Goal: Task Accomplishment & Management: Use online tool/utility

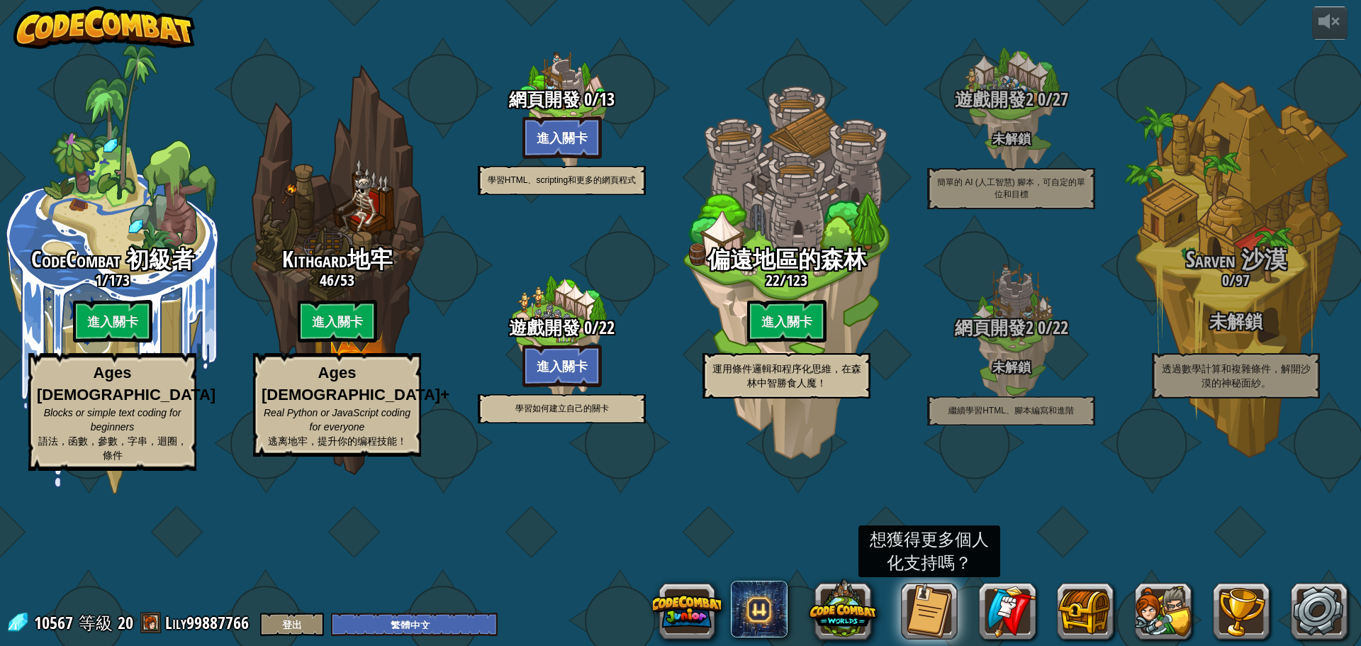
select select "zh-HANT"
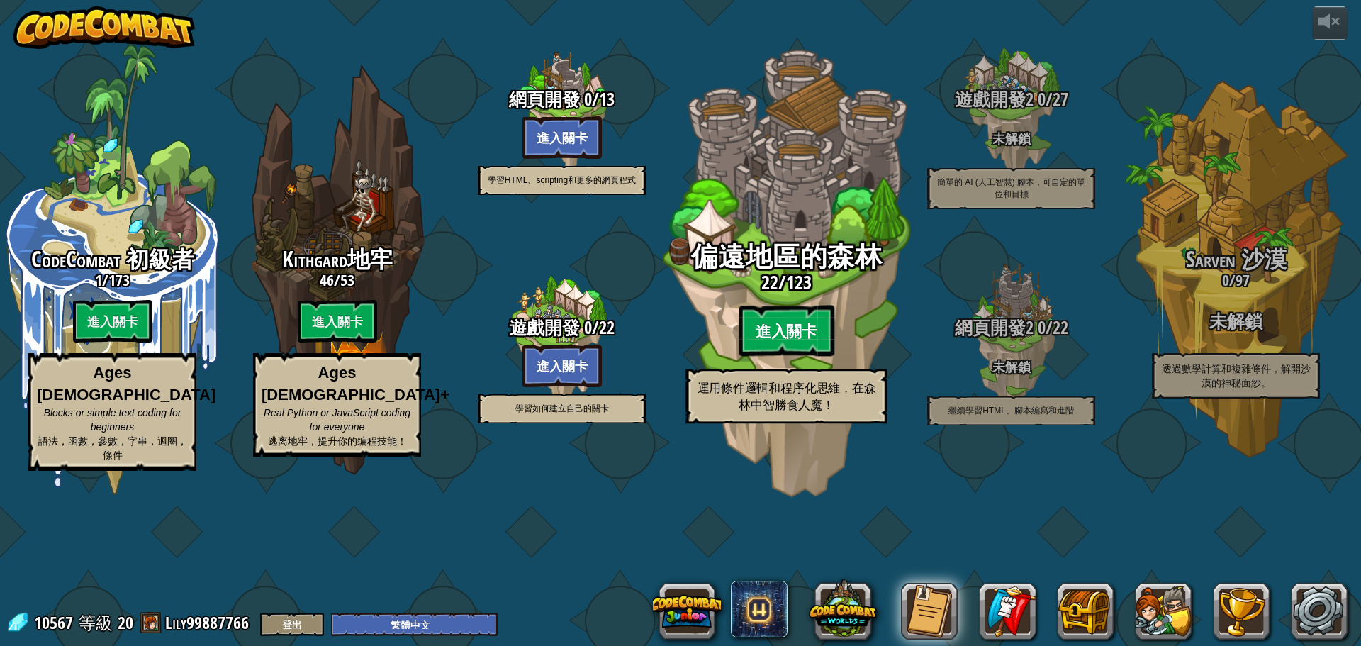
click at [777, 356] on btn "進入關卡" at bounding box center [785, 330] width 95 height 51
select select "zh-HANT"
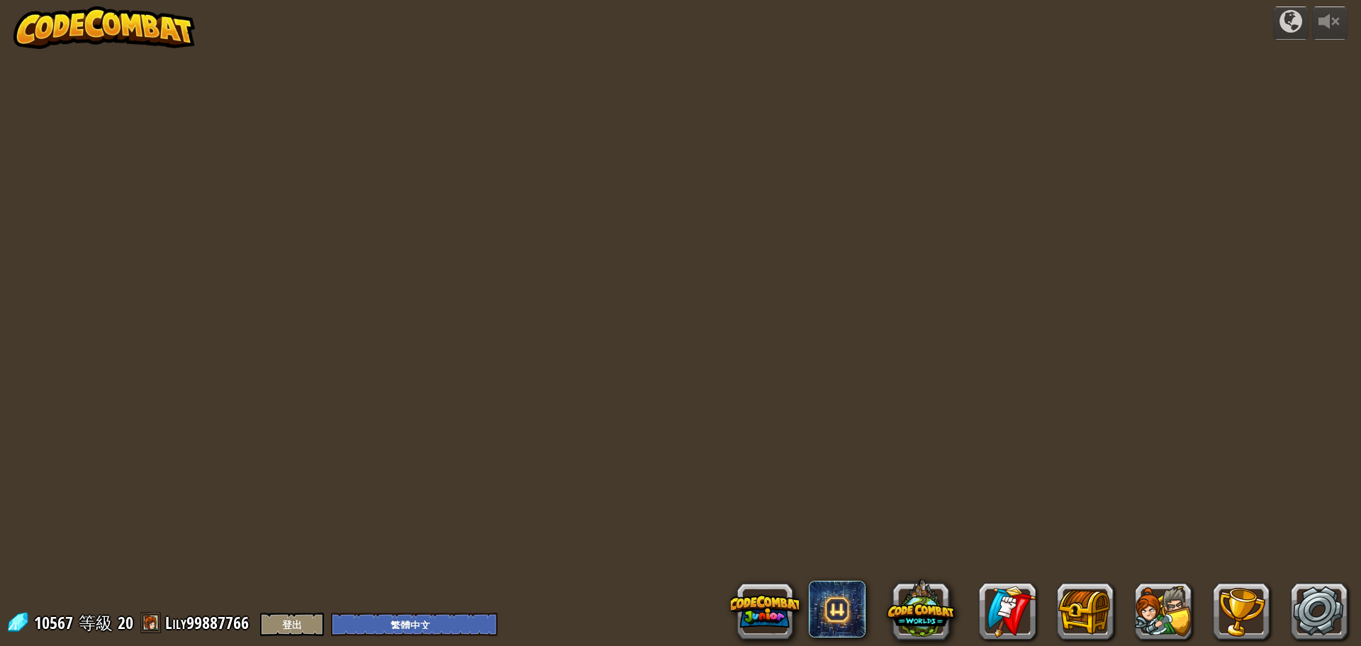
select select "zh-HANT"
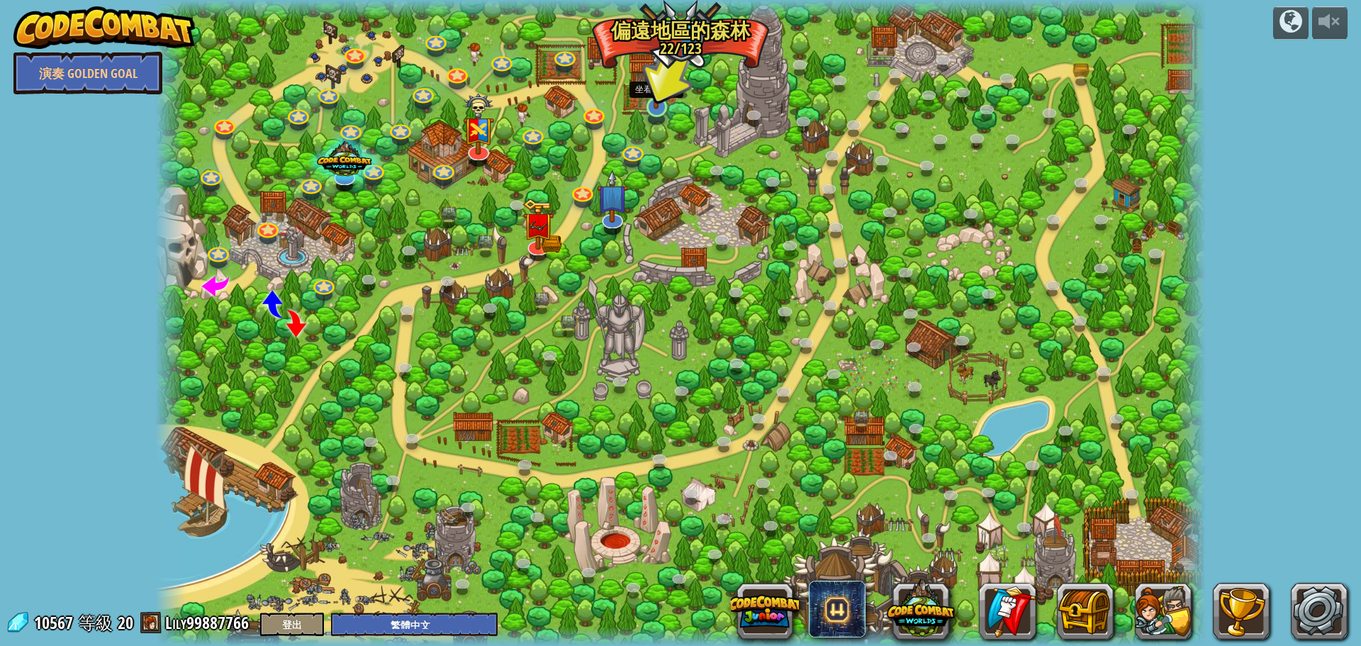
click at [664, 96] on img at bounding box center [656, 76] width 28 height 65
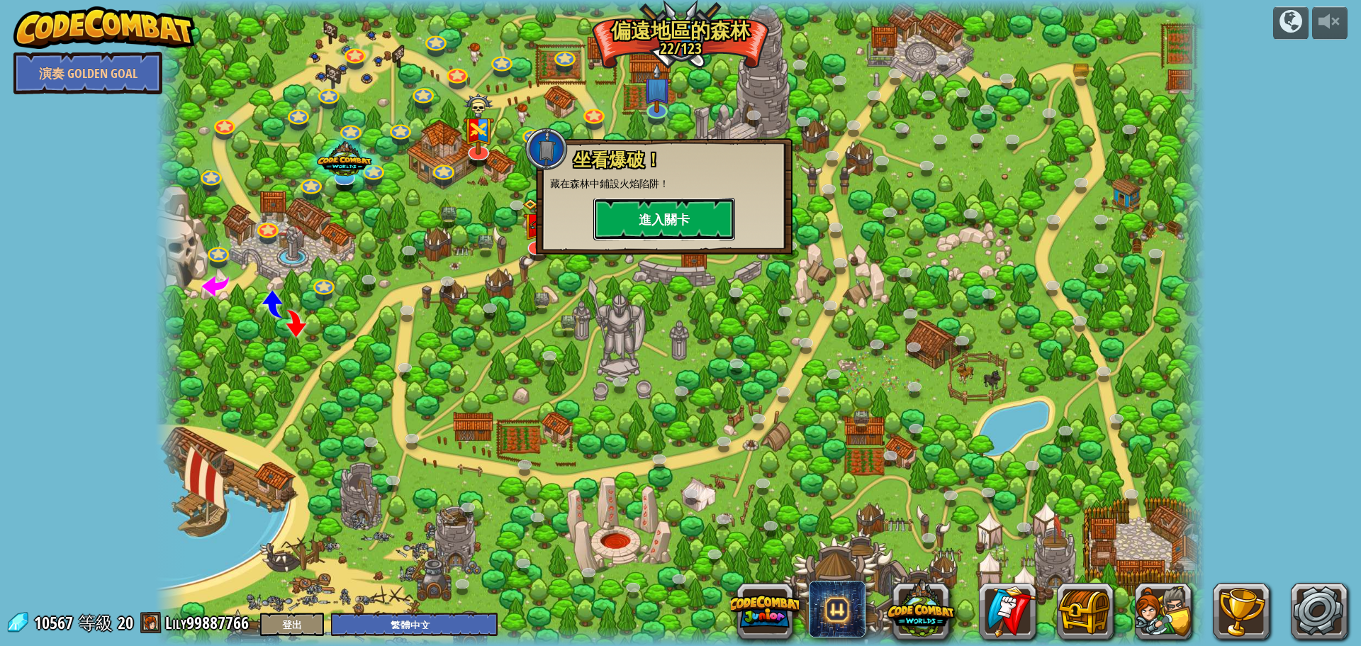
click at [688, 210] on button "進入關卡" at bounding box center [664, 219] width 142 height 43
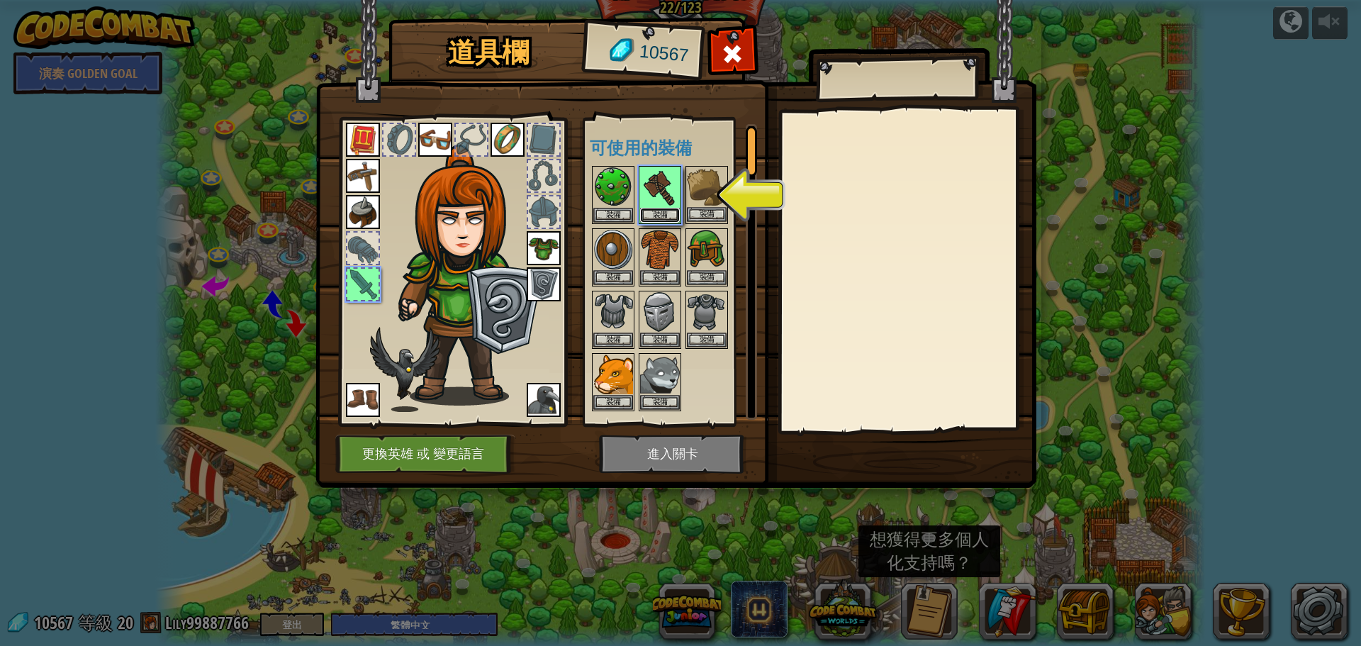
click at [657, 208] on button "裝備" at bounding box center [660, 215] width 40 height 15
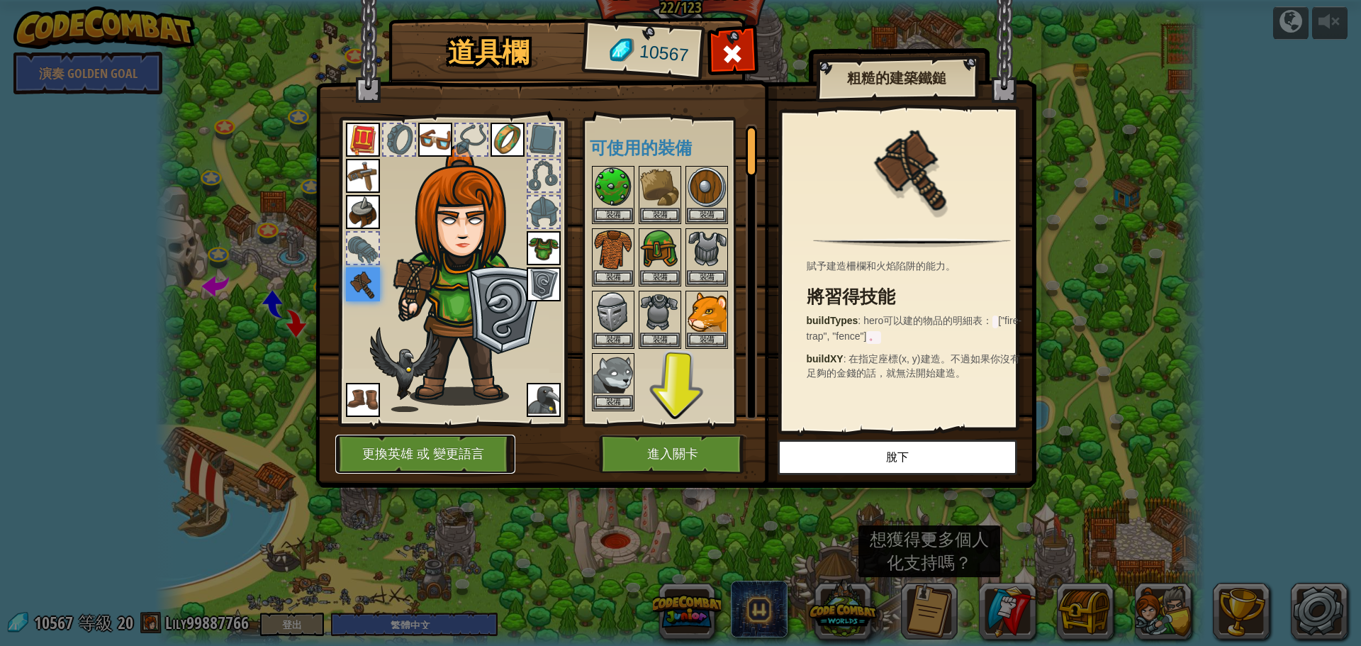
click at [488, 456] on button "更換英雄 或 變更語言" at bounding box center [425, 453] width 180 height 39
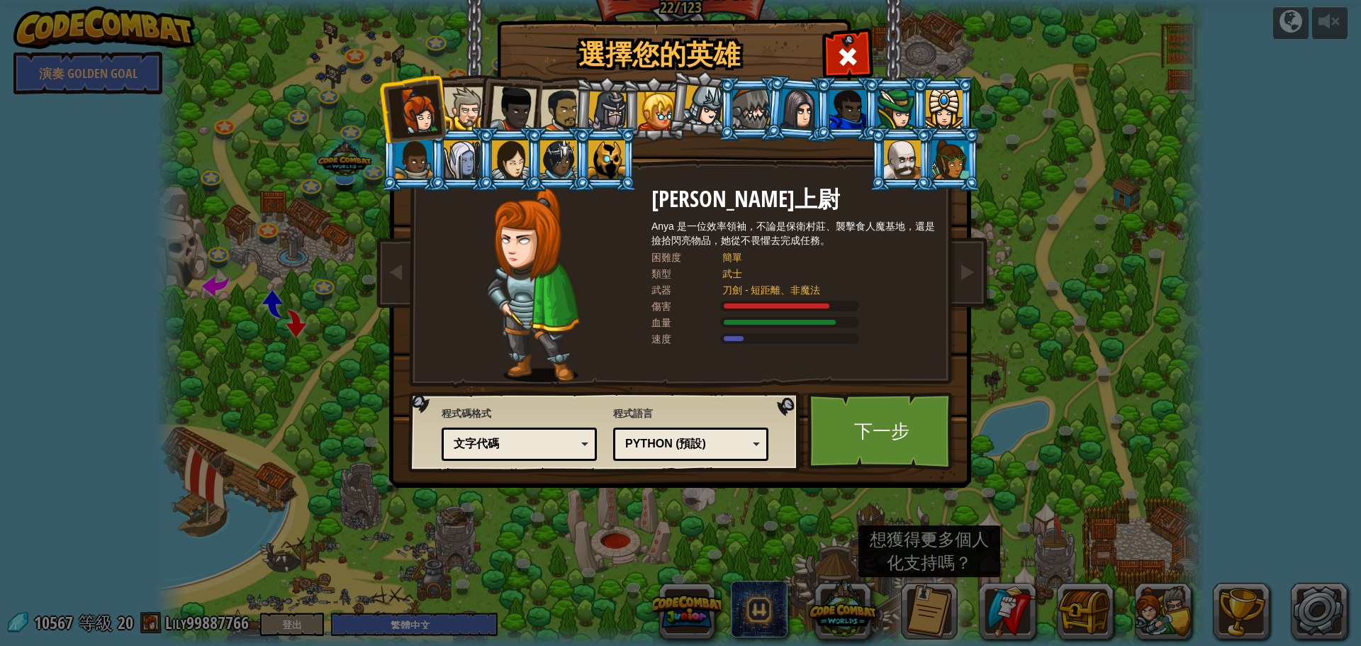
click at [471, 165] on div at bounding box center [462, 159] width 37 height 38
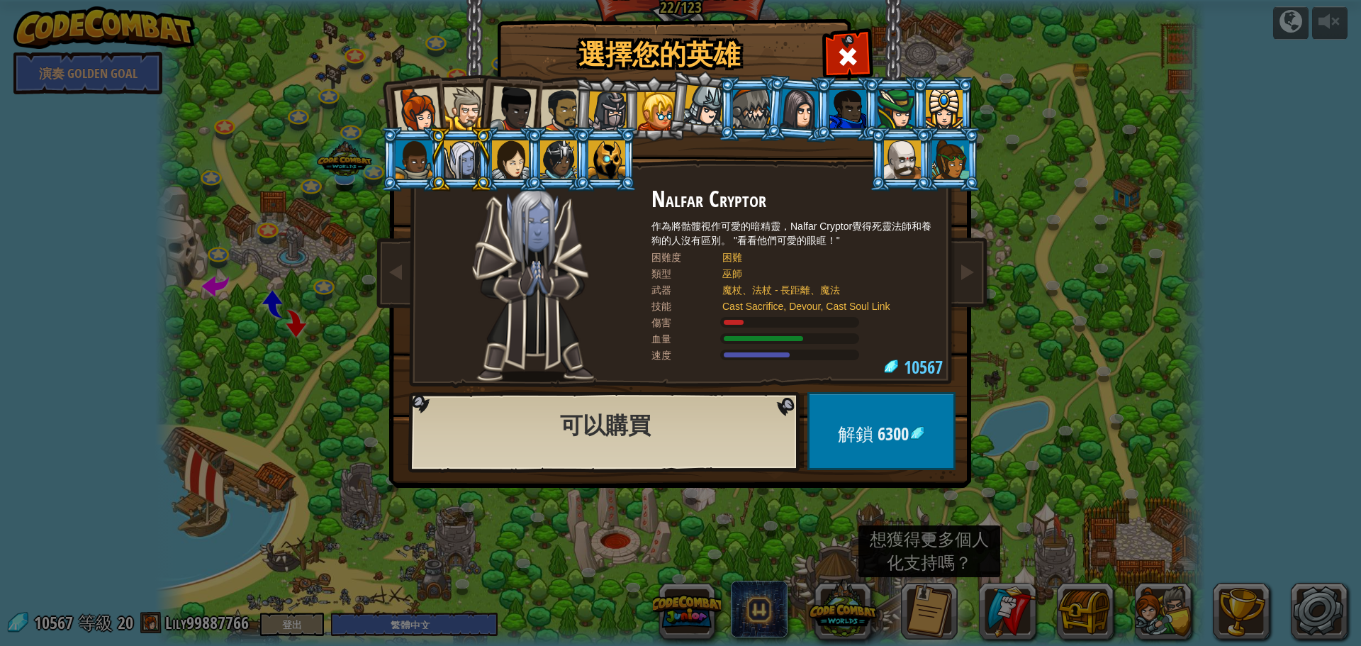
click at [417, 174] on div at bounding box center [413, 159] width 37 height 38
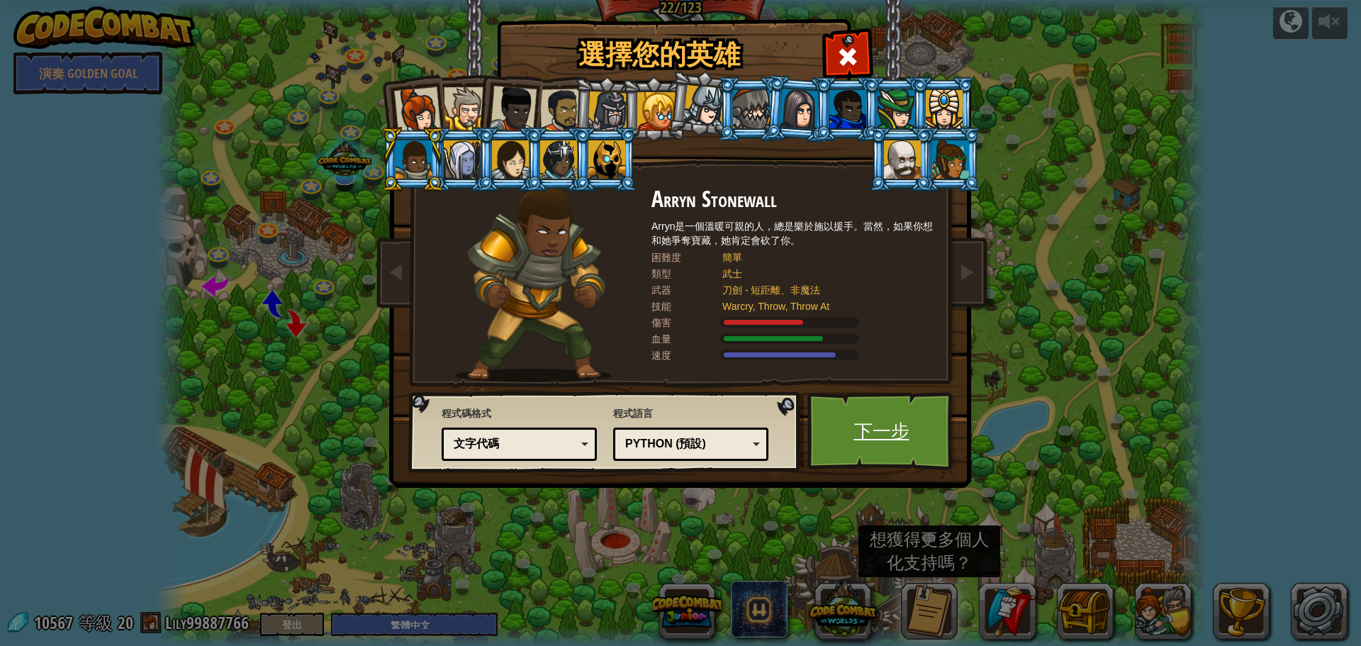
click at [861, 429] on link "下一步" at bounding box center [881, 431] width 148 height 78
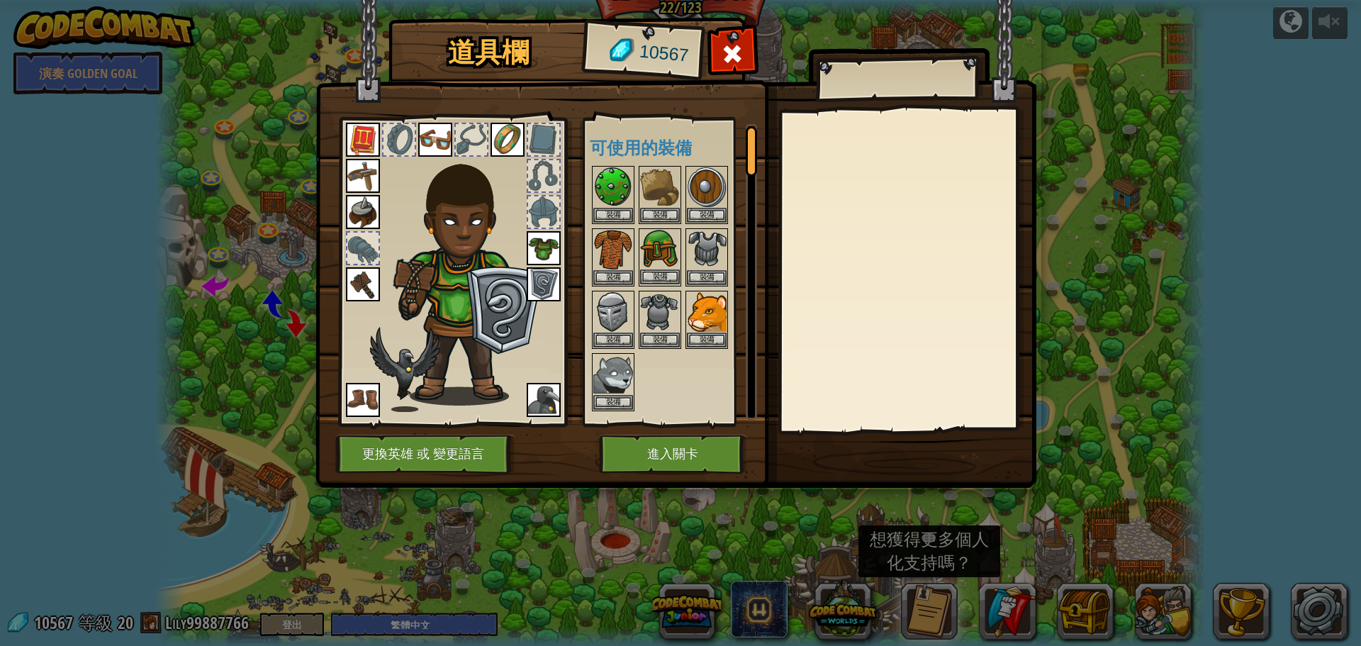
click at [659, 265] on img at bounding box center [660, 250] width 40 height 40
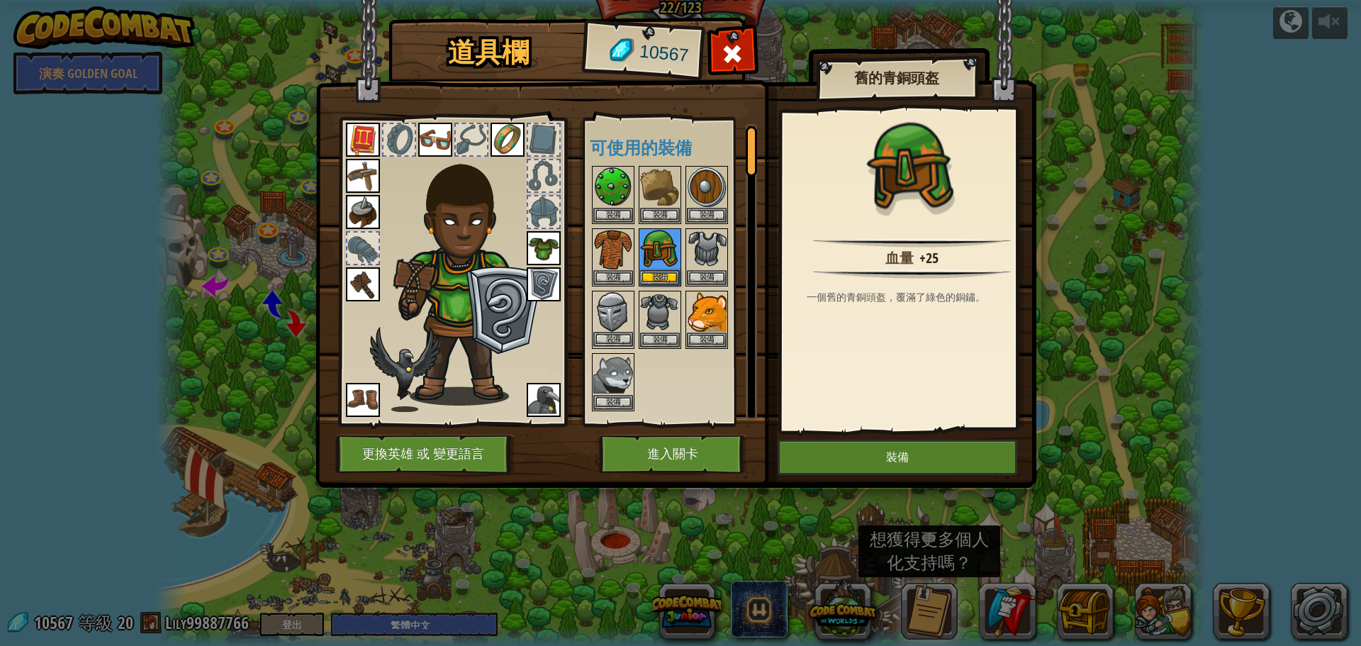
click at [616, 310] on img at bounding box center [613, 312] width 40 height 40
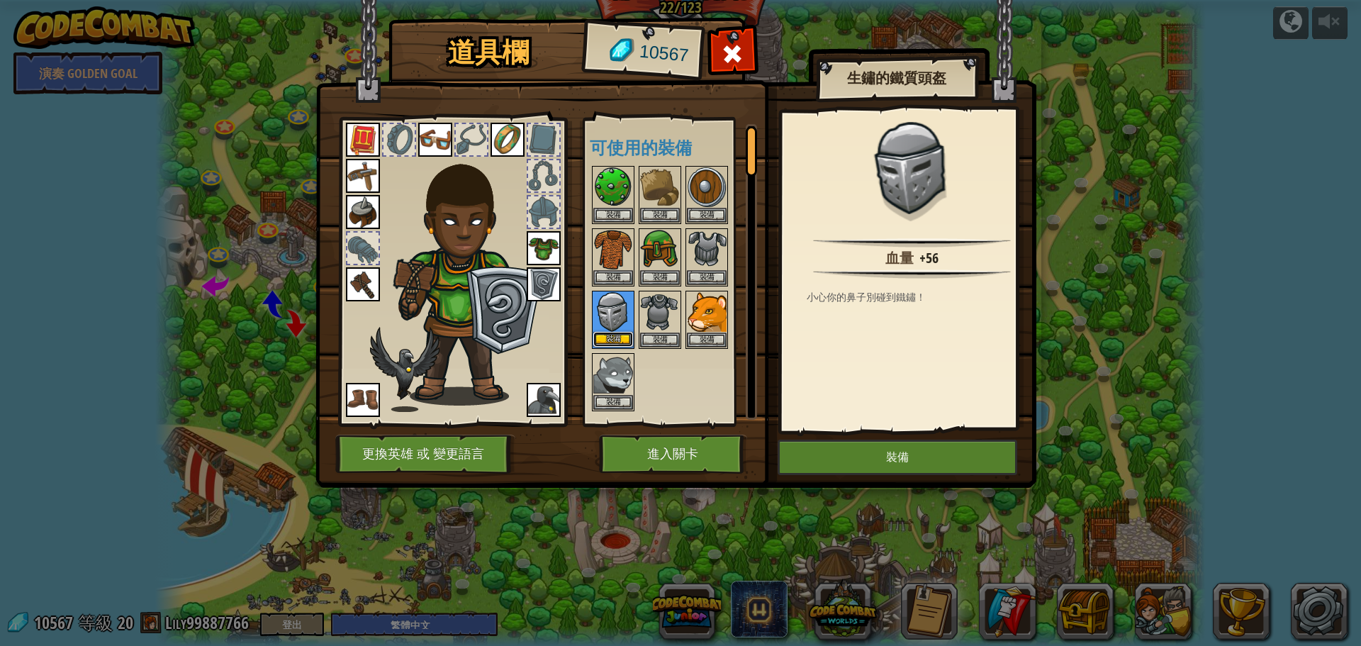
click at [614, 343] on button "裝備" at bounding box center [613, 339] width 40 height 15
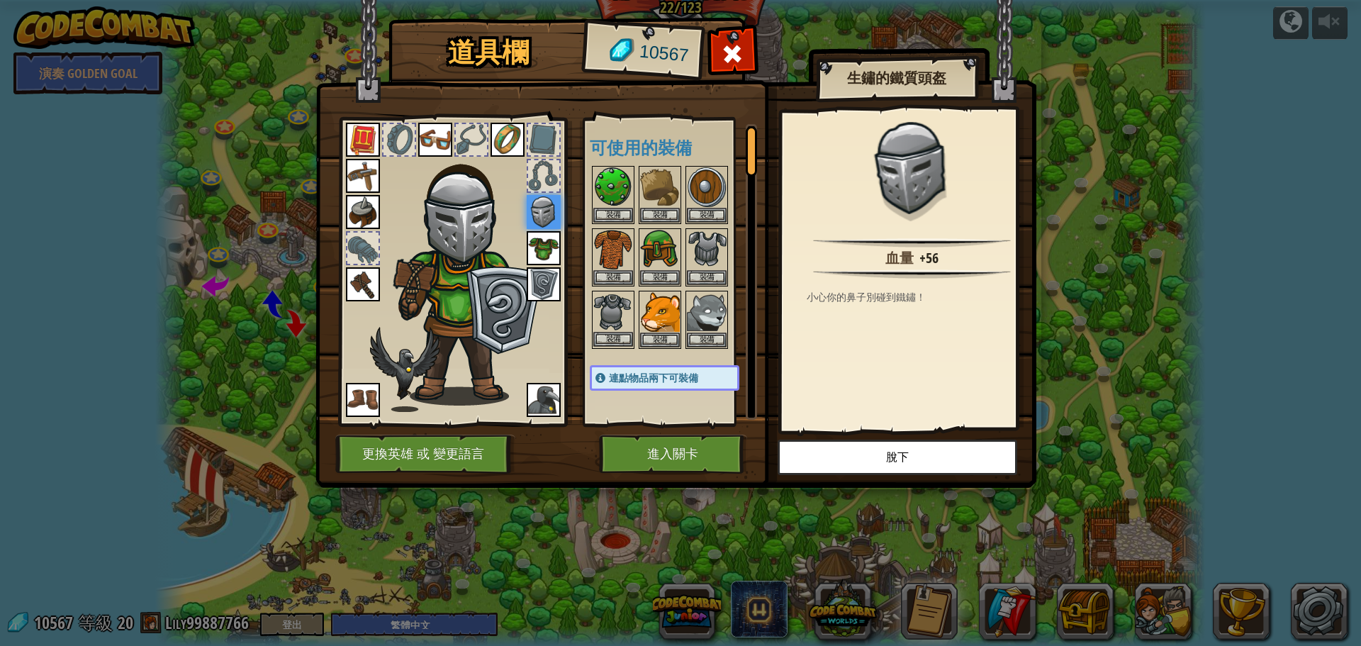
click at [616, 316] on img at bounding box center [613, 312] width 40 height 40
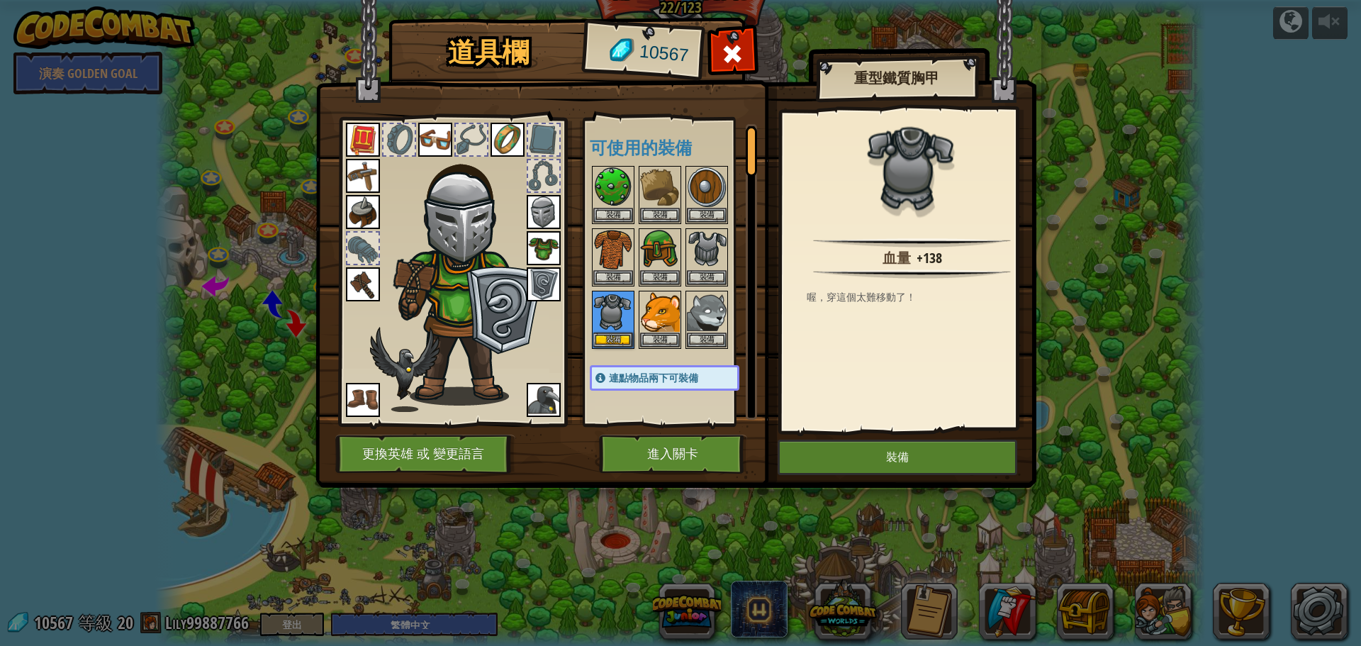
click at [538, 247] on img at bounding box center [543, 248] width 34 height 34
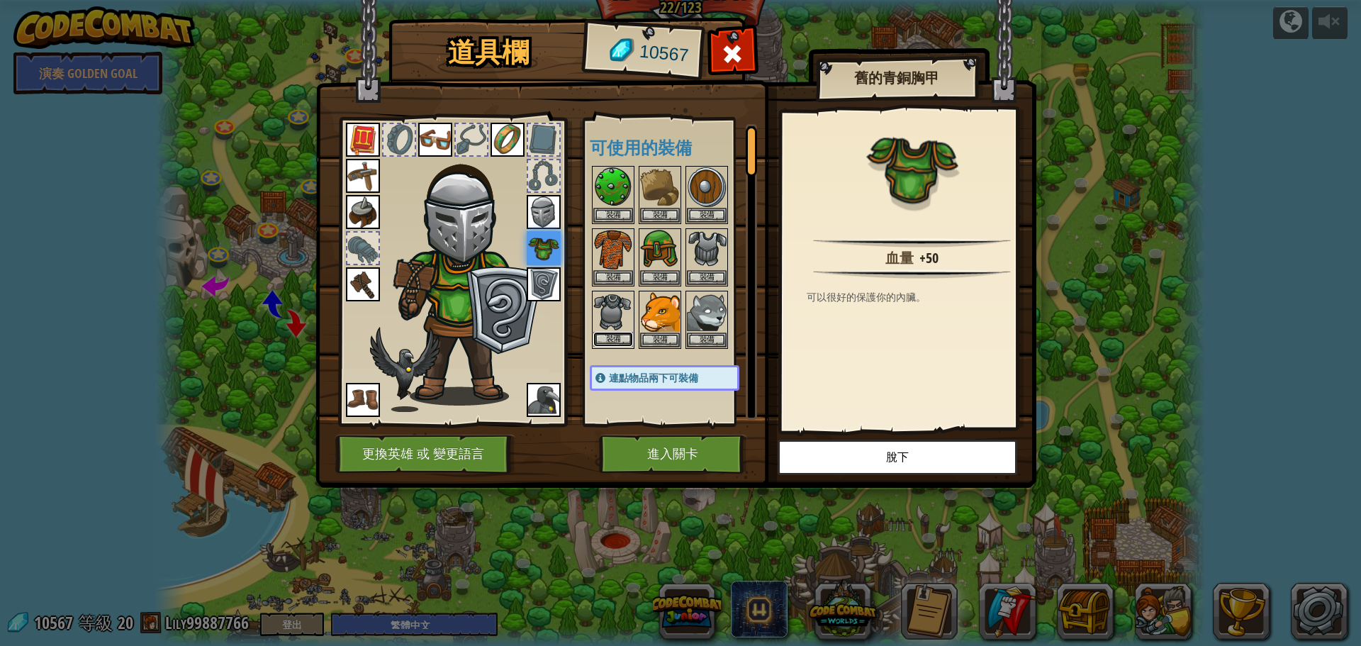
click at [617, 339] on button "裝備" at bounding box center [613, 339] width 40 height 15
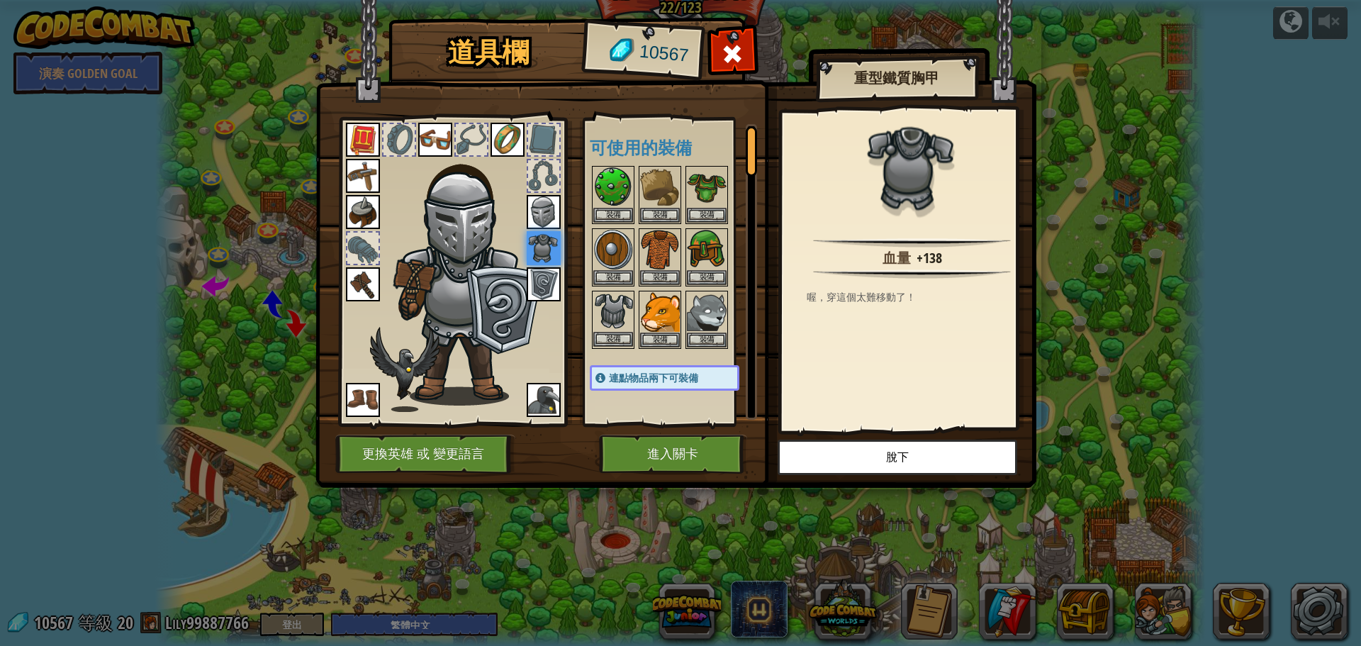
click at [614, 305] on img at bounding box center [613, 312] width 40 height 40
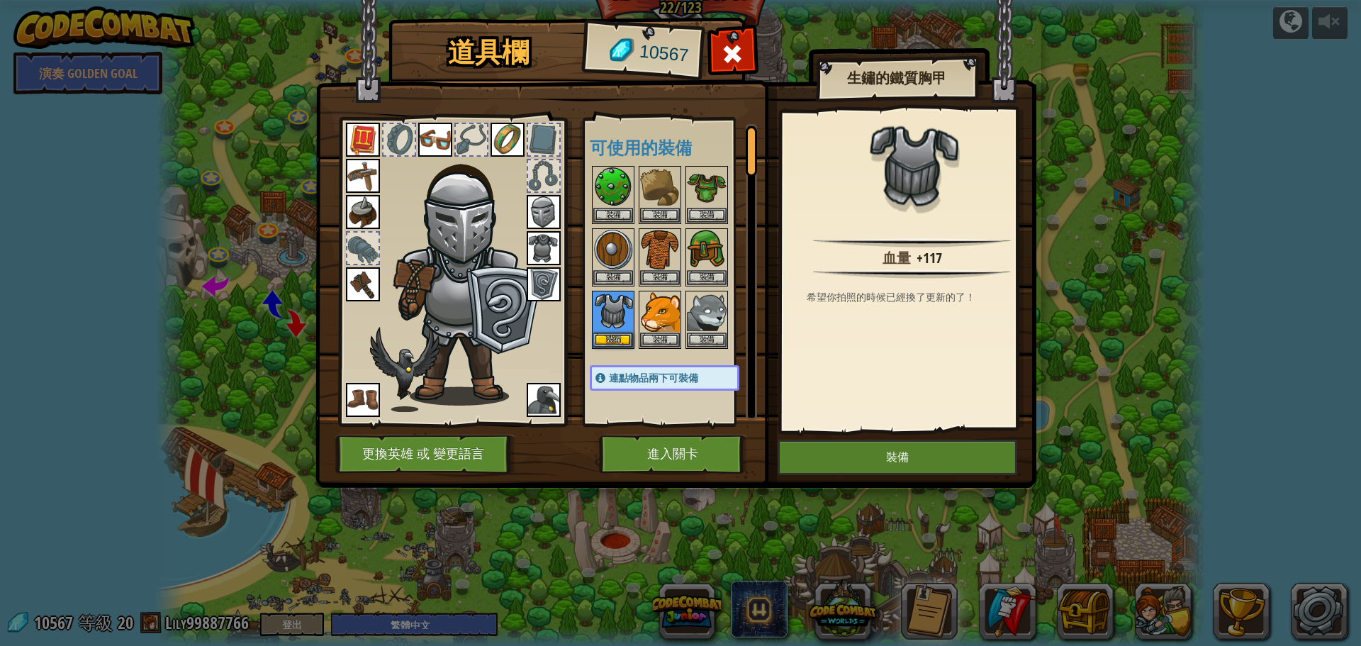
click at [547, 257] on img at bounding box center [543, 248] width 34 height 34
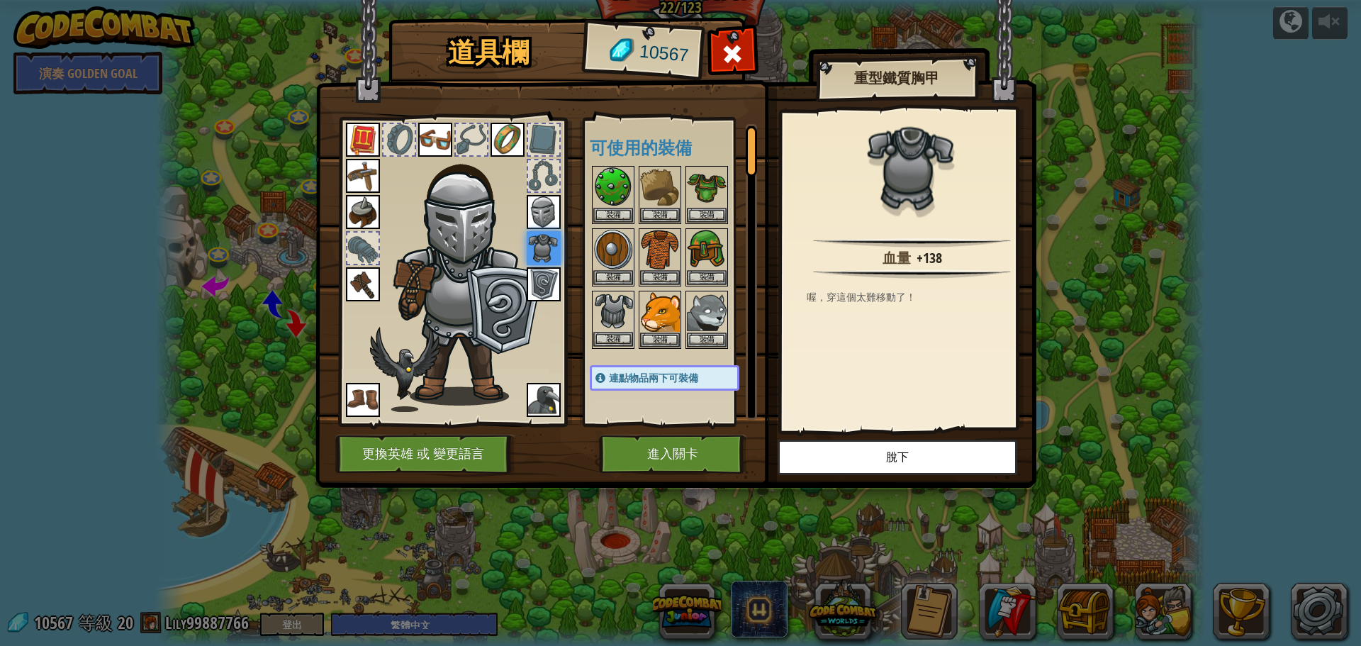
click at [621, 322] on img at bounding box center [613, 312] width 40 height 40
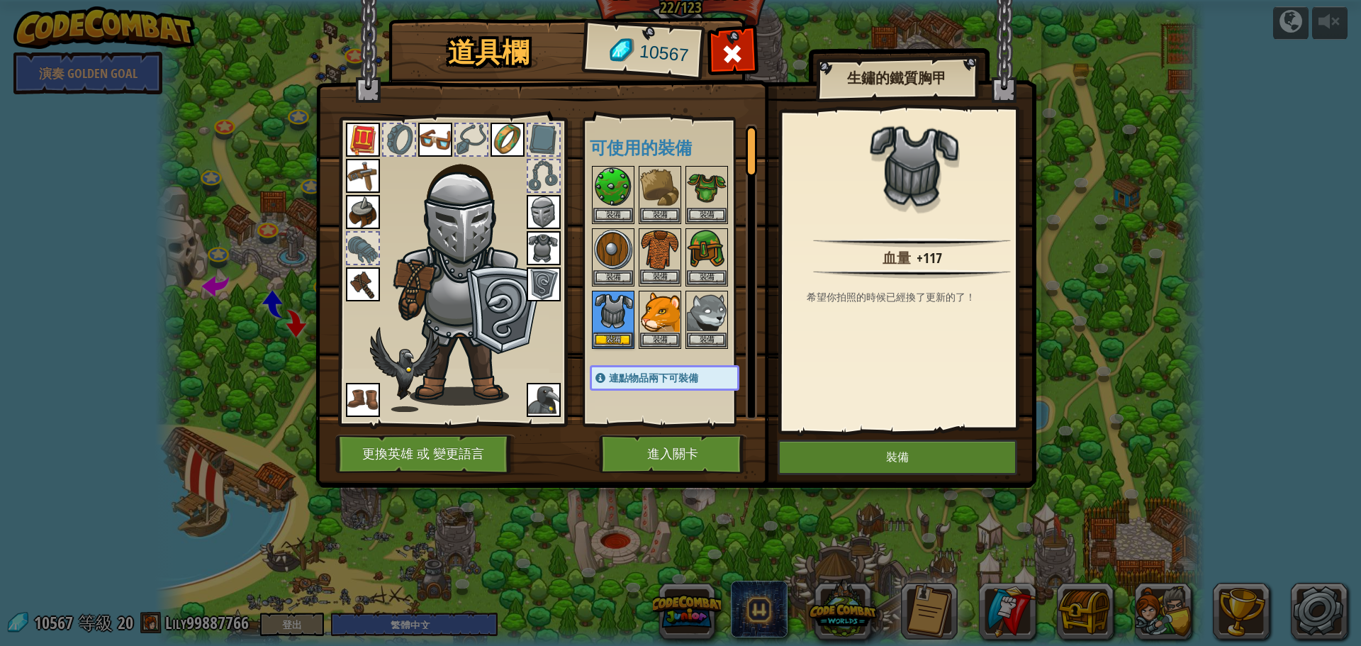
click at [654, 247] on img at bounding box center [660, 250] width 40 height 40
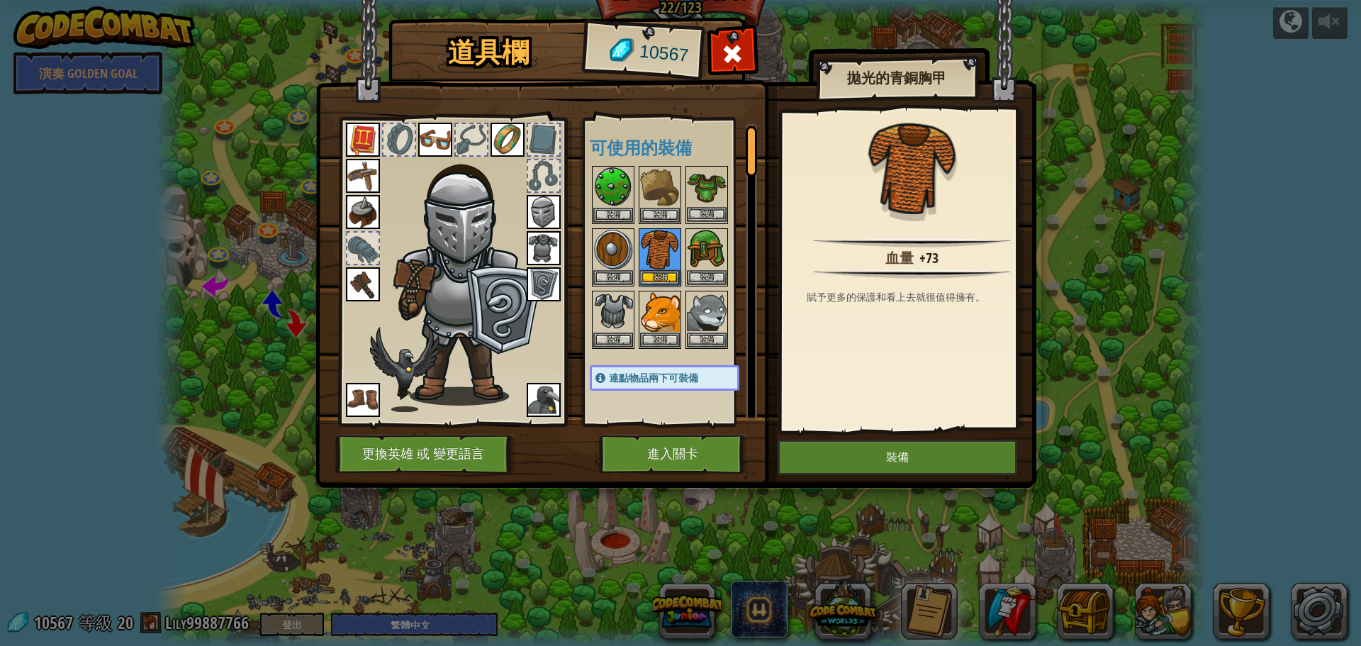
click at [703, 191] on img at bounding box center [707, 187] width 40 height 40
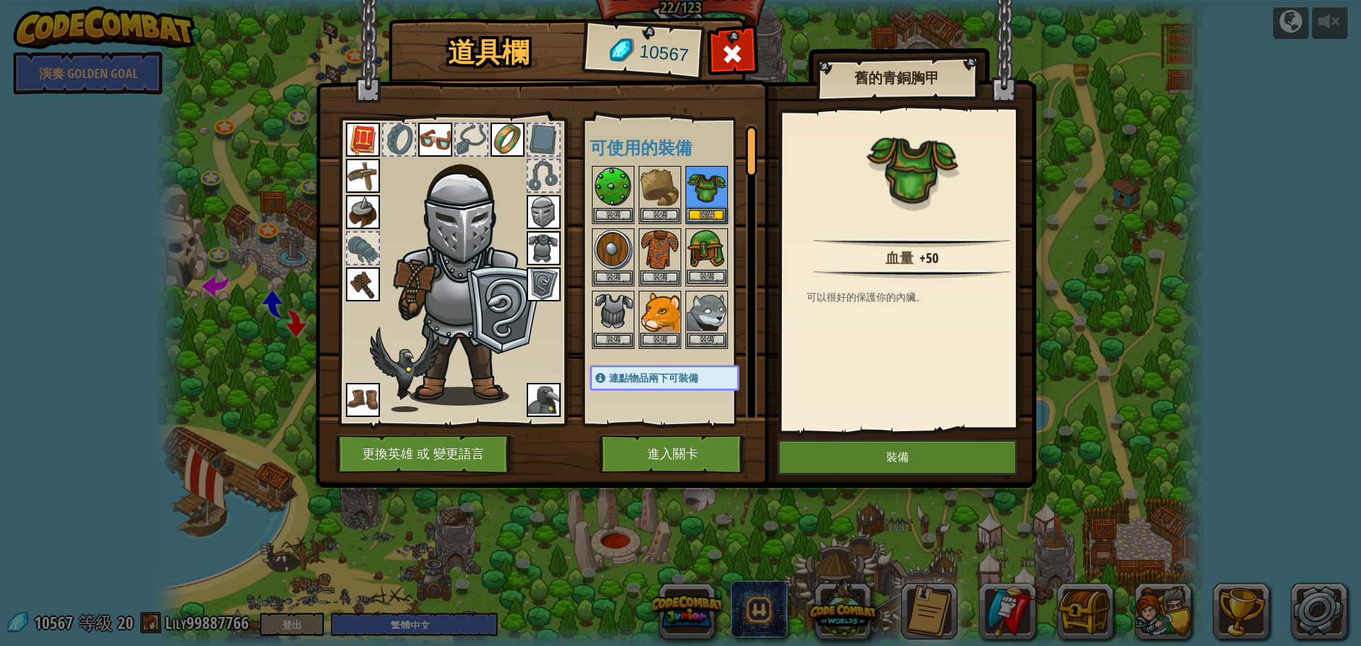
click at [700, 247] on img at bounding box center [707, 250] width 40 height 40
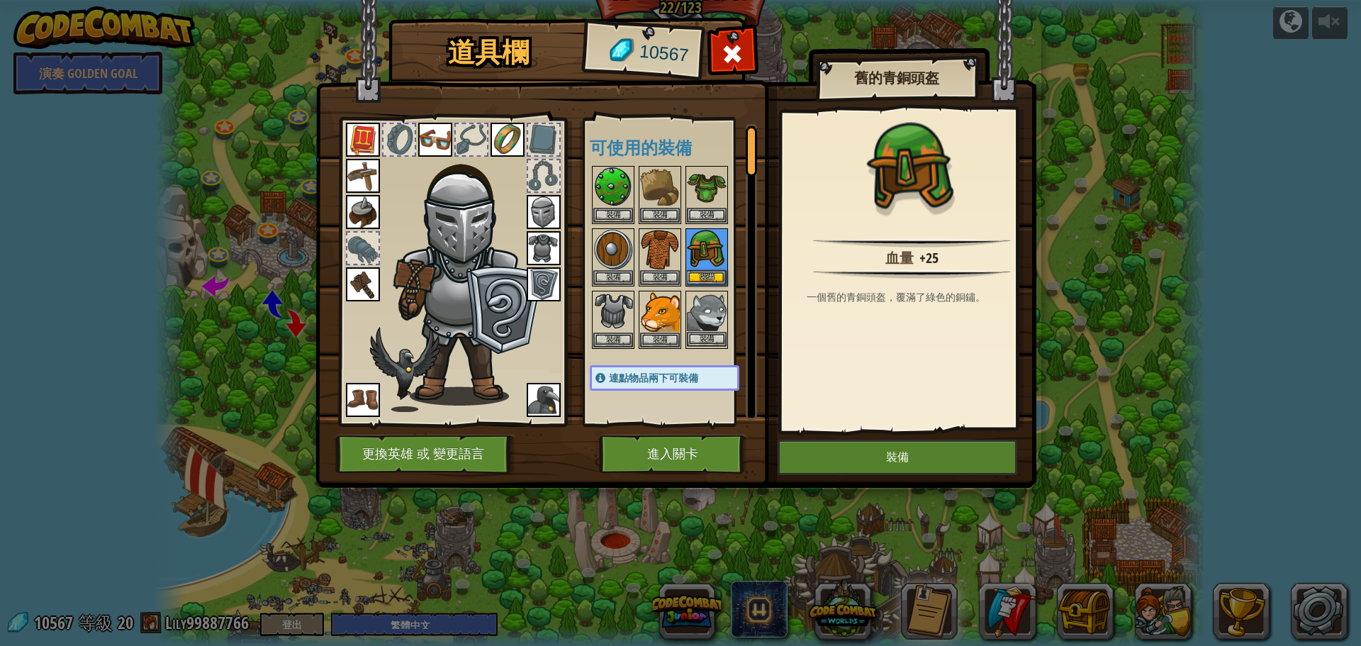
click at [702, 309] on img at bounding box center [707, 312] width 40 height 40
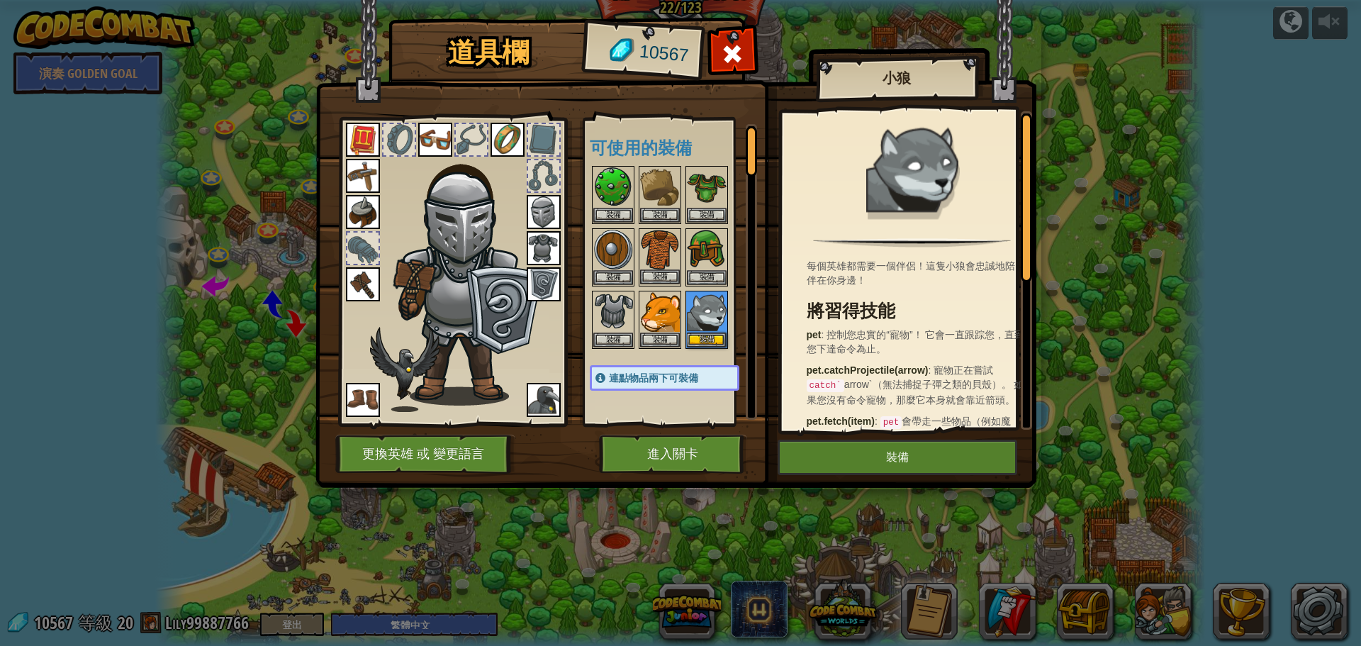
click at [662, 242] on img at bounding box center [660, 250] width 40 height 40
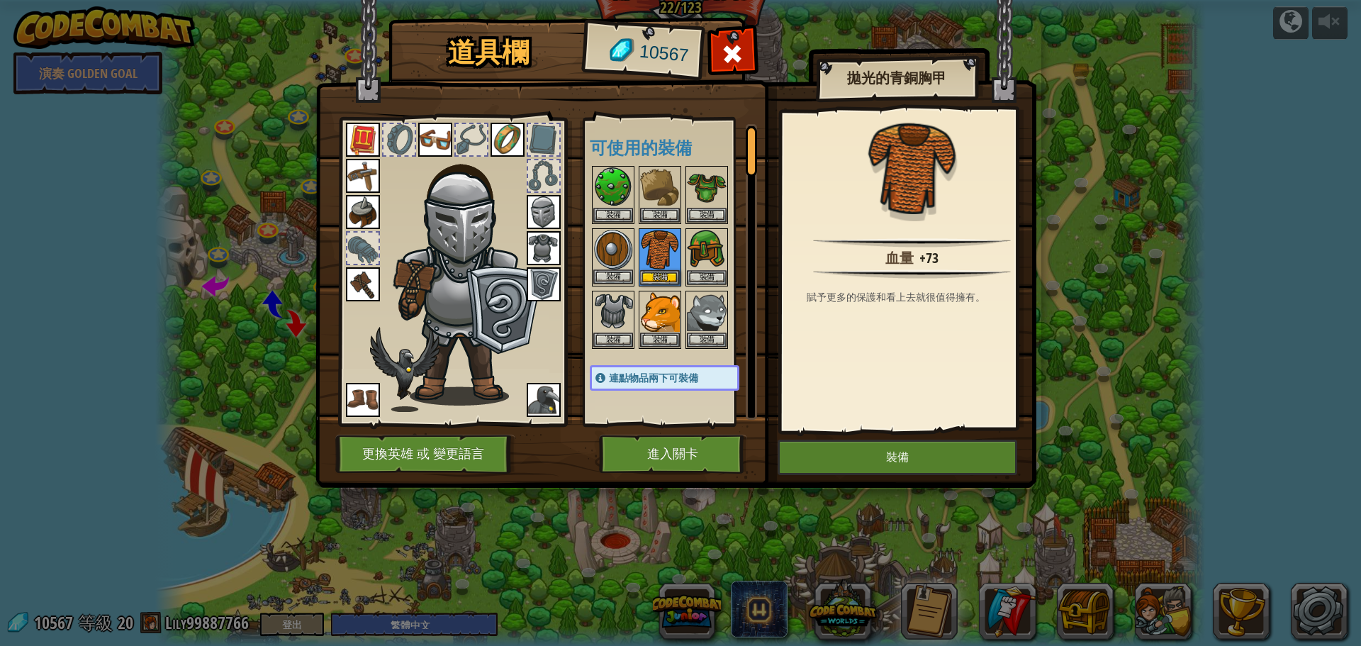
click at [599, 247] on img at bounding box center [613, 250] width 40 height 40
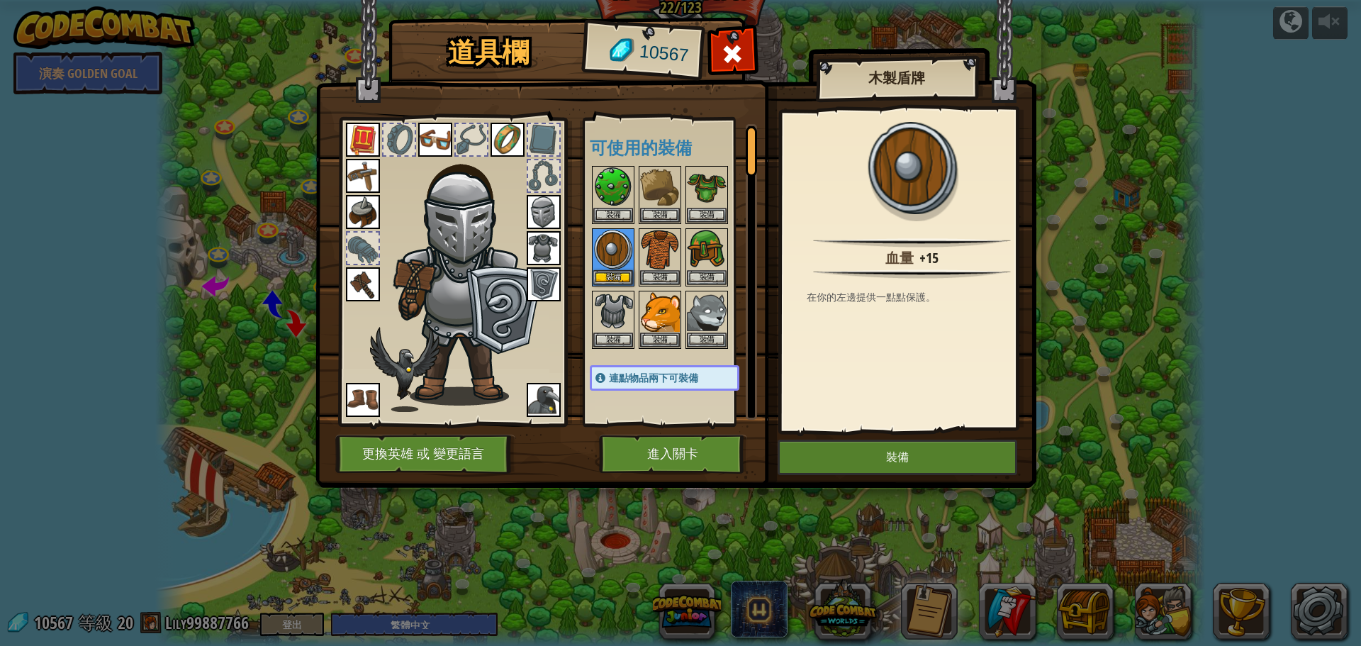
click at [531, 282] on img at bounding box center [543, 284] width 34 height 34
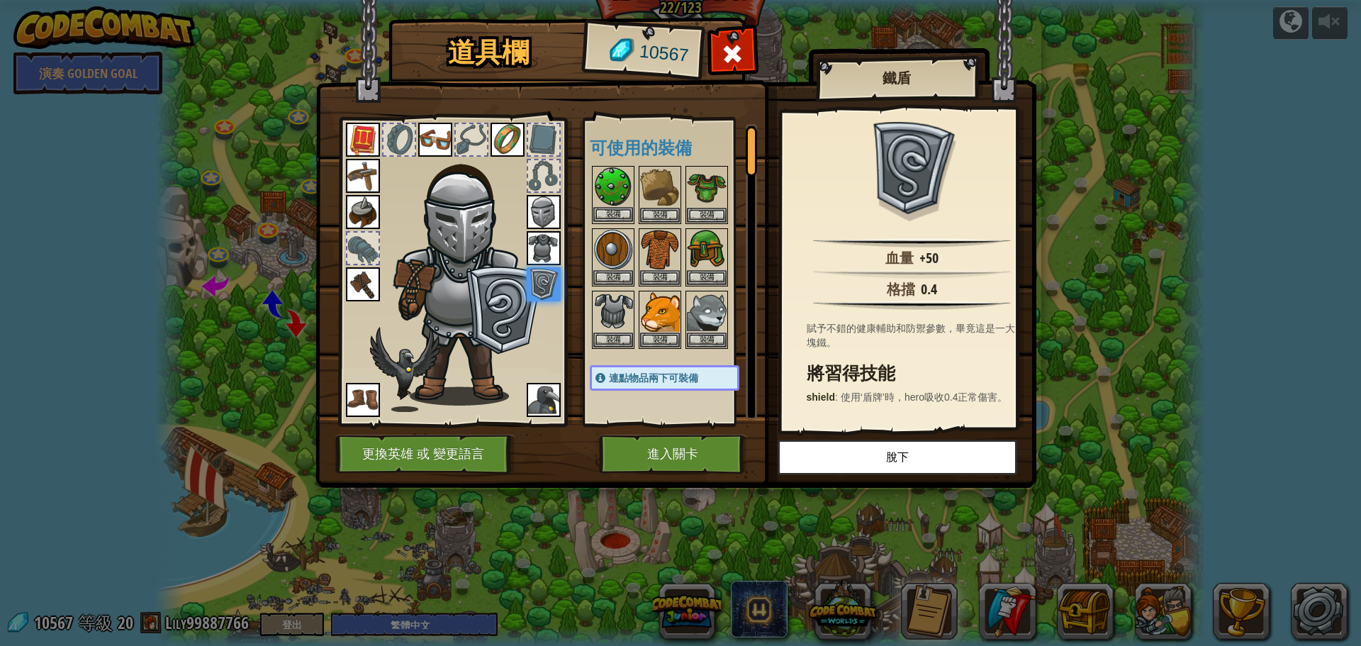
click at [609, 190] on img at bounding box center [613, 187] width 40 height 40
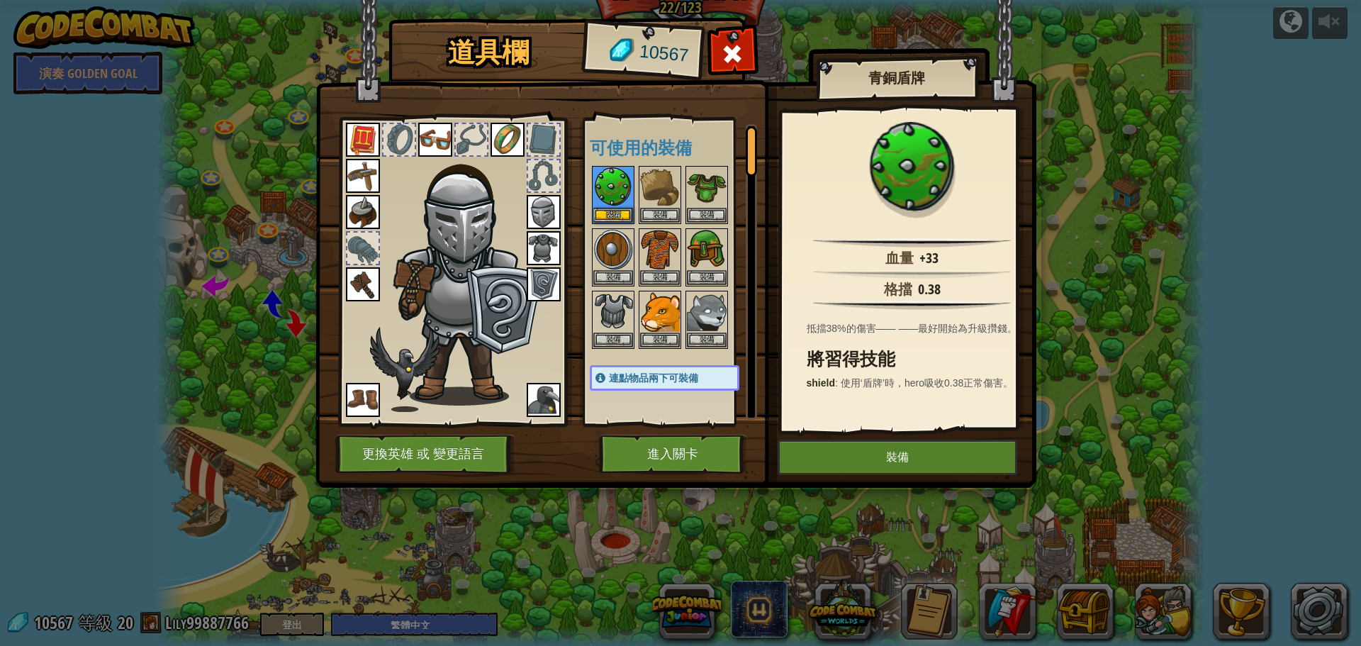
click at [511, 142] on img at bounding box center [507, 140] width 34 height 34
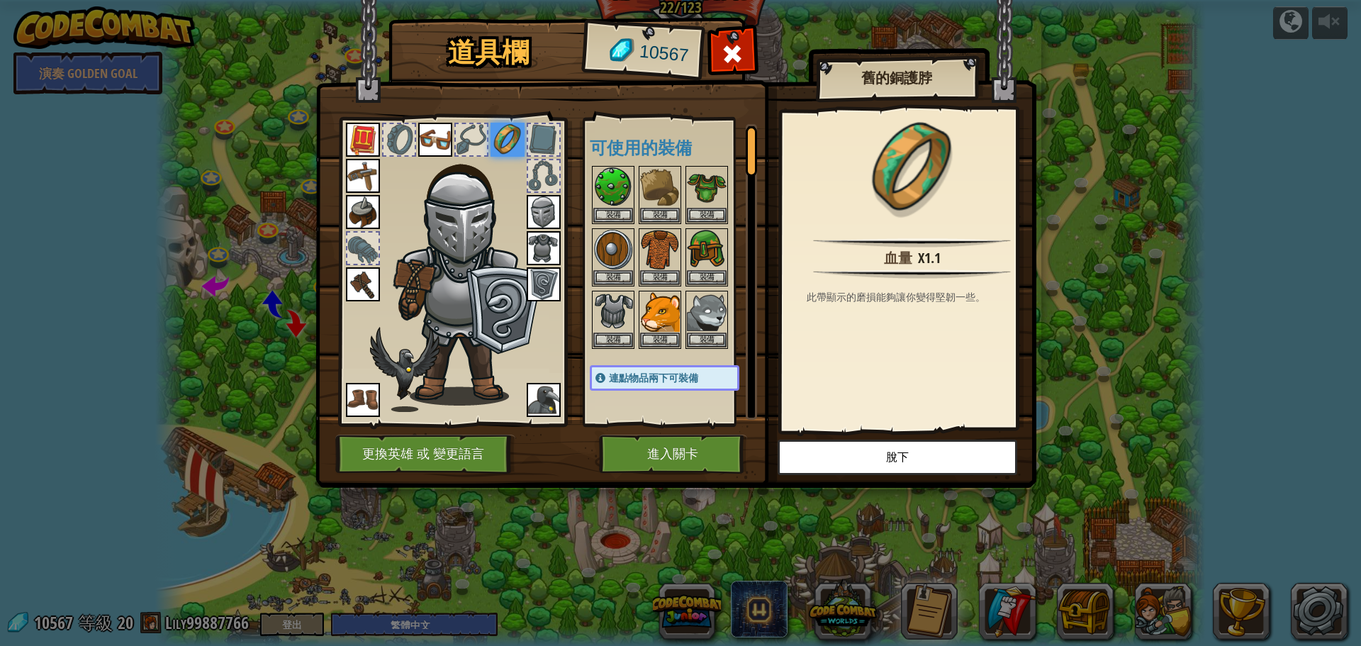
click at [442, 136] on img at bounding box center [435, 140] width 34 height 34
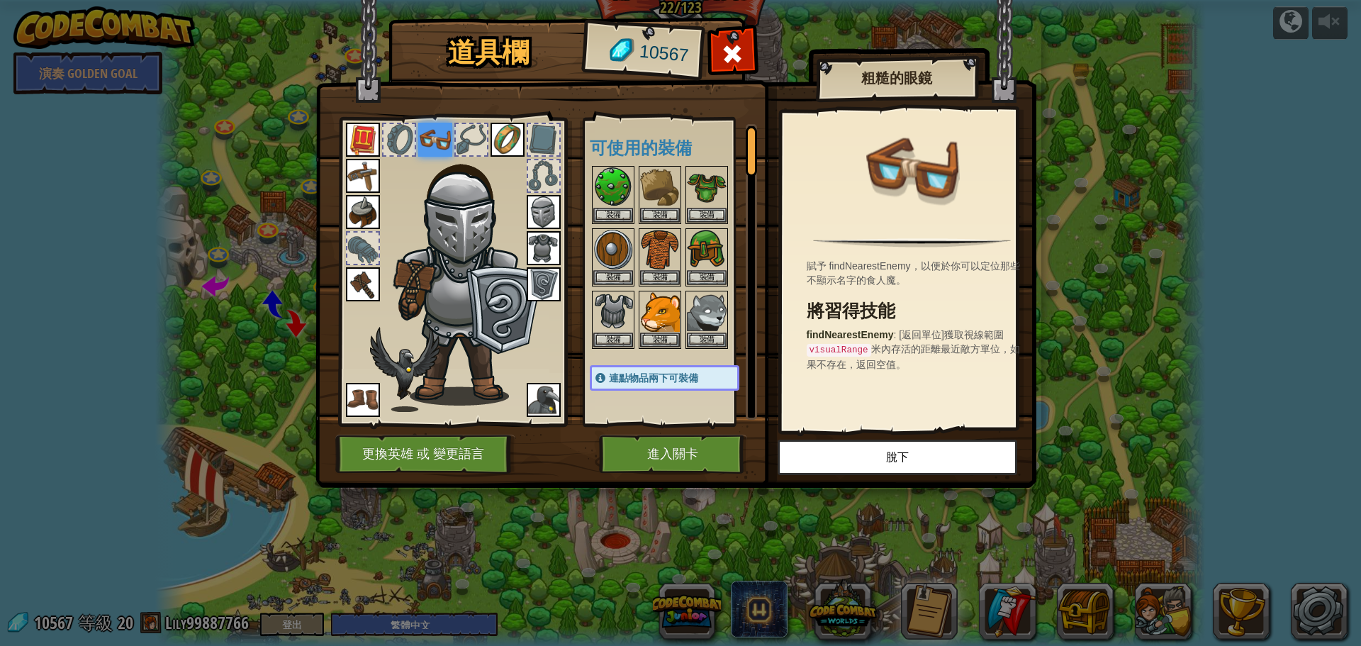
click at [365, 132] on img at bounding box center [363, 140] width 34 height 34
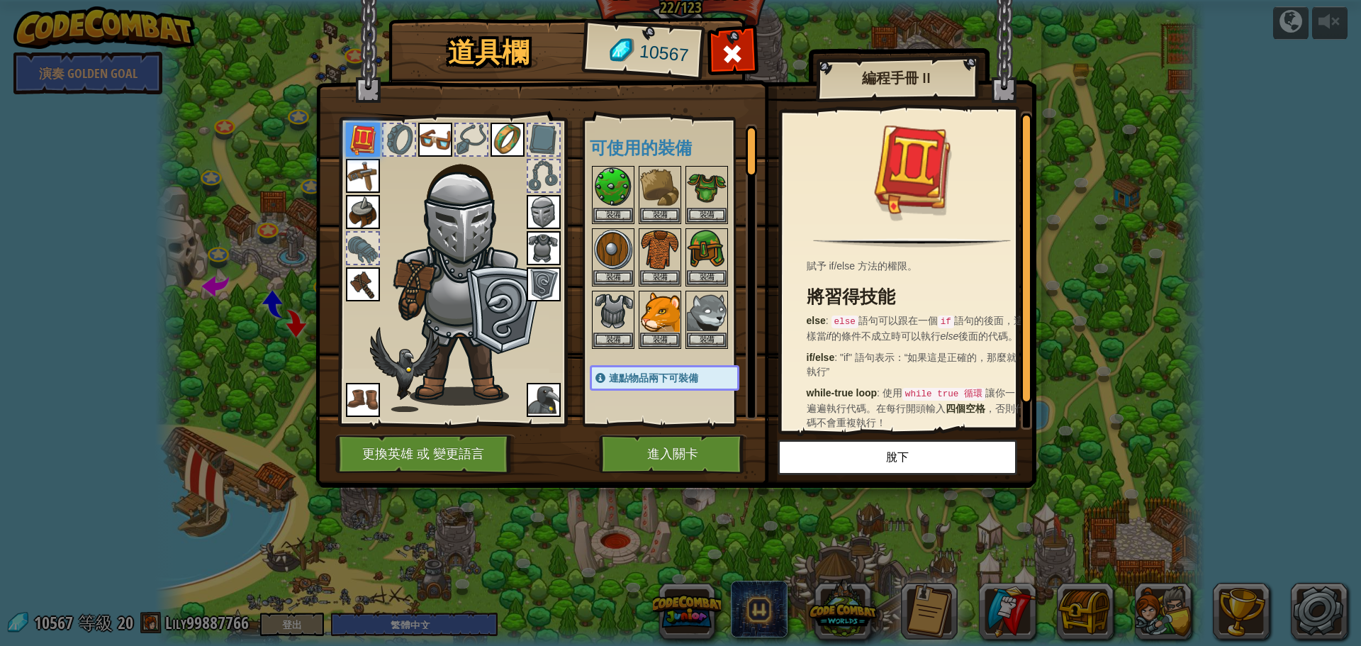
click at [369, 179] on img at bounding box center [363, 176] width 34 height 34
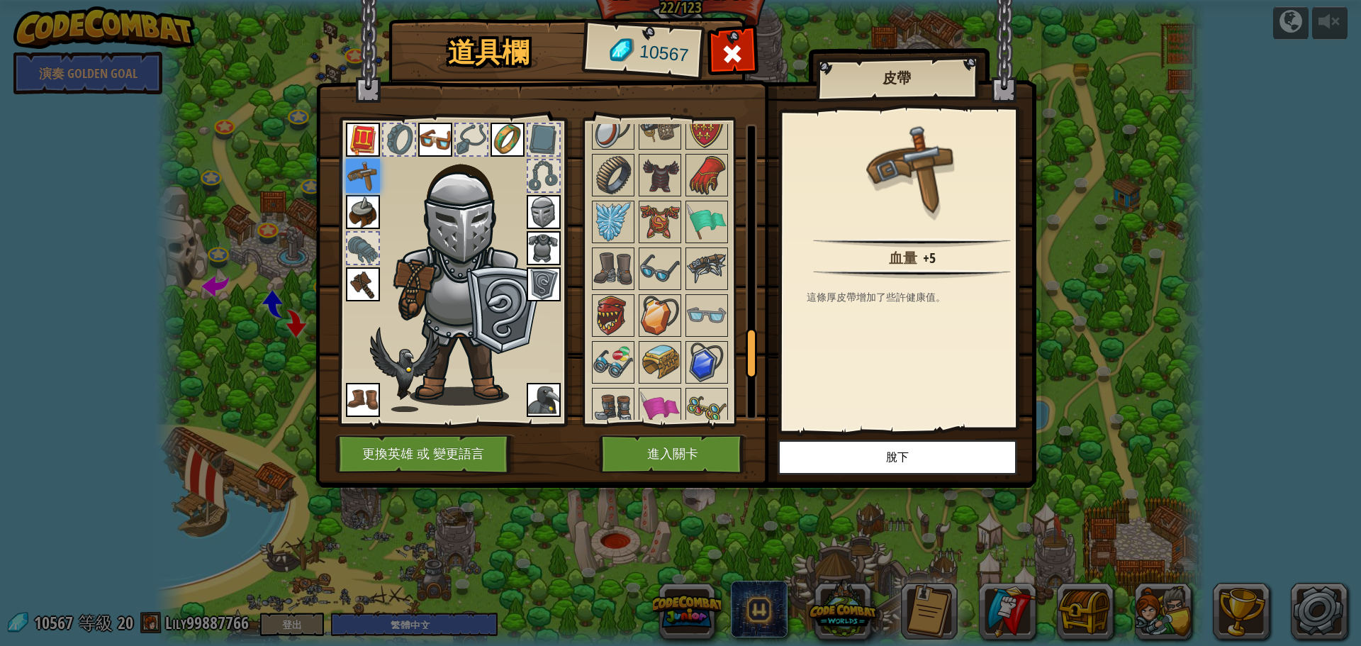
scroll to position [1529, 0]
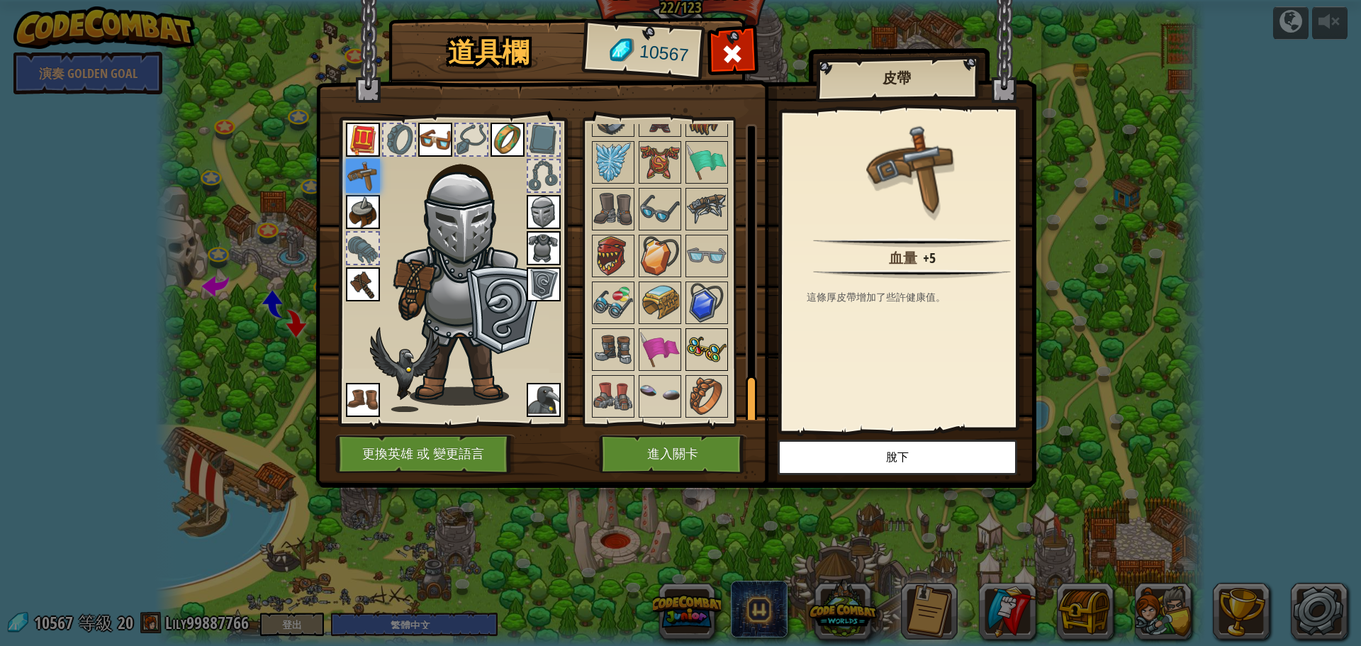
click at [719, 347] on img at bounding box center [707, 350] width 40 height 40
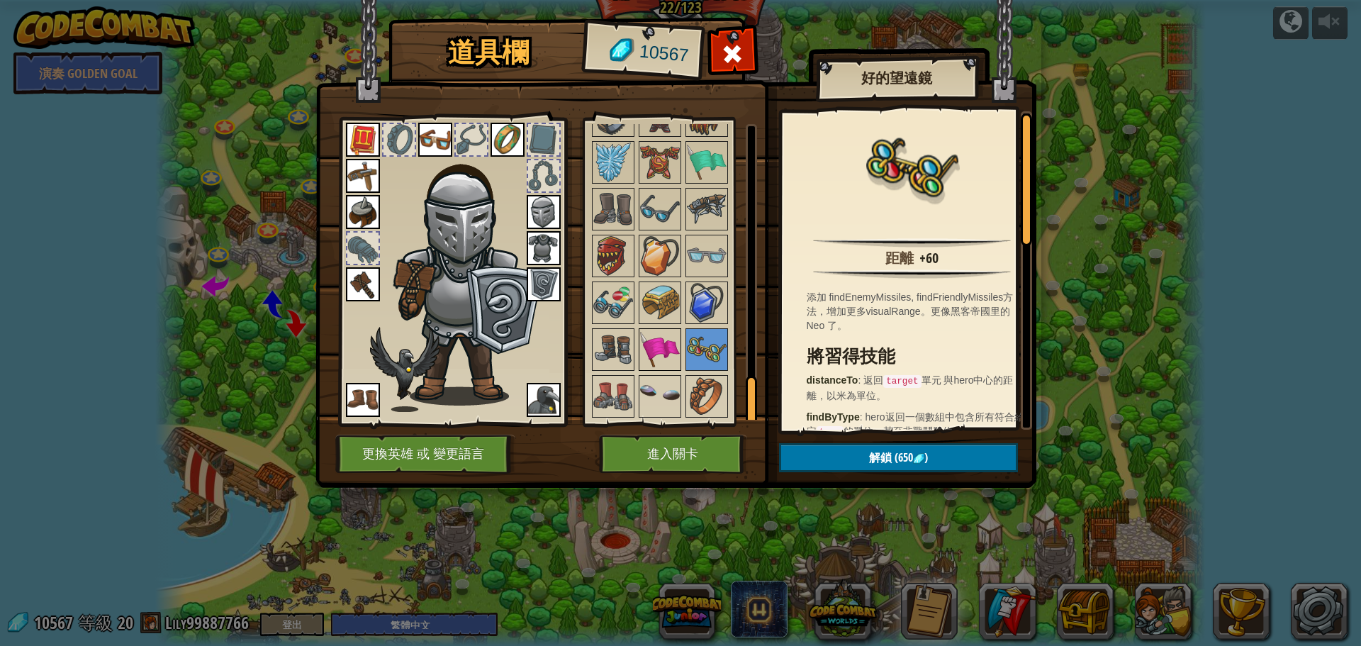
click at [660, 348] on img at bounding box center [660, 350] width 40 height 40
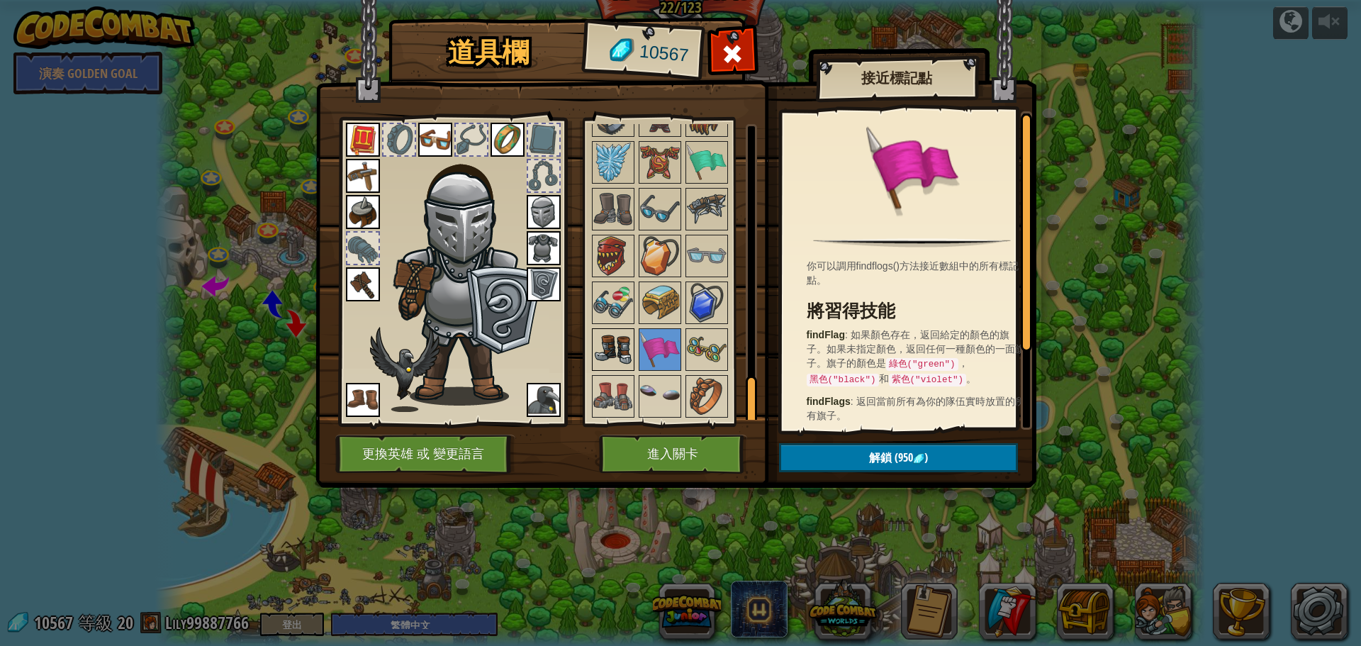
click at [612, 341] on img at bounding box center [613, 350] width 40 height 40
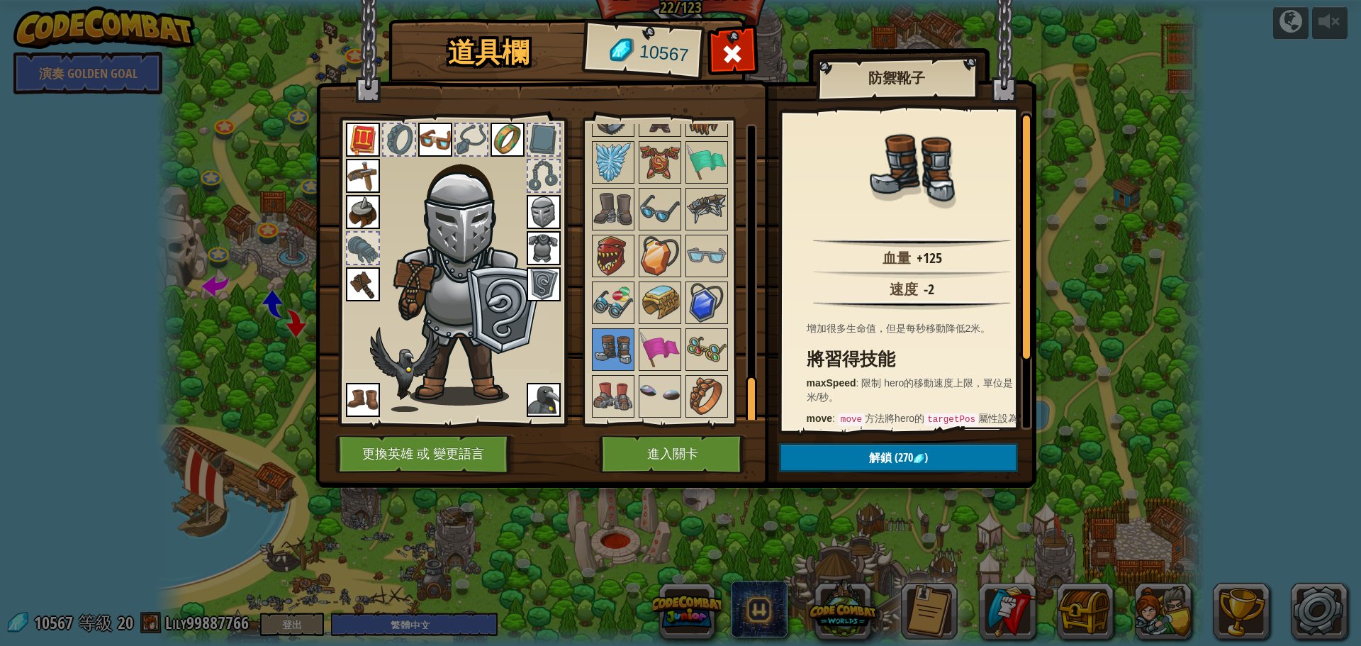
click at [358, 400] on img at bounding box center [363, 400] width 34 height 34
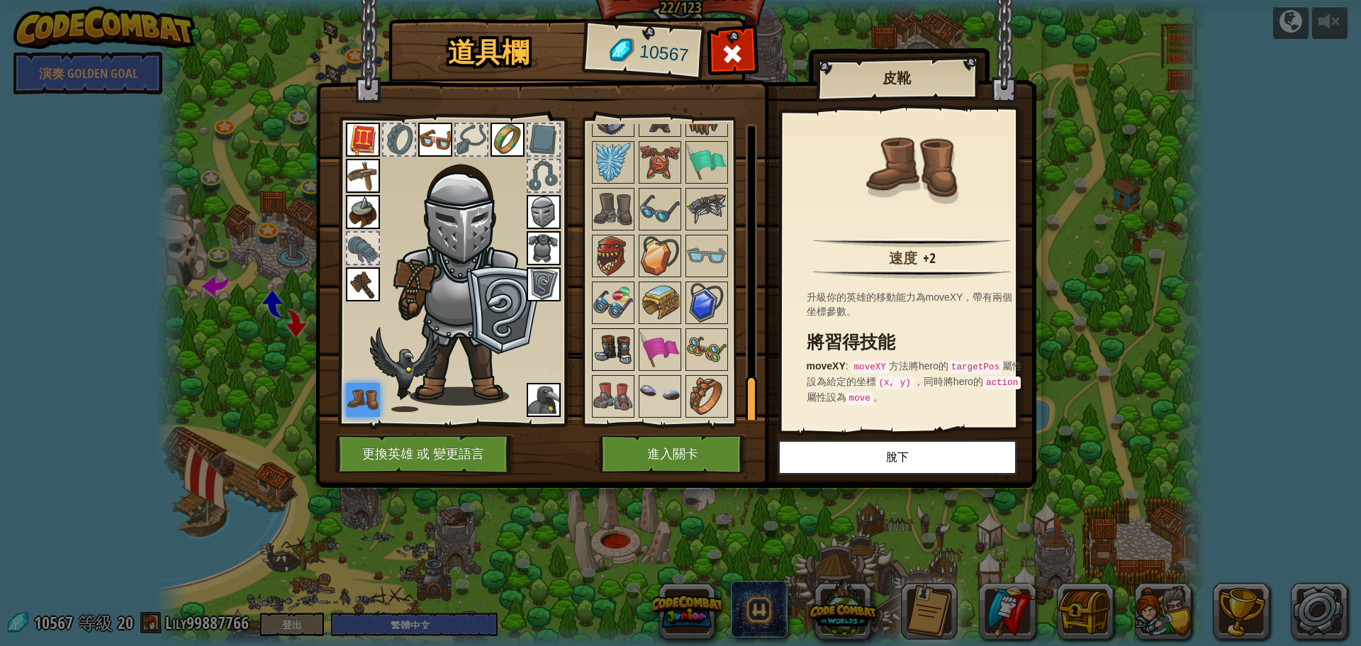
click at [616, 332] on img at bounding box center [613, 350] width 40 height 40
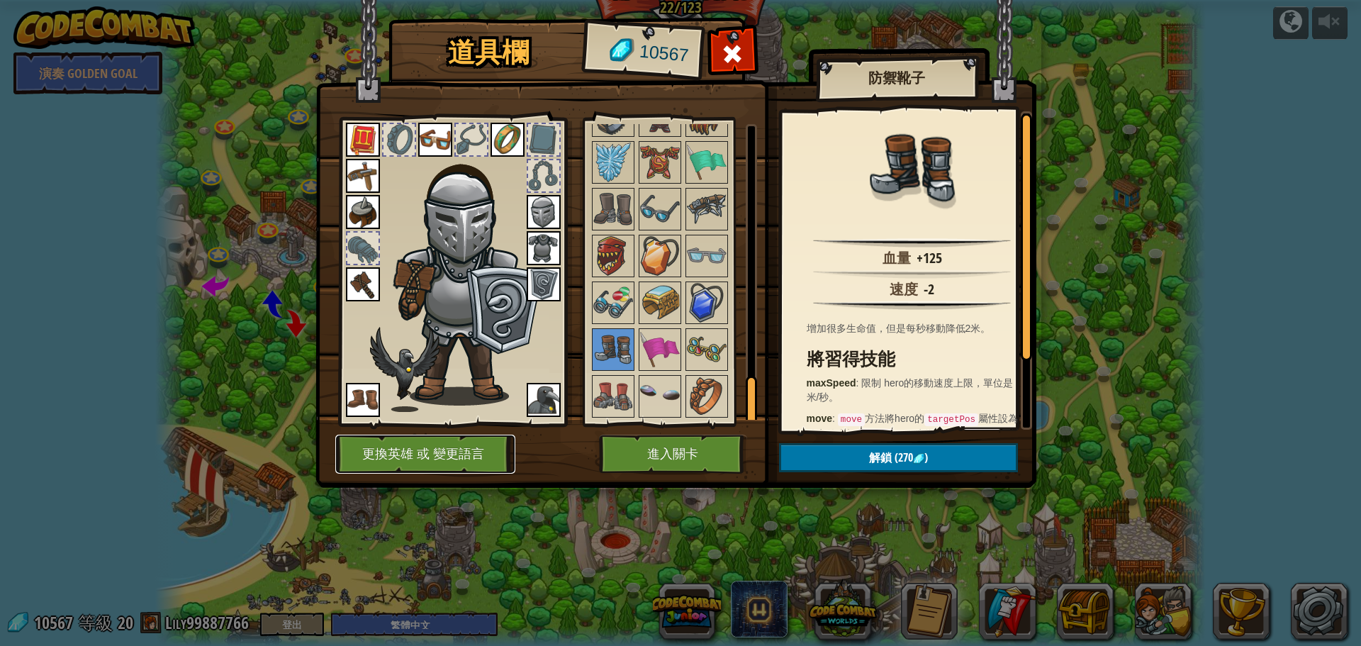
click at [428, 456] on button "更換英雄 或 變更語言" at bounding box center [425, 453] width 180 height 39
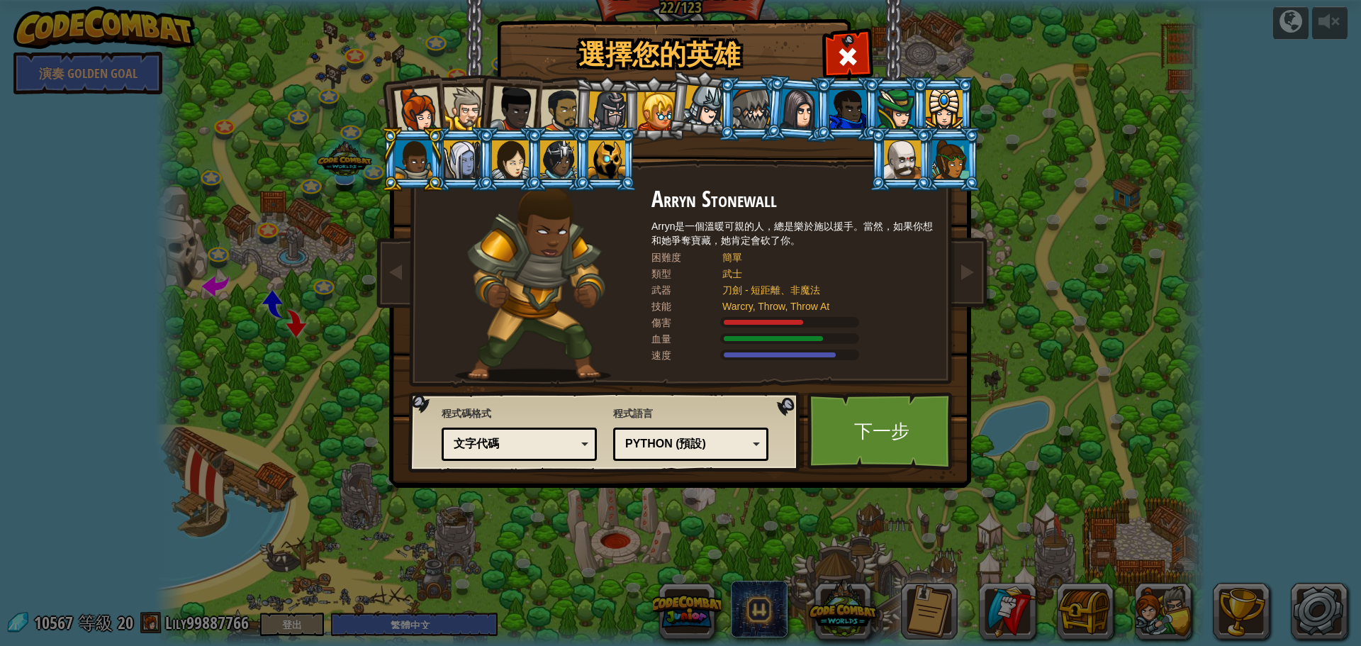
click at [463, 157] on div at bounding box center [462, 159] width 37 height 38
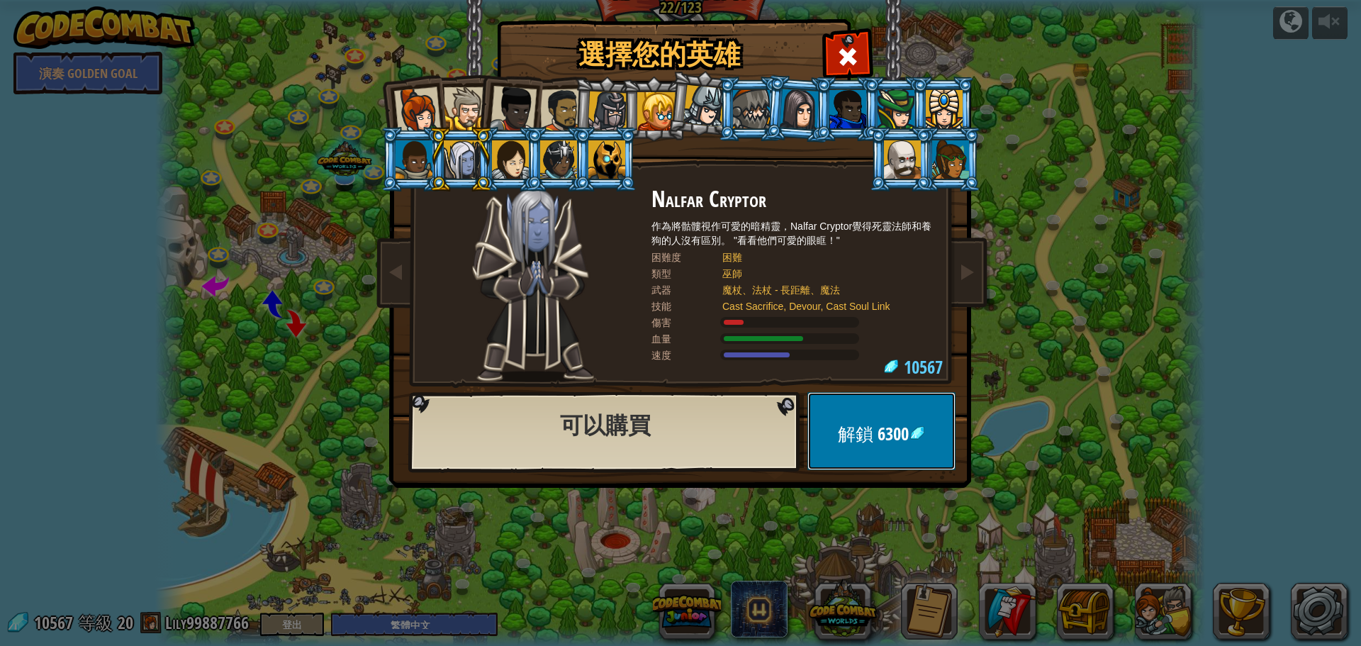
click at [877, 447] on button "解鎖 6300" at bounding box center [881, 431] width 148 height 78
click at [877, 433] on button "確認" at bounding box center [881, 431] width 148 height 78
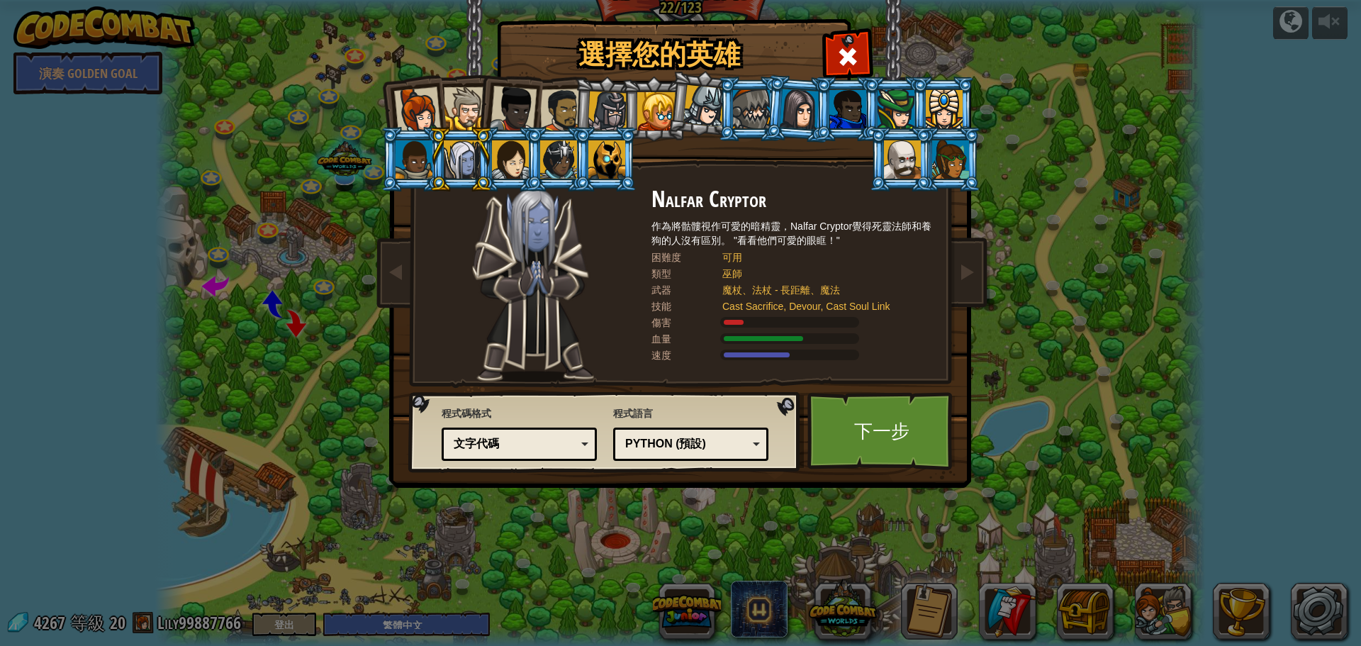
click at [508, 164] on div at bounding box center [510, 159] width 37 height 38
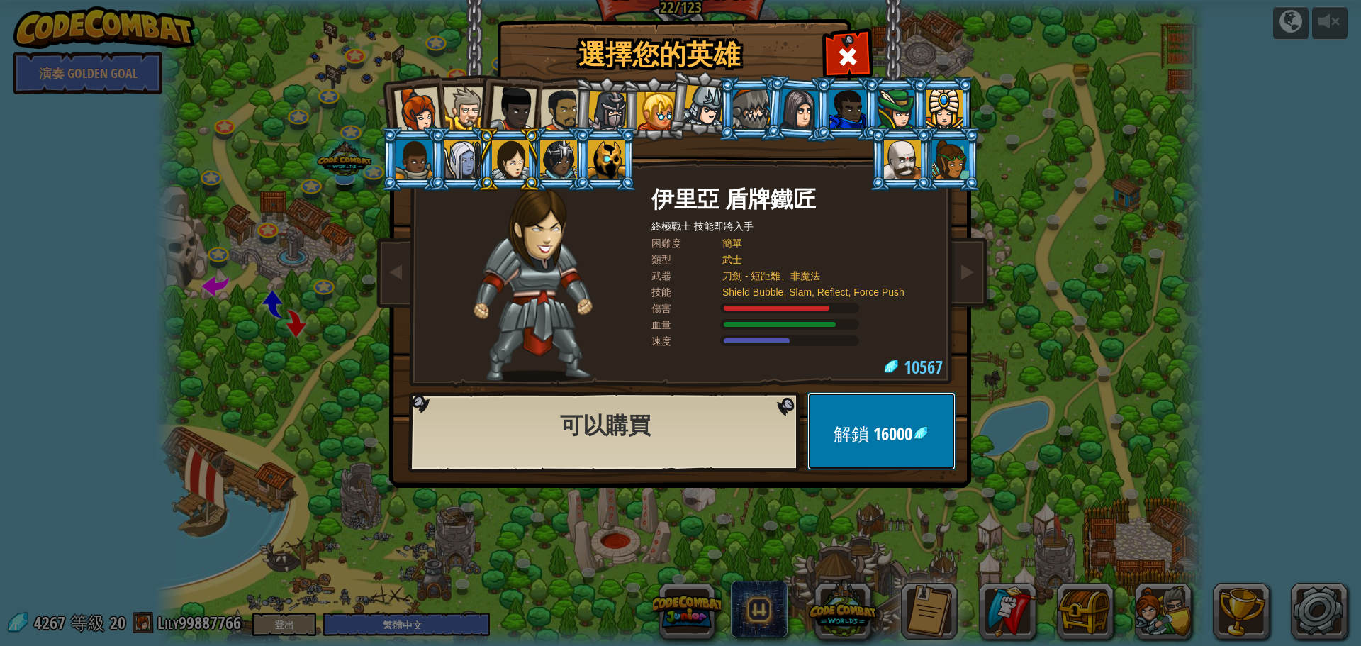
click at [867, 416] on button "解鎖 16000" at bounding box center [881, 431] width 148 height 78
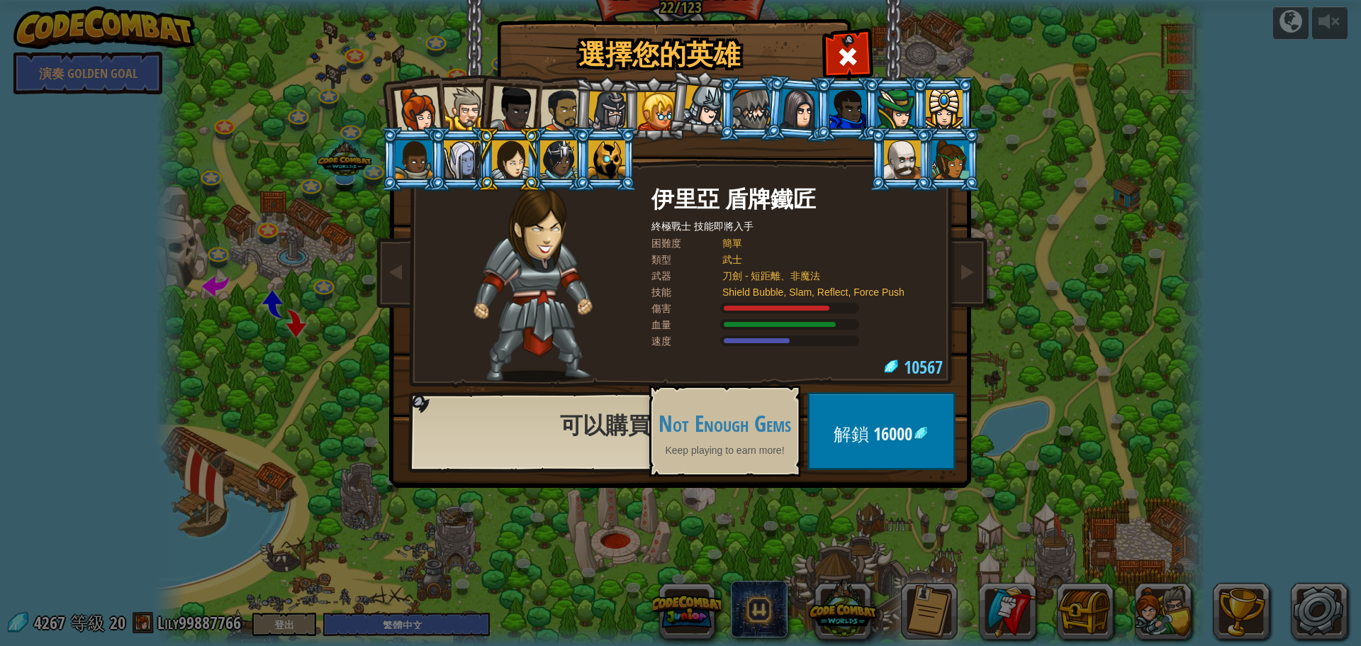
click at [560, 155] on div at bounding box center [558, 159] width 37 height 38
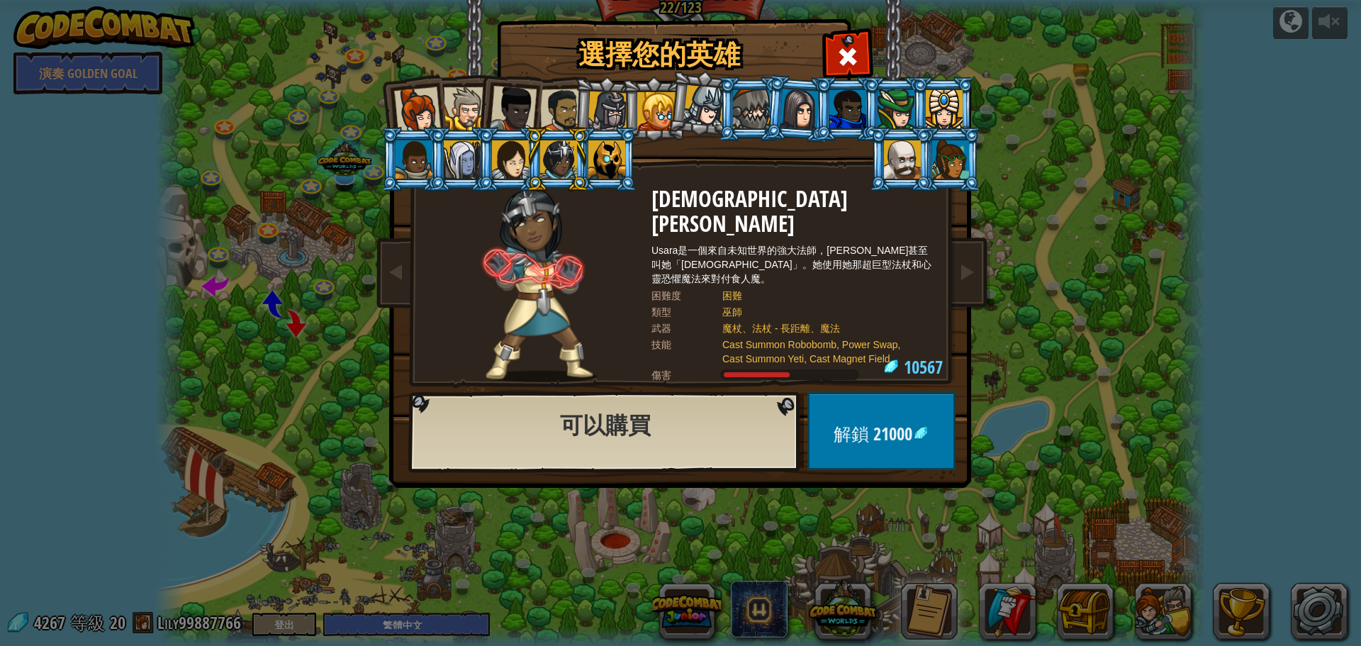
click at [610, 159] on div at bounding box center [606, 159] width 37 height 38
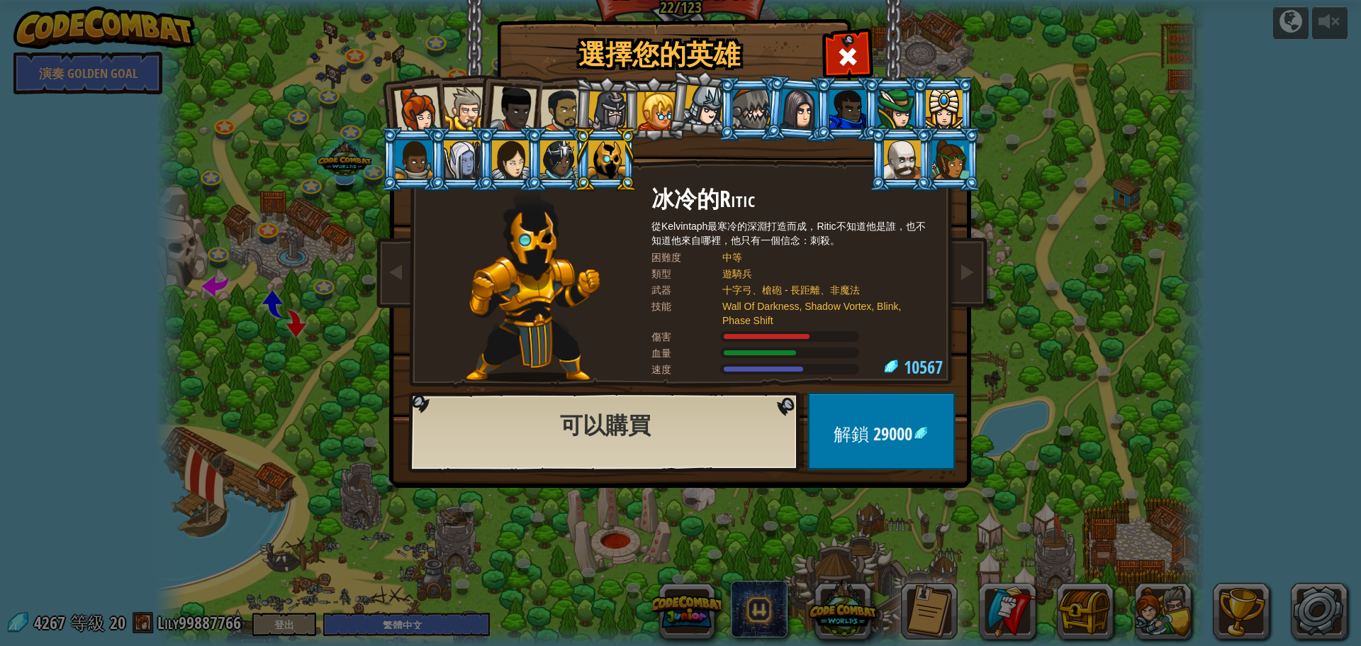
click at [916, 161] on div at bounding box center [902, 159] width 37 height 38
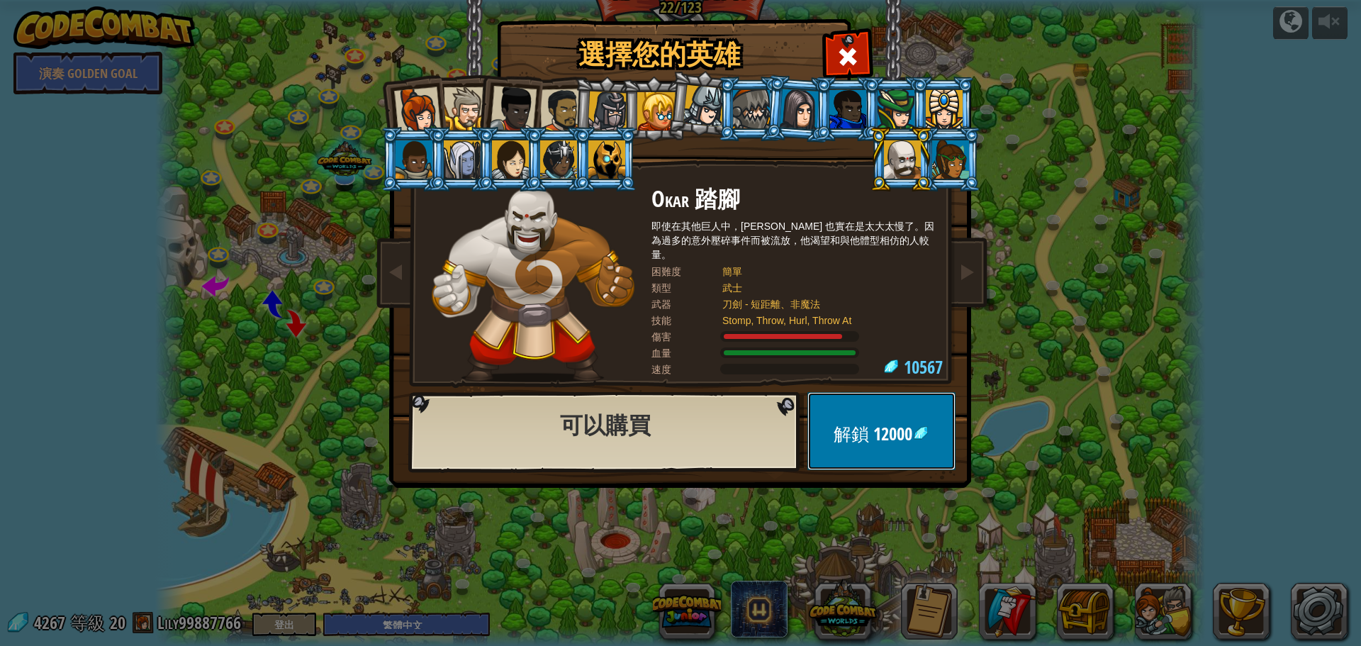
click at [923, 415] on button "解鎖 12000" at bounding box center [881, 431] width 148 height 78
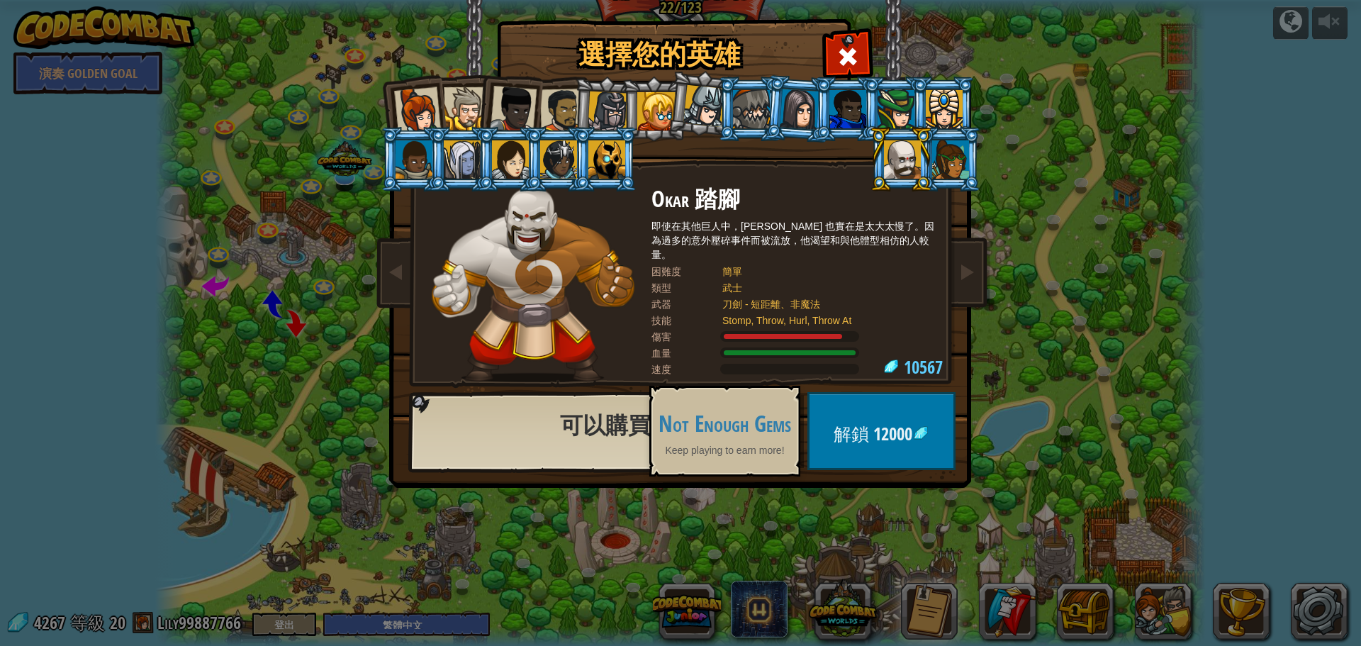
click at [945, 155] on div at bounding box center [950, 159] width 37 height 38
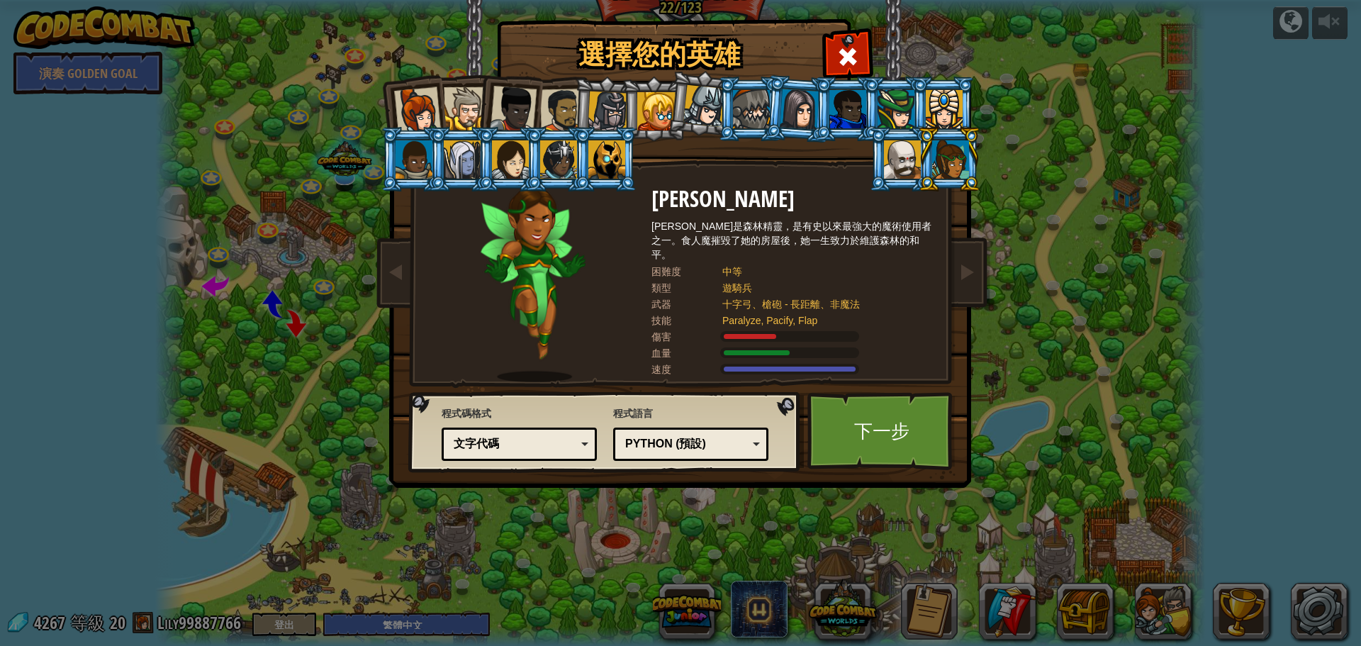
click at [942, 98] on div at bounding box center [943, 109] width 37 height 38
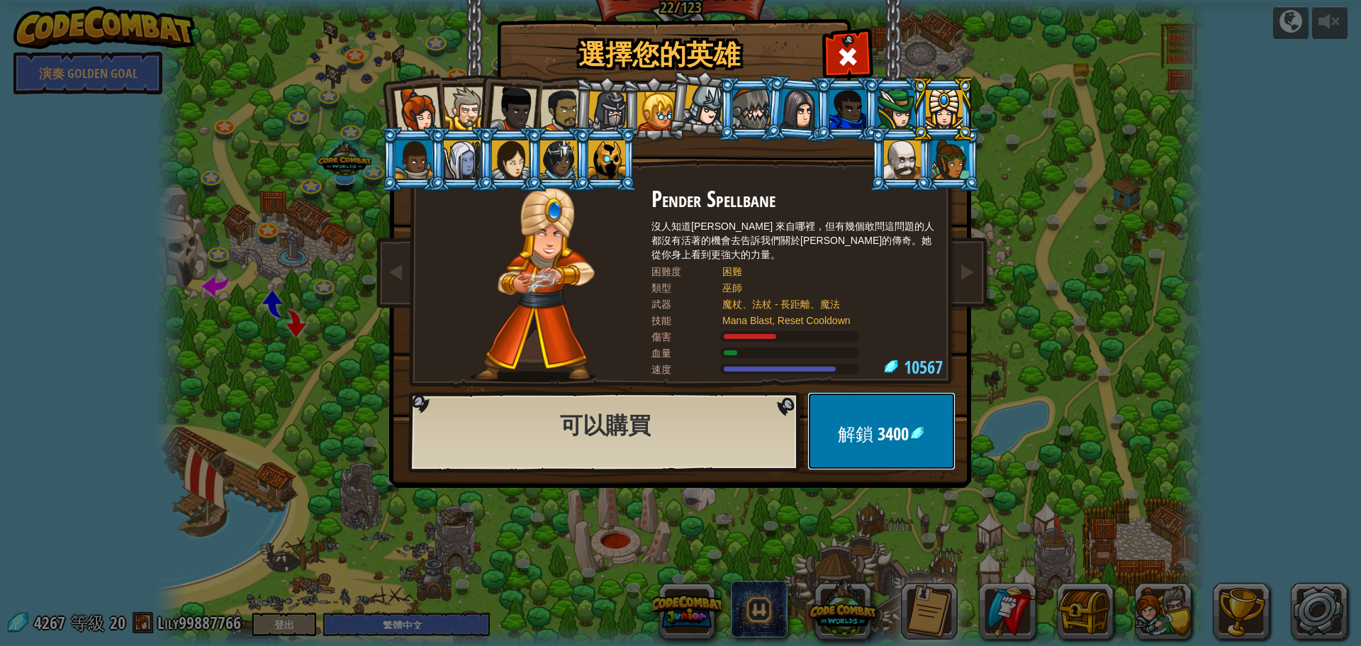
click at [935, 417] on button "解鎖 3400" at bounding box center [881, 431] width 148 height 78
click at [927, 432] on button "確認" at bounding box center [881, 431] width 148 height 78
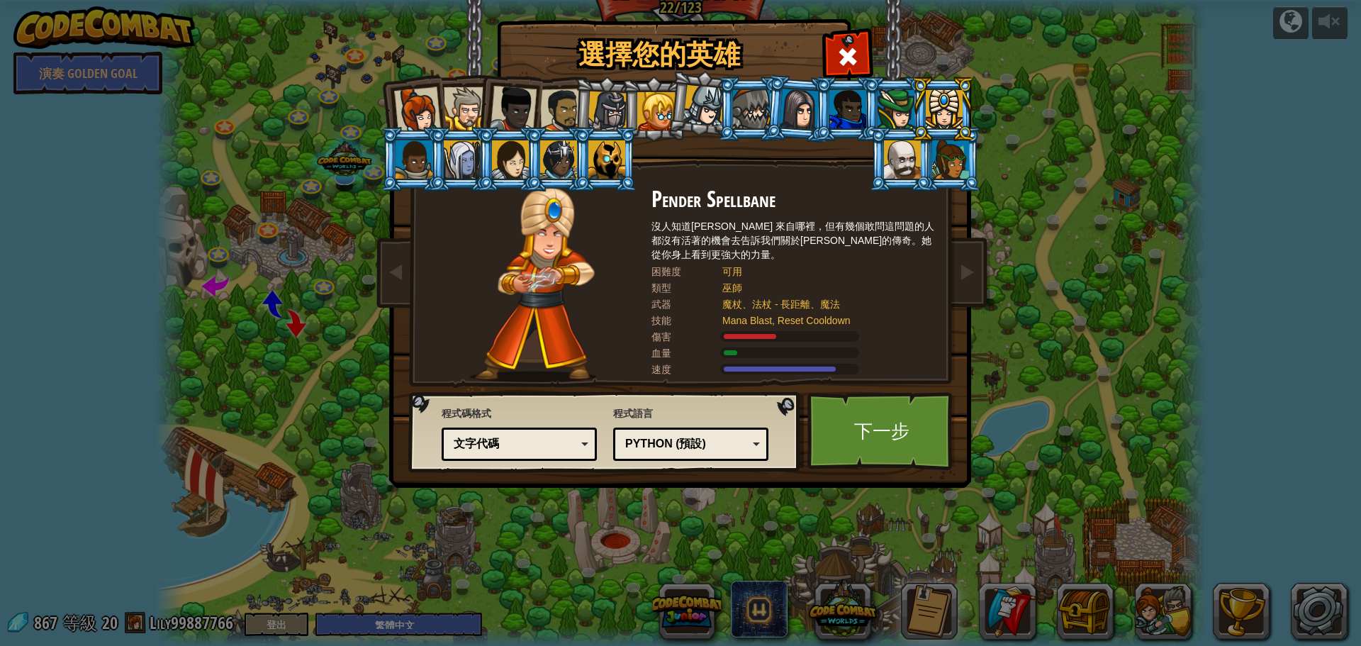
click at [891, 96] on div at bounding box center [895, 109] width 37 height 38
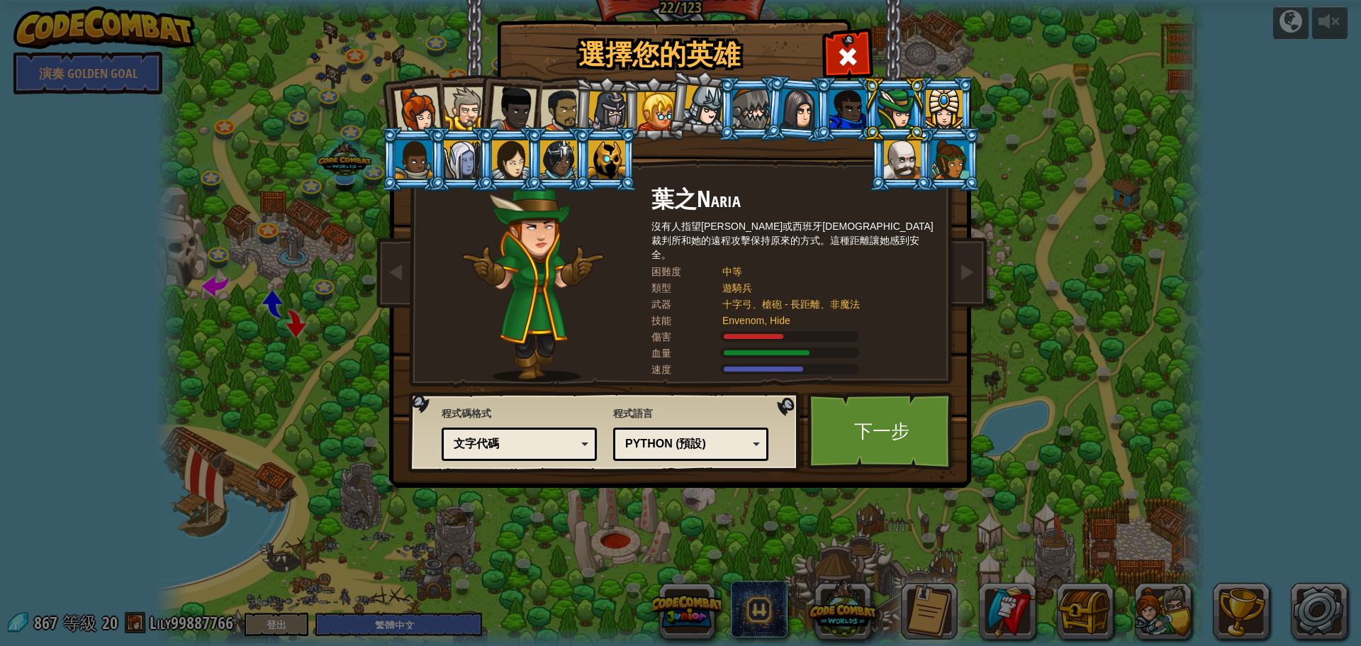
click at [843, 116] on div at bounding box center [847, 109] width 37 height 38
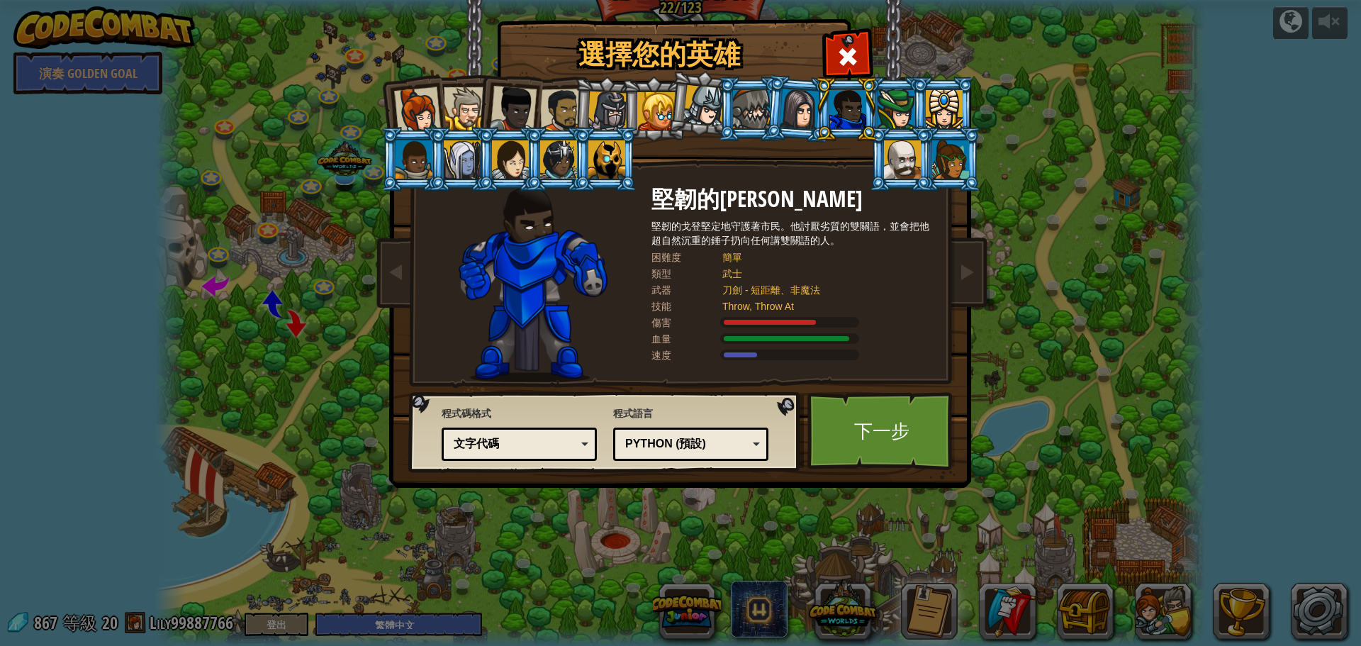
click at [792, 113] on div at bounding box center [799, 109] width 40 height 40
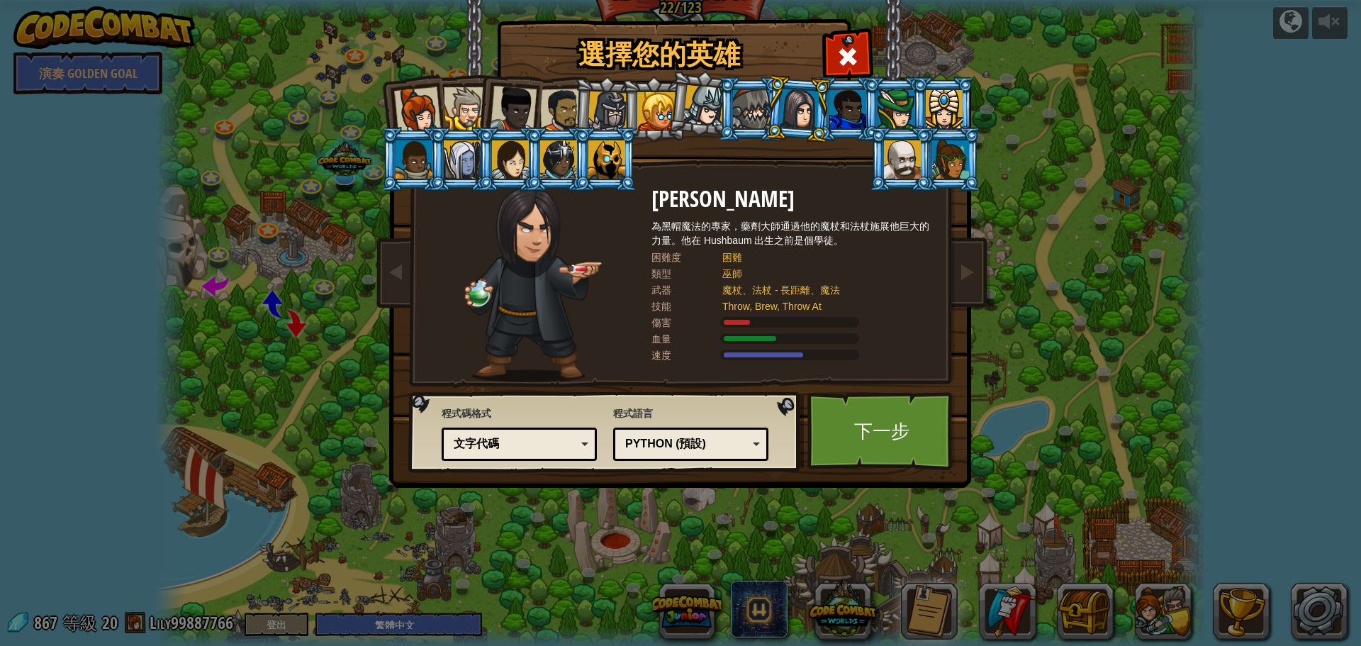
click at [759, 116] on div at bounding box center [751, 109] width 37 height 38
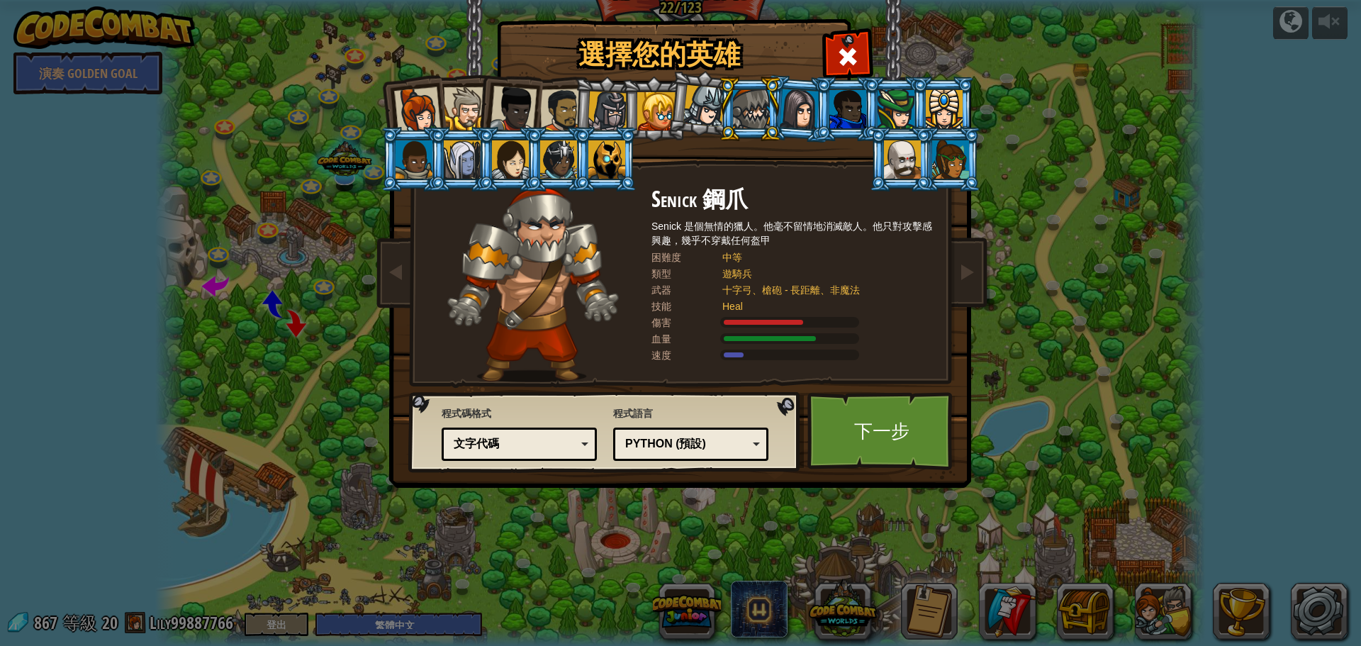
click at [714, 116] on div at bounding box center [704, 106] width 42 height 42
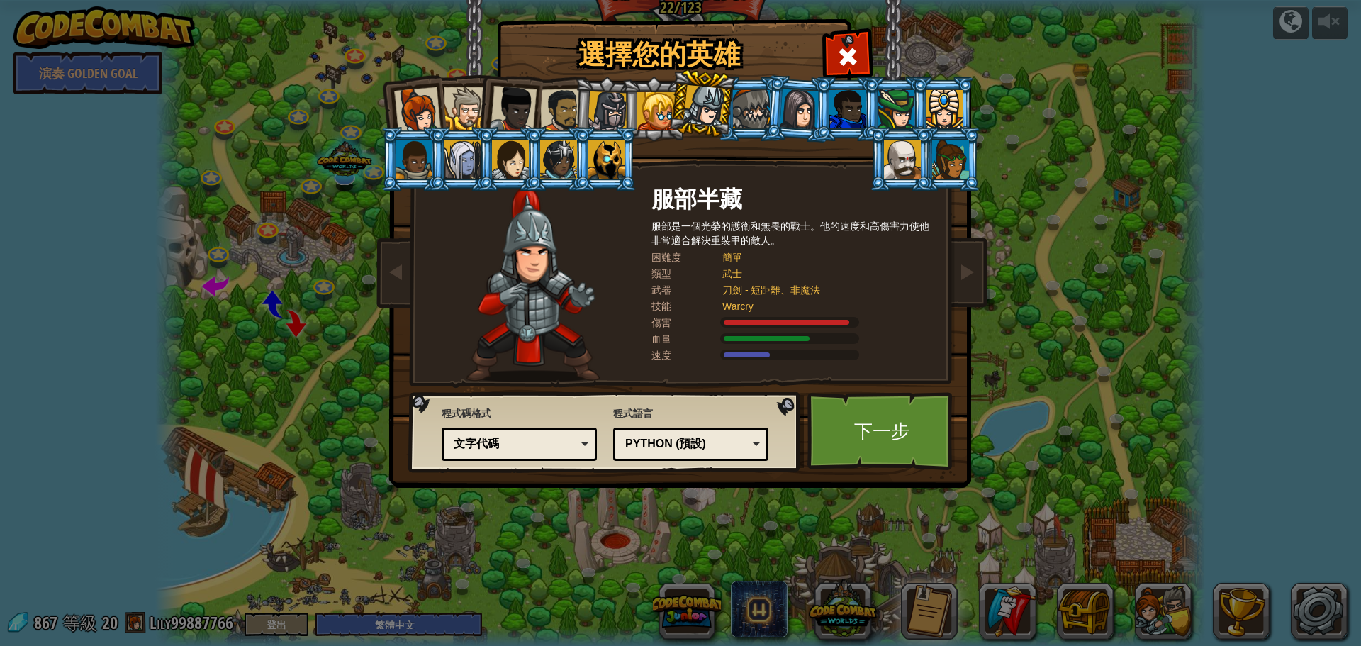
click at [395, 180] on li at bounding box center [413, 159] width 64 height 64
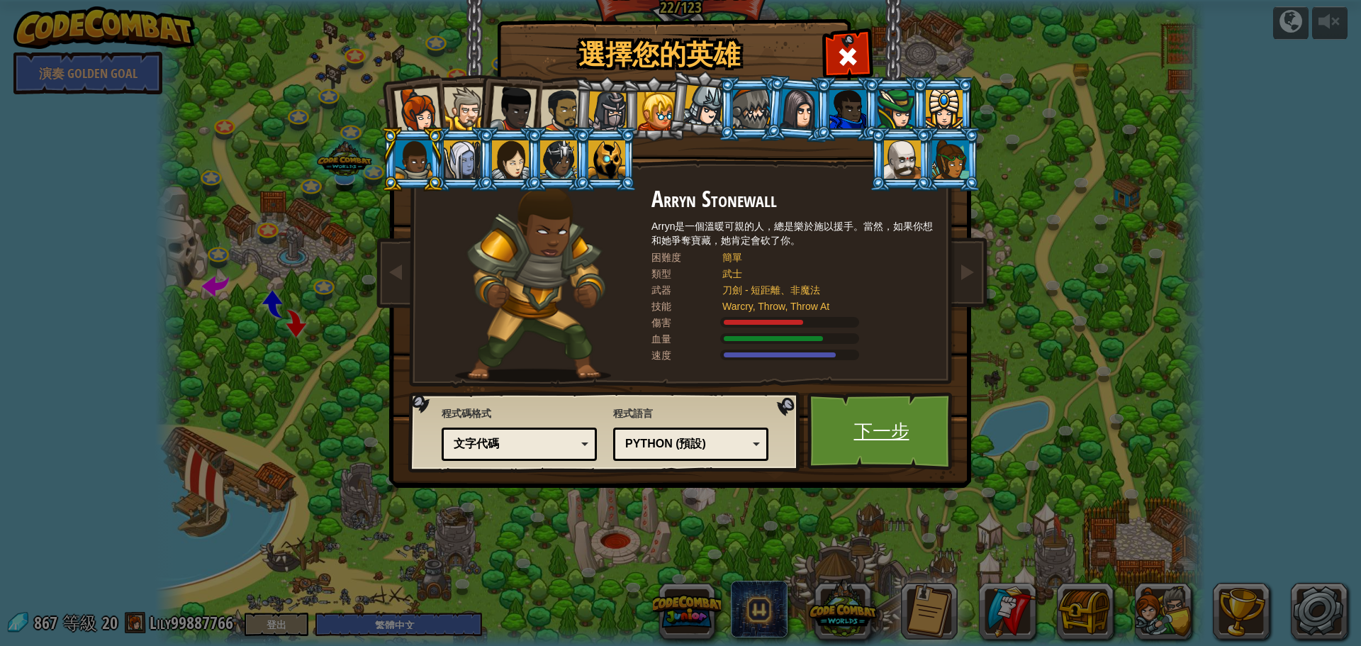
click at [852, 421] on link "下一步" at bounding box center [881, 431] width 148 height 78
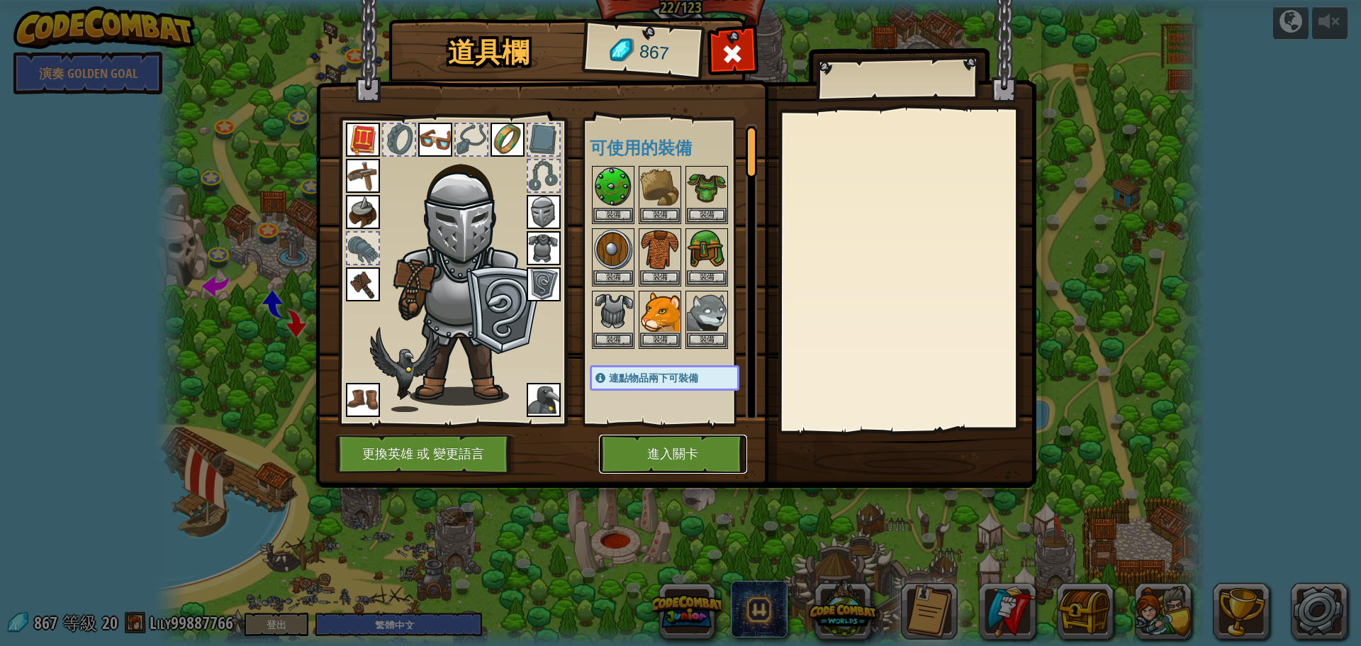
click at [640, 458] on button "進入關卡" at bounding box center [673, 453] width 148 height 39
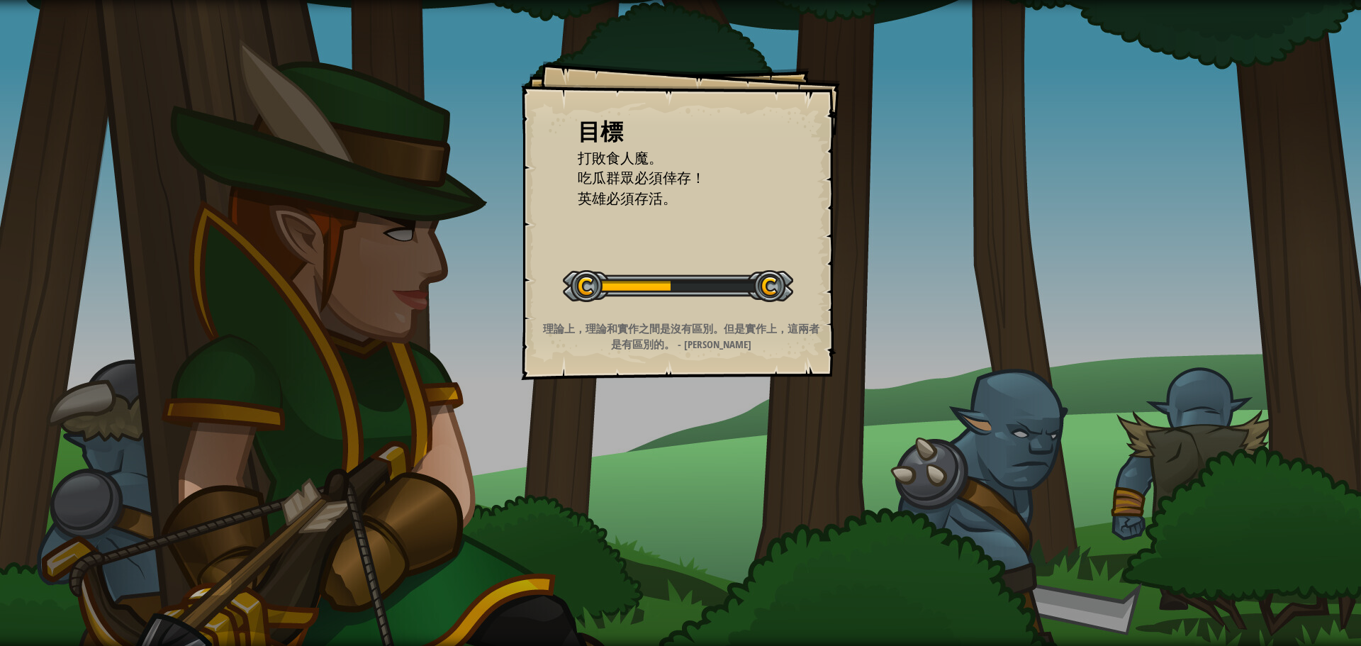
click at [1169, 265] on div "目標 打敗食人魔。 吃瓜群眾必須倖存！ 英雄必須存活。 開始戰役 從伺服器載入失敗 您將需要訂閱來開啟這關。 訂閱 您需要加入一個課程來遊玩此關卡。 回到我的…" at bounding box center [680, 323] width 1361 height 646
click at [1170, 266] on div "目標 打敗食人魔。 吃瓜群眾必須倖存！ 英雄必須存活。 開始戰役 從伺服器載入失敗 您將需要訂閱來開啟這關。 訂閱 您需要加入一個課程來遊玩此關卡。 回到我的…" at bounding box center [680, 323] width 1361 height 646
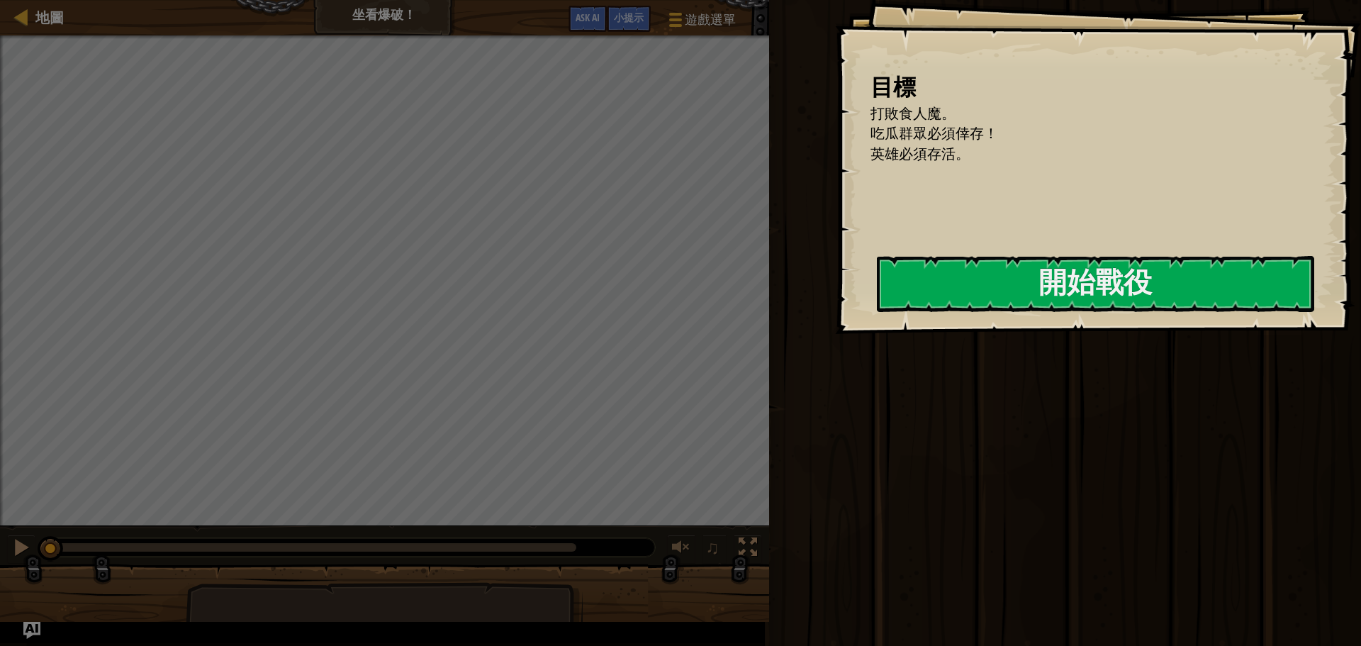
click at [1170, 266] on div "運行 ⇧↵ 送出 完成" at bounding box center [1063, 319] width 596 height 638
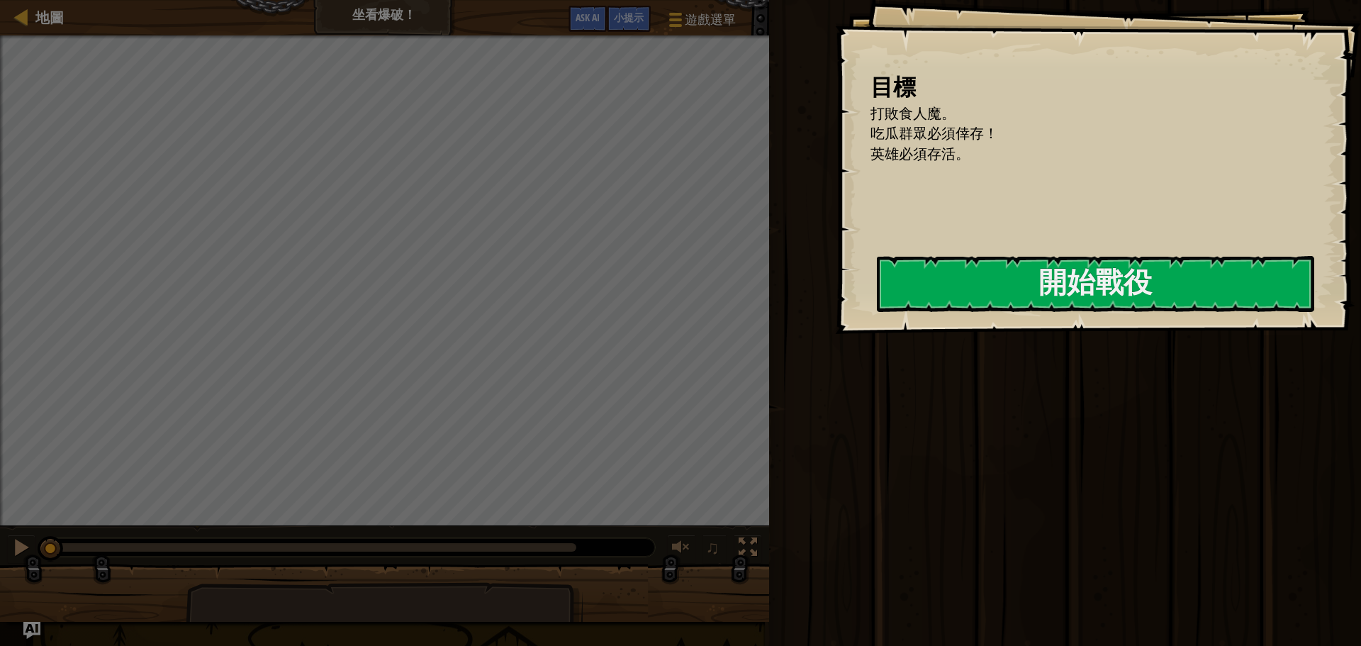
click at [1173, 271] on div "目標 打敗食人魔。 吃瓜群眾必須倖存！ 英雄必須存活。 開始戰役 從伺服器載入失敗 您將需要訂閱來開啟這關。 訂閱 您需要加入一個課程來遊玩此關卡。 回到我的…" at bounding box center [680, 323] width 1361 height 646
click at [1173, 271] on button "開始戰役" at bounding box center [1095, 284] width 437 height 56
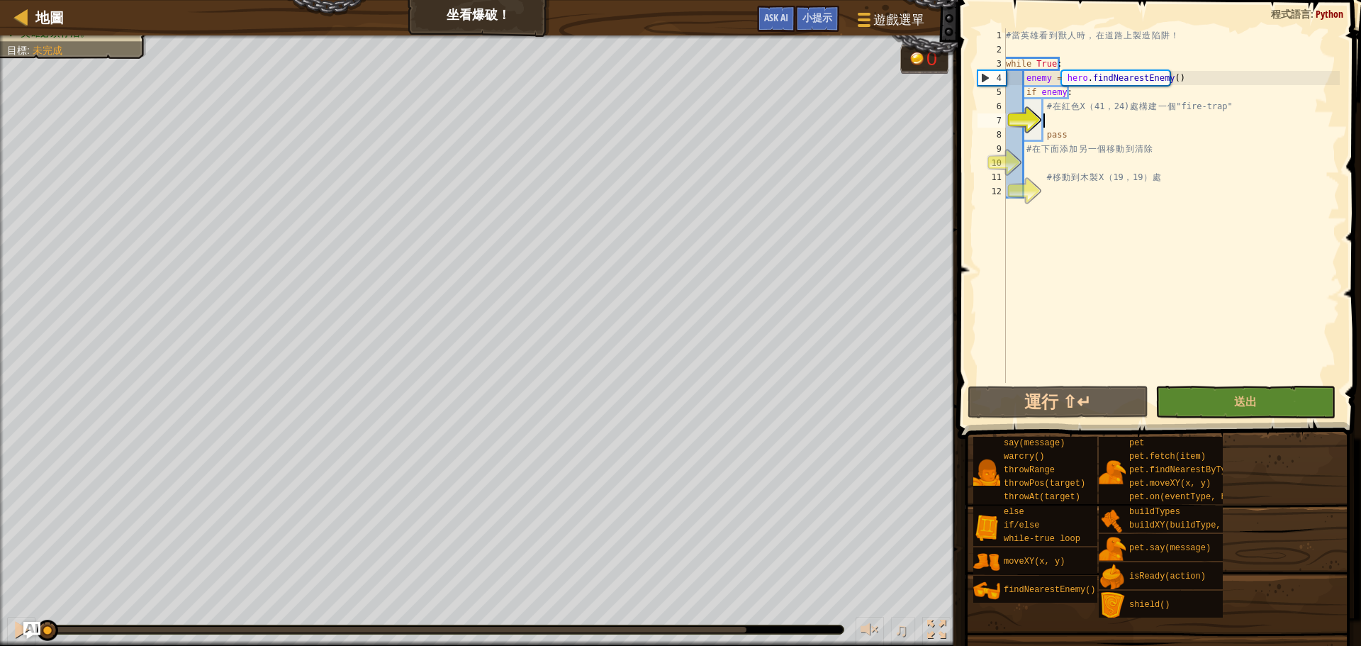
click at [1047, 122] on div "# 當 英 雄 看 到 獸 人 時 ， 在 道 路 上 製 造 陷 阱 ！ while True : enemy = hero . findNearestEn…" at bounding box center [1171, 219] width 337 height 383
type textarea "r"
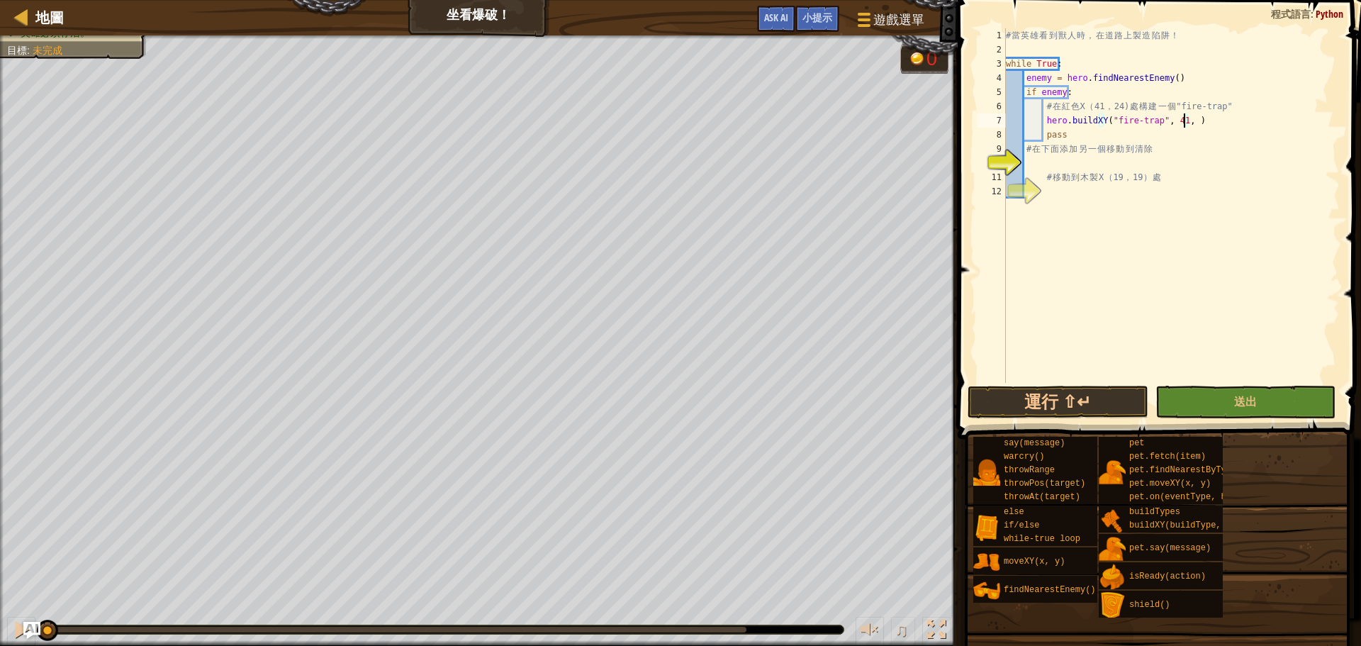
scroll to position [6, 15]
click at [1066, 171] on div "# 當 英 雄 看 到 獸 人 時 ， 在 道 路 上 製 造 陷 阱 ！ while True : enemy = hero . findNearestEn…" at bounding box center [1171, 219] width 337 height 383
type textarea "# 移動到木製X（19，19）處"
click at [1065, 161] on div "# 當 英 雄 看 到 獸 人 時 ， 在 道 路 上 製 造 陷 阱 ！ while True : enemy = hero . findNearestEn…" at bounding box center [1171, 219] width 337 height 383
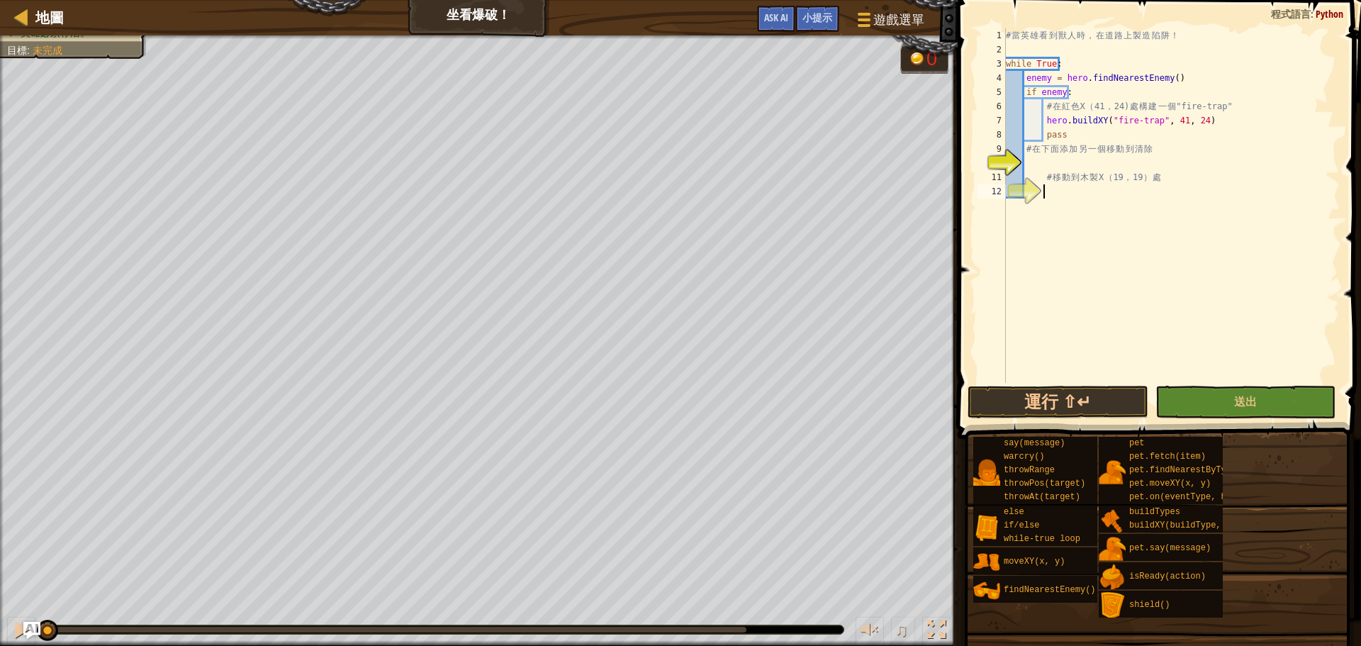
click at [1094, 198] on div "# 當 英 雄 看 到 獸 人 時 ， 在 道 路 上 製 造 陷 阱 ！ while True : enemy = hero . findNearestEn…" at bounding box center [1171, 219] width 337 height 383
type textarea "hero.moveXY(19, 19)"
click at [1055, 388] on button "運行 ⇧↵" at bounding box center [1057, 401] width 180 height 33
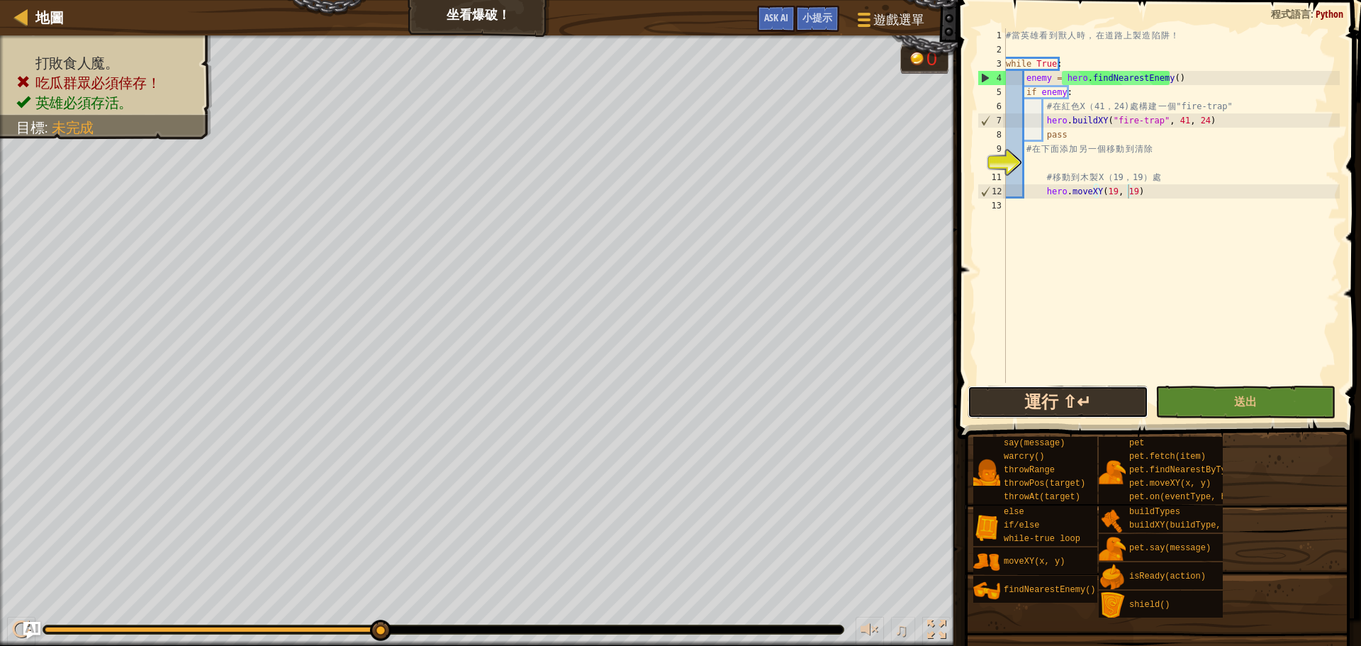
click at [1054, 388] on button "運行 ⇧↵" at bounding box center [1057, 401] width 180 height 33
click at [1137, 158] on div "# 當 英 雄 看 到 獸 人 時 ， 在 道 路 上 製 造 陷 阱 ！ while True : enemy = hero . findNearestEn…" at bounding box center [1171, 219] width 337 height 383
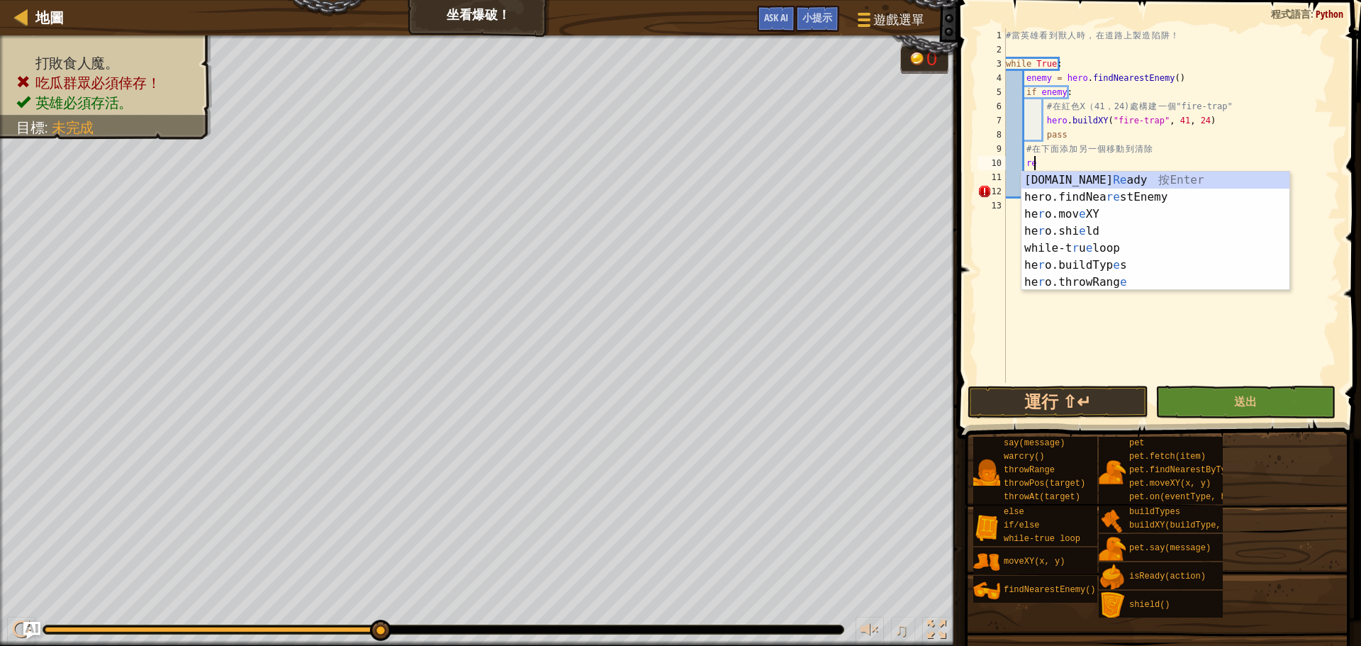
scroll to position [6, 1]
type textarea "r"
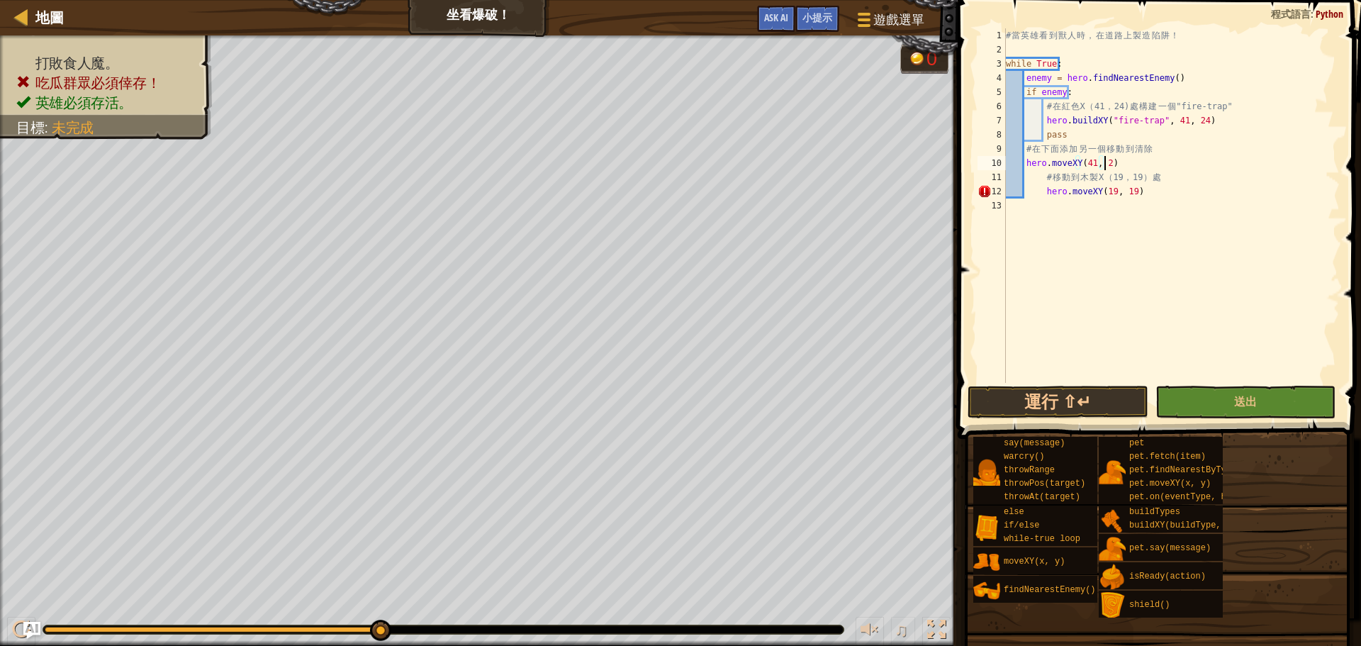
scroll to position [6, 8]
click at [1047, 407] on button "運行 ⇧↵" at bounding box center [1057, 401] width 180 height 33
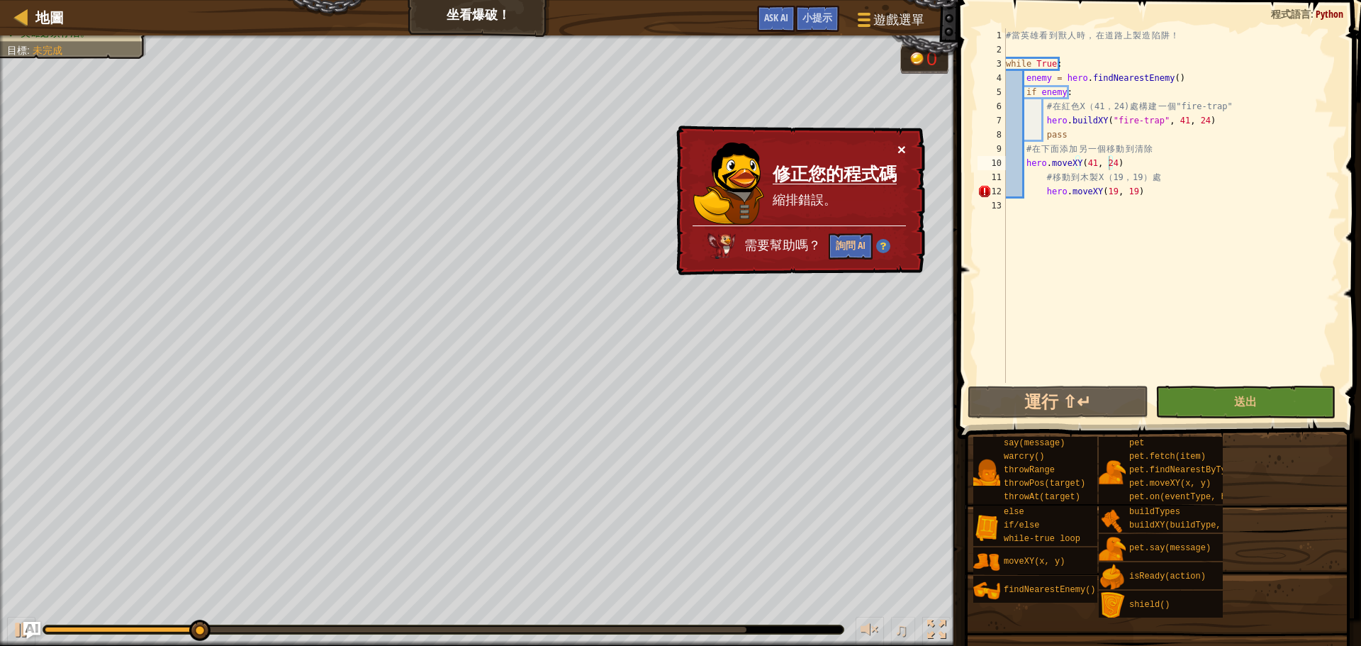
click at [901, 149] on button "×" at bounding box center [901, 149] width 9 height 15
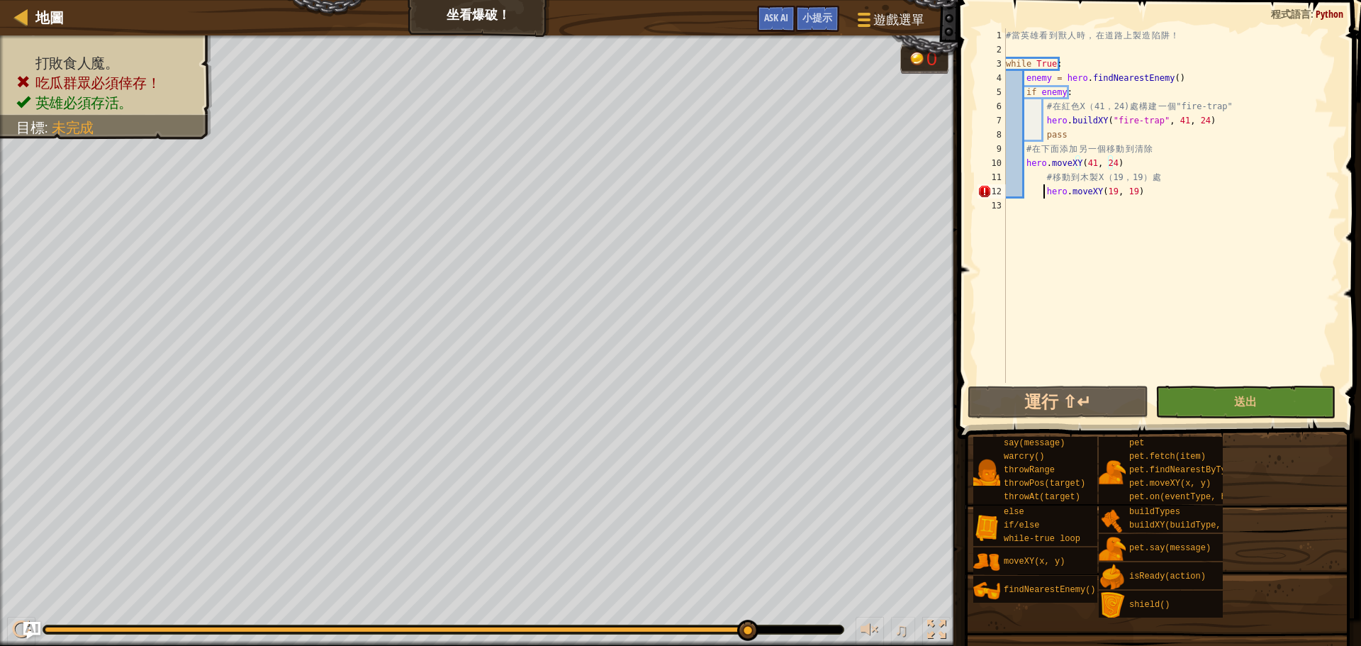
click at [1041, 192] on div "# 當 英 雄 看 到 獸 人 時 ， 在 道 路 上 製 造 陷 阱 ！ while True : enemy = hero . findNearestEn…" at bounding box center [1171, 219] width 337 height 383
click at [1140, 186] on div "# 當 英 雄 看 到 獸 人 時 ， 在 道 路 上 製 造 陷 阱 ！ while True : enemy = hero . findNearestEn…" at bounding box center [1171, 219] width 337 height 383
click at [1022, 162] on div "# 當 英 雄 看 到 獸 人 時 ， 在 道 路 上 製 造 陷 阱 ！ while True : enemy = hero . findNearestEn…" at bounding box center [1171, 219] width 337 height 383
click at [1063, 405] on button "運行 ⇧↵" at bounding box center [1057, 401] width 180 height 33
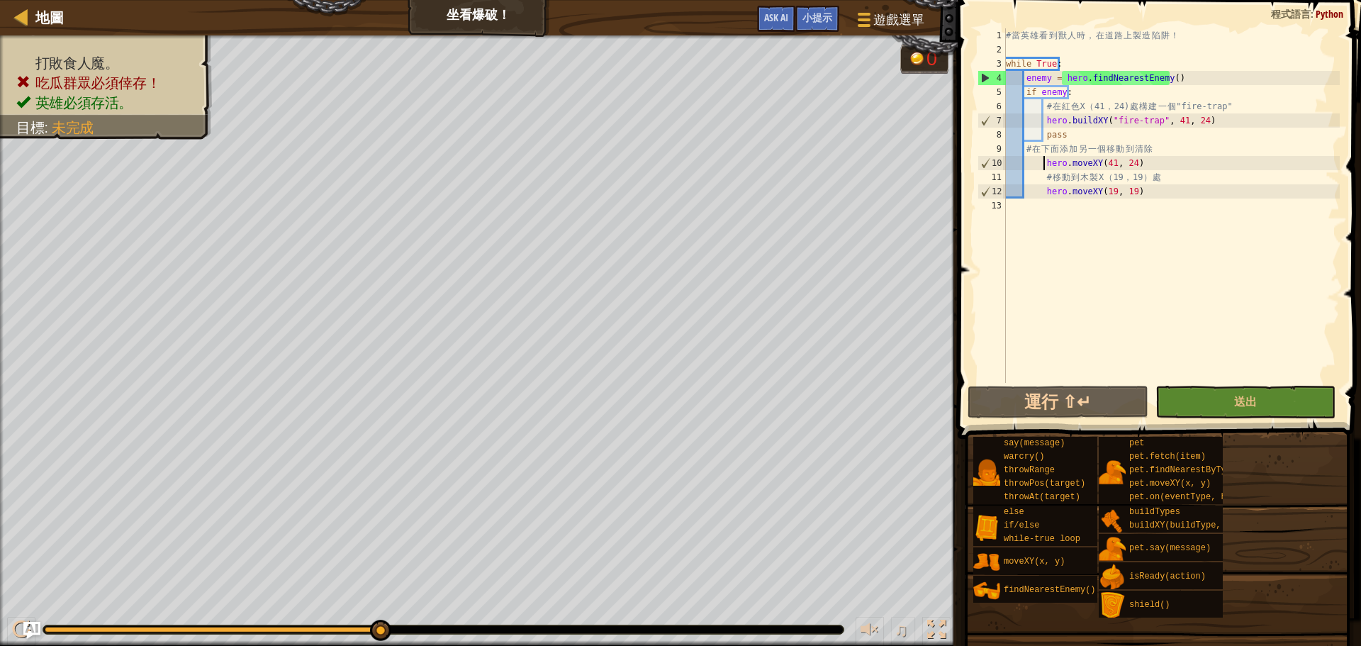
drag, startPoint x: 125, startPoint y: 629, endPoint x: 438, endPoint y: 604, distance: 314.1
click at [432, 607] on div "♫" at bounding box center [478, 625] width 957 height 43
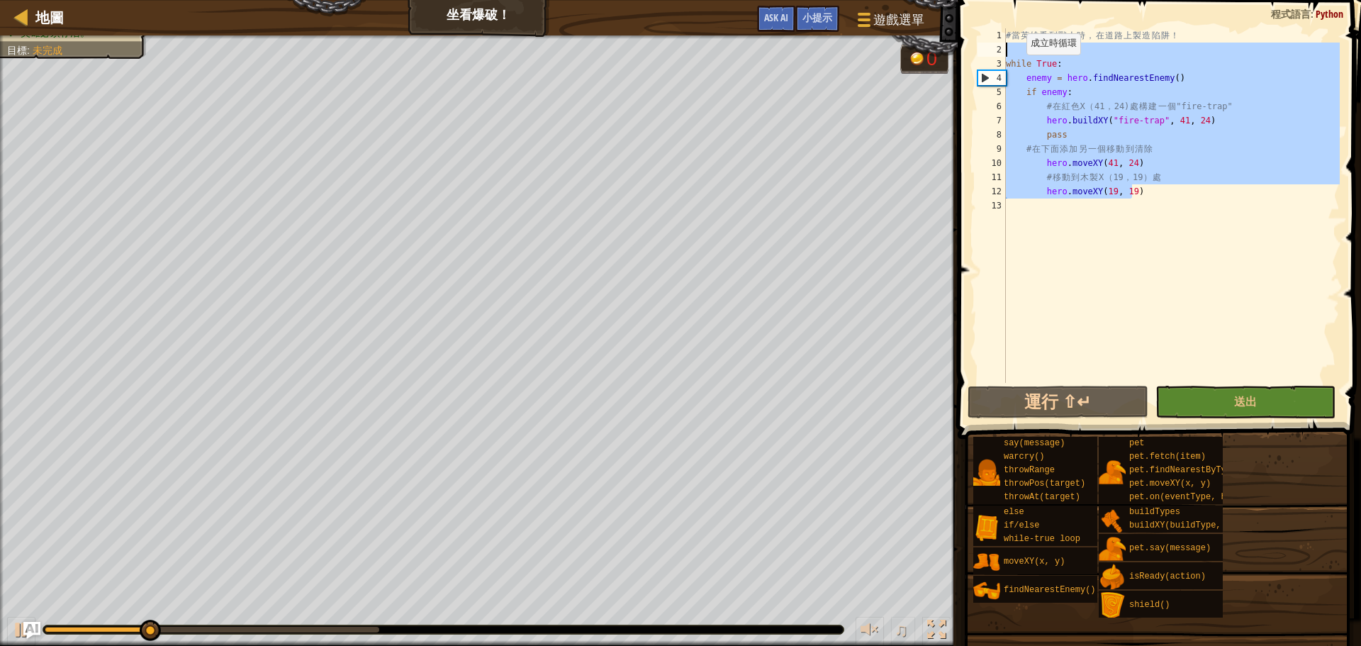
drag, startPoint x: 1139, startPoint y: 191, endPoint x: 989, endPoint y: 47, distance: 207.5
click at [989, 47] on div "hero.moveXY(41, 24) 1 2 3 4 5 6 7 8 9 10 11 12 13 # 當 英 雄 看 到 獸 人 時 ， 在 道 路 上 製…" at bounding box center [1156, 205] width 365 height 354
type textarea "while True:"
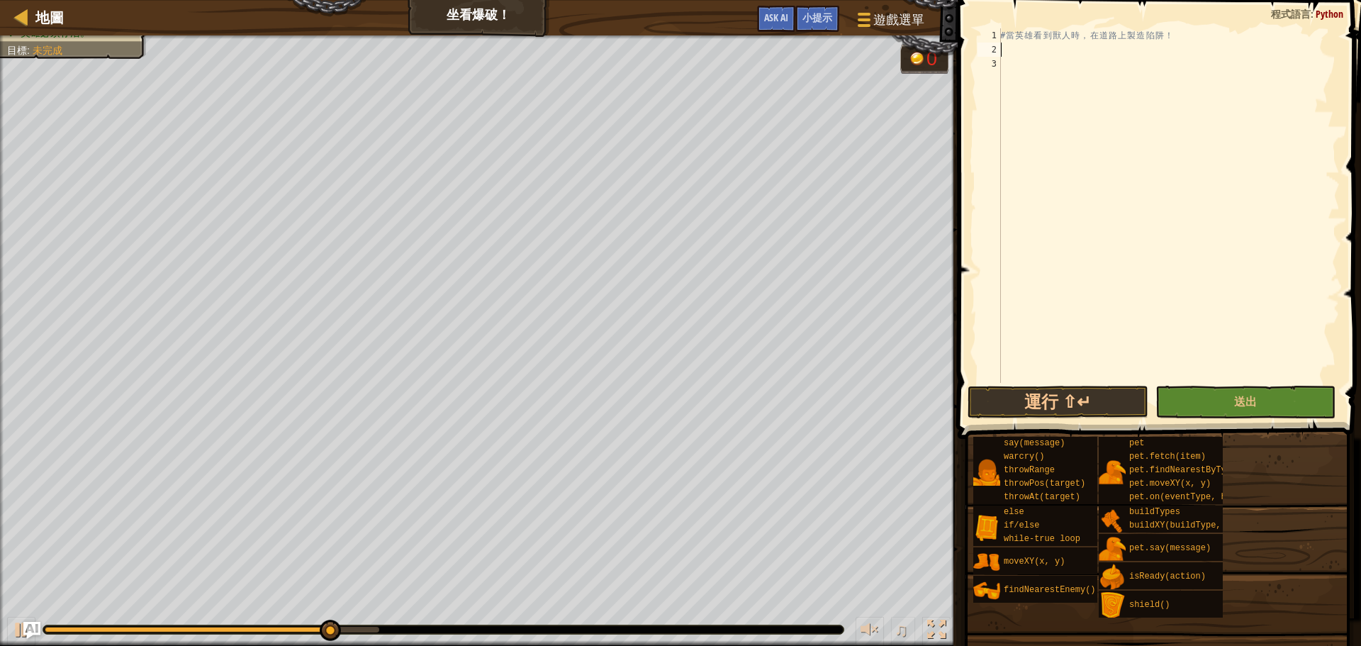
paste textarea "hero.moveXY(19, 19)"
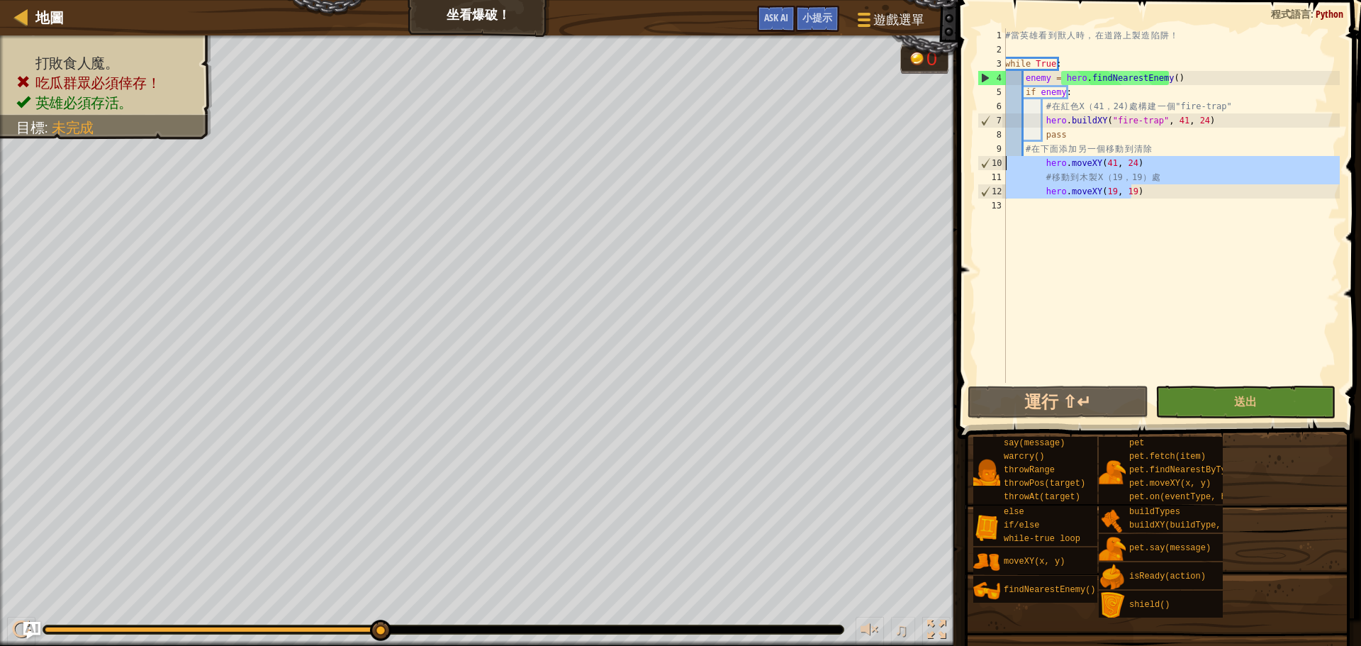
drag, startPoint x: 1139, startPoint y: 189, endPoint x: 1001, endPoint y: 165, distance: 140.3
click at [1001, 165] on div "hero.moveXY(19, 19) 1 2 3 4 5 6 7 8 9 10 11 12 13 # 當 英 雄 看 到 獸 人 時 ， 在 道 路 上 製…" at bounding box center [1156, 205] width 365 height 354
type textarea "hero.moveXY(41, 24) # 移動到木製X（19，19）處"
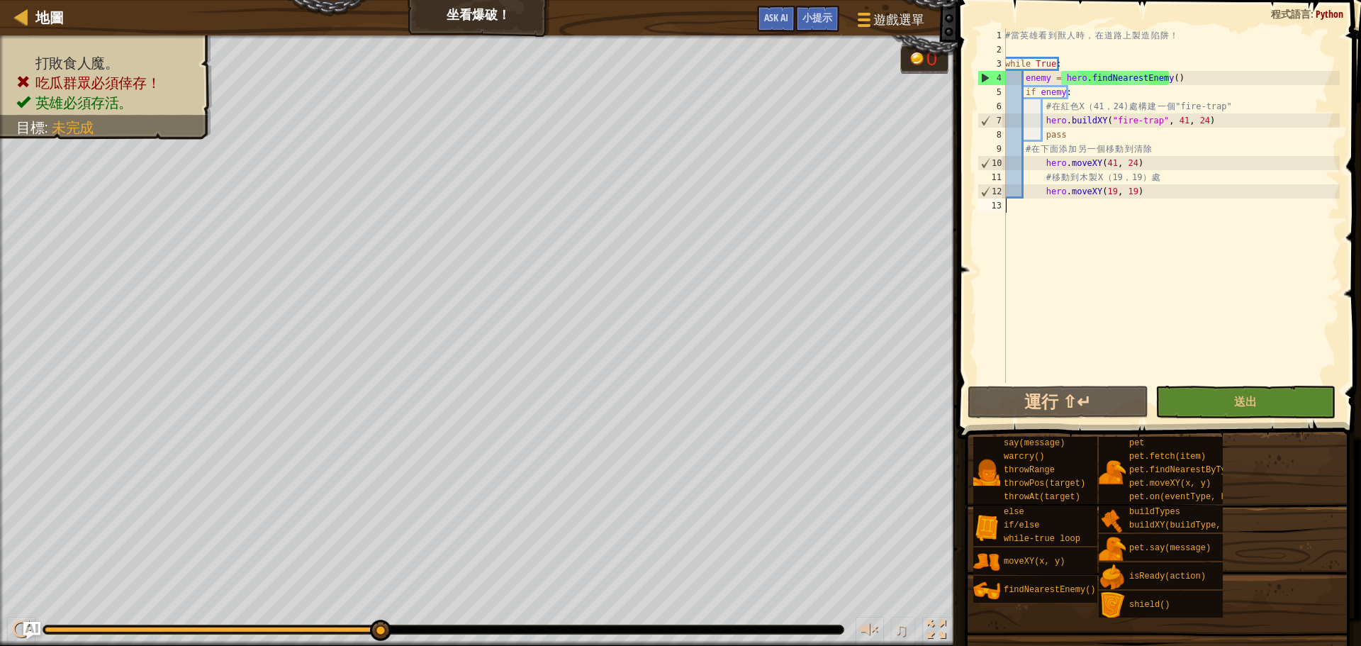
click at [1139, 237] on div "# 當 英 雄 看 到 獸 人 時 ， 在 道 路 上 製 造 陷 阱 ！ while True : enemy = hero . findNearestEn…" at bounding box center [1170, 219] width 337 height 383
drag, startPoint x: 1137, startPoint y: 194, endPoint x: 1167, endPoint y: 194, distance: 30.5
click at [1167, 194] on div "# 當 英 雄 看 到 獸 人 時 ， 在 道 路 上 製 造 陷 阱 ！ while True : enemy = hero . findNearestEn…" at bounding box center [1170, 219] width 337 height 383
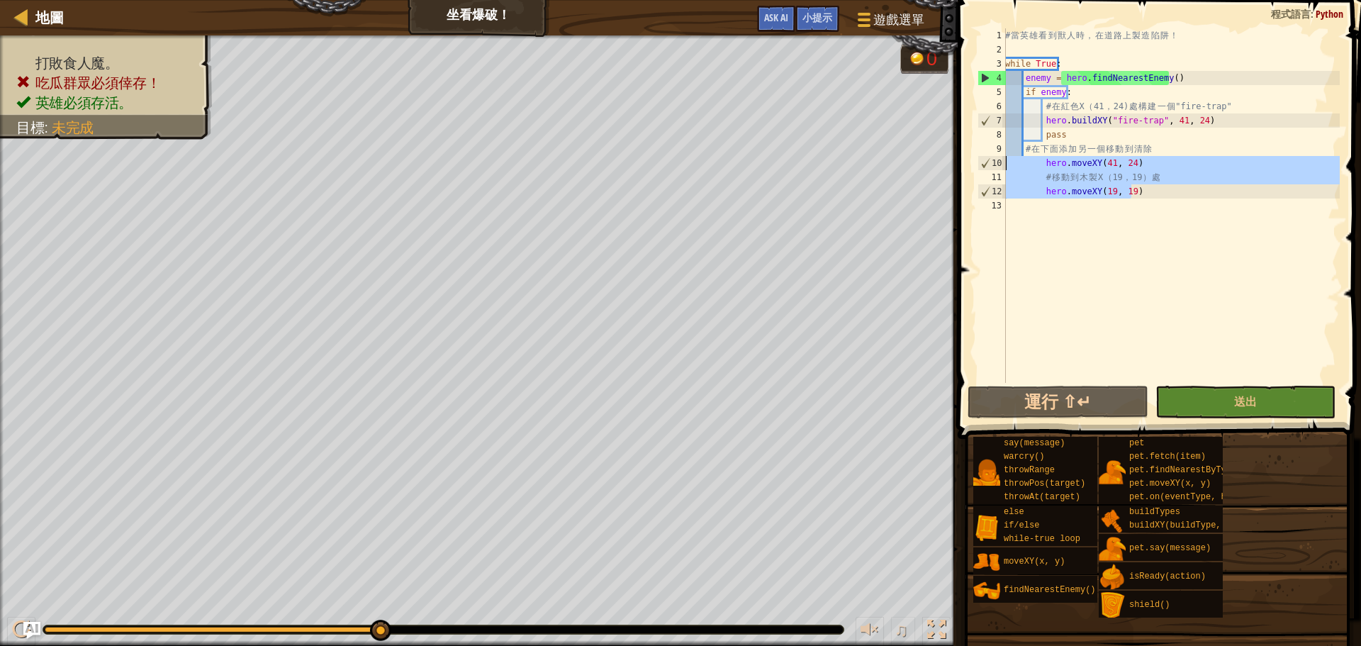
drag, startPoint x: 1141, startPoint y: 190, endPoint x: 1006, endPoint y: 163, distance: 137.3
click at [1006, 163] on div "# 當 英 雄 看 到 獸 人 時 ， 在 道 路 上 製 造 陷 阱 ！ while True : enemy = hero . findNearestEn…" at bounding box center [1170, 219] width 337 height 383
type textarea "hero.moveXY(41, 24) # 移動到木製X（19，19）處"
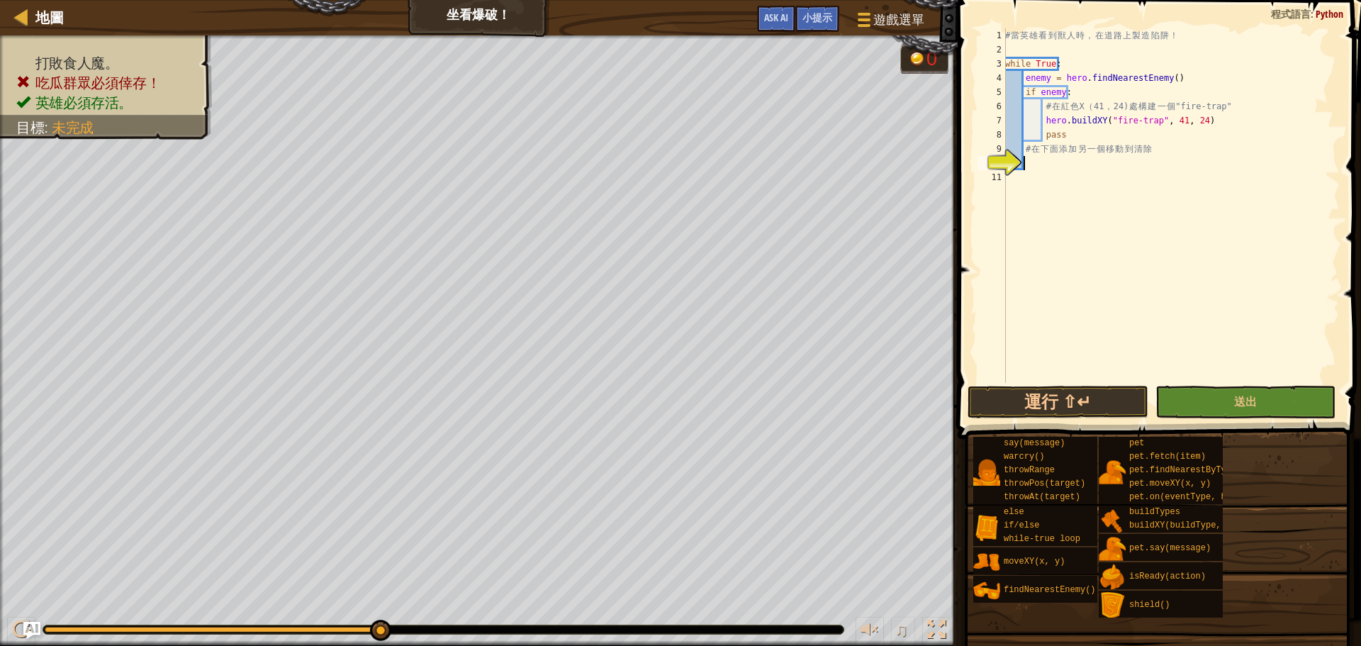
type textarea "m"
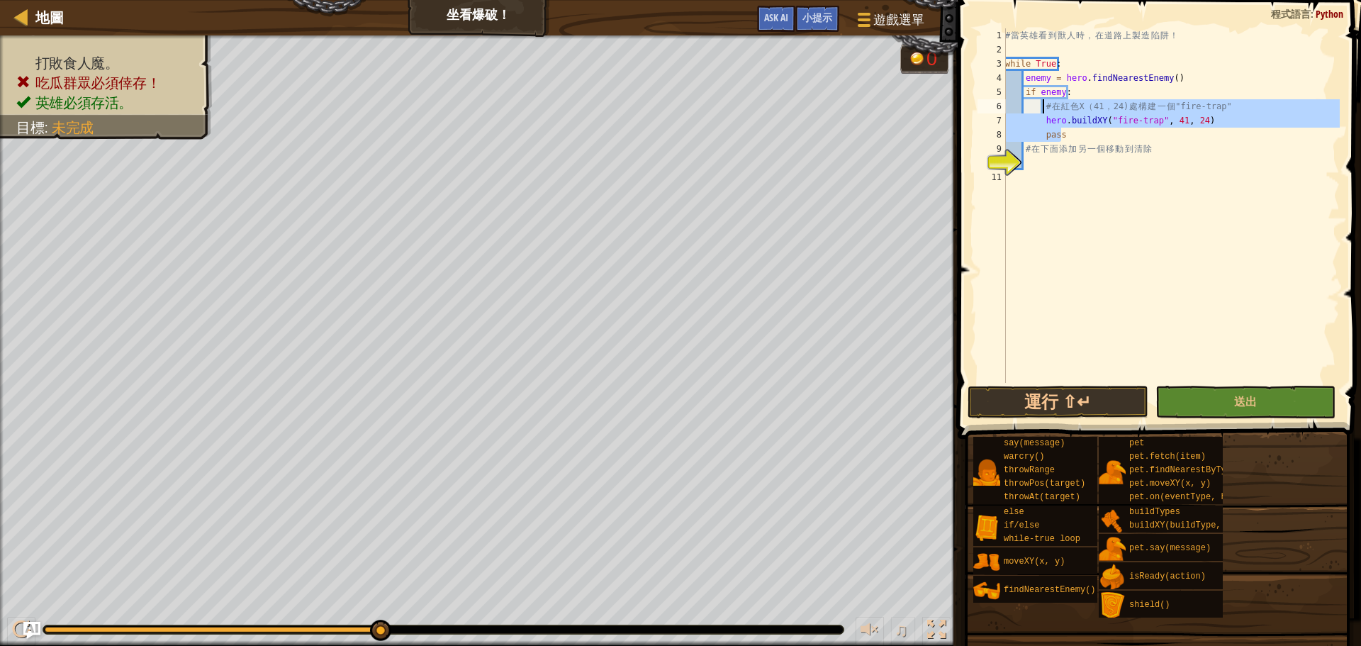
drag, startPoint x: 1065, startPoint y: 137, endPoint x: 1044, endPoint y: 105, distance: 38.3
click at [1044, 105] on div "# 當 英 雄 看 到 獸 人 時 ， 在 道 路 上 製 造 陷 阱 ！ while True : enemy = hero . findNearestEn…" at bounding box center [1170, 219] width 337 height 383
type textarea "# 在紅色X（41，24)處構建一個"fire-trap" hero.buildXY("fire-trap", 41, 24)"
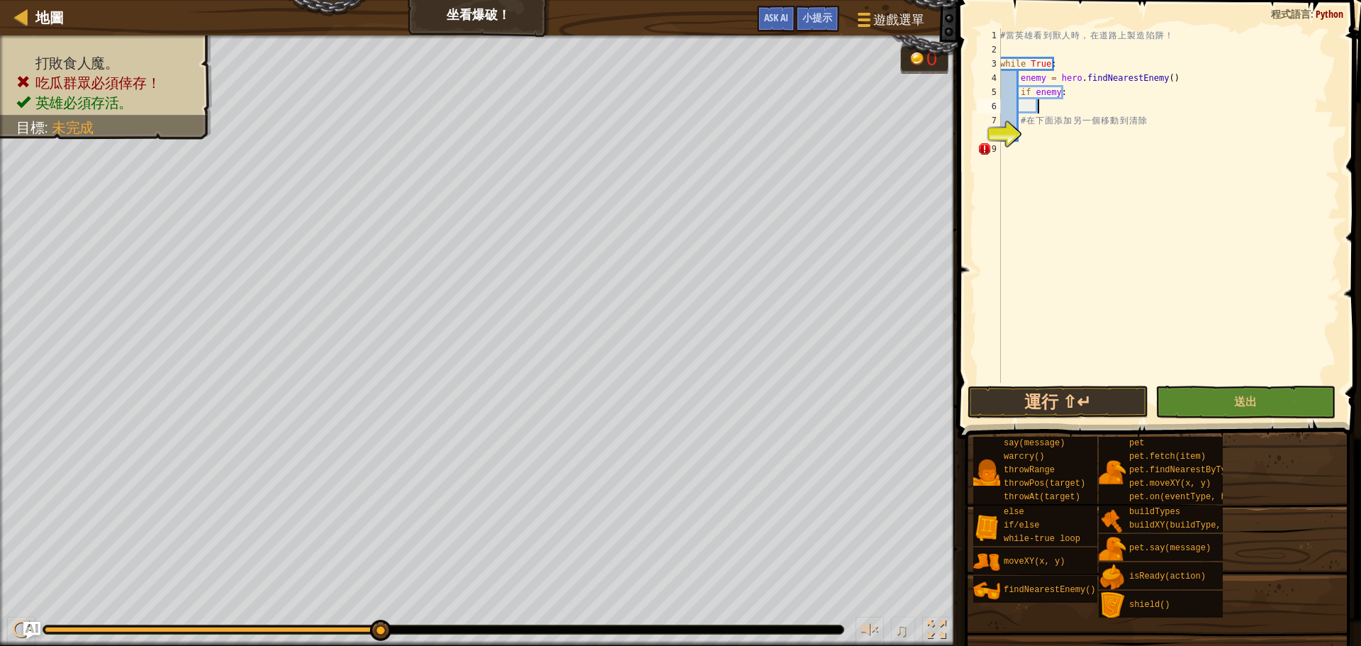
click at [1010, 150] on div "# 當 英 雄 看 到 獸 人 時 ， 在 道 路 上 製 造 陷 阱 ！ while True : enemy = hero . findNearestEn…" at bounding box center [1168, 219] width 342 height 383
type textarea "# 在下面添加另一個移動到清除"
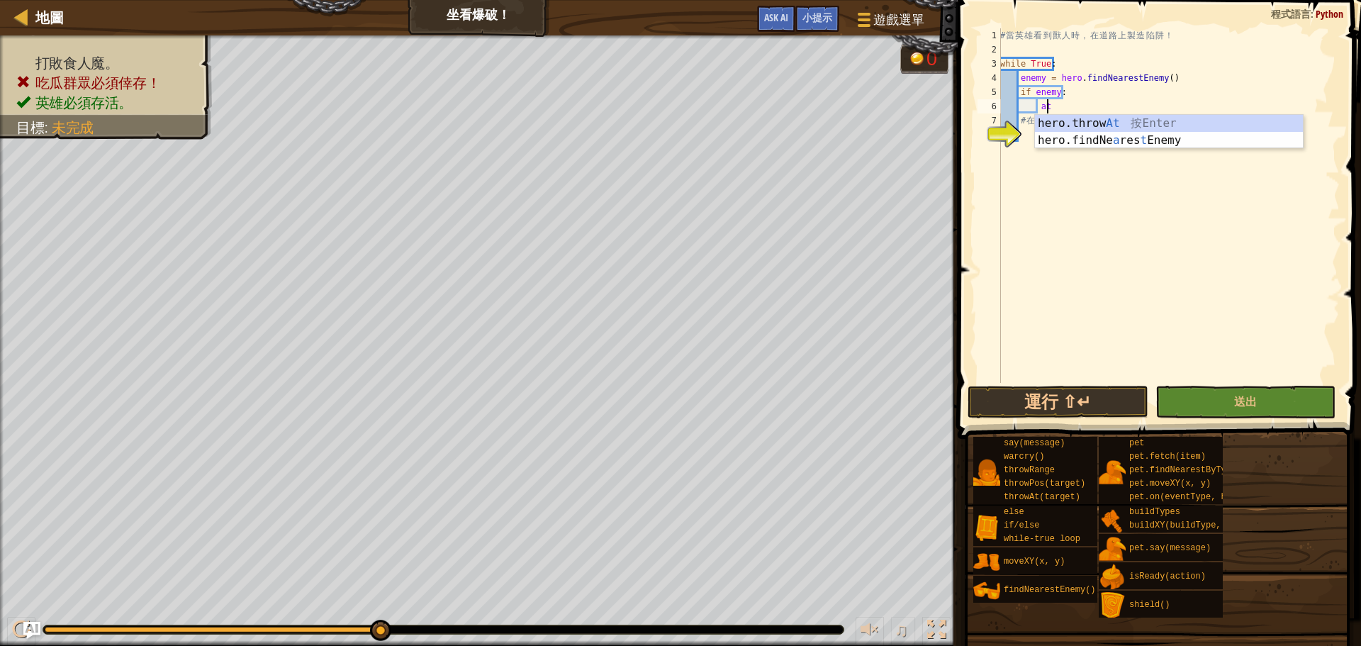
type textarea "a"
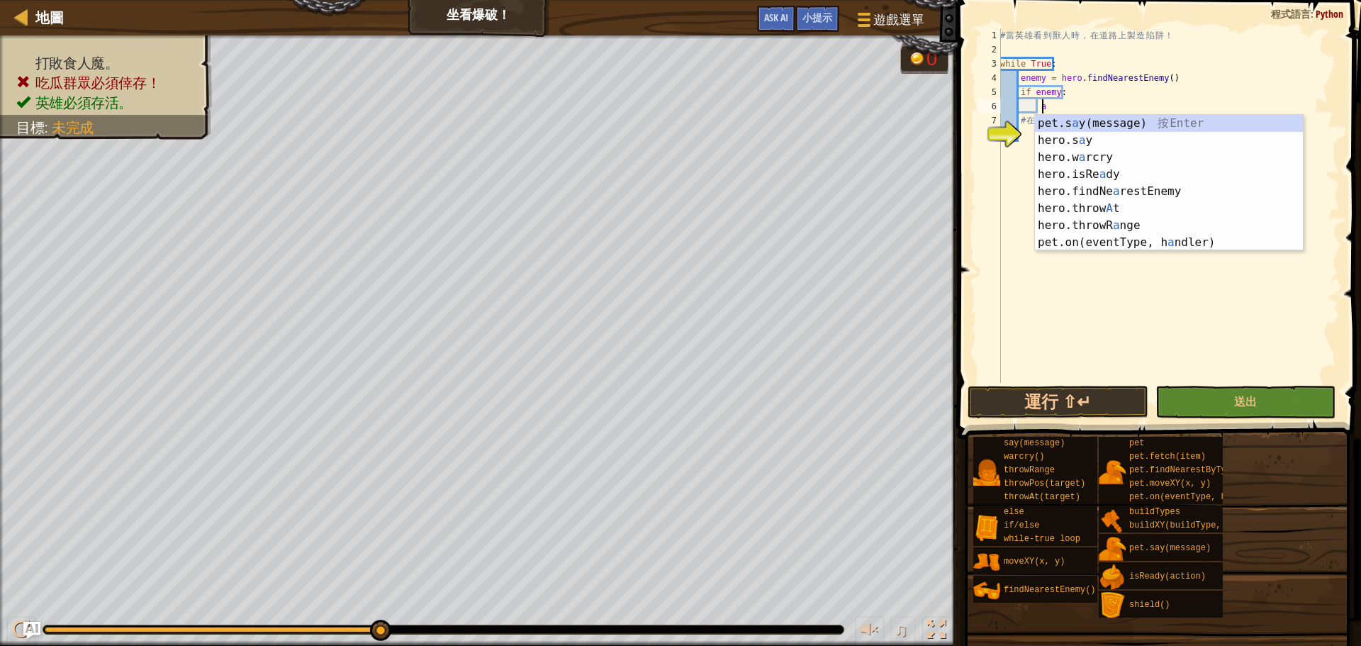
scroll to position [6, 2]
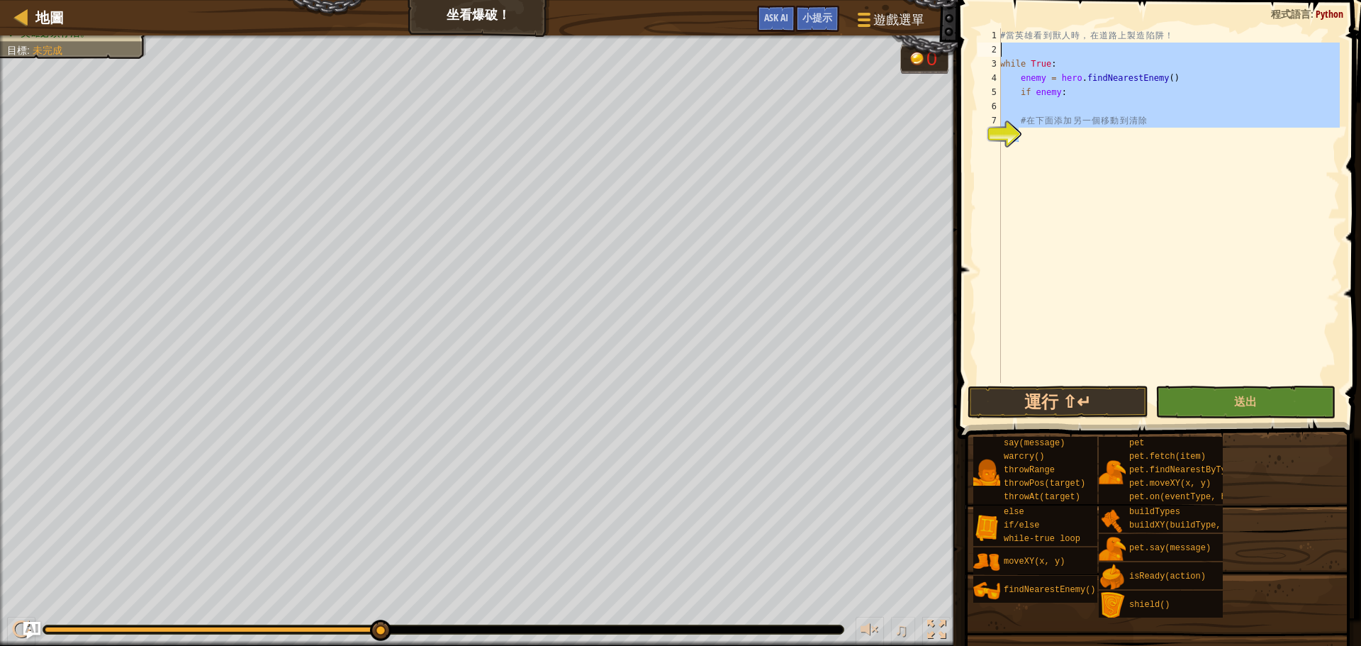
drag, startPoint x: 1052, startPoint y: 147, endPoint x: 986, endPoint y: 54, distance: 114.3
click at [986, 54] on div "1 2 3 4 5 6 7 8 # 當 英 雄 看 到 獸 人 時 ， 在 道 路 上 製 造 陷 阱 ！ while True : enemy = hero…" at bounding box center [1156, 205] width 365 height 354
type textarea "while True:"
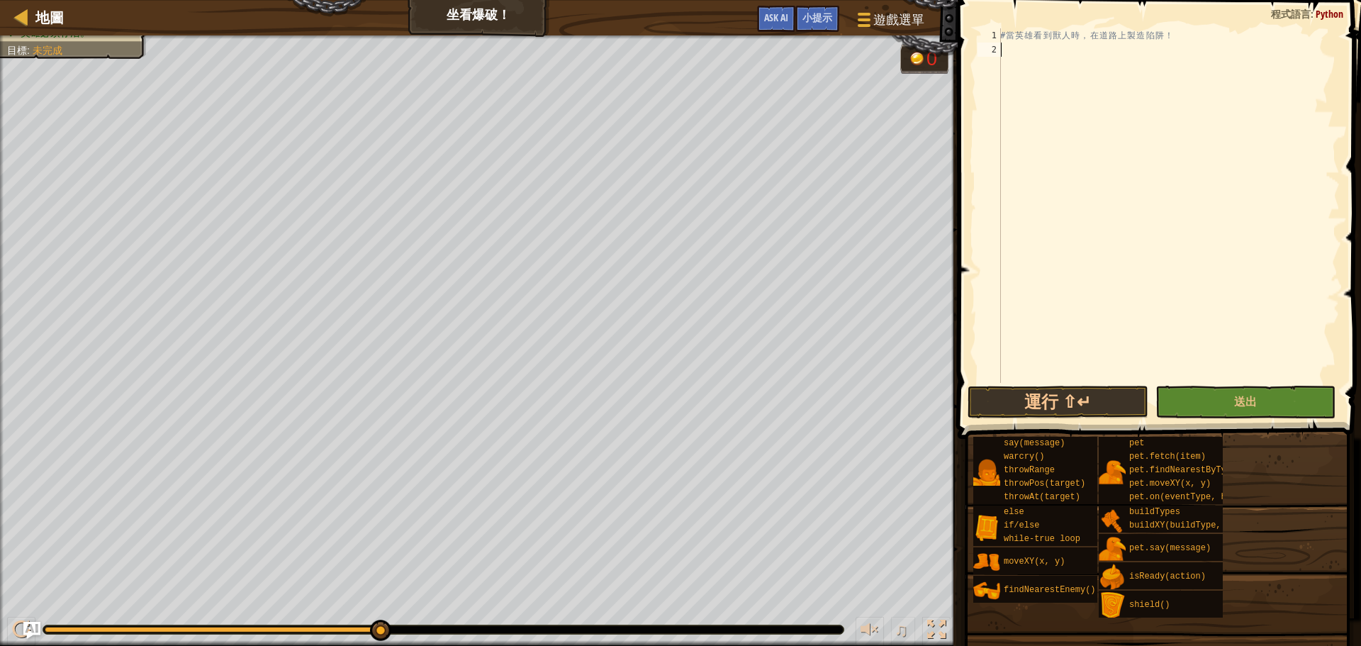
paste textarea "hero.moveXY(19, 19)"
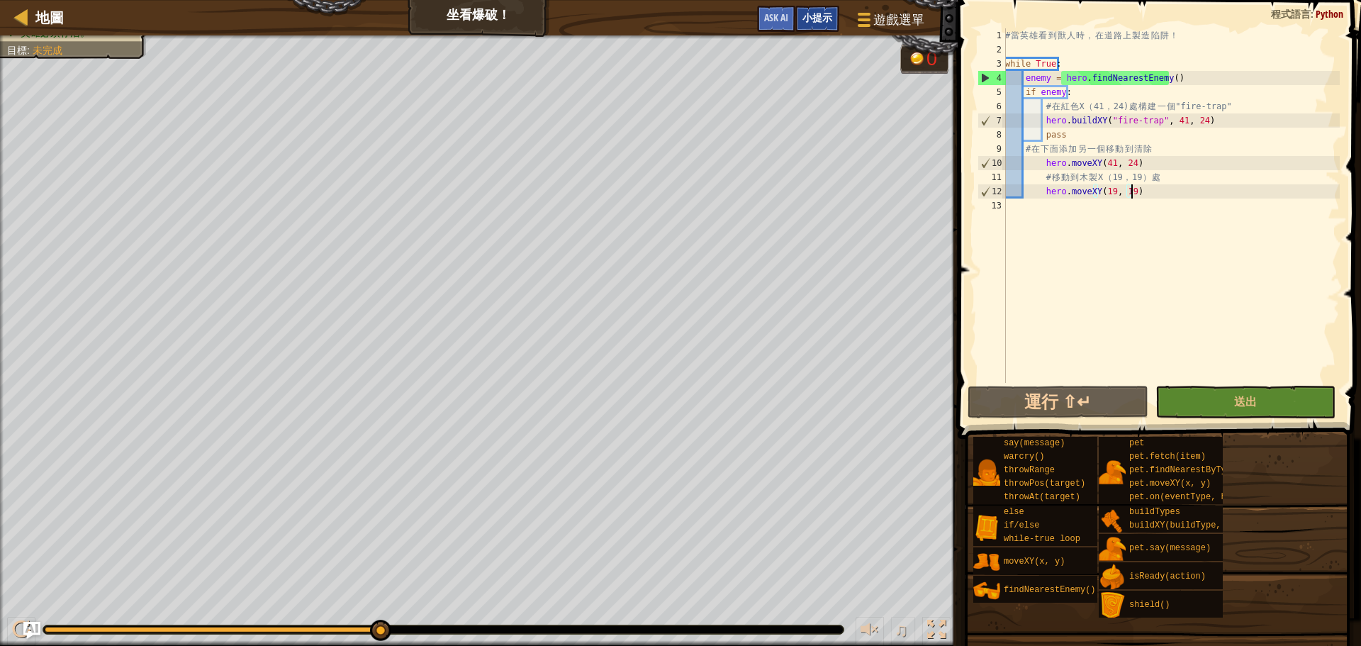
drag, startPoint x: 823, startPoint y: 23, endPoint x: 826, endPoint y: 16, distance: 8.6
click at [826, 22] on span "小提示" at bounding box center [817, 17] width 30 height 13
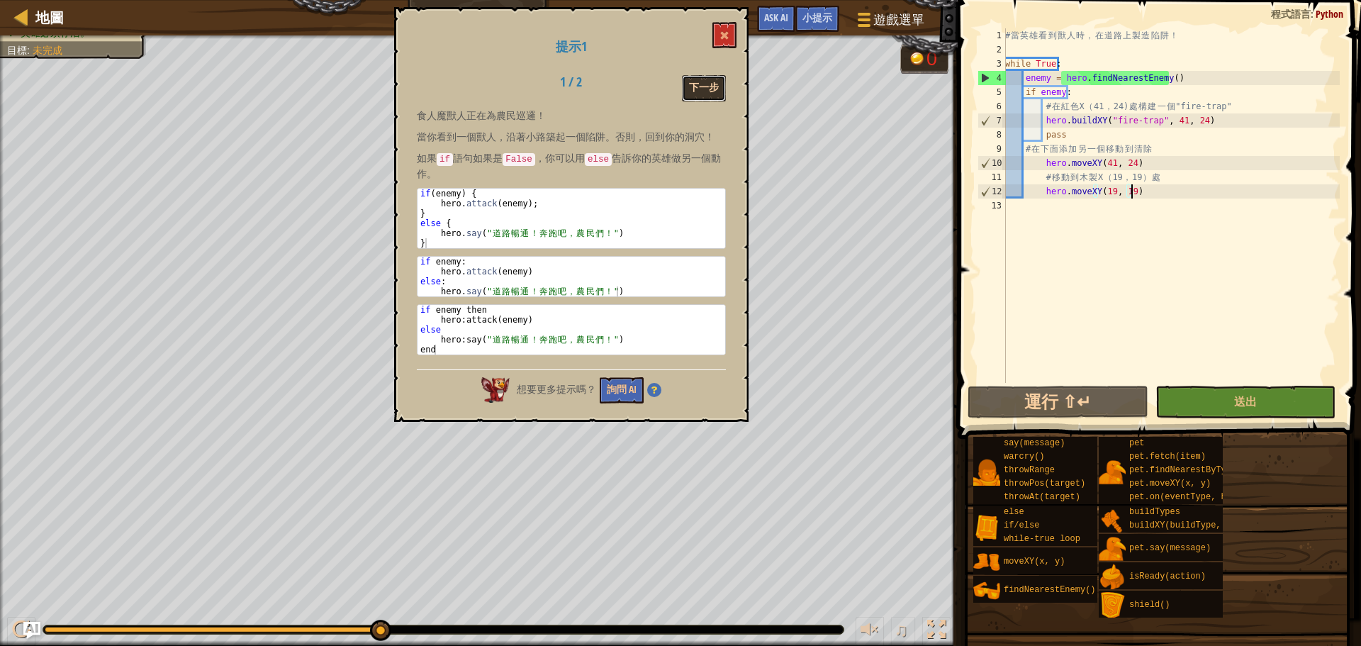
click at [688, 86] on button "下一步" at bounding box center [704, 88] width 44 height 26
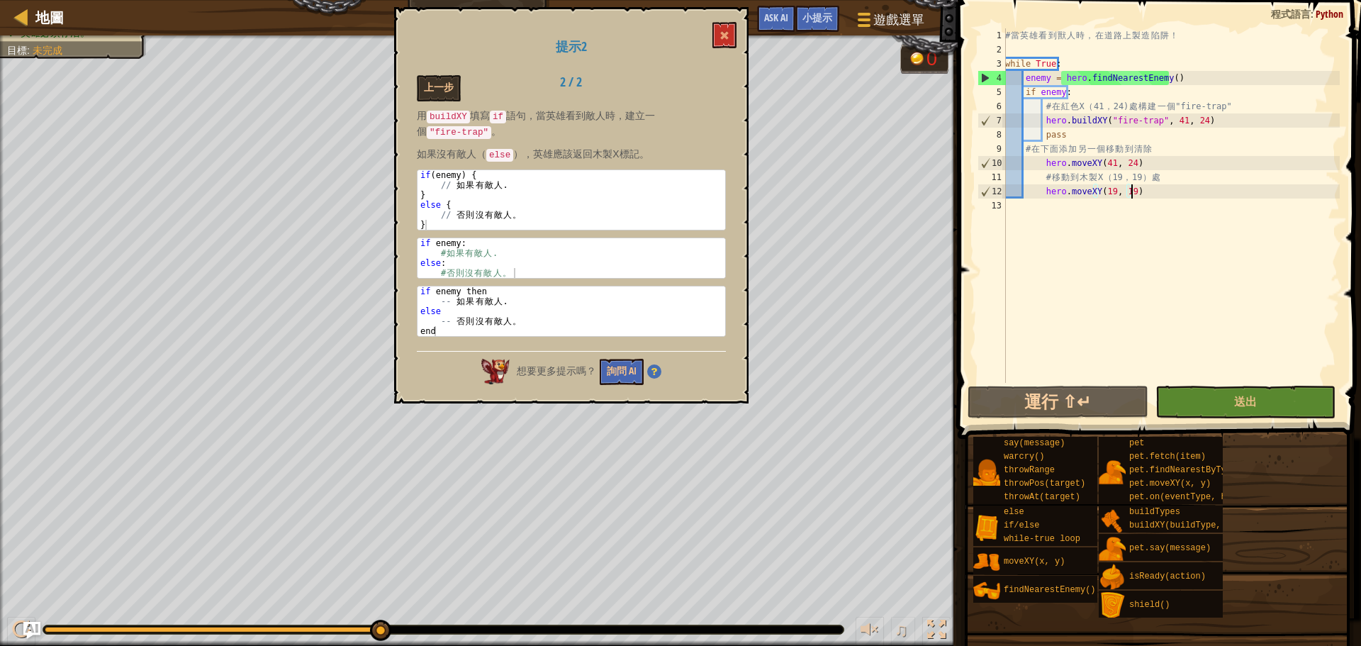
click at [1137, 192] on div "# 當 英 雄 看 到 獸 人 時 ， 在 道 路 上 製 造 陷 阱 ！ while True : enemy = hero . findNearestEn…" at bounding box center [1170, 219] width 337 height 383
click at [1023, 148] on div "# 當 英 雄 看 到 獸 人 時 ， 在 道 路 上 製 造 陷 阱 ！ while True : enemy = hero . findNearestEn…" at bounding box center [1170, 219] width 337 height 383
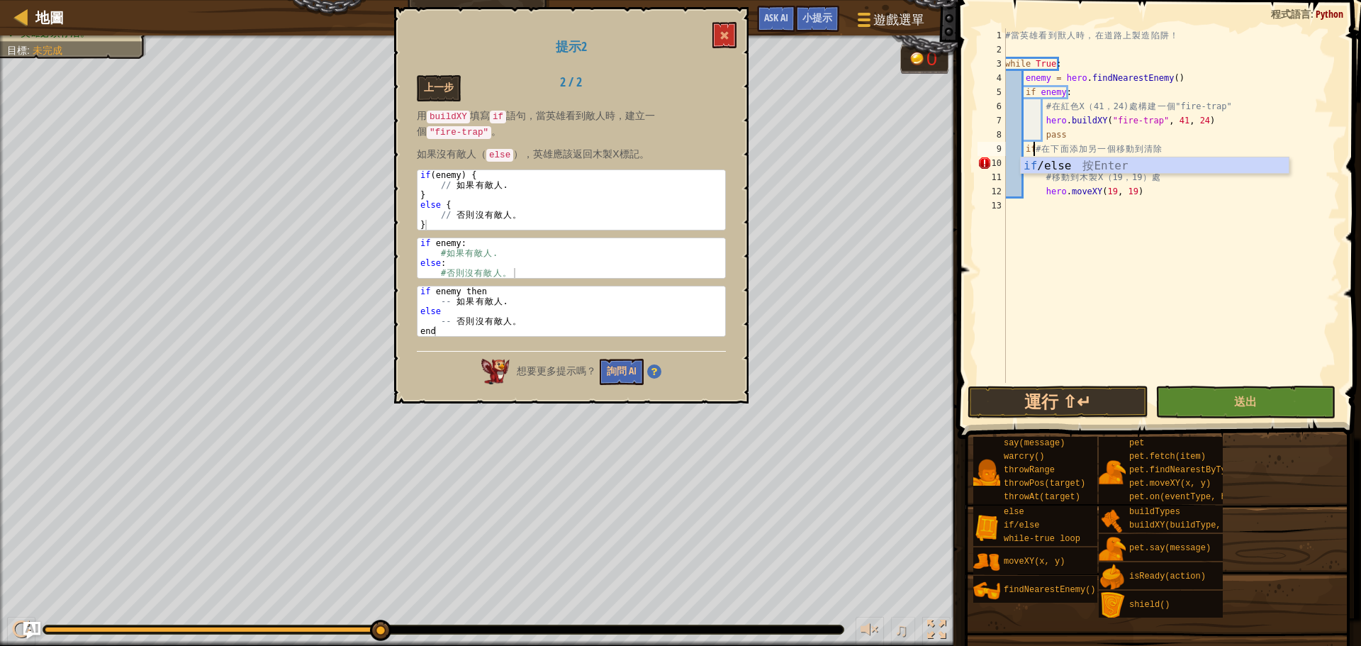
scroll to position [6, 2]
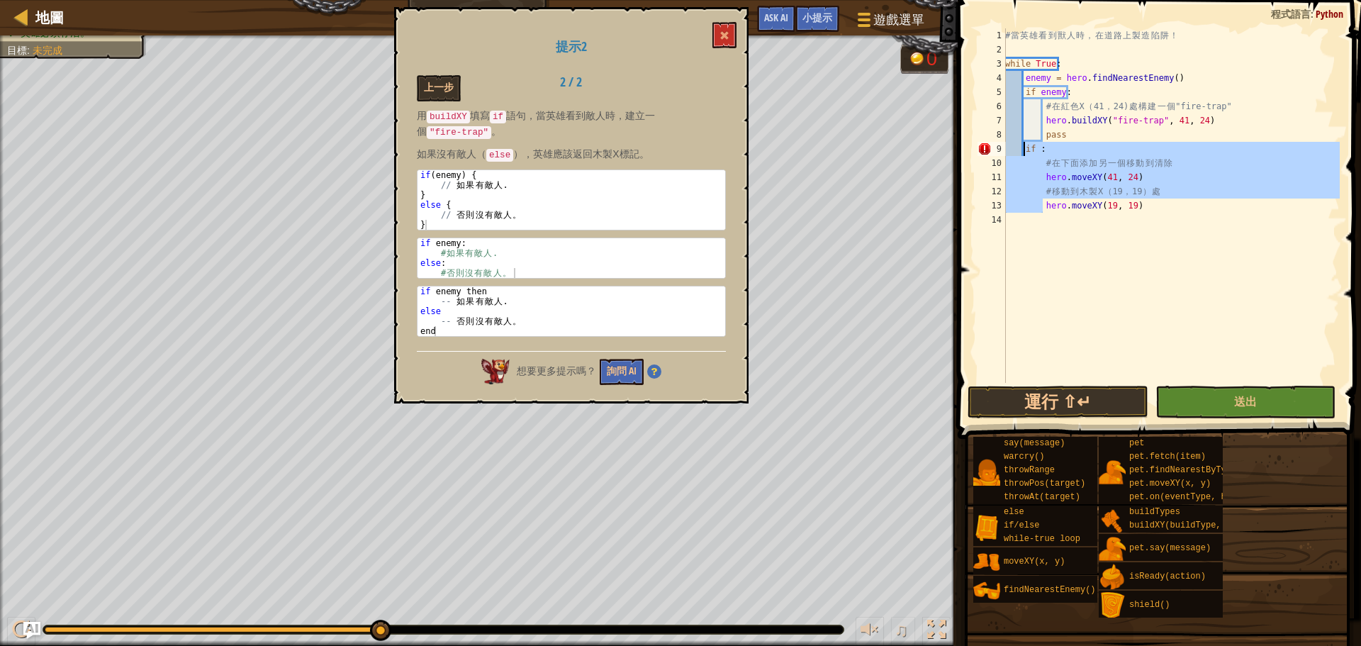
drag, startPoint x: 1041, startPoint y: 207, endPoint x: 1022, endPoint y: 149, distance: 61.2
click at [1022, 149] on div "# 當 英 雄 看 到 獸 人 時 ， 在 道 路 上 製 造 陷 阱 ！ while True : enemy = hero . findNearestEn…" at bounding box center [1170, 219] width 337 height 383
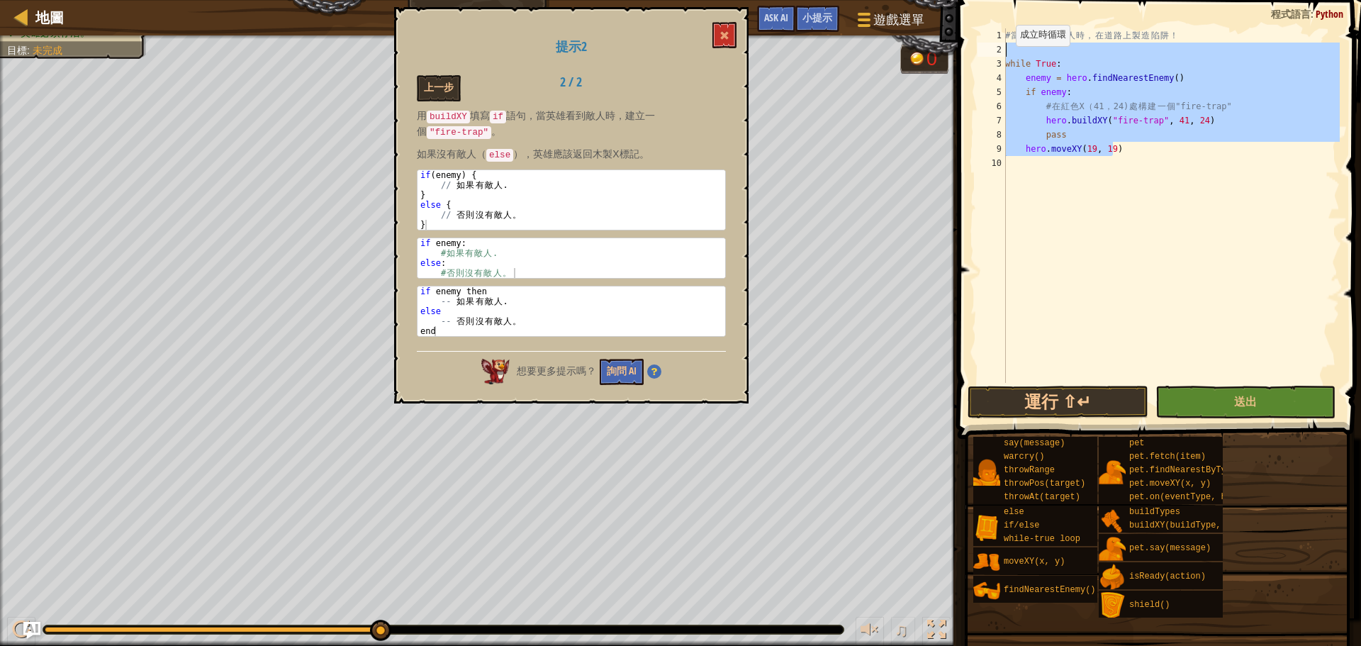
drag, startPoint x: 1119, startPoint y: 150, endPoint x: 1003, endPoint y: 52, distance: 151.8
click at [1003, 52] on div "hero.moveXY(19, 19) 1 2 3 4 5 6 7 8 9 10 # 當 英 雄 看 到 獸 人 時 ， 在 道 路 上 製 造 陷 阱 ！ …" at bounding box center [1156, 205] width 365 height 354
type textarea "while True:"
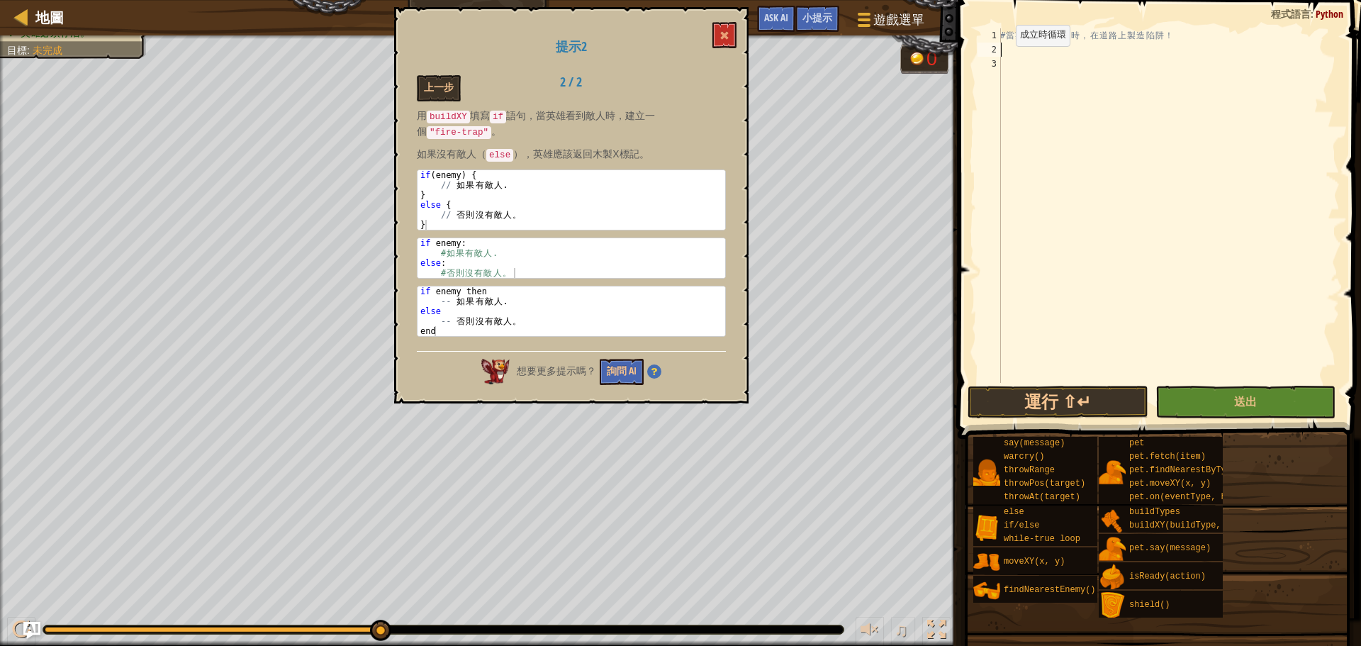
scroll to position [6, 0]
paste textarea "hero.moveXY(19, 19)"
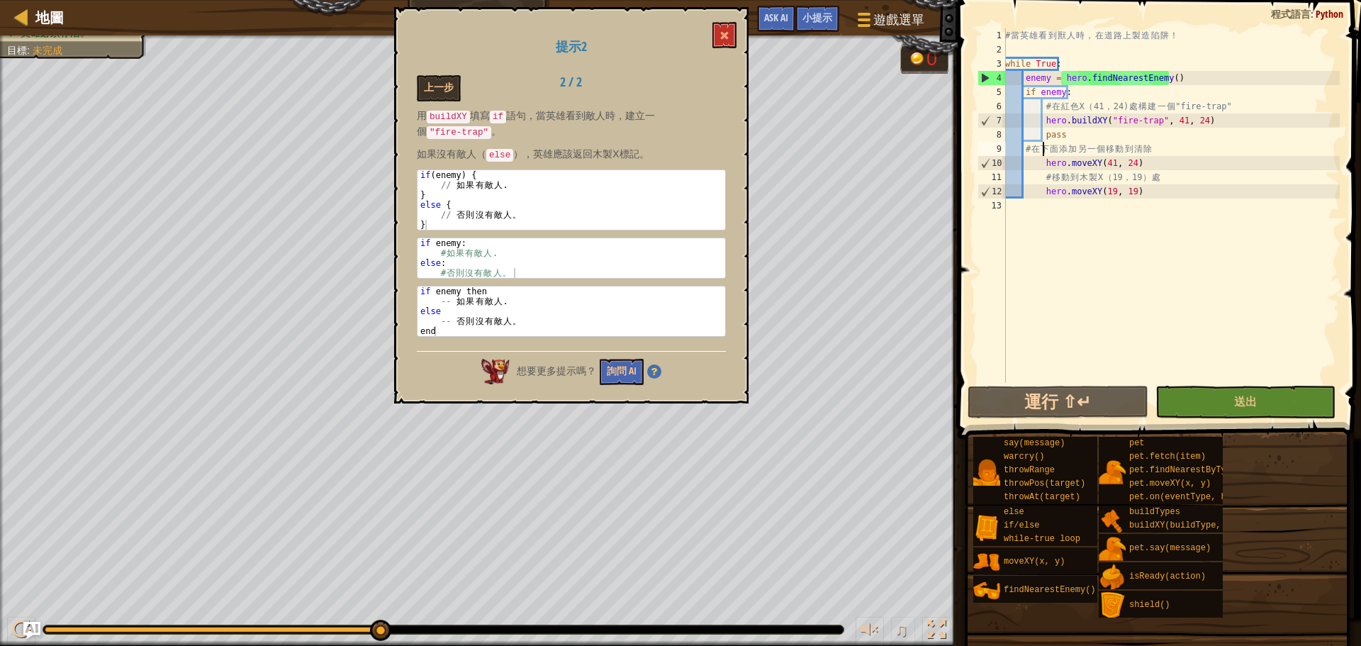
click at [1047, 150] on div "# 當 英 雄 看 到 獸 人 時 ， 在 道 路 上 製 造 陷 阱 ！ while True : enemy = hero . findNearestEn…" at bounding box center [1170, 219] width 337 height 383
click at [1022, 157] on div "# 當 英 雄 看 到 獸 人 時 ， 在 道 路 上 製 造 陷 阱 ！ while True : enemy = hero . findNearestEn…" at bounding box center [1170, 219] width 337 height 383
type textarea "# 在下面添加另一個移動到清除 hero.moveXY(41, 24)"
click at [1093, 243] on div "# 當 英 雄 看 到 獸 人 時 ， 在 道 路 上 製 造 陷 阱 ！ while True : enemy = hero . findNearestEn…" at bounding box center [1170, 219] width 337 height 383
click at [1032, 186] on div "# 當 英 雄 看 到 獸 人 時 ， 在 道 路 上 製 造 陷 阱 ！ while True : enemy = hero . findNearestEn…" at bounding box center [1170, 219] width 337 height 383
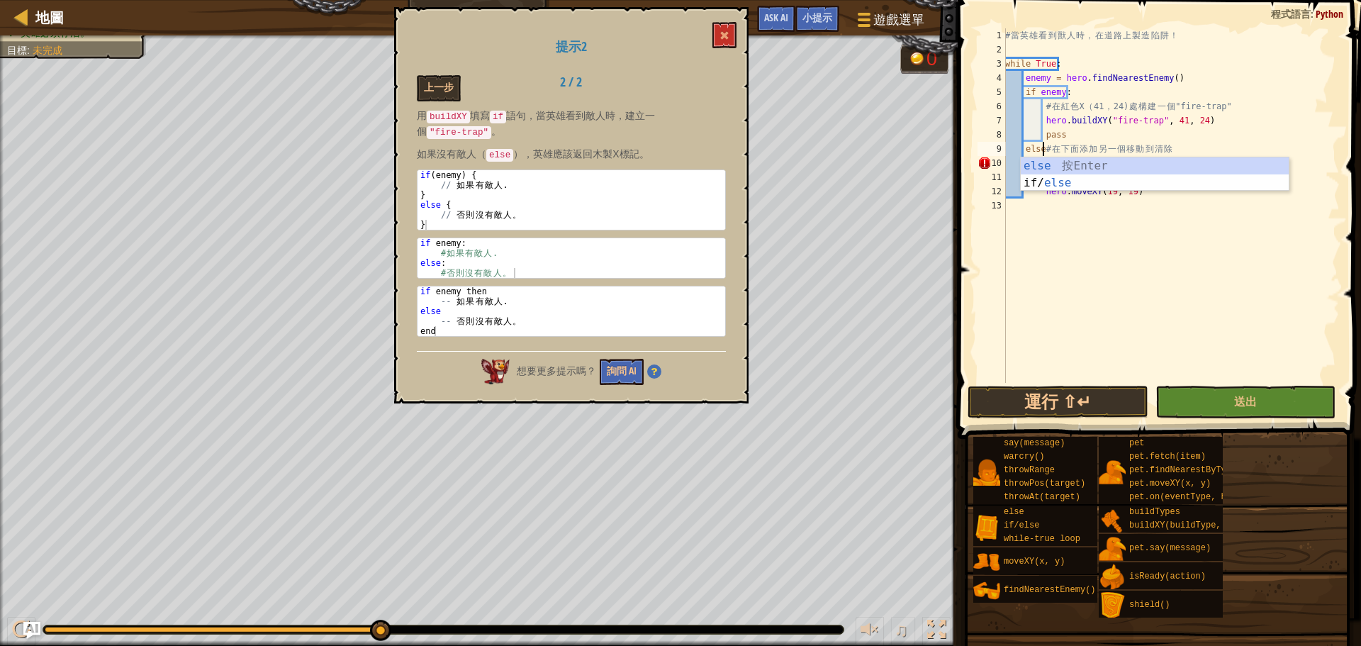
scroll to position [6, 3]
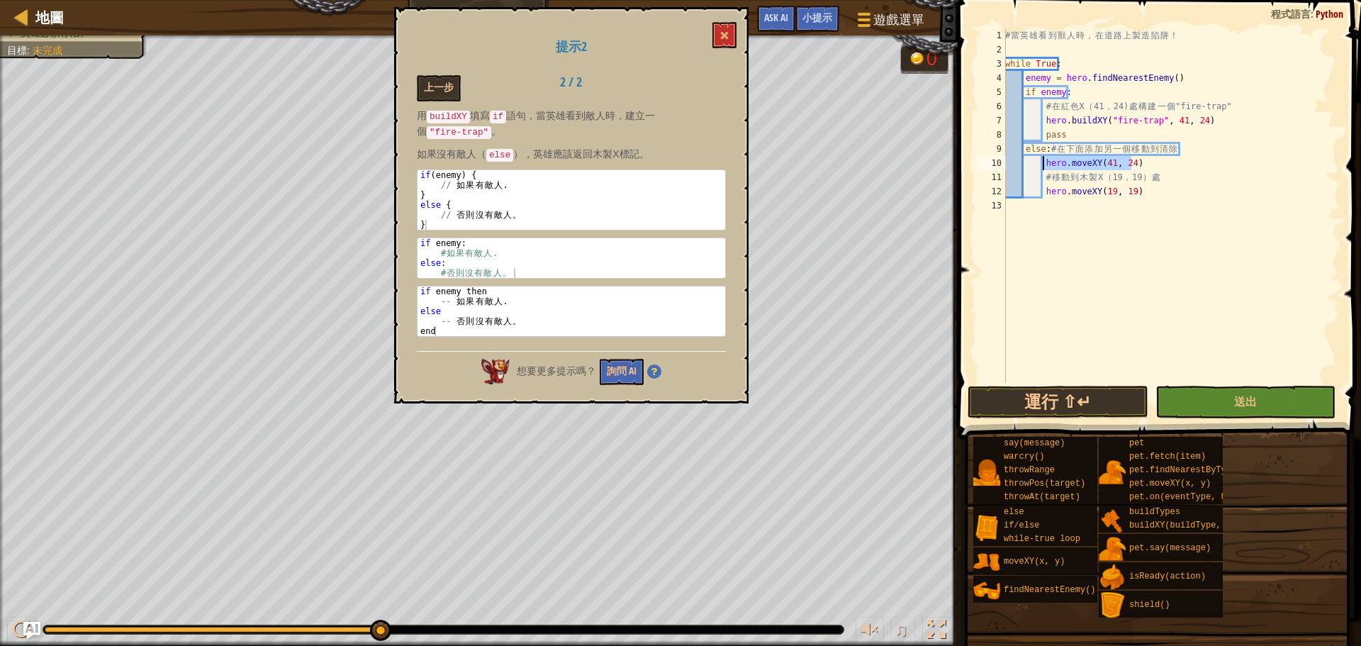
drag, startPoint x: 1132, startPoint y: 162, endPoint x: 1044, endPoint y: 159, distance: 88.6
click at [1044, 159] on div "# 當 英 雄 看 到 獸 人 時 ， 在 道 路 上 製 造 陷 阱 ！ while True : enemy = hero . findNearestEn…" at bounding box center [1170, 219] width 337 height 383
type textarea "hero.moveXY(41, 24)"
type textarea "pass"
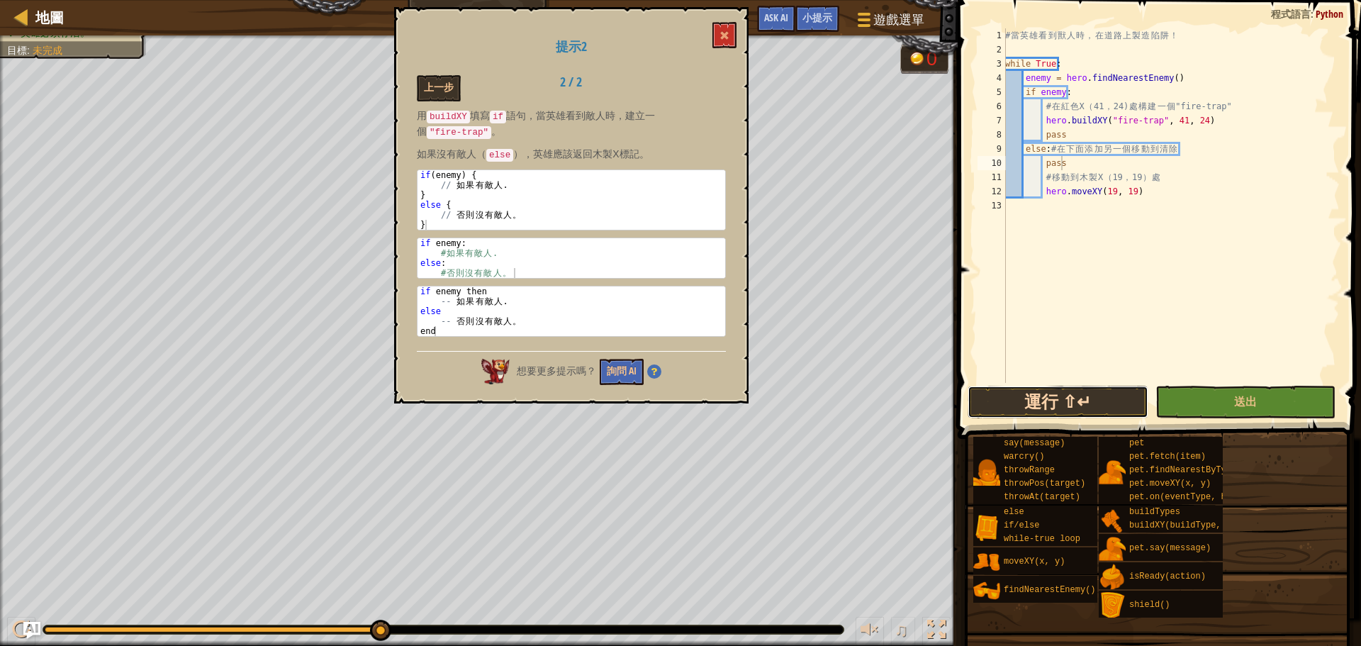
click at [1093, 391] on button "運行 ⇧↵" at bounding box center [1057, 401] width 180 height 33
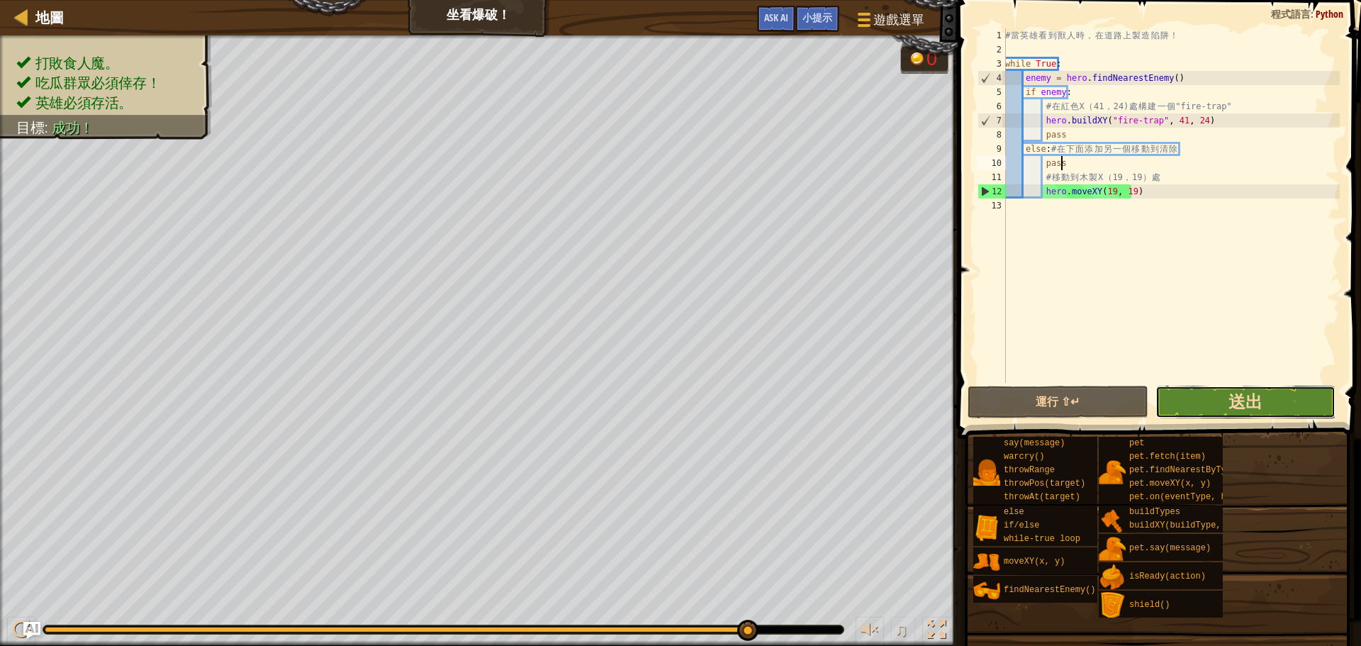
click at [1241, 402] on span "送出" at bounding box center [1245, 401] width 34 height 23
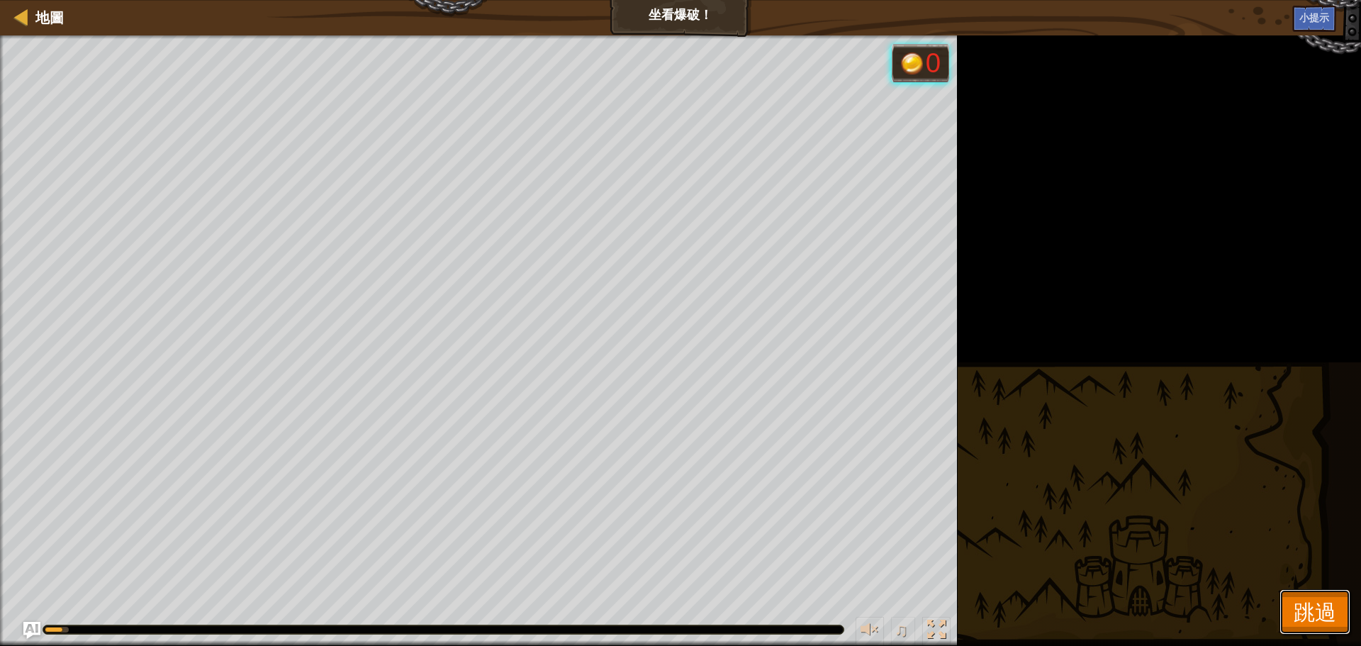
click at [1336, 601] on button "跳過" at bounding box center [1314, 611] width 71 height 45
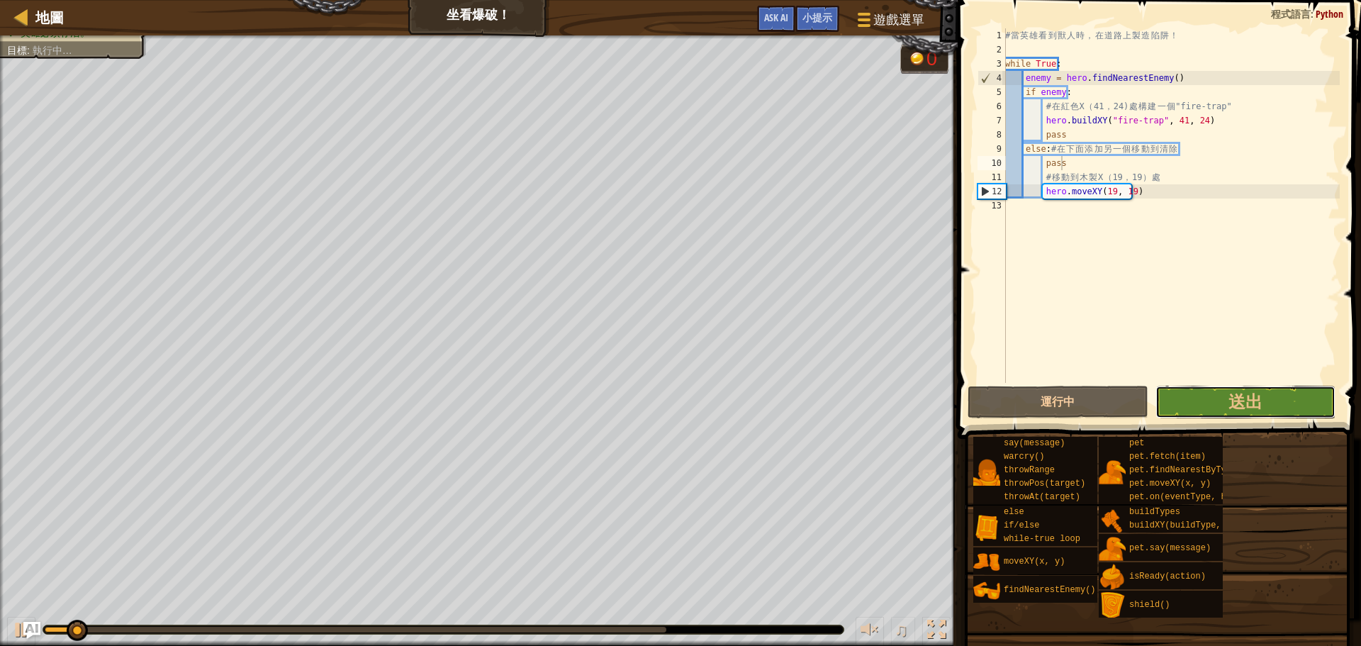
drag, startPoint x: 1237, startPoint y: 406, endPoint x: 1246, endPoint y: 393, distance: 16.3
click at [1241, 404] on span "送出" at bounding box center [1245, 401] width 34 height 23
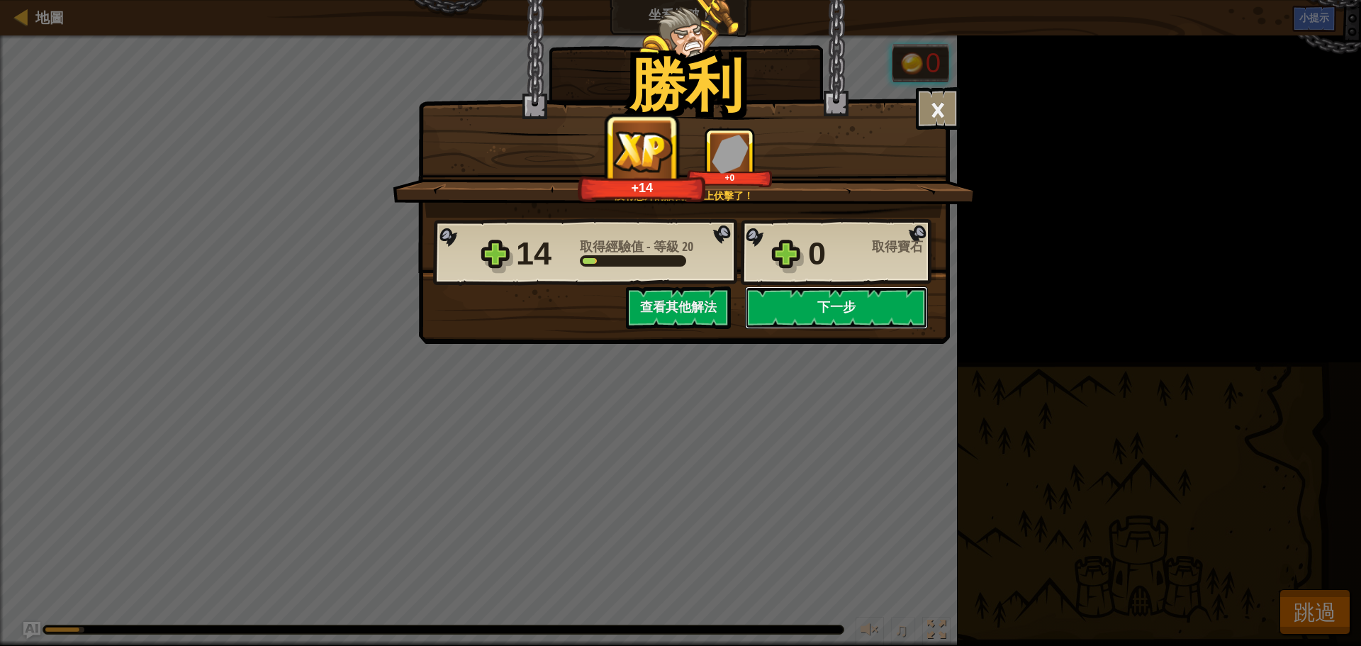
click at [877, 310] on button "下一步" at bounding box center [836, 307] width 183 height 43
select select "zh-HANT"
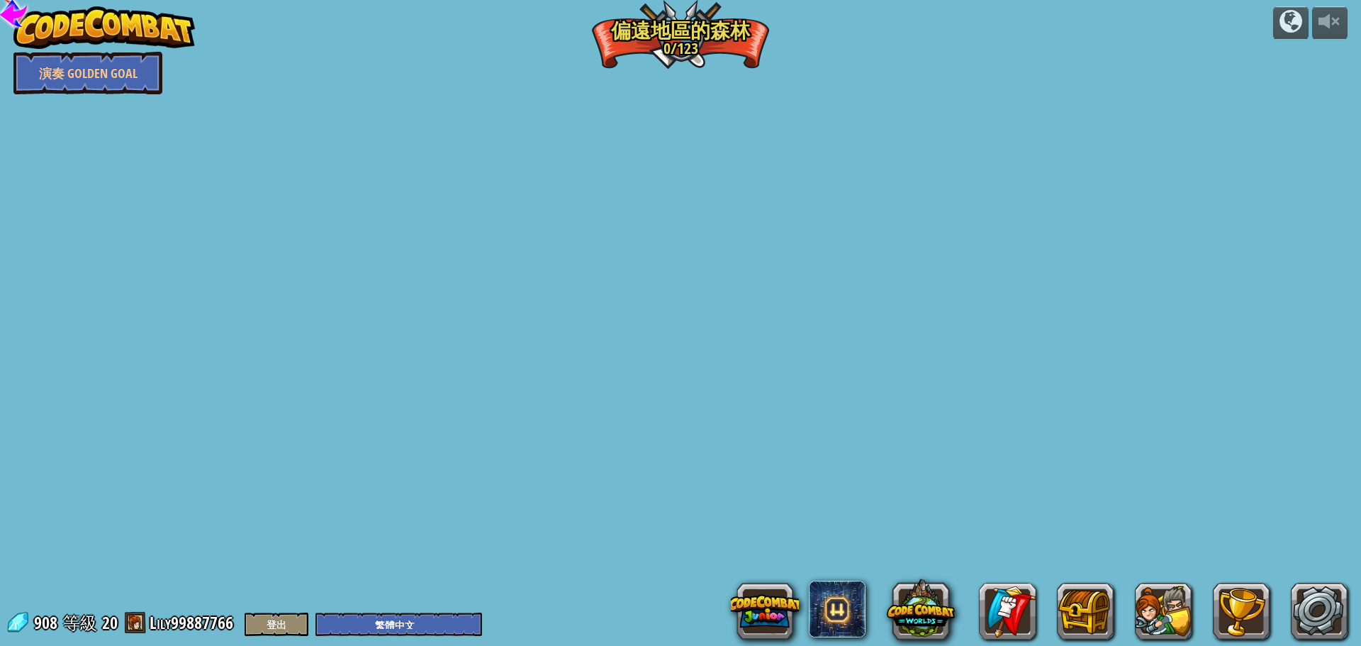
select select "zh-HANT"
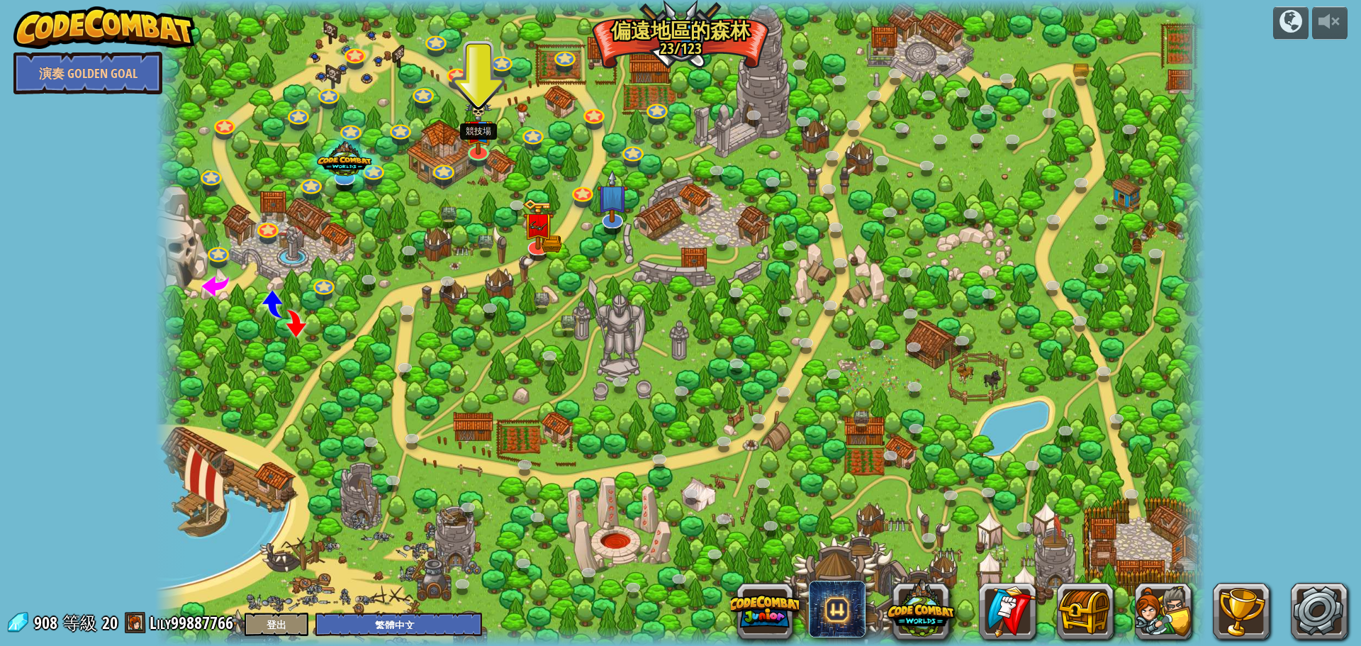
click at [471, 162] on div at bounding box center [478, 161] width 17 height 12
click at [475, 154] on link at bounding box center [477, 148] width 28 height 28
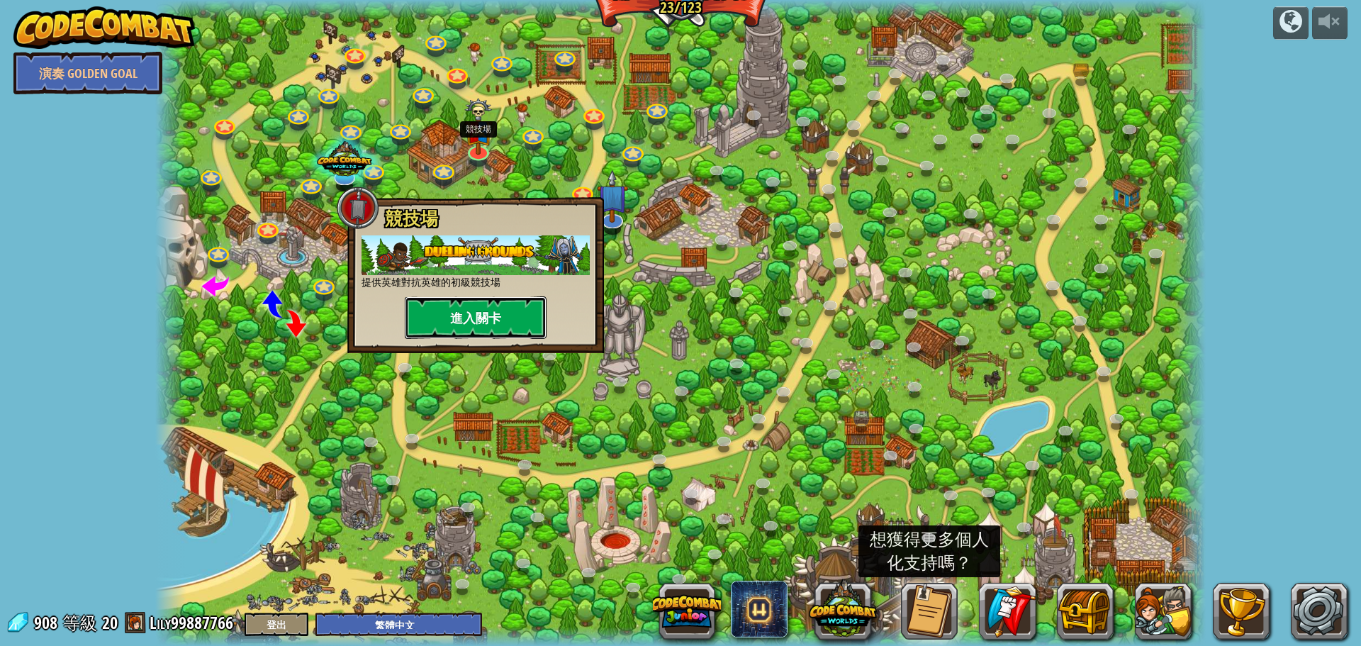
click at [495, 326] on button "進入關卡" at bounding box center [476, 317] width 142 height 43
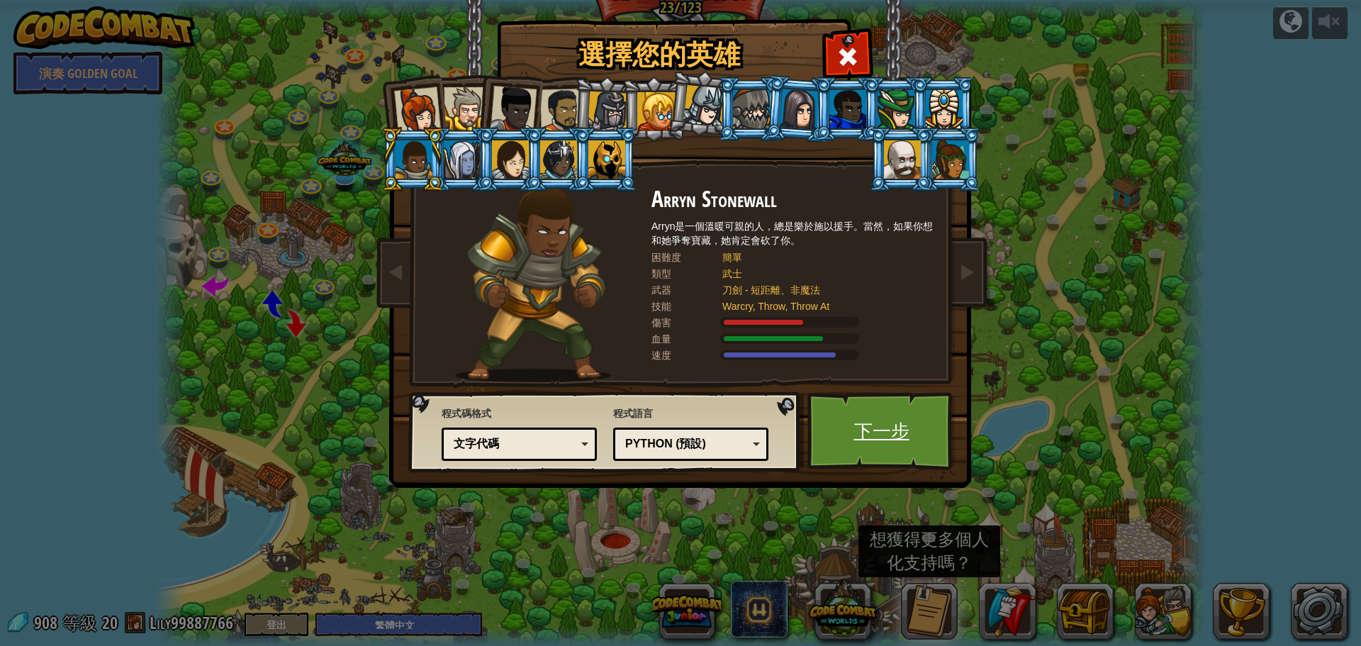
click at [813, 449] on link "下一步" at bounding box center [881, 431] width 148 height 78
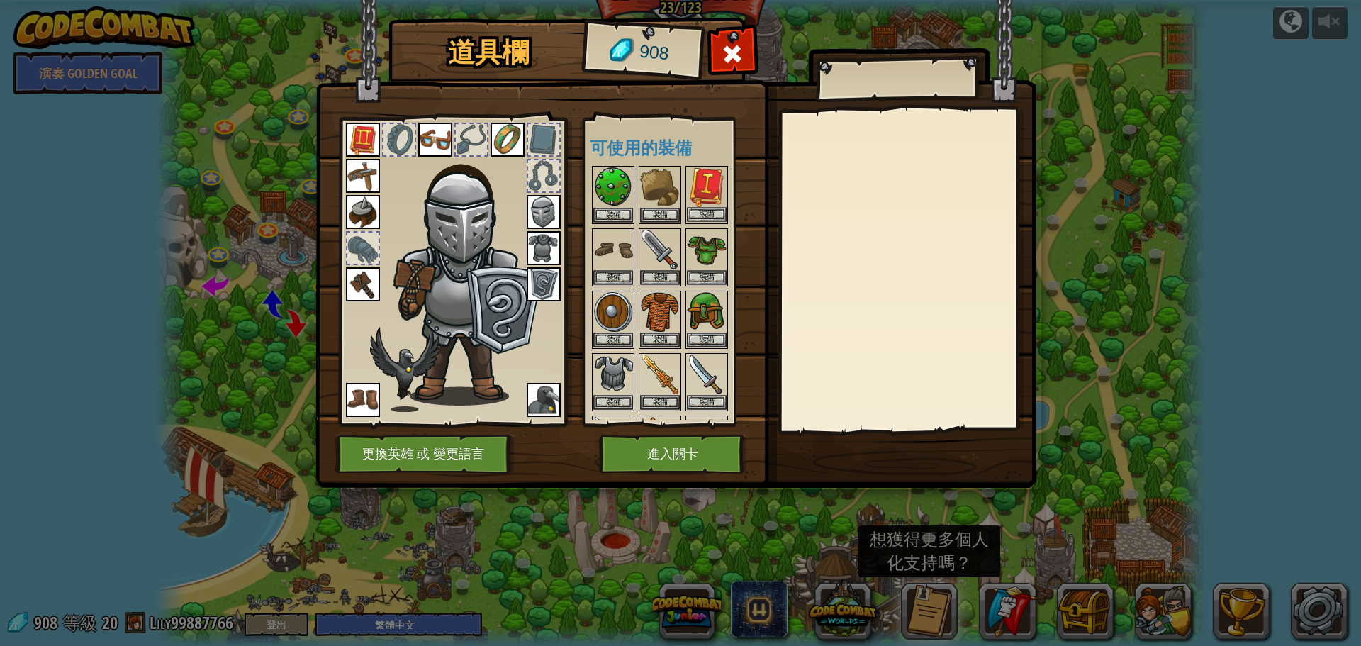
click at [713, 191] on img at bounding box center [707, 187] width 40 height 40
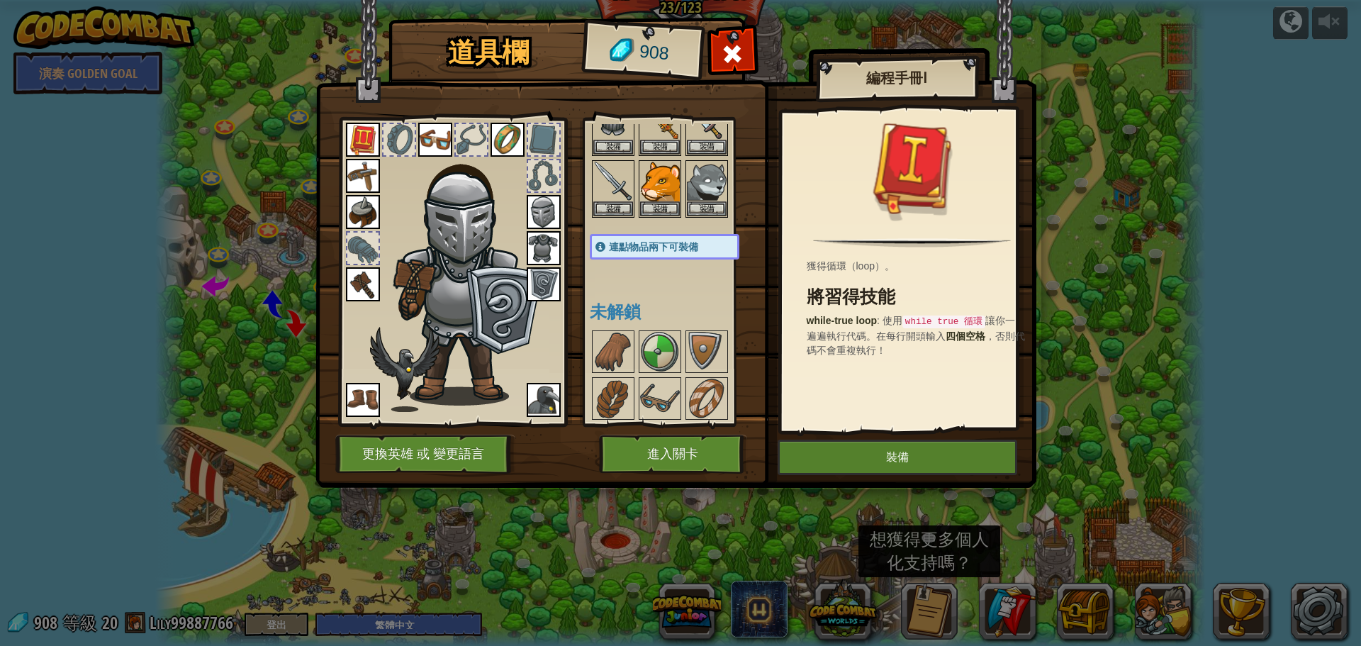
scroll to position [213, 0]
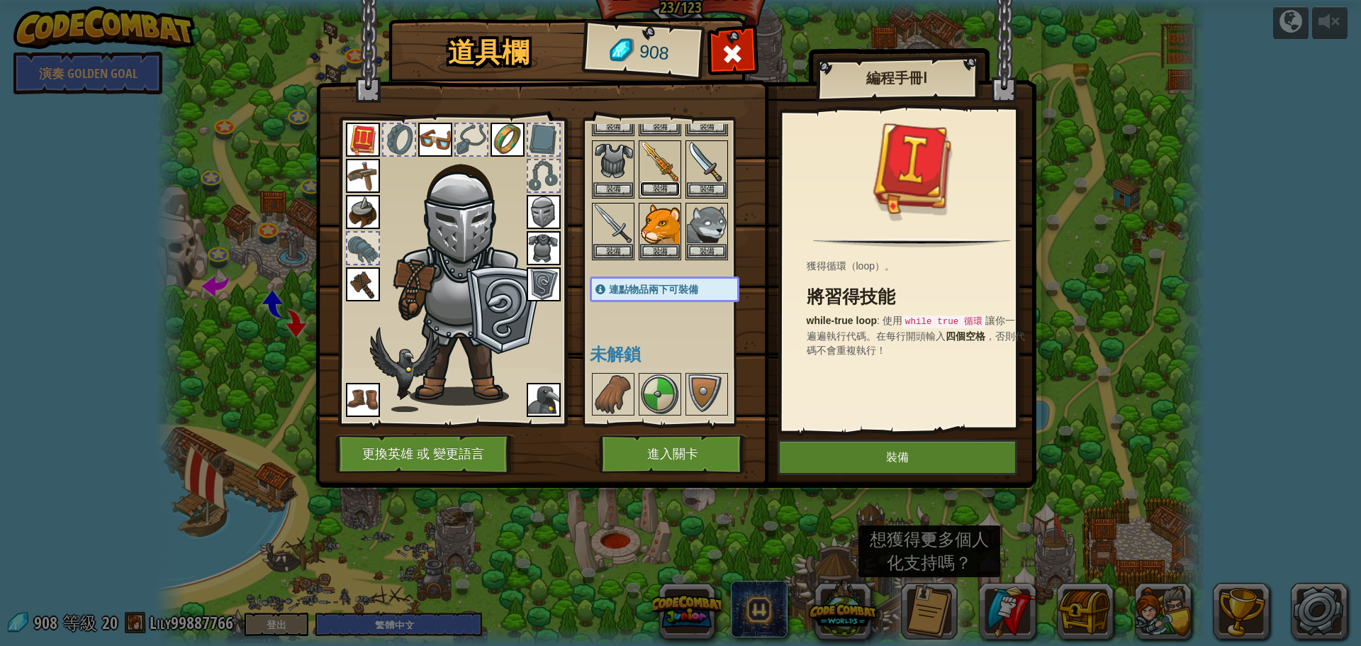
click at [669, 187] on button "裝備" at bounding box center [660, 188] width 40 height 15
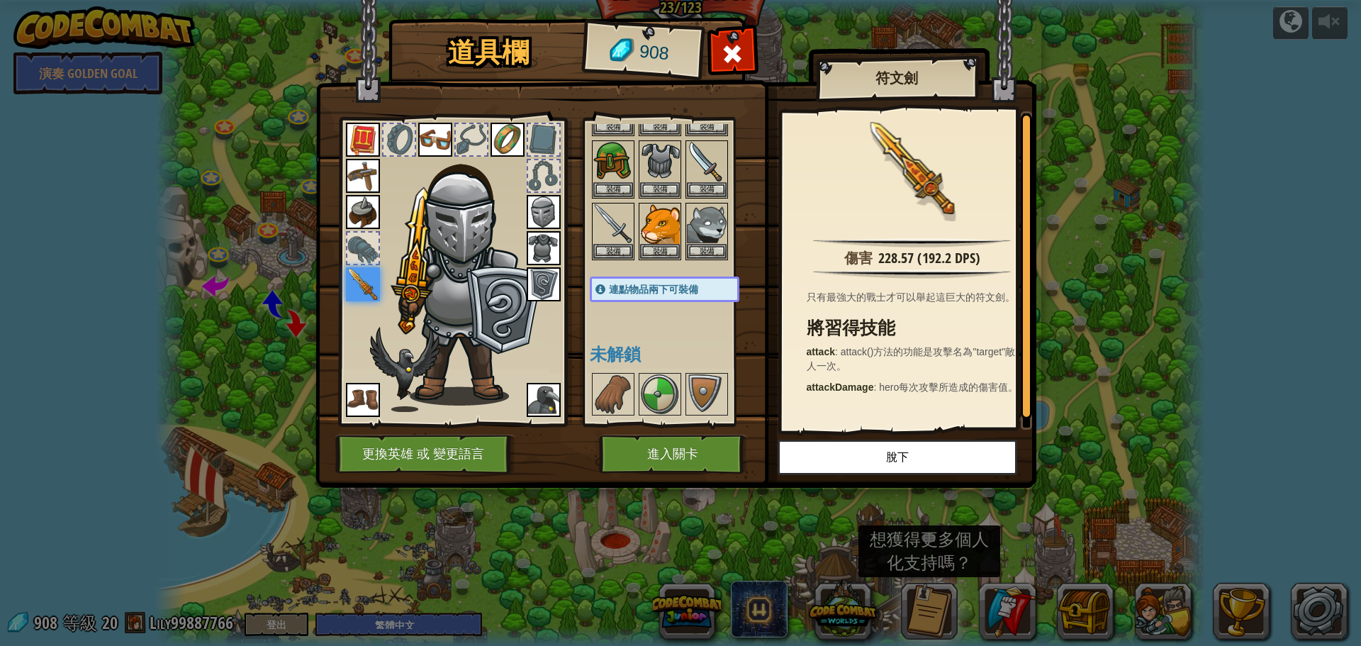
click at [361, 247] on div at bounding box center [362, 247] width 31 height 31
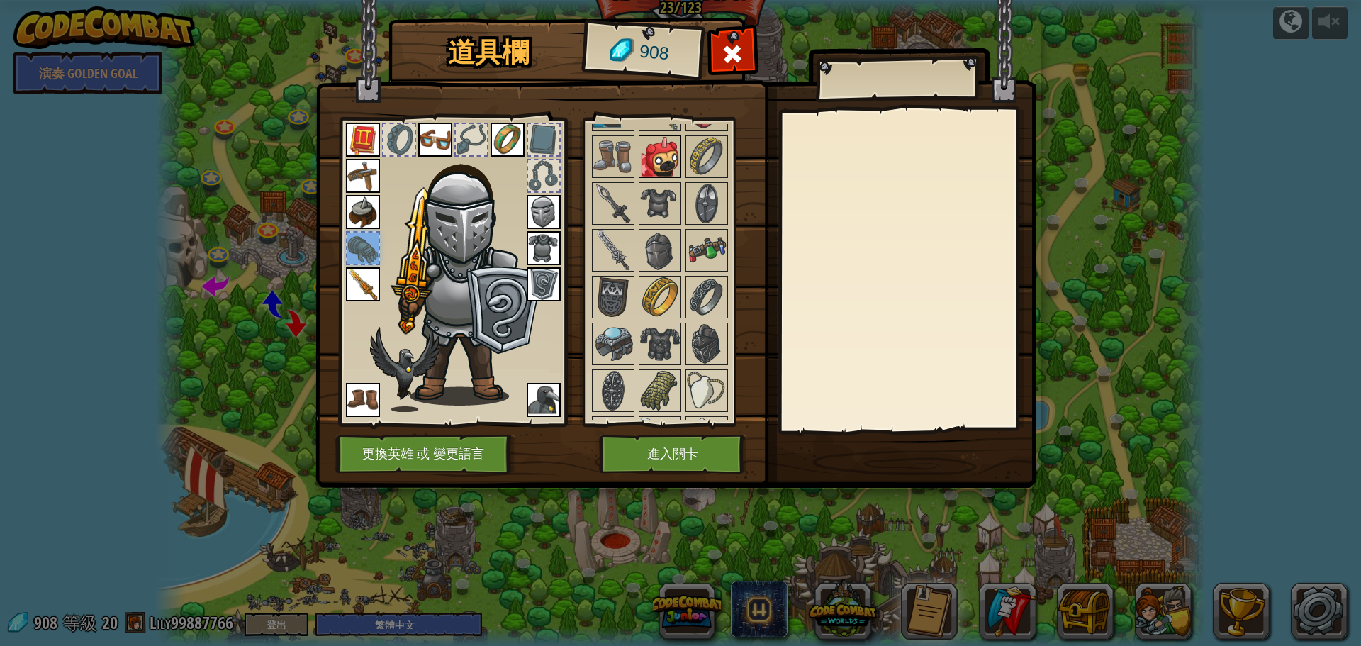
scroll to position [1063, 0]
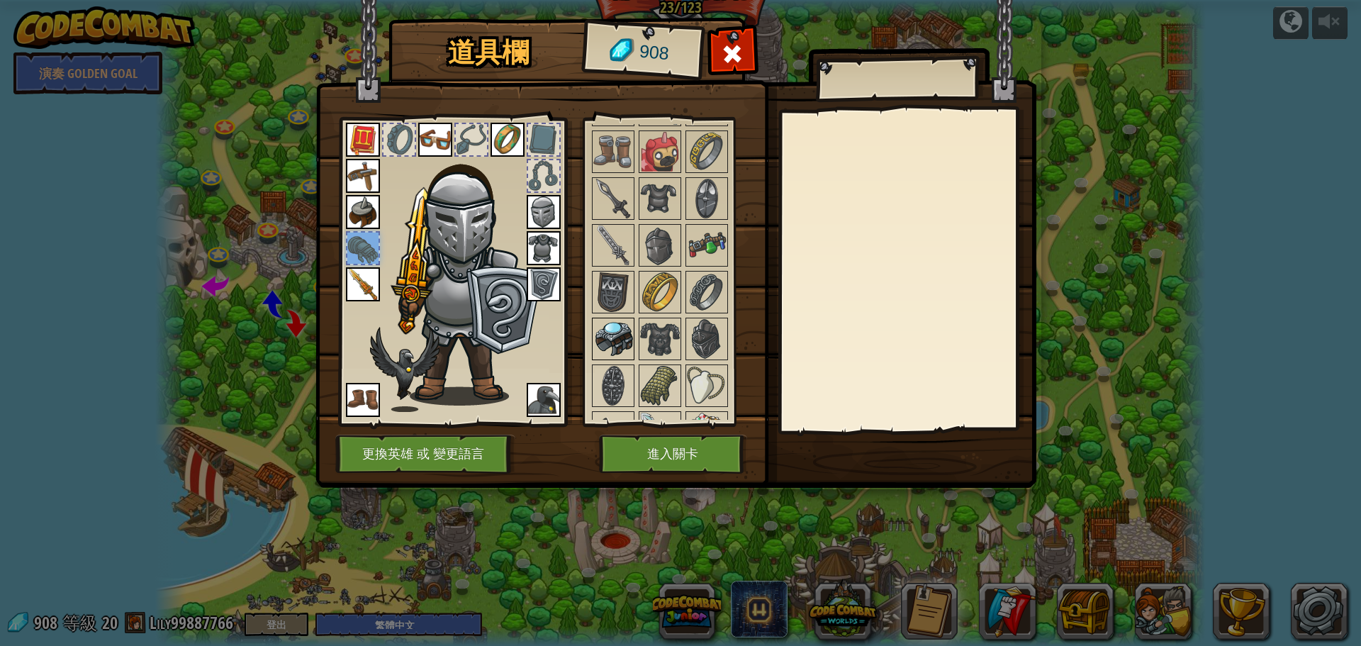
click at [615, 332] on img at bounding box center [613, 339] width 40 height 40
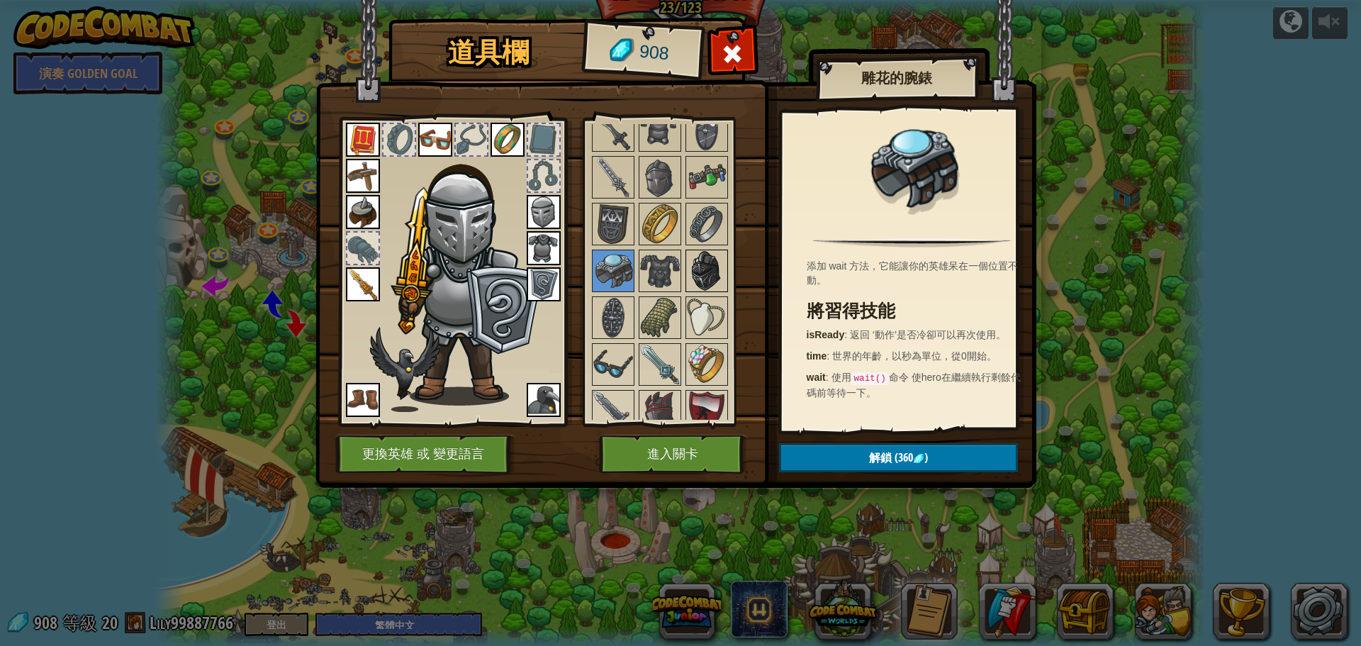
scroll to position [1134, 0]
click at [666, 322] on img at bounding box center [660, 315] width 40 height 40
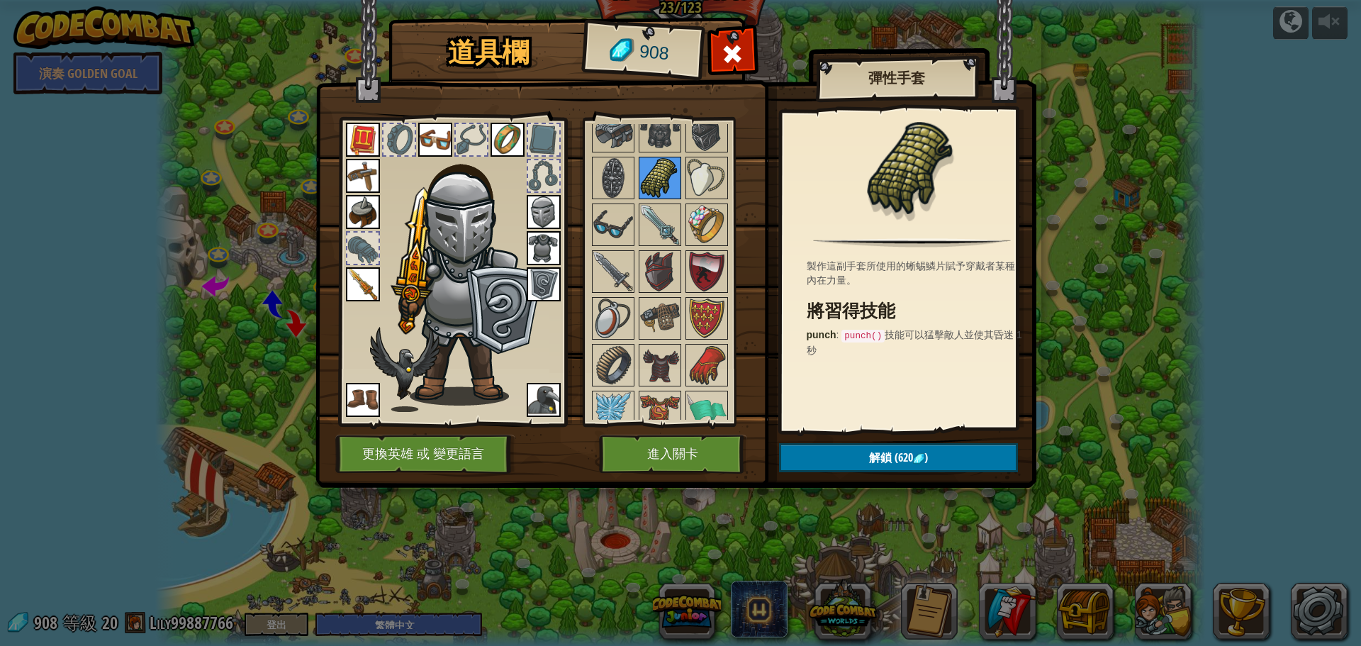
scroll to position [1275, 0]
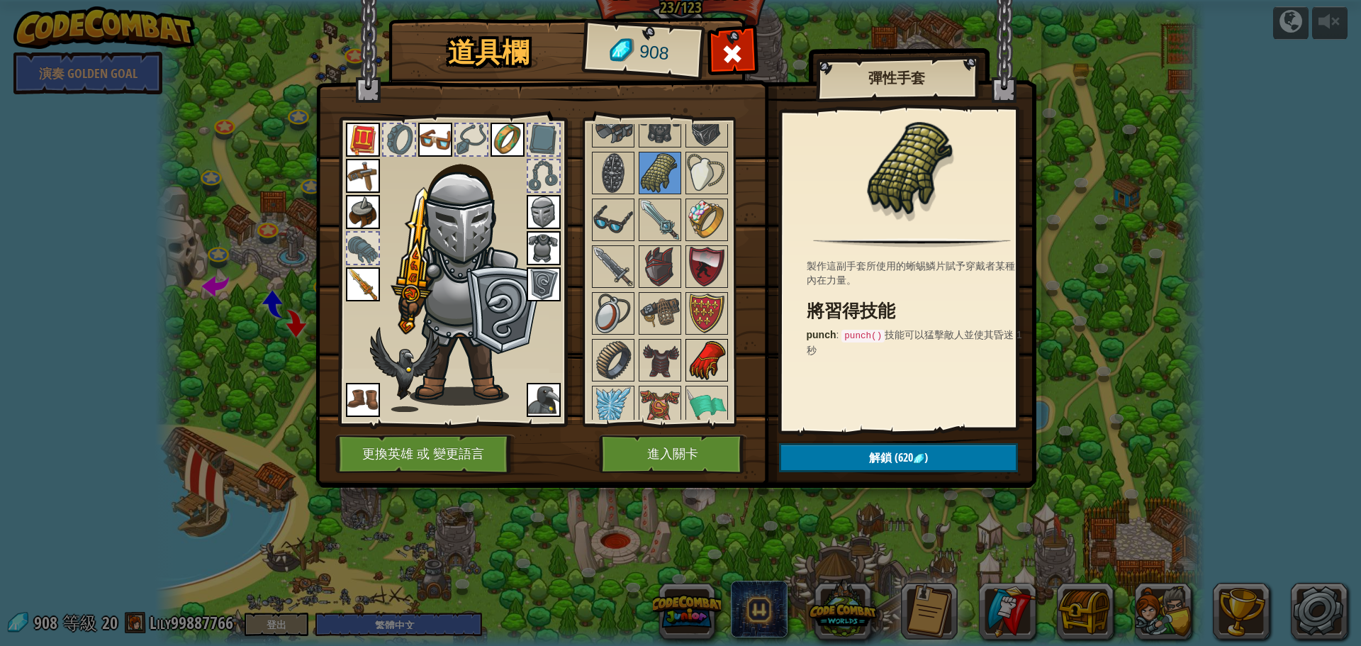
click at [704, 347] on img at bounding box center [707, 360] width 40 height 40
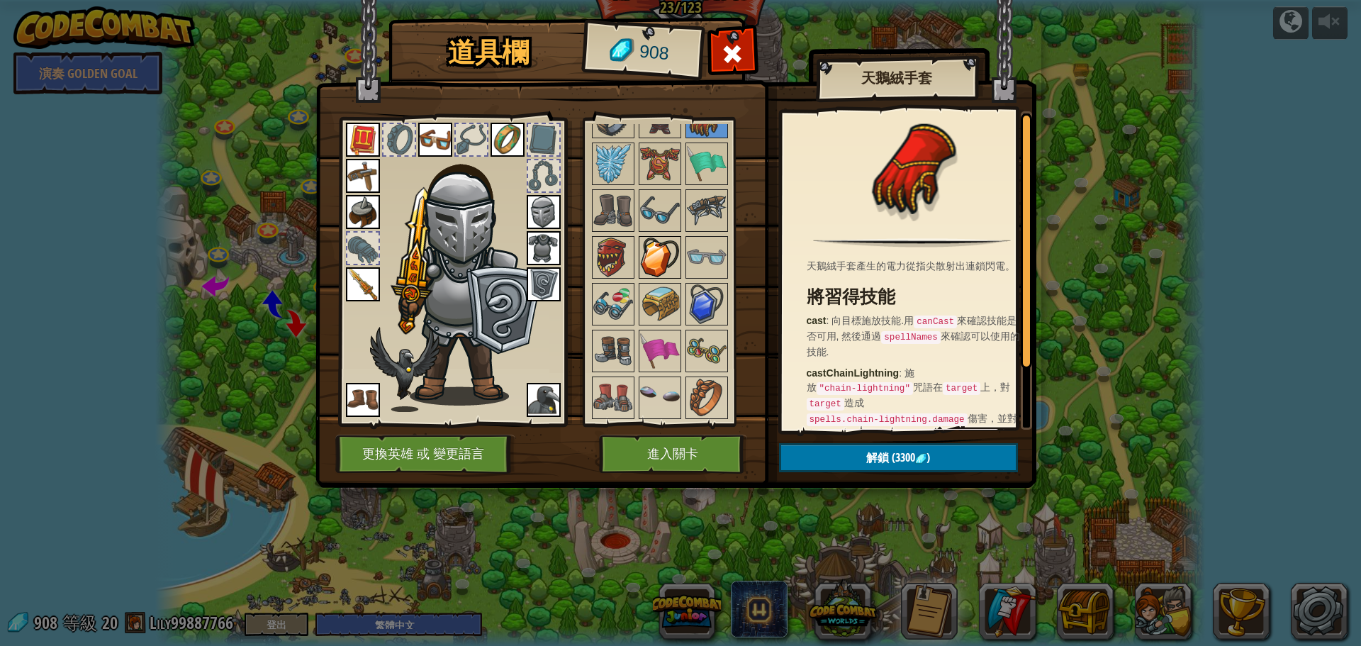
scroll to position [1520, 0]
click at [641, 388] on img at bounding box center [660, 396] width 40 height 40
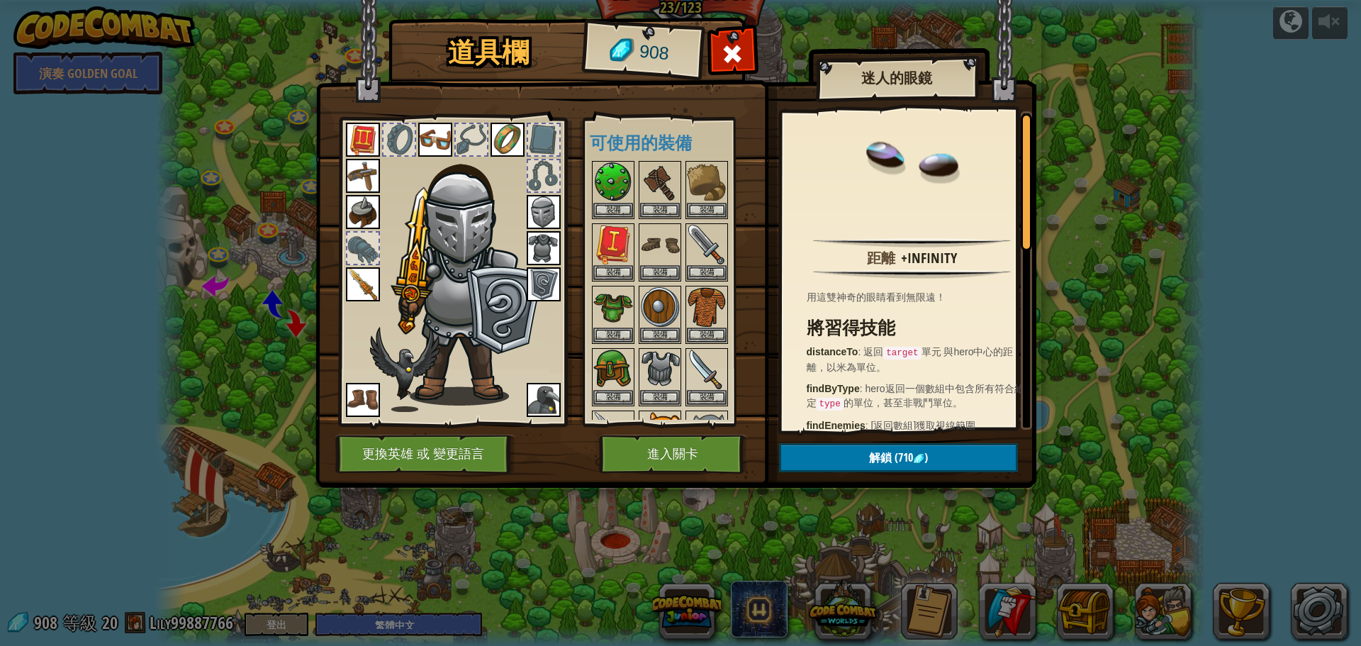
scroll to position [0, 0]
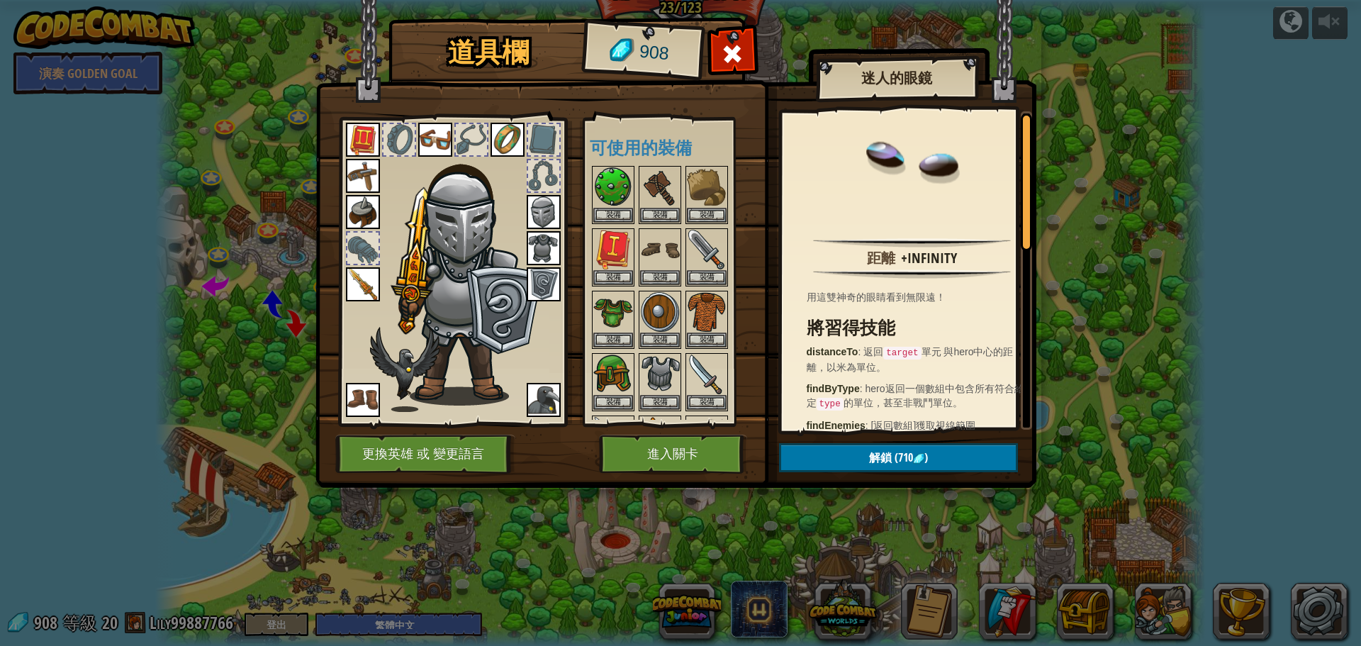
click at [402, 149] on div at bounding box center [398, 139] width 31 height 31
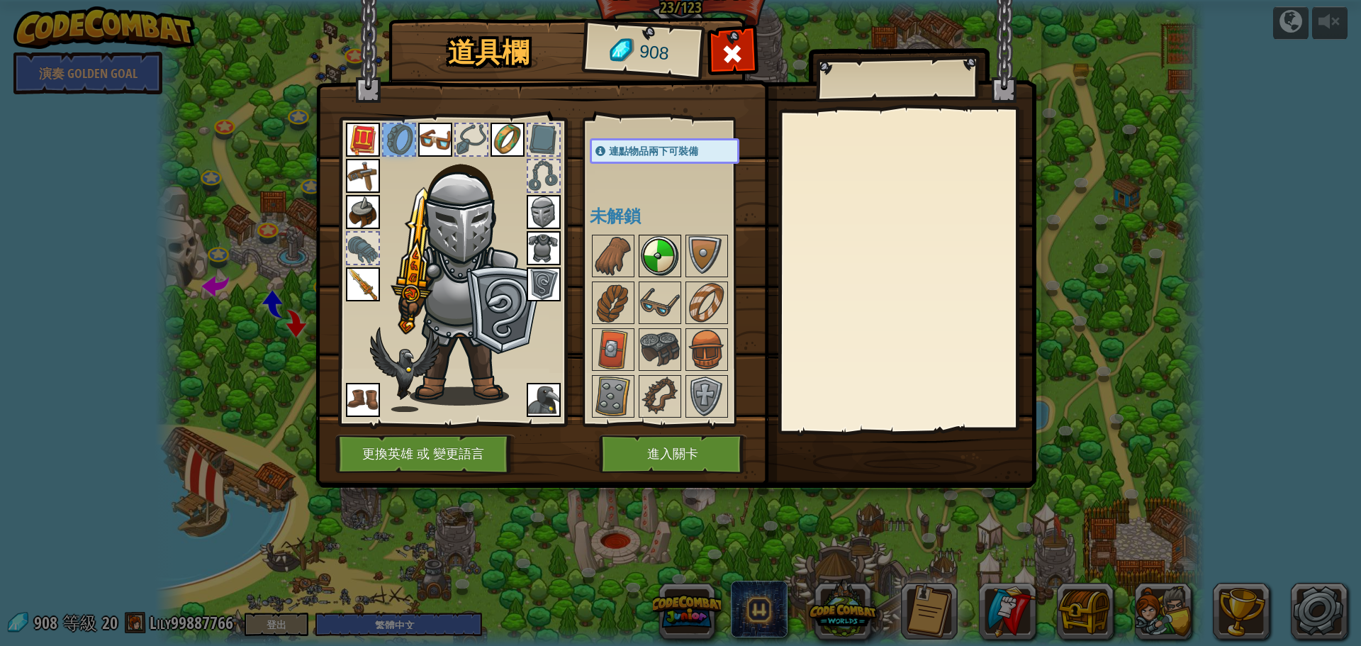
scroll to position [354, 0]
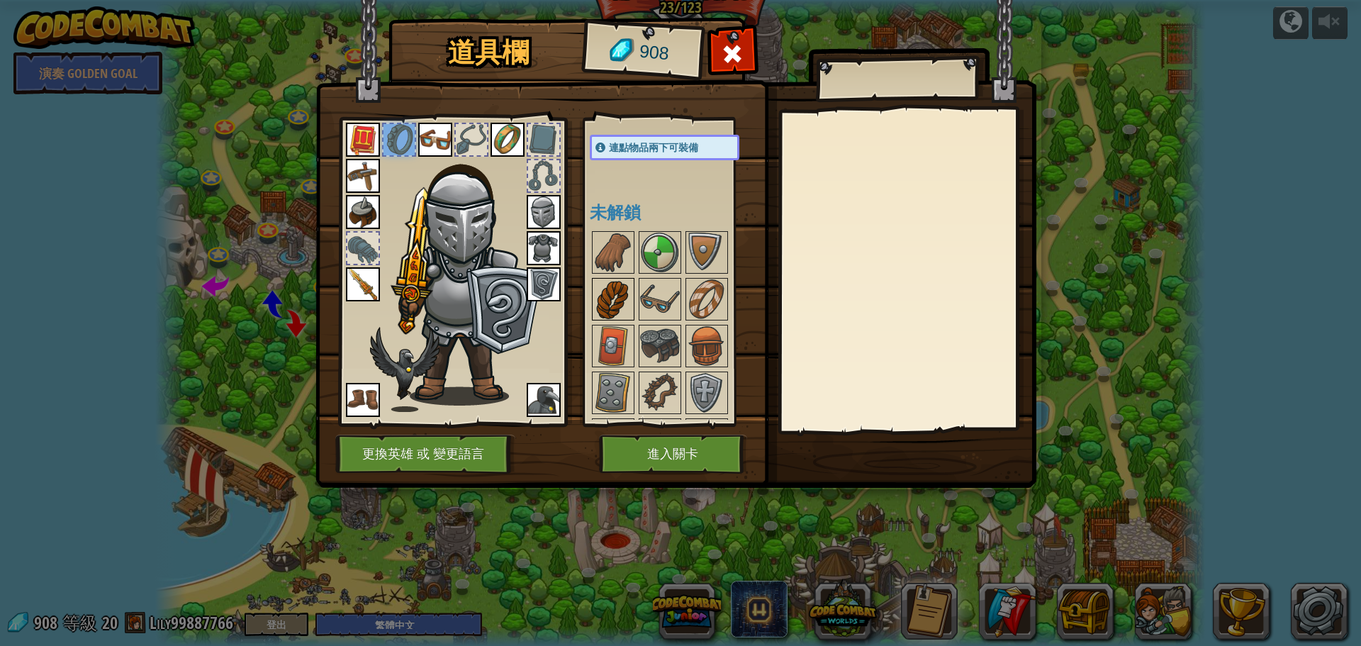
click at [615, 299] on img at bounding box center [613, 299] width 40 height 40
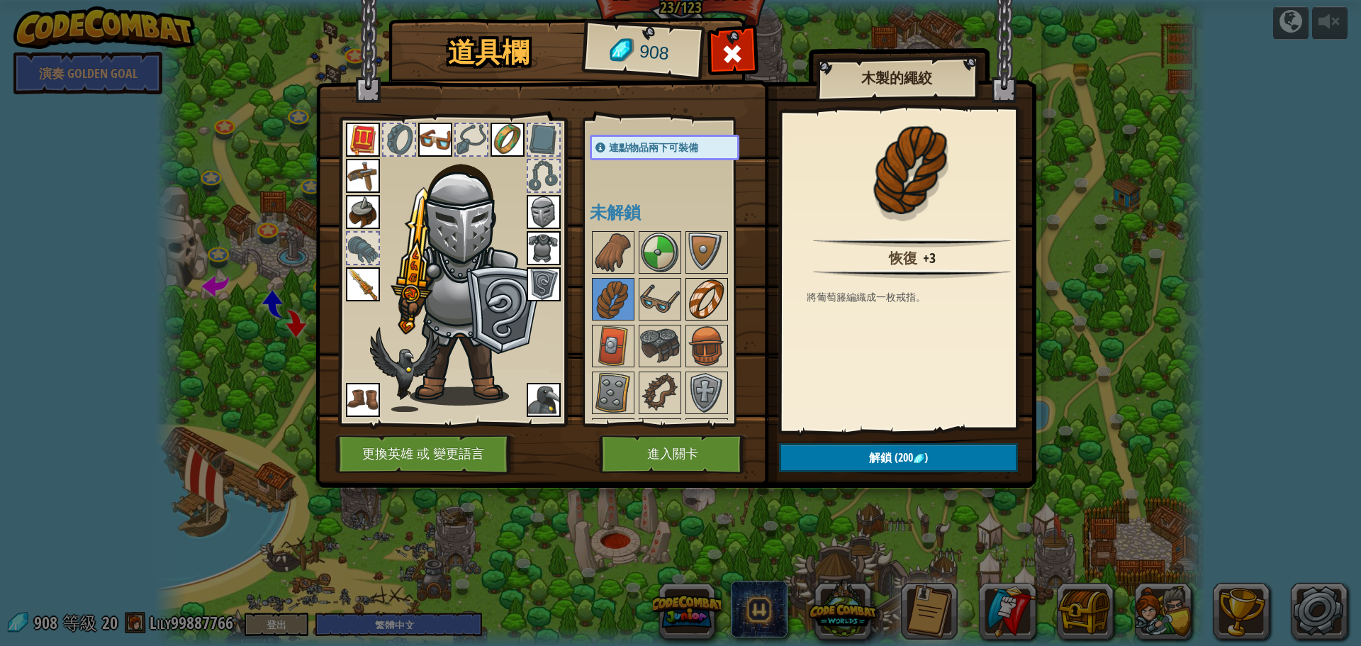
click at [702, 291] on img at bounding box center [707, 299] width 40 height 40
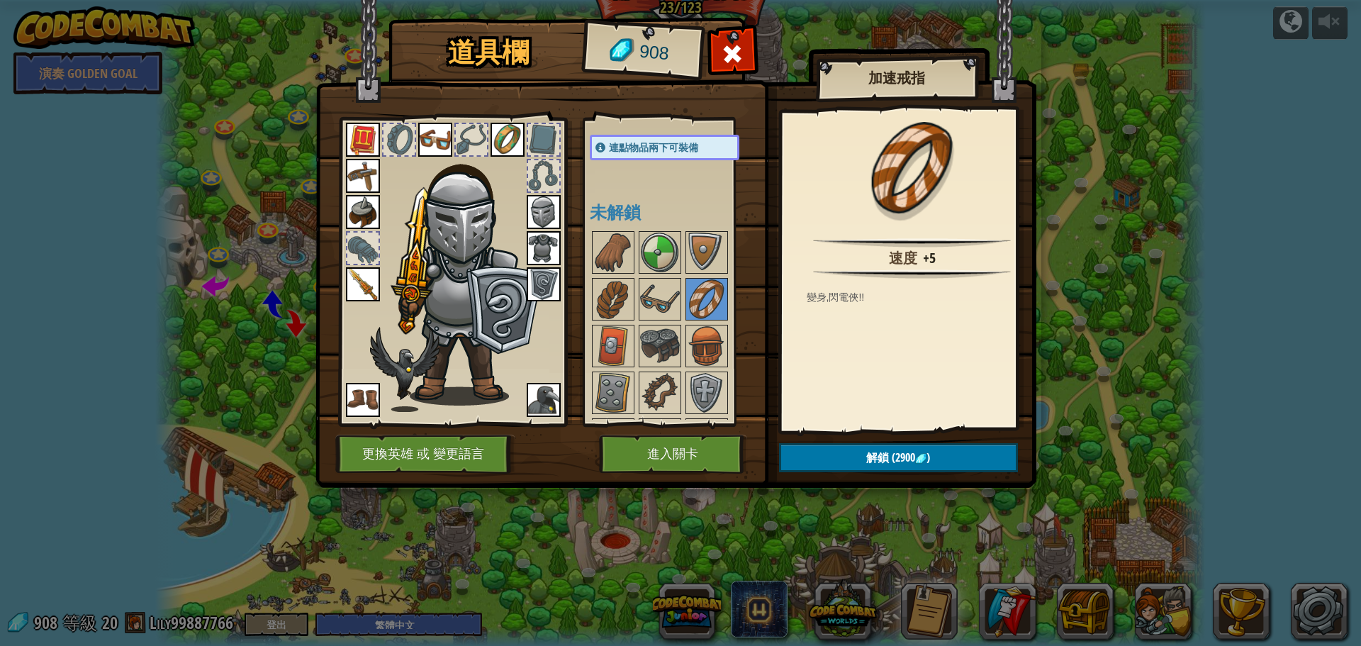
click at [505, 133] on img at bounding box center [507, 140] width 34 height 34
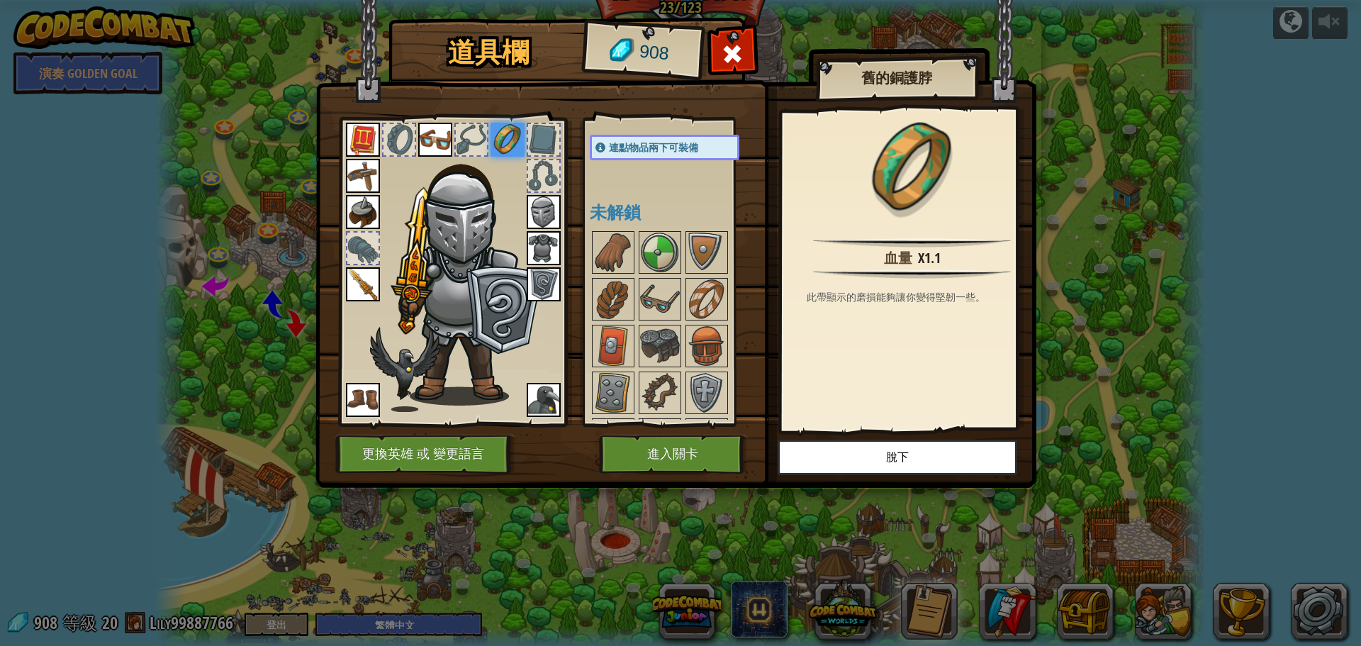
click at [920, 240] on img at bounding box center [911, 242] width 197 height 9
click at [600, 302] on img at bounding box center [613, 299] width 40 height 40
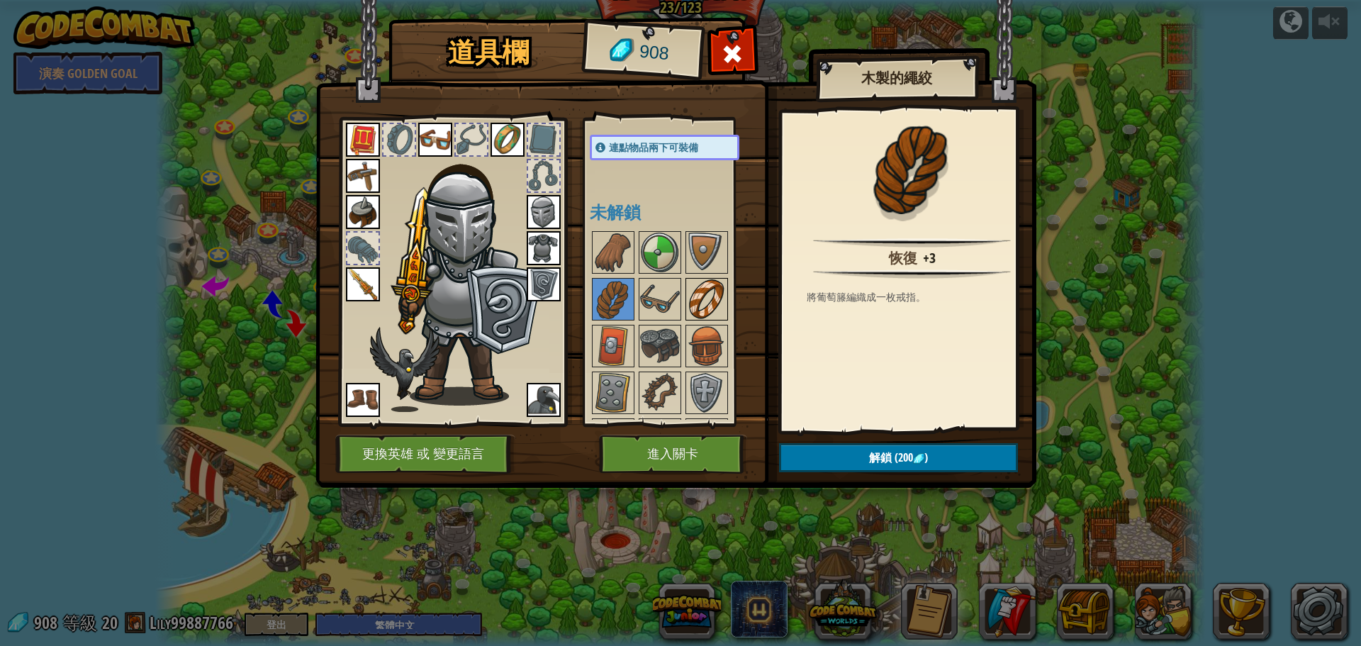
click at [690, 293] on img at bounding box center [707, 299] width 40 height 40
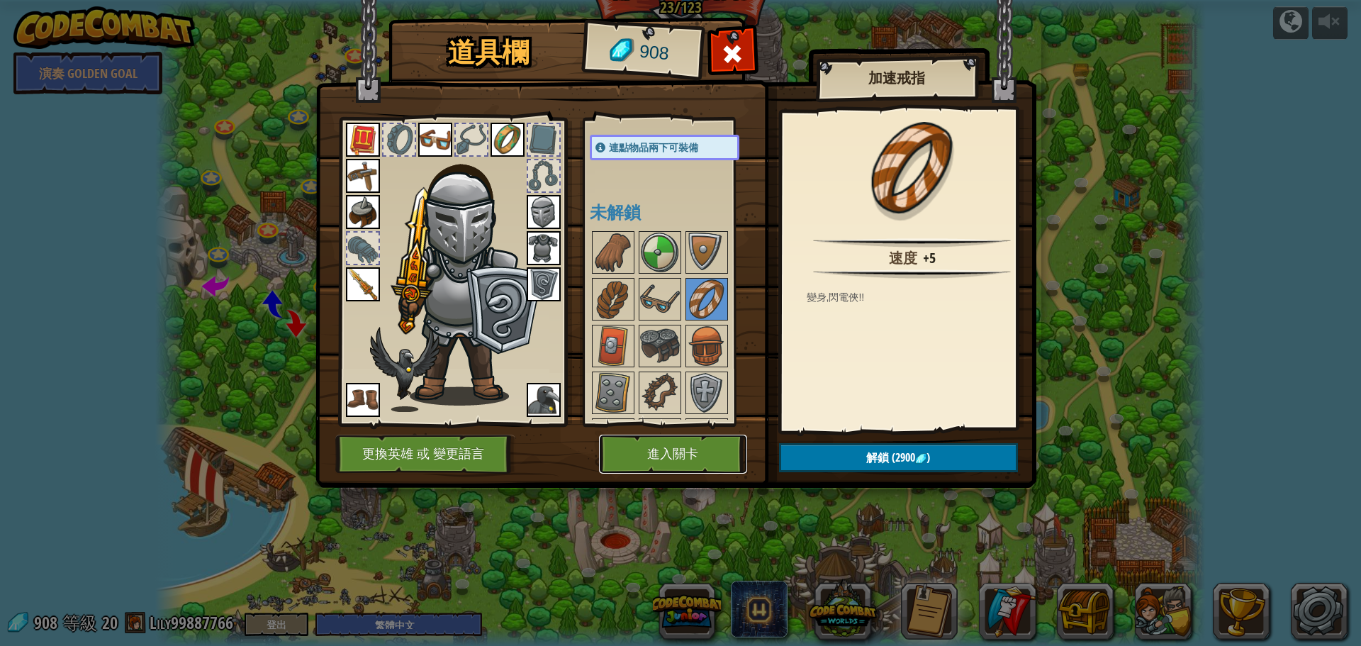
click at [664, 449] on button "進入關卡" at bounding box center [673, 453] width 148 height 39
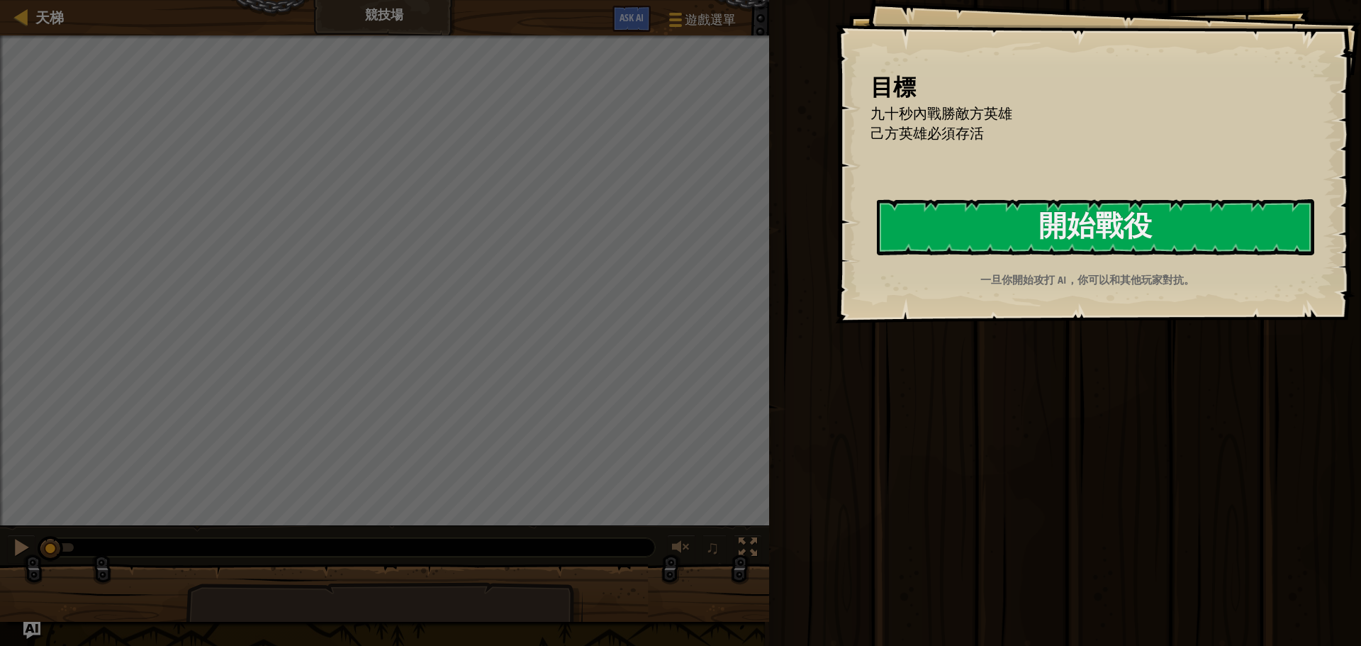
click at [996, 287] on p "一旦你開始攻打 AI，你可以和其他玩家對抗。" at bounding box center [1087, 279] width 437 height 15
click at [986, 227] on button "開始戰役" at bounding box center [1095, 227] width 437 height 56
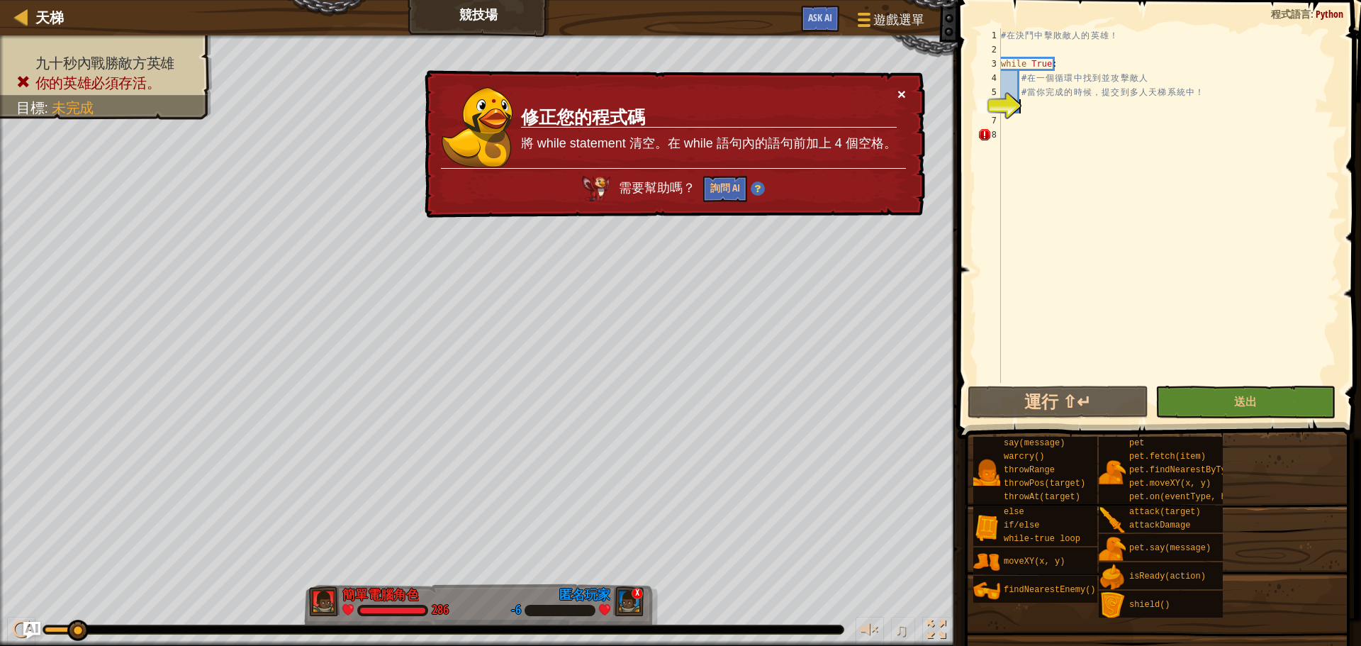
click at [898, 93] on button "×" at bounding box center [901, 93] width 9 height 15
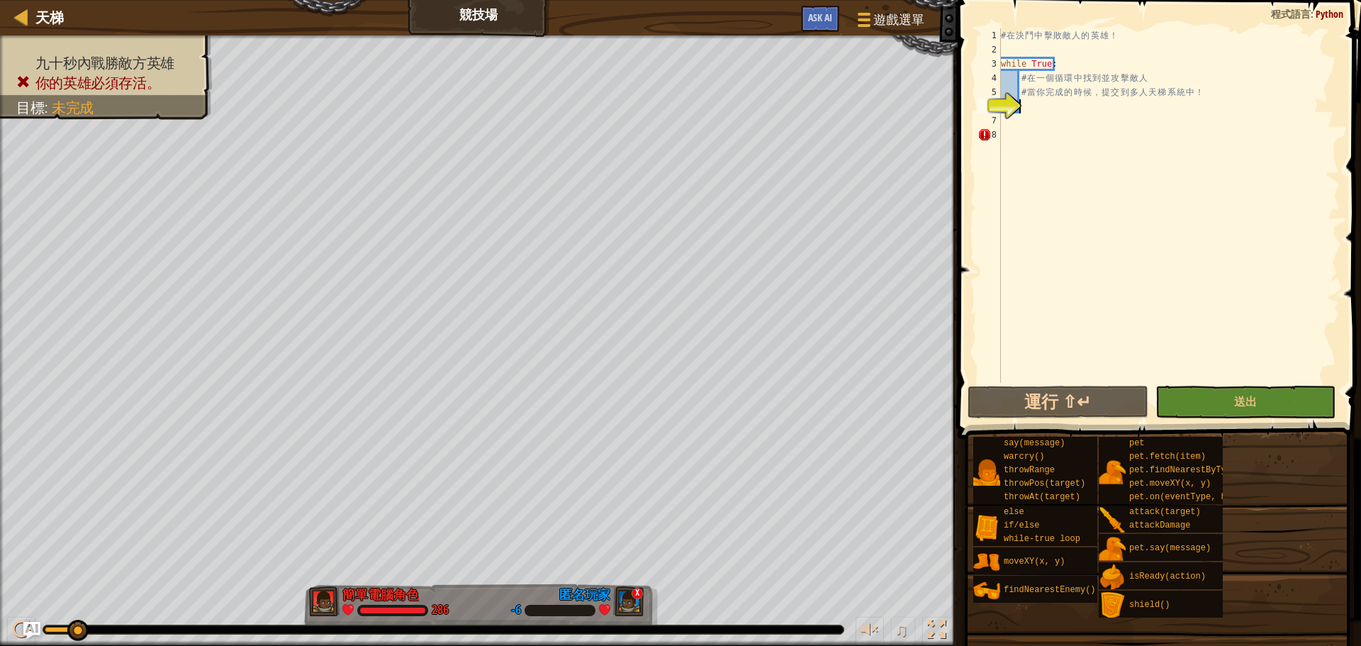
click at [1085, 103] on div "# 在 決 鬥 中 擊 敗 敵 人 的 英 雄 ！ while True : # 在 一 個 循 環 中 找 到 並 攻 擊 敵 人 # 當 你 完 成 的 …" at bounding box center [1169, 219] width 342 height 383
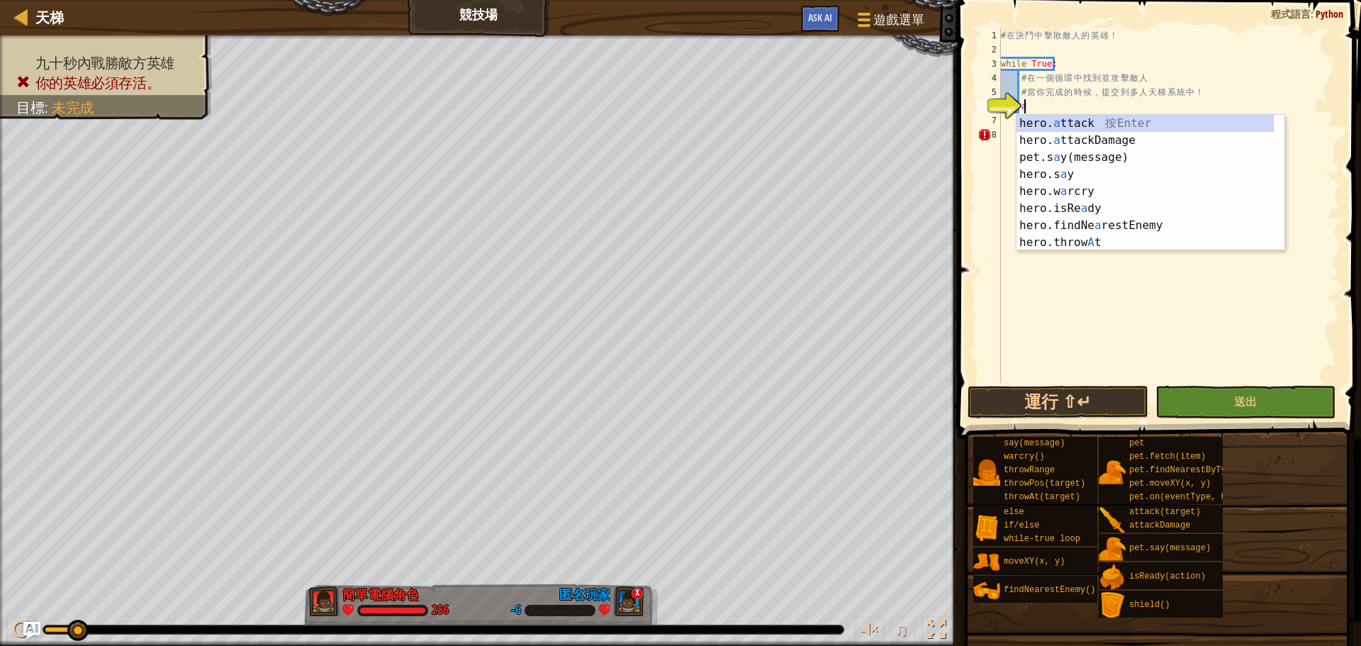
scroll to position [6, 1]
click at [1062, 117] on div "hero. a ttack 按 Enter hero. a ttackDamage 按 Enter pet.s a y(message) 按 Enter he…" at bounding box center [1144, 200] width 257 height 170
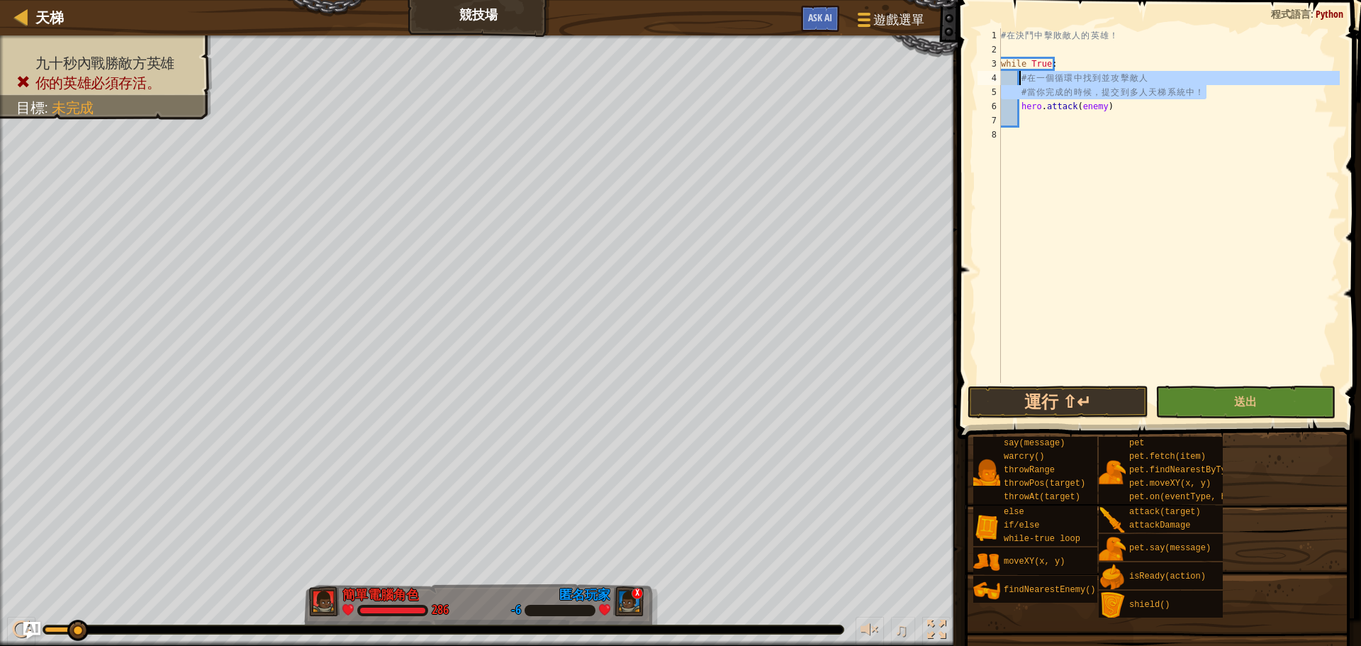
drag, startPoint x: 1210, startPoint y: 87, endPoint x: 1019, endPoint y: 84, distance: 191.3
click at [1019, 84] on div "# 在 決 鬥 中 擊 敗 敵 人 的 英 雄 ！ while True : # 在 一 個 循 環 中 找 到 並 攻 擊 敵 人 # 當 你 完 成 的 …" at bounding box center [1169, 219] width 342 height 383
type textarea "# 在一個循環中找到並攻擊敵人 # 當你完成的時候，提交到多人天梯系統中！"
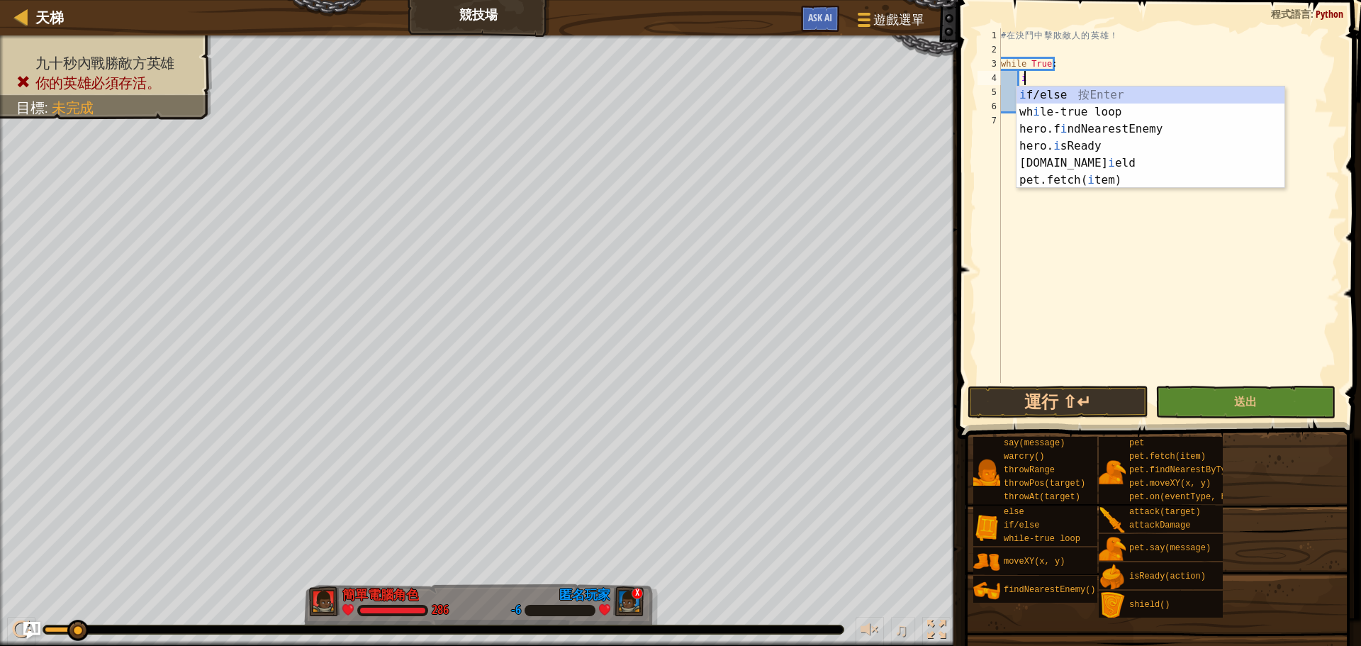
scroll to position [6, 1]
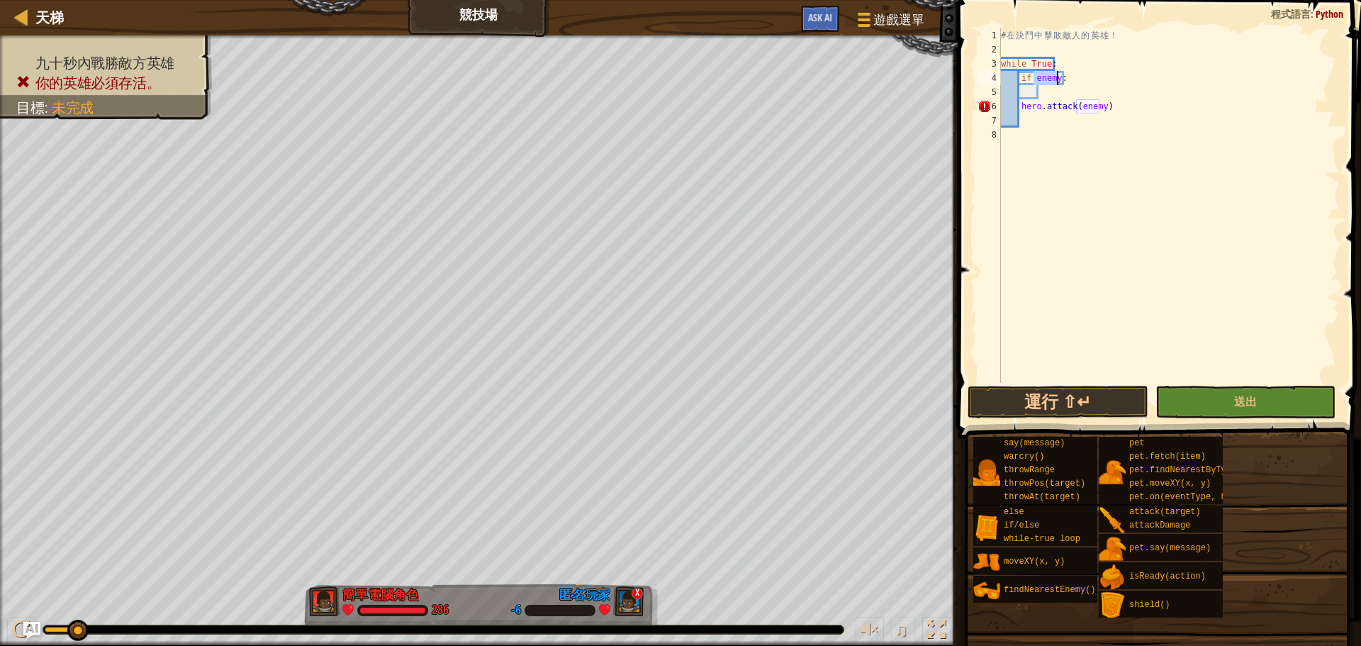
type textarea "while True:"
type textarea "f"
type textarea "if enemy:"
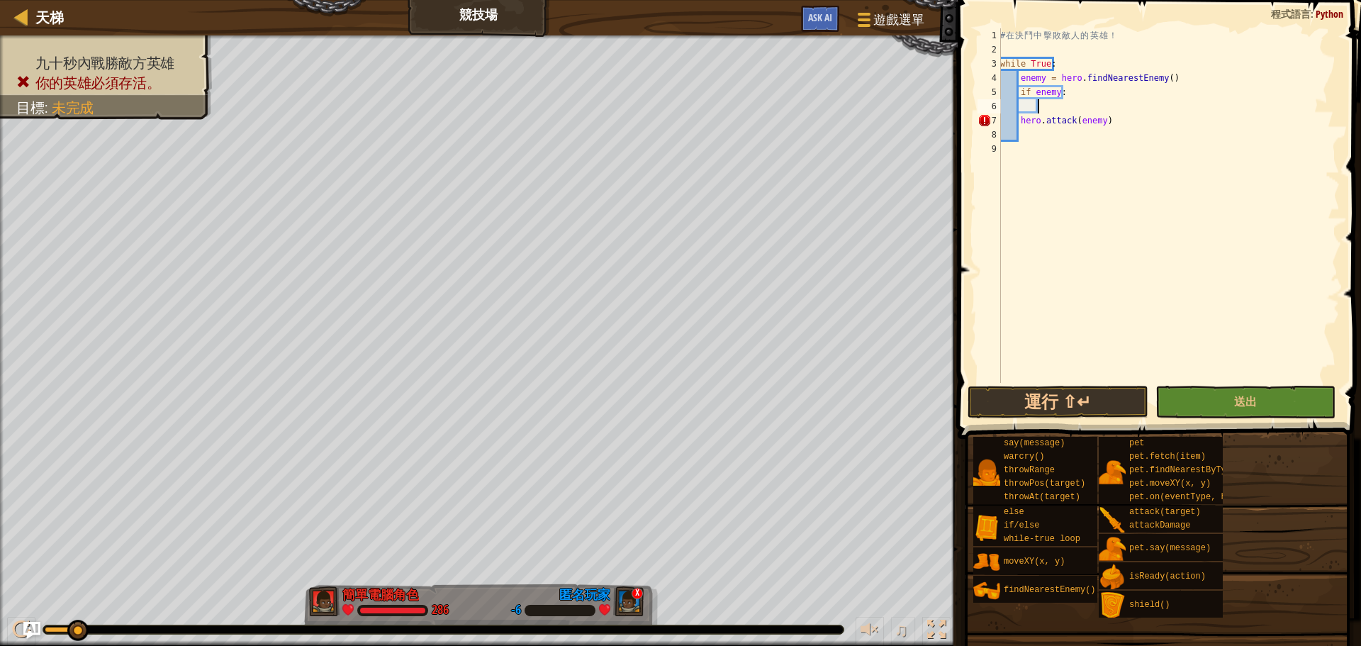
type textarea "hero.attack(enemy)"
click at [1066, 406] on button "運行 ⇧↵" at bounding box center [1057, 401] width 180 height 33
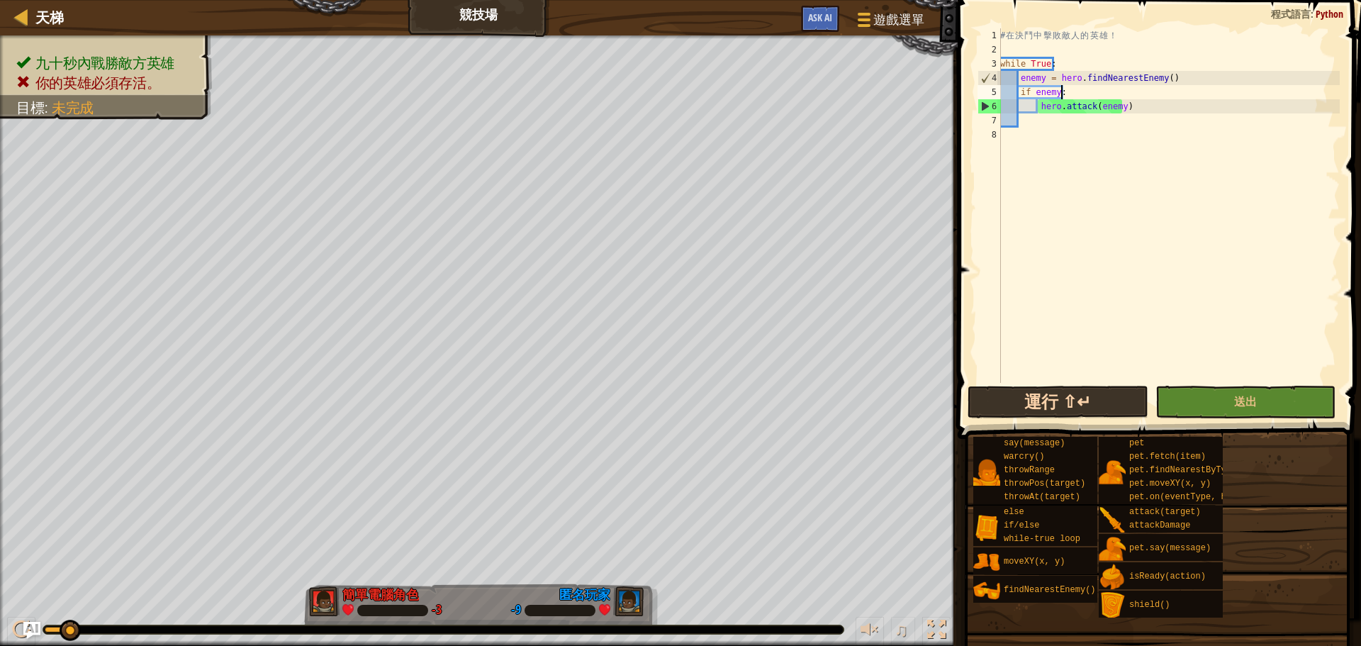
type textarea "hero.attack(enemy)"
type textarea "while True:"
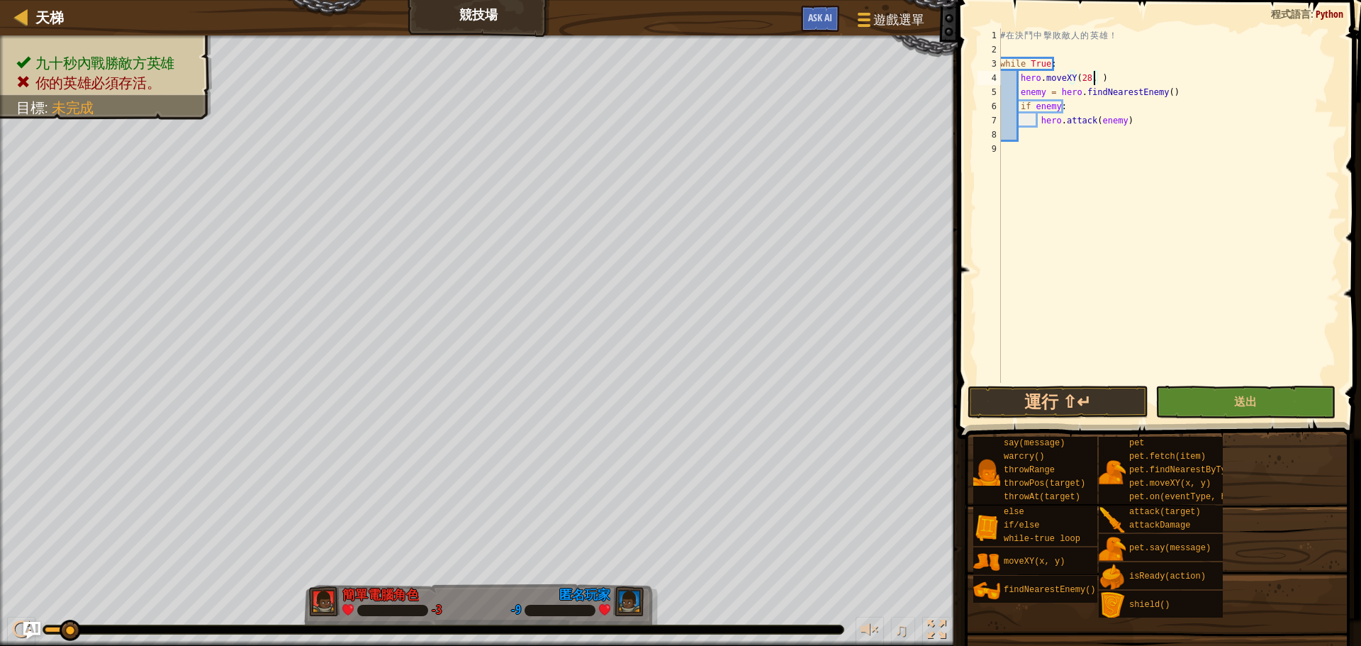
scroll to position [6, 8]
click at [1001, 393] on button "運行 ⇧↵" at bounding box center [1057, 401] width 180 height 33
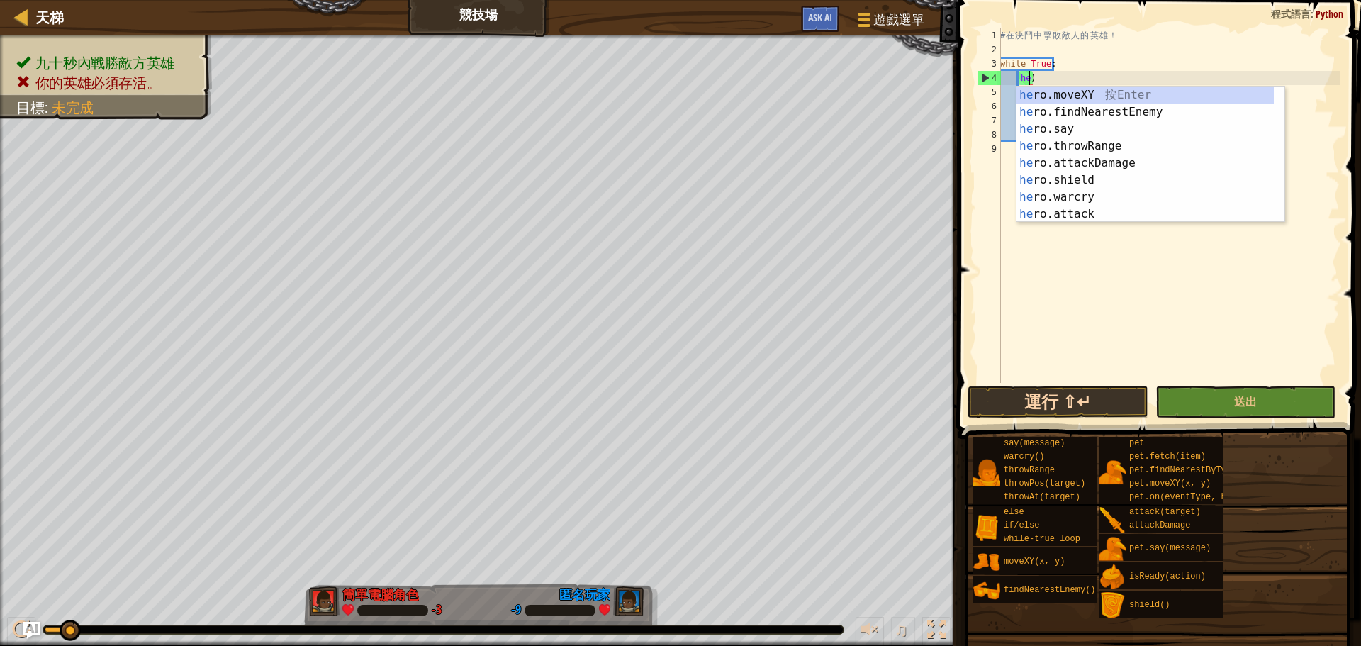
scroll to position [6, 1]
type textarea ")"
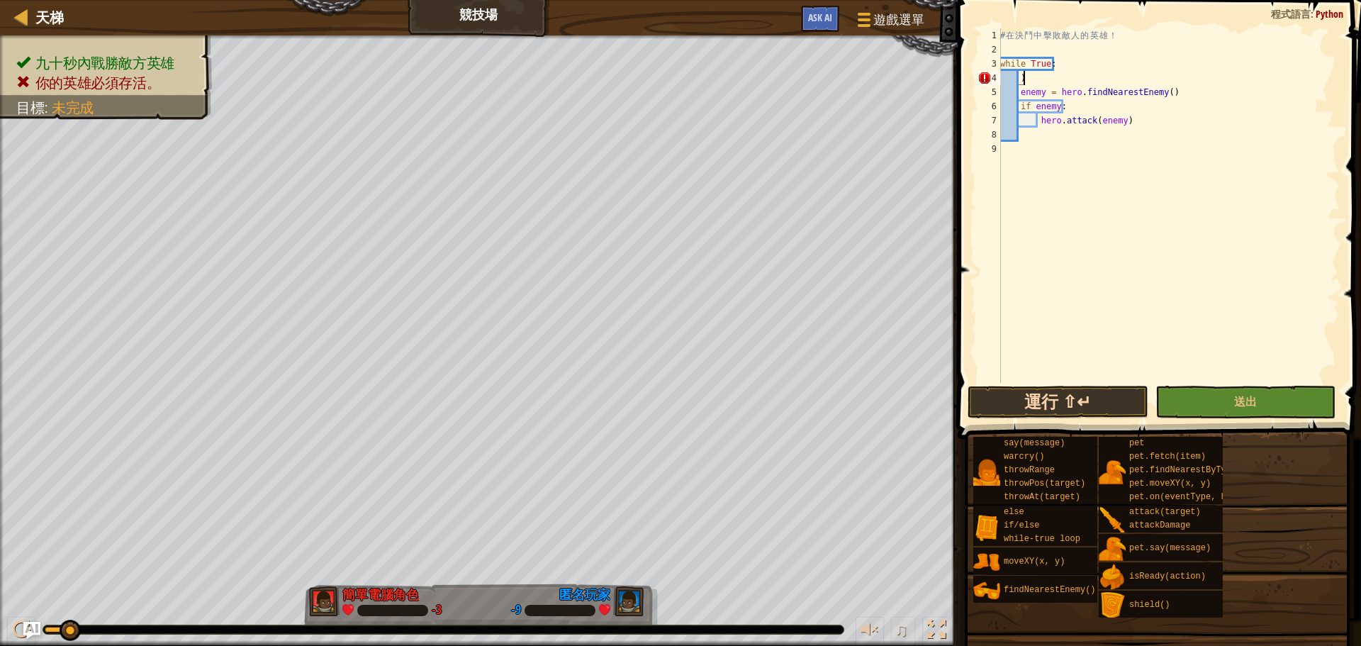
scroll to position [6, 1]
type textarea "hero.attack(enemy)"
type textarea "enemy = hero.findNearestEnemy()"
type textarea "hero.attack(enemy)"
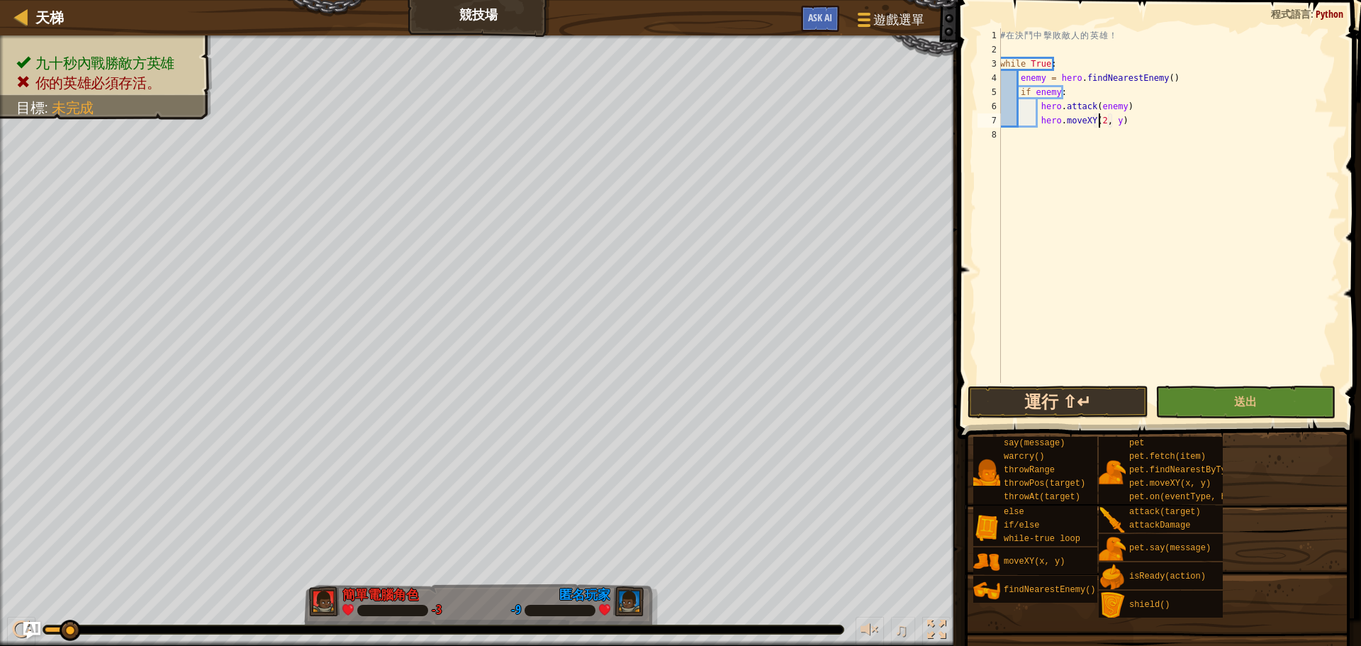
scroll to position [6, 9]
type textarea "hero.moveXY(28, 18)"
click at [1123, 394] on button "運行 ⇧↵" at bounding box center [1057, 401] width 180 height 33
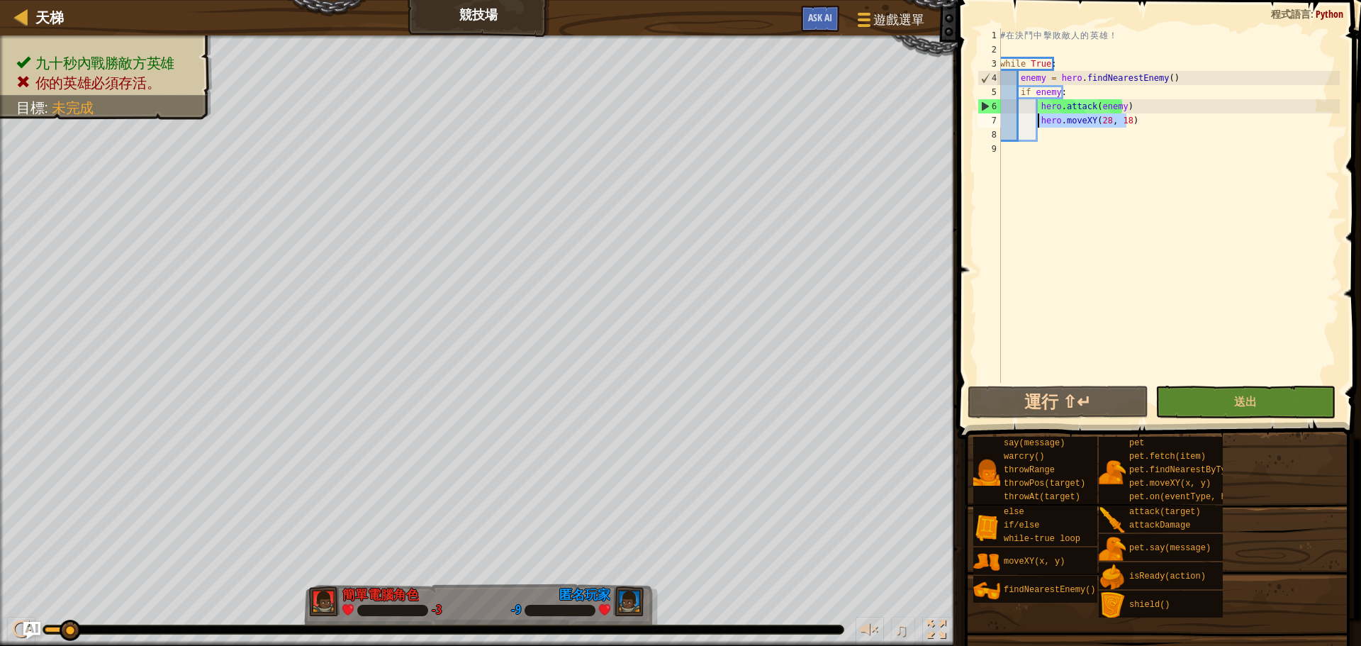
drag, startPoint x: 1131, startPoint y: 123, endPoint x: 1038, endPoint y: 120, distance: 92.9
click at [1038, 120] on div "# 在 決 鬥 中 擊 敗 敵 人 的 英 雄 ！ while True : enemy = hero . findNearestEnemy ( ) if e…" at bounding box center [1168, 219] width 342 height 383
type textarea "hero.moveXY(28, 18)"
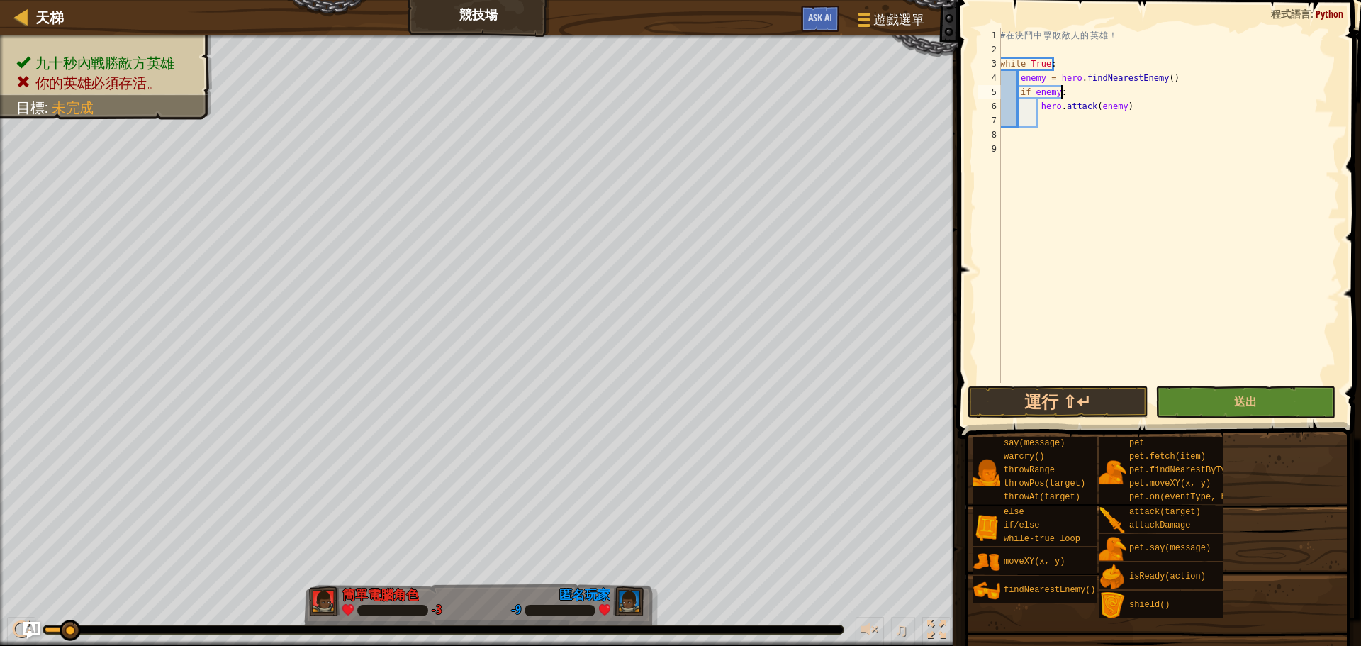
click at [1066, 92] on div "# 在 決 鬥 中 擊 敗 敵 人 的 英 雄 ！ while True : enemy = hero . findNearestEnemy ( ) if e…" at bounding box center [1168, 219] width 342 height 383
type textarea "if enemy:"
paste textarea "hero.moveXY(28, 18)"
click at [1132, 403] on button "運行 ⇧↵" at bounding box center [1057, 401] width 180 height 33
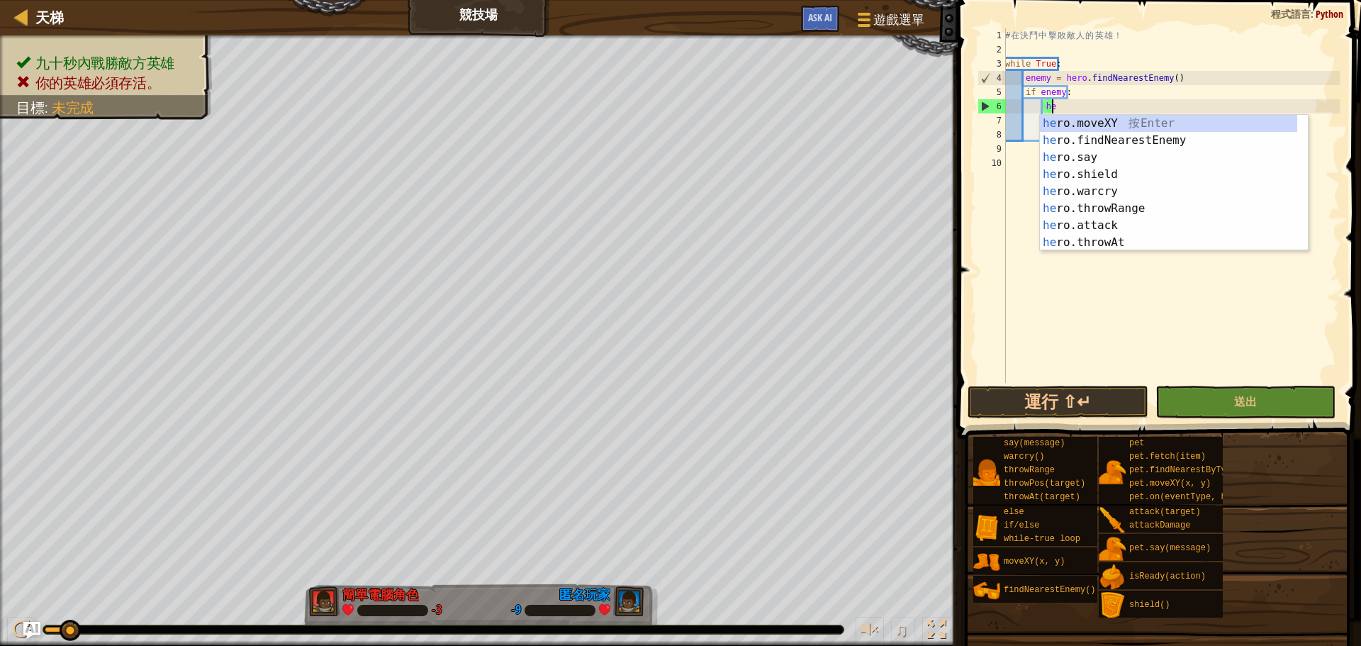
type textarea "h"
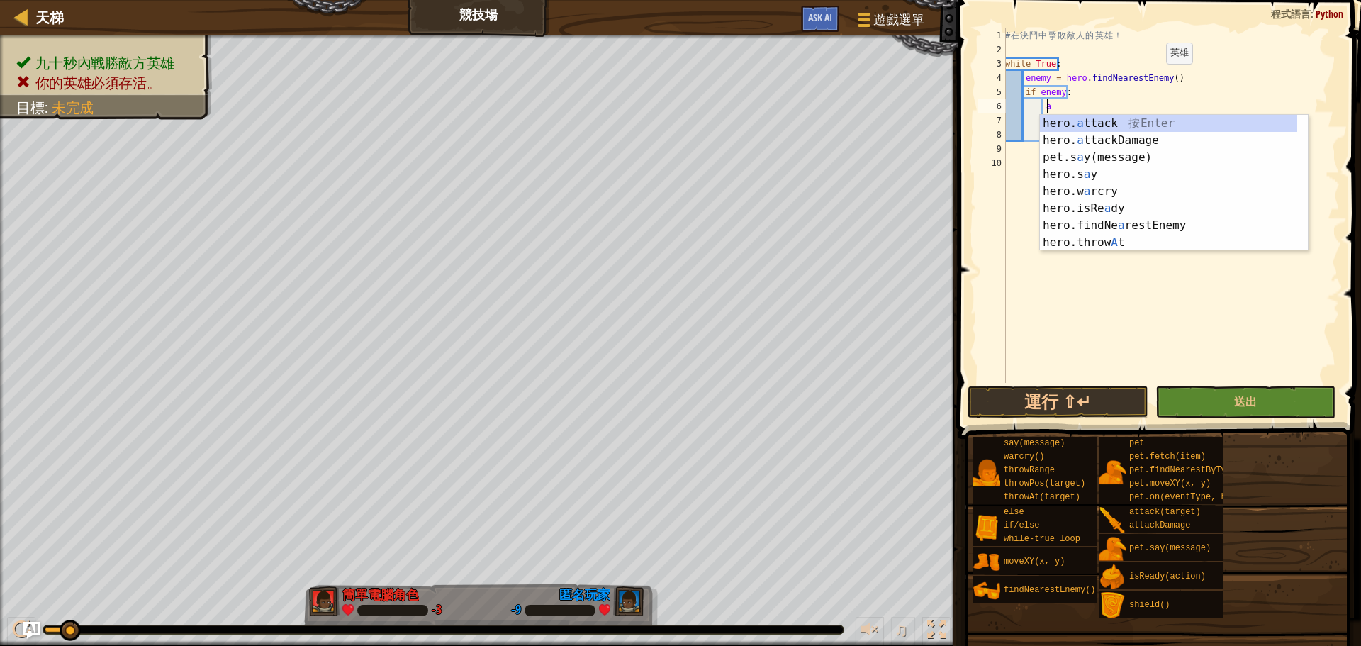
type textarea "hero.attack(enemy)"
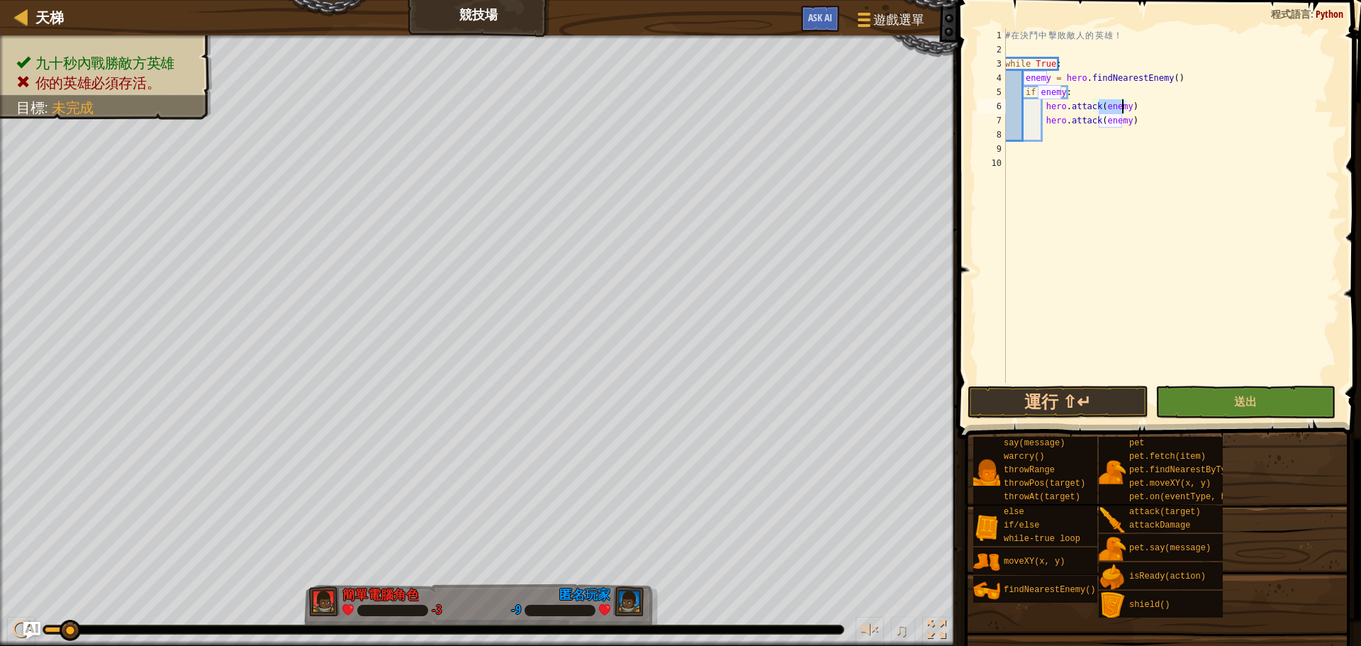
click at [1081, 135] on div "# 在 決 鬥 中 擊 敗 敵 人 的 英 雄 ！ while True : enemy = hero . findNearestEnemy ( ) if e…" at bounding box center [1170, 219] width 337 height 383
click at [1076, 408] on button "運行 ⇧↵" at bounding box center [1057, 401] width 180 height 33
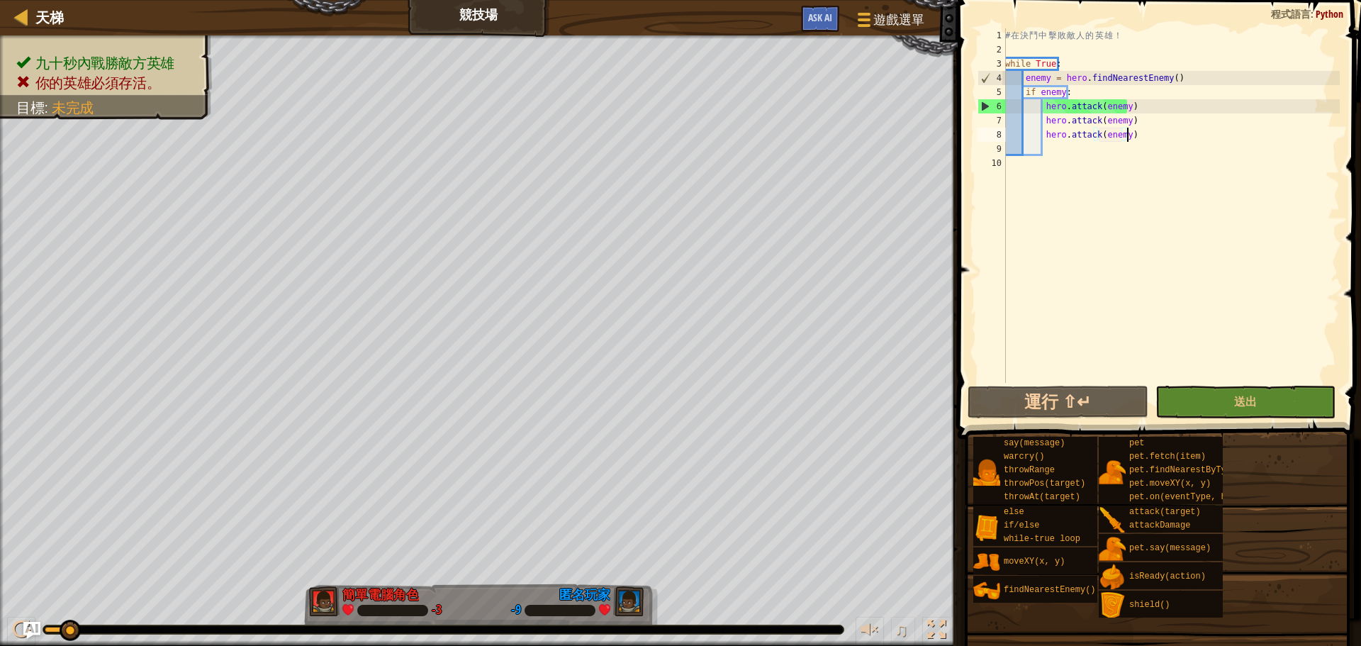
click at [1131, 136] on div "# 在 決 鬥 中 擊 敗 敵 人 的 英 雄 ！ while True : enemy = hero . findNearestEnemy ( ) if e…" at bounding box center [1170, 219] width 337 height 383
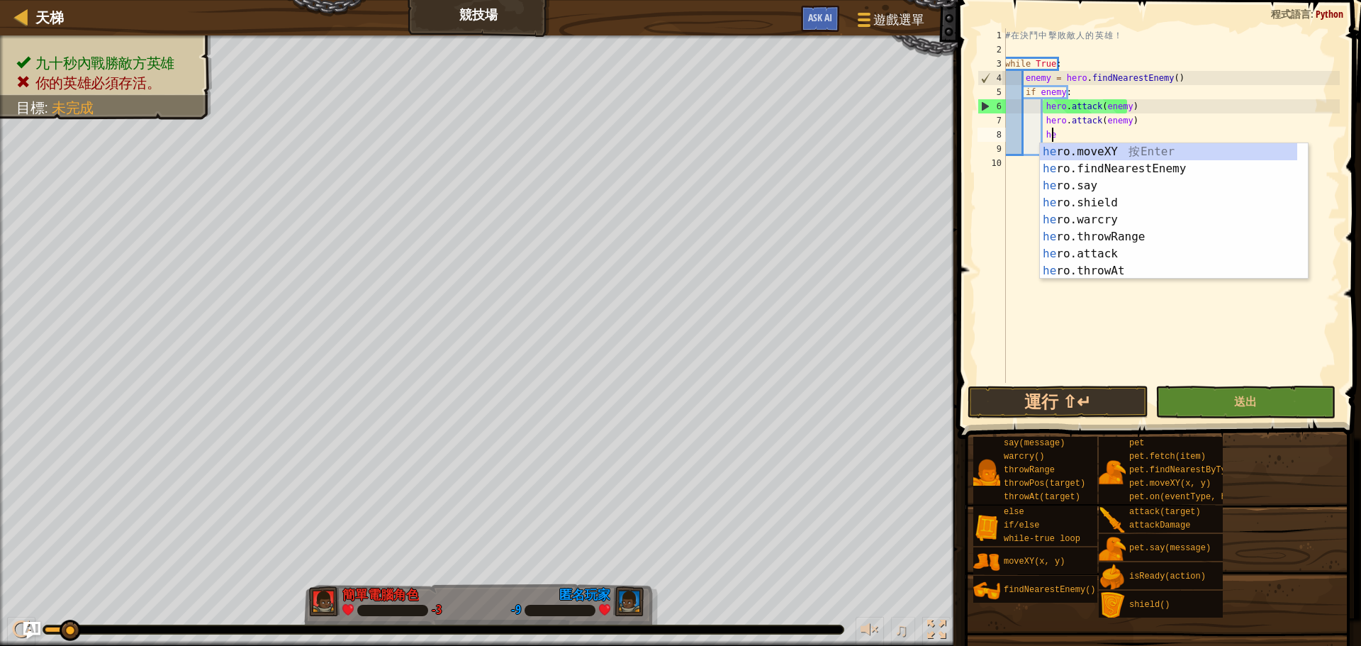
type textarea "h"
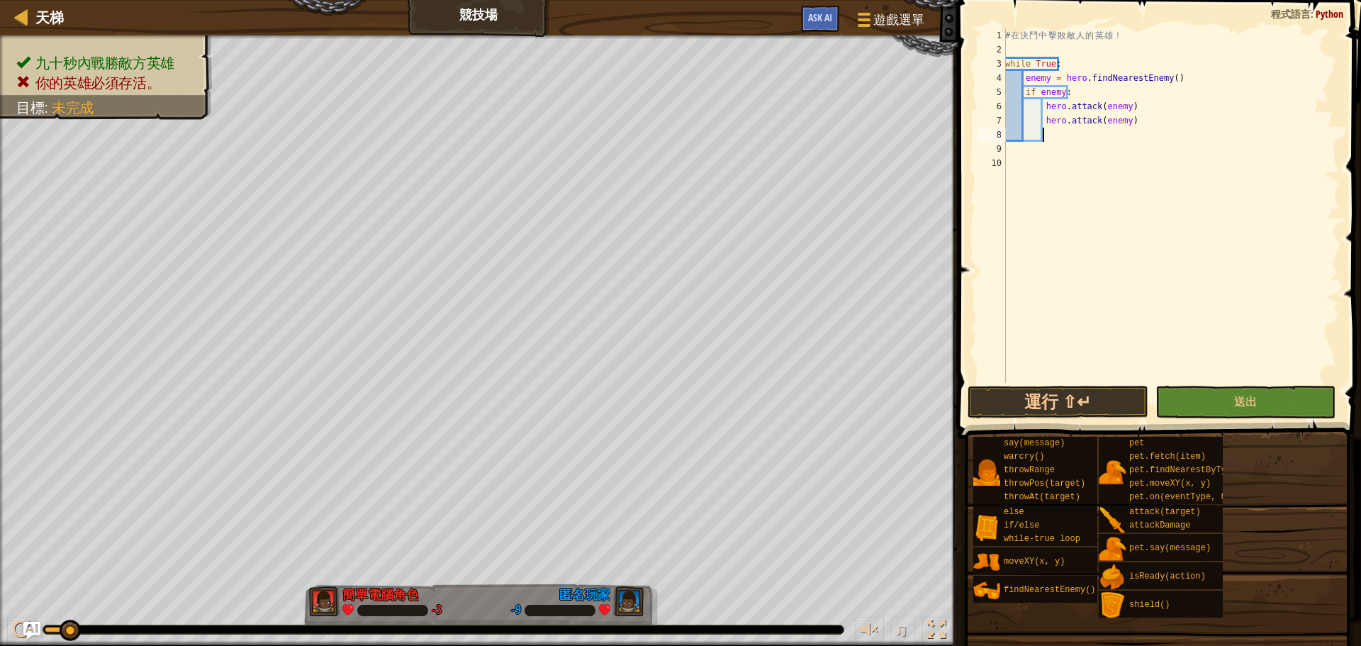
type textarea "hero.attack(enemy)"
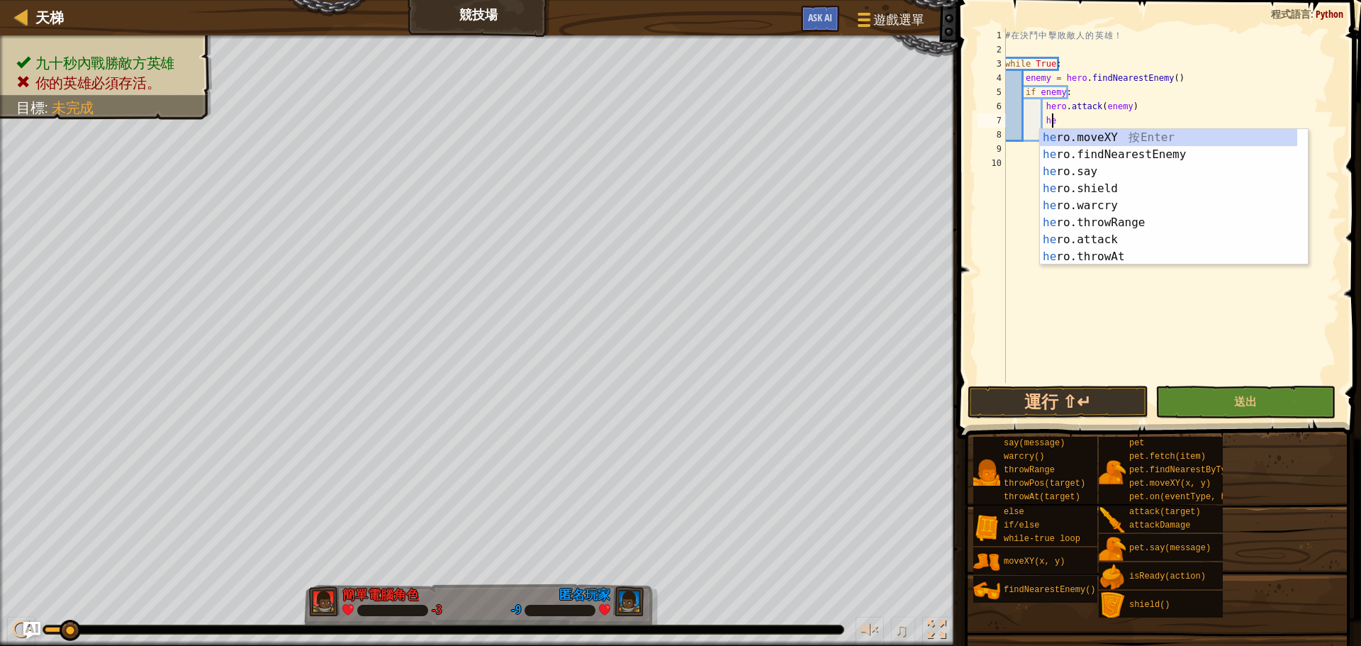
type textarea "h"
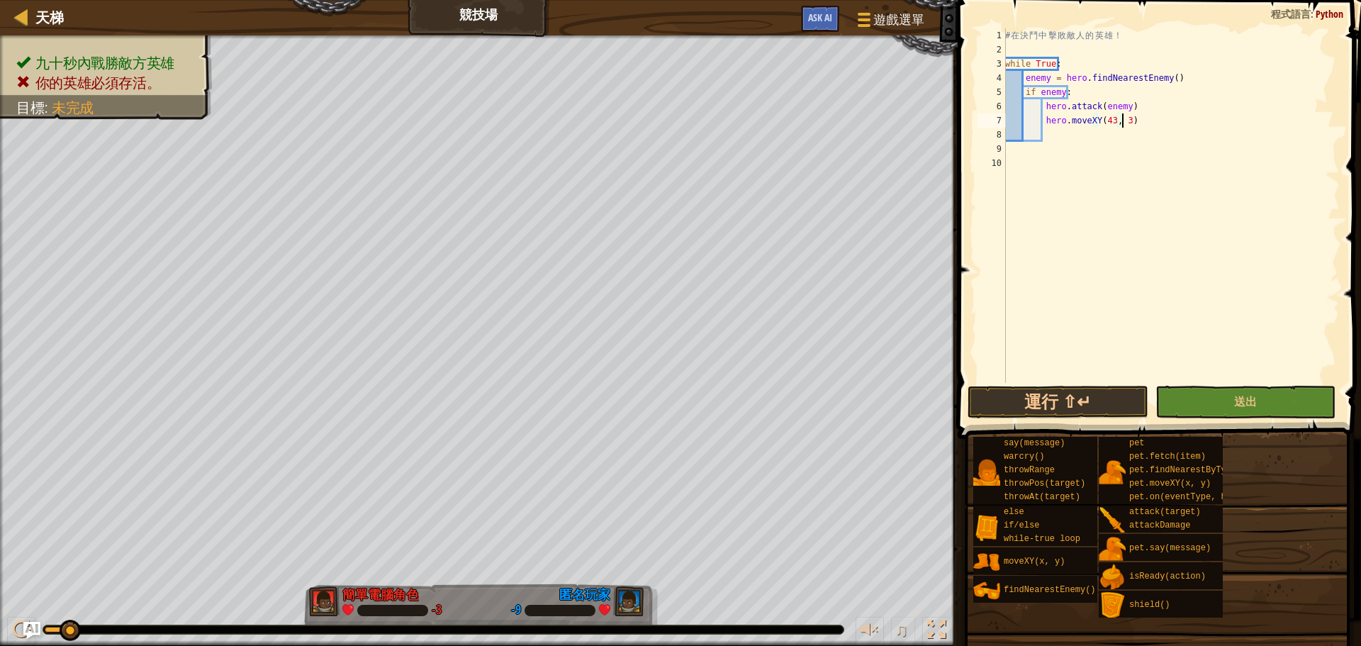
scroll to position [6, 9]
type textarea "hero.moveXY(43, 31)"
type textarea "hero.moveXY(26, 41)"
click at [1088, 392] on button "運行 ⇧↵" at bounding box center [1057, 401] width 180 height 33
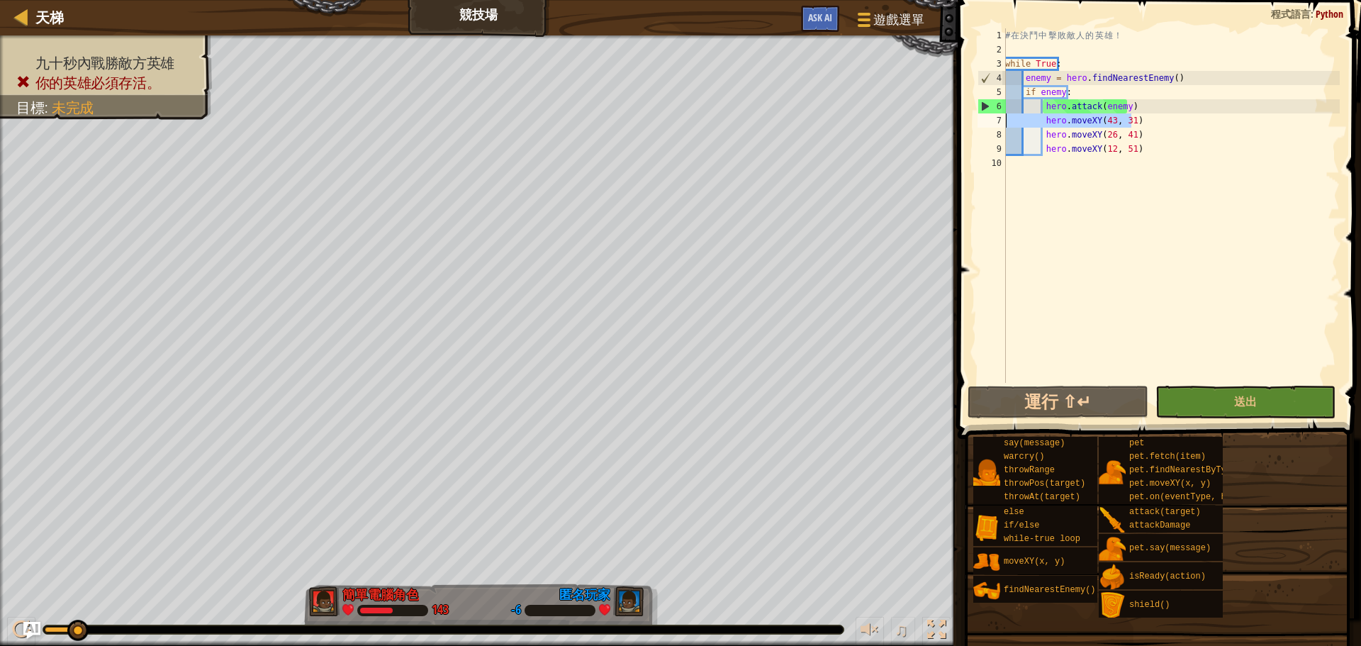
drag, startPoint x: 1131, startPoint y: 122, endPoint x: 992, endPoint y: 122, distance: 138.9
click at [992, 122] on div "hero.moveXY(12, 51) 1 2 3 4 5 6 7 8 9 10 # 在 決 鬥 中 擊 敗 敵 人 的 英 雄 ！ while True :…" at bounding box center [1156, 205] width 365 height 354
type textarea "hero.moveXY(43, 31)"
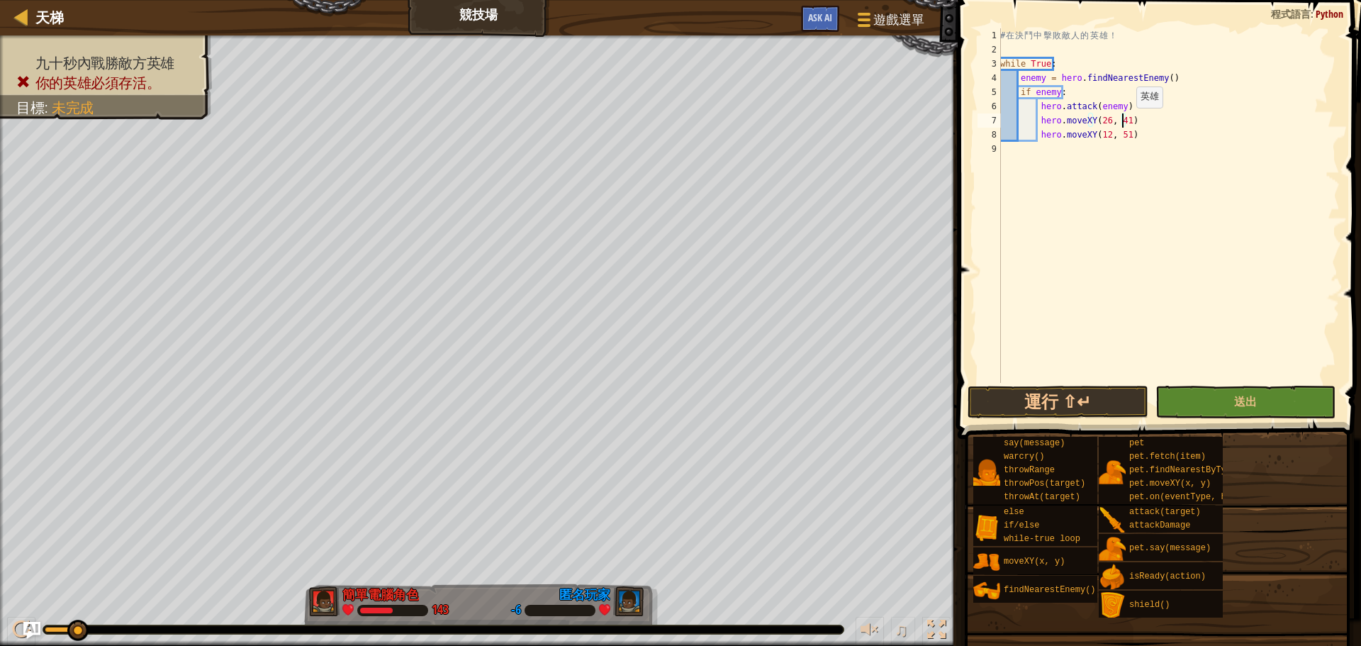
click at [1124, 123] on div "# 在 決 鬥 中 擊 敗 敵 人 的 英 雄 ！ while True : enemy = hero . findNearestEnemy ( ) if e…" at bounding box center [1168, 219] width 342 height 383
click at [1045, 406] on button "運行 ⇧↵" at bounding box center [1057, 401] width 180 height 33
type textarea "hero.moveXY(15, 27)"
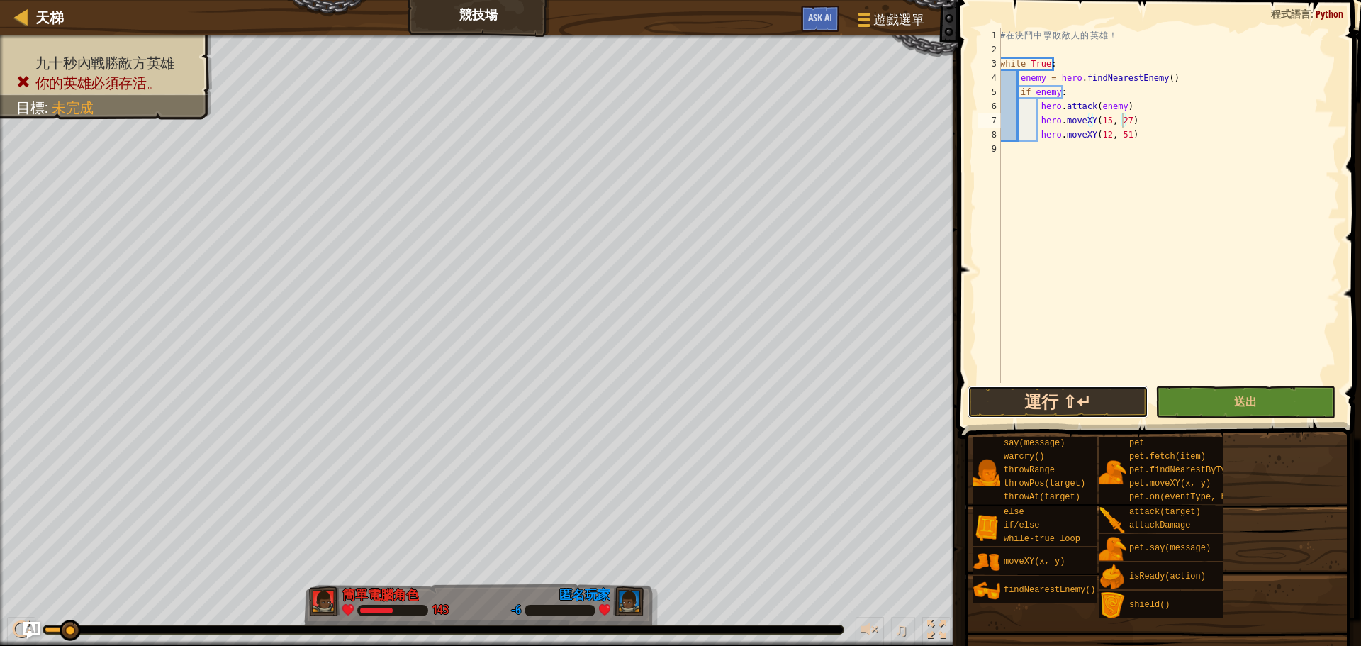
click at [1023, 397] on button "運行 ⇧↵" at bounding box center [1057, 401] width 180 height 33
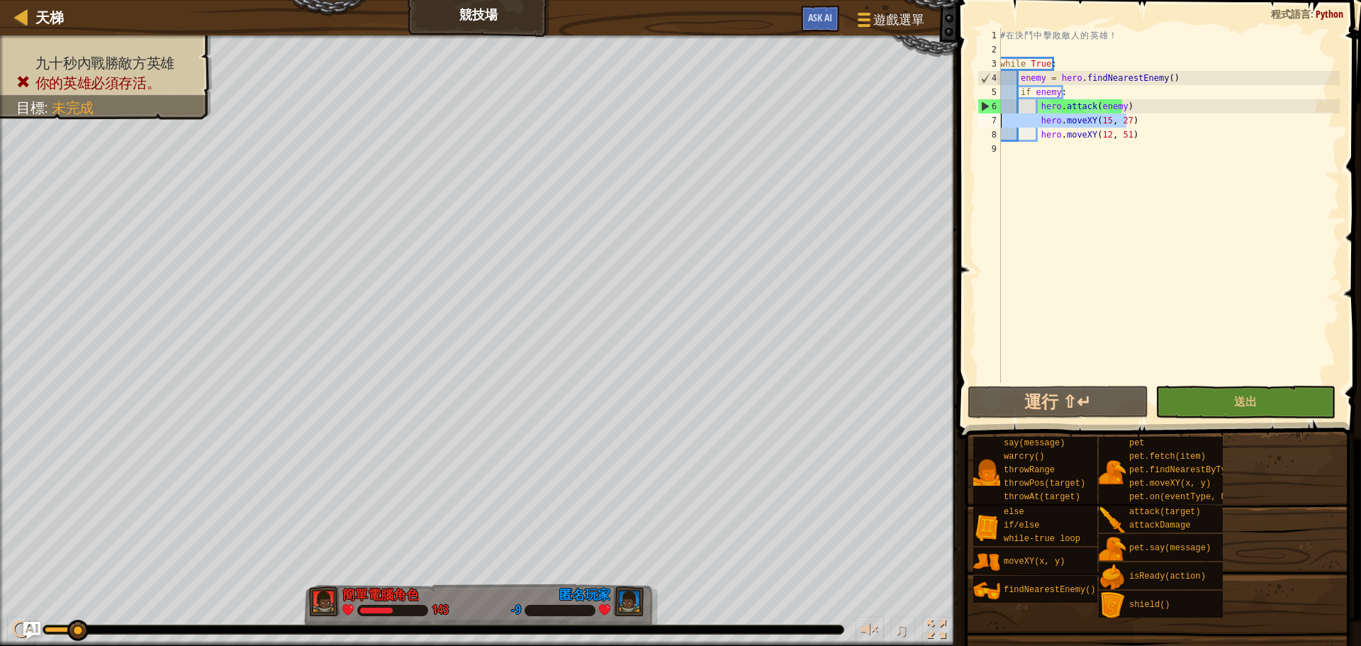
drag, startPoint x: 1126, startPoint y: 121, endPoint x: 992, endPoint y: 121, distance: 133.9
click at [992, 121] on div "hero.moveXY(15, 27) 1 2 3 4 5 6 7 8 9 # 在 決 鬥 中 擊 敗 敵 人 的 英 雄 ！ while True : en…" at bounding box center [1156, 205] width 365 height 354
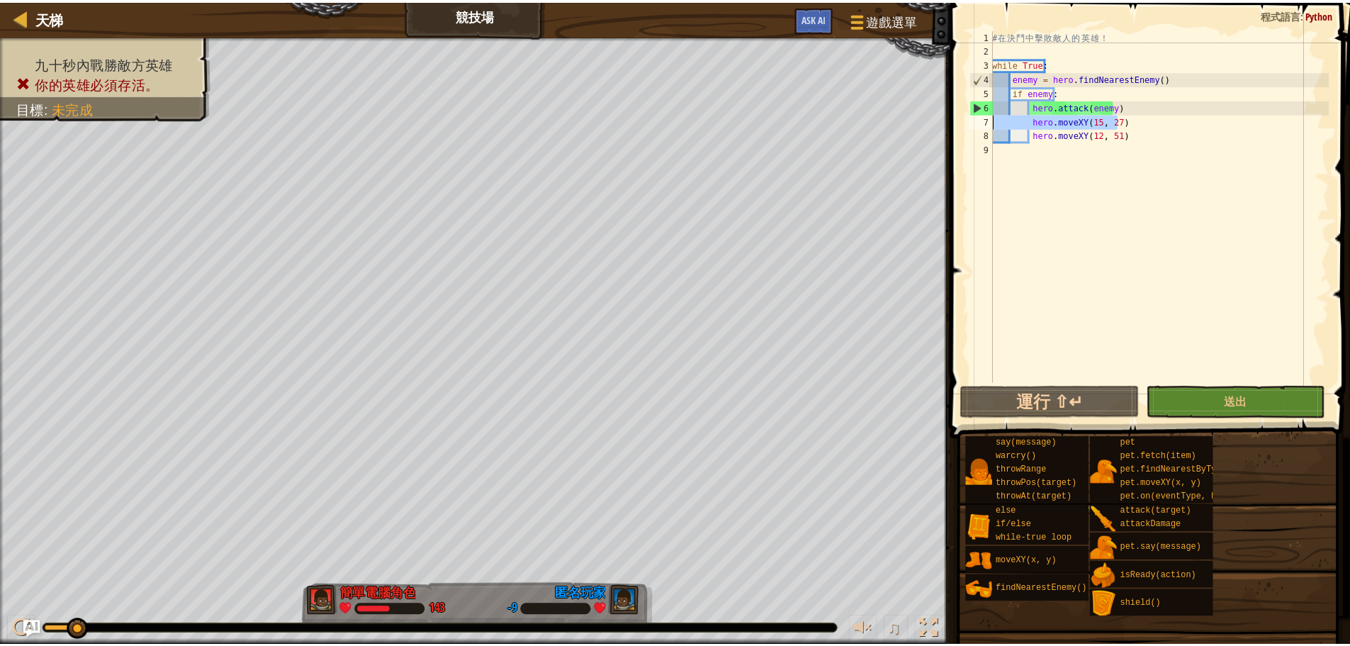
scroll to position [6, 0]
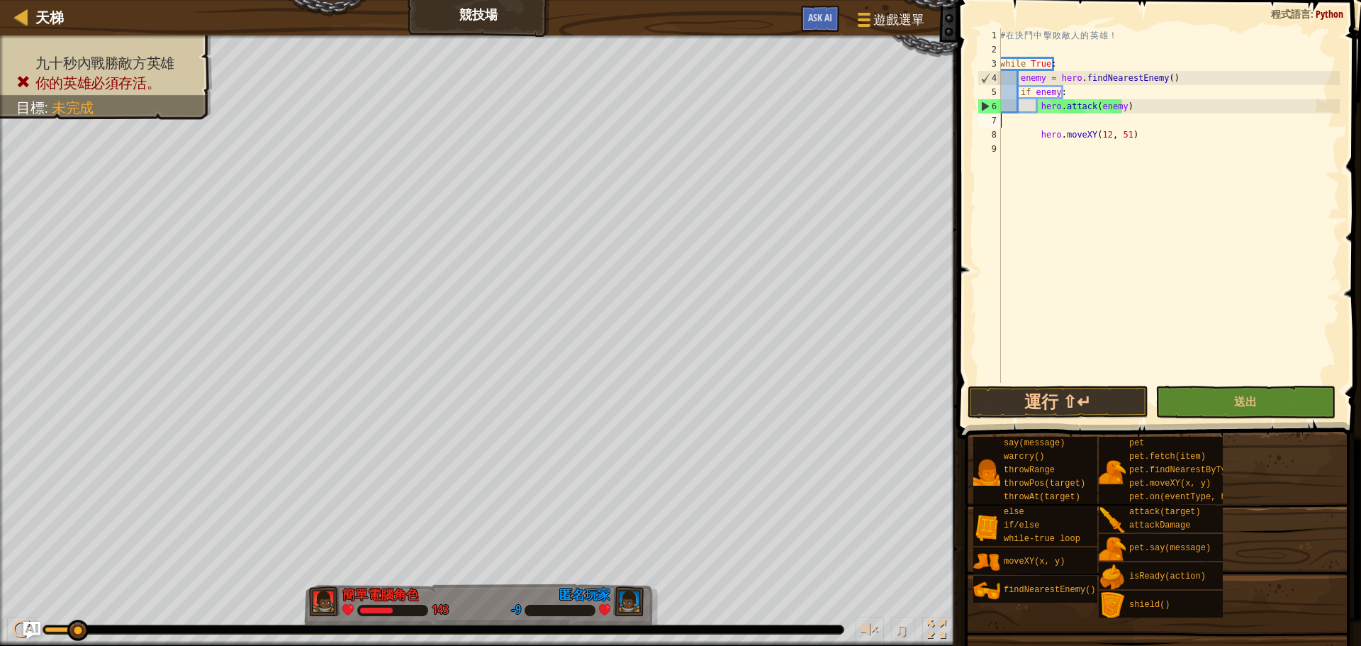
type textarea "hero.attack(enemy)"
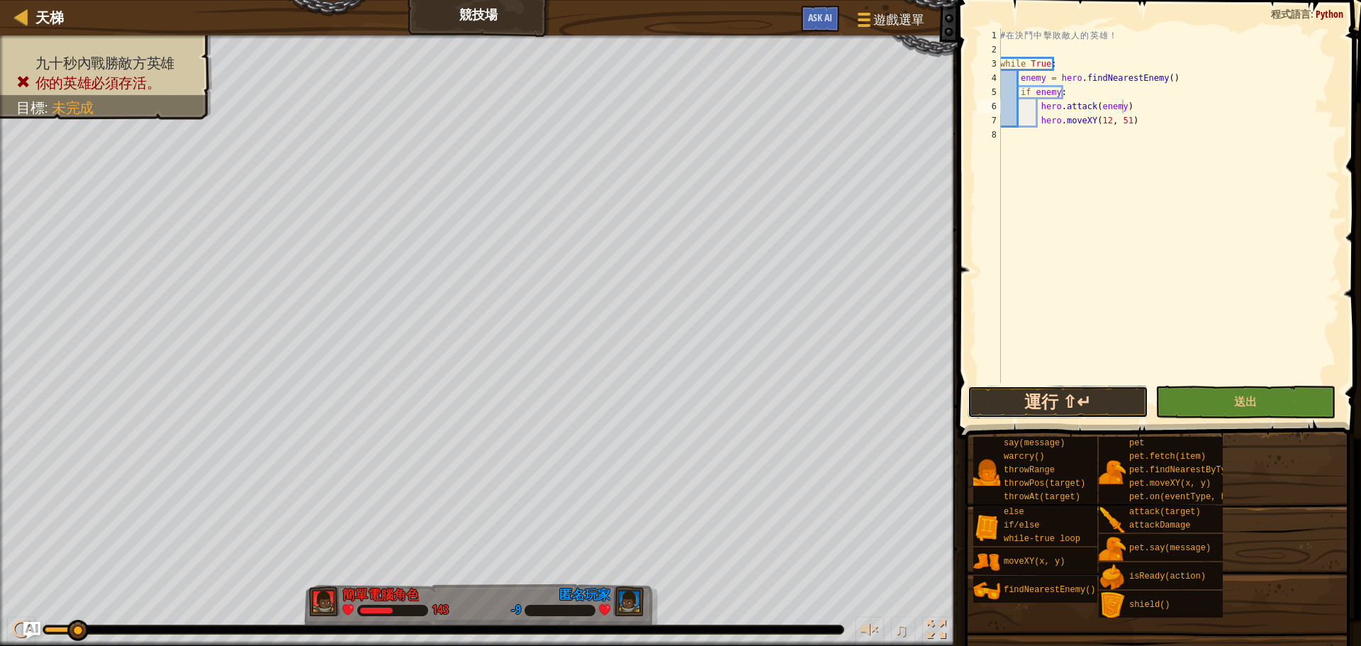
click at [1073, 391] on button "運行 ⇧↵" at bounding box center [1057, 401] width 180 height 33
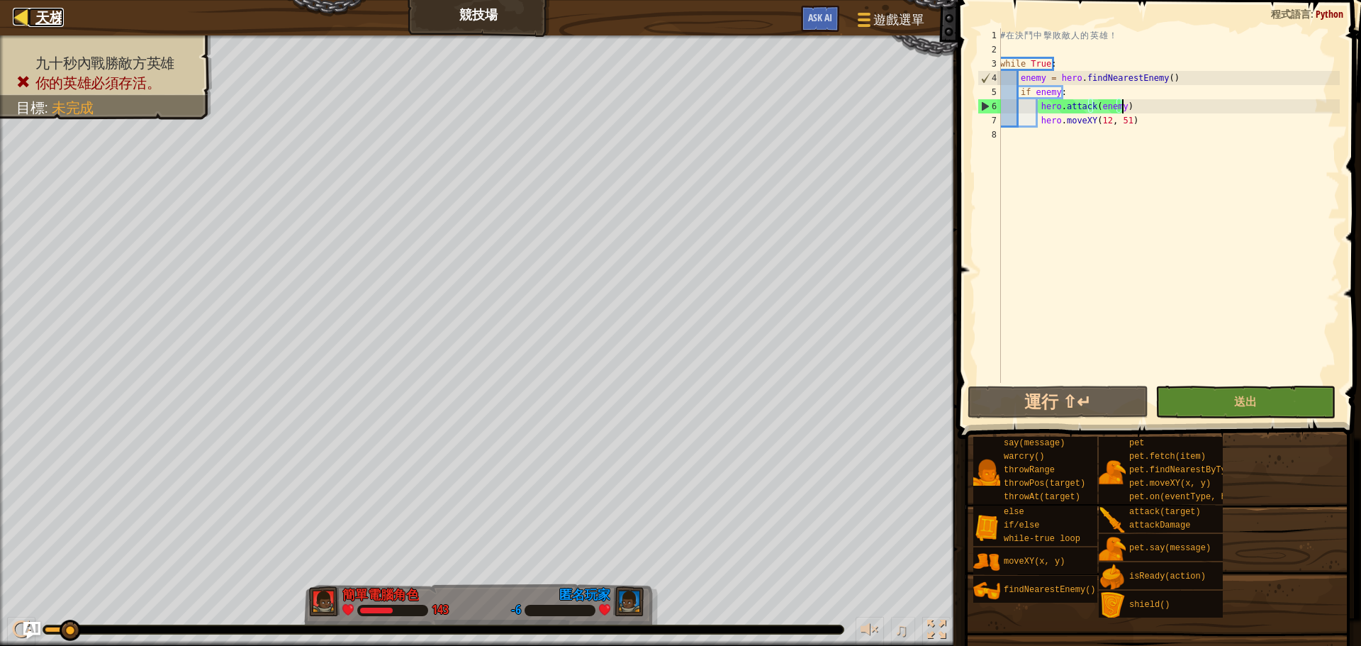
click at [53, 13] on span "天梯" at bounding box center [49, 17] width 28 height 19
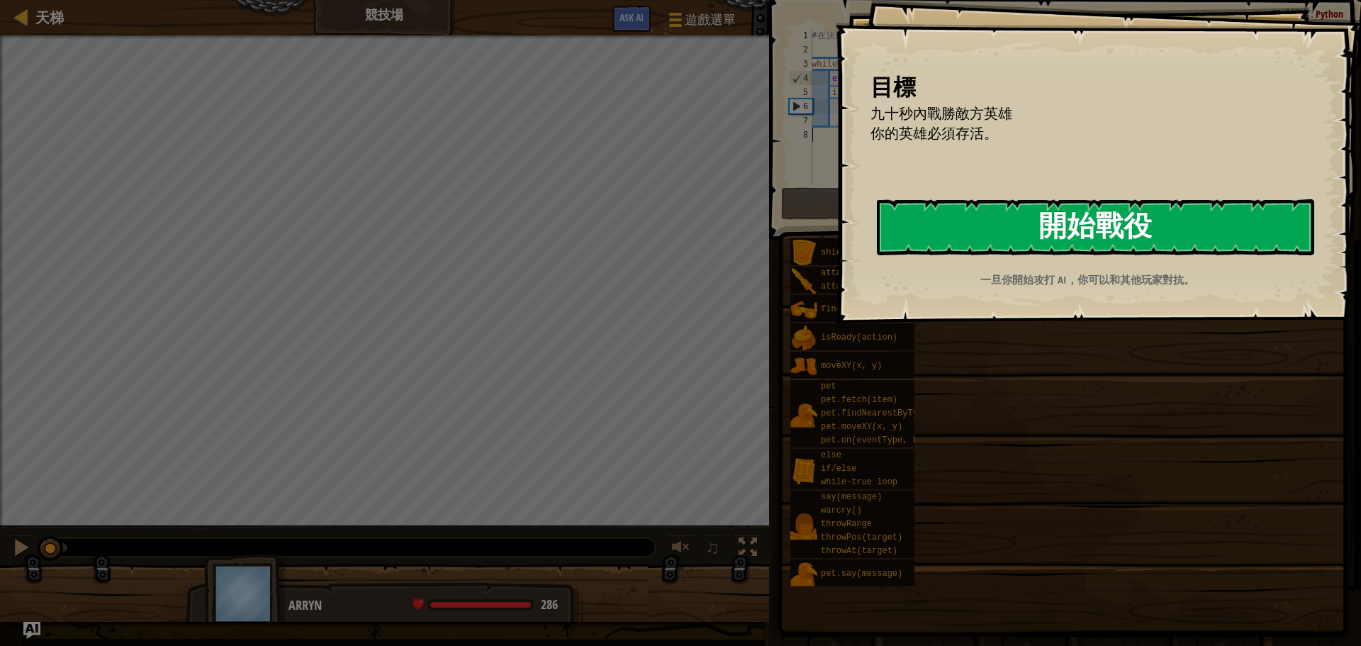
click at [1065, 217] on button "開始戰役" at bounding box center [1095, 227] width 437 height 56
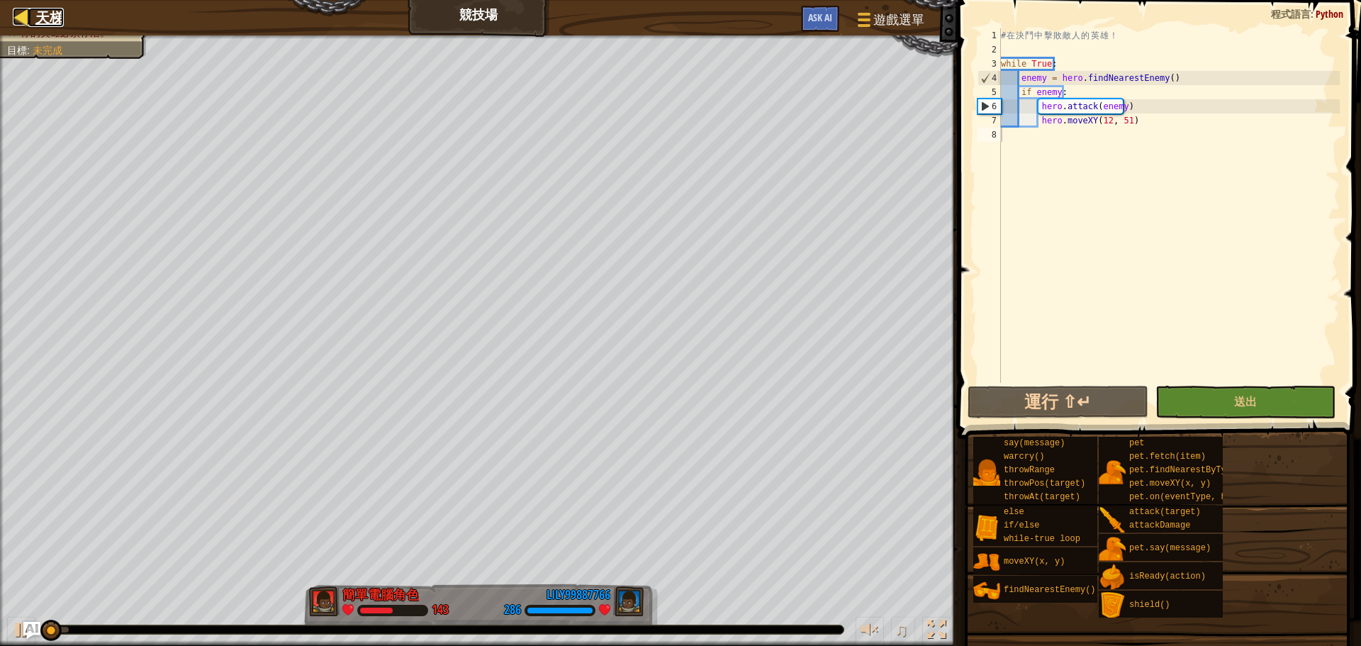
click at [28, 16] on div at bounding box center [22, 17] width 18 height 18
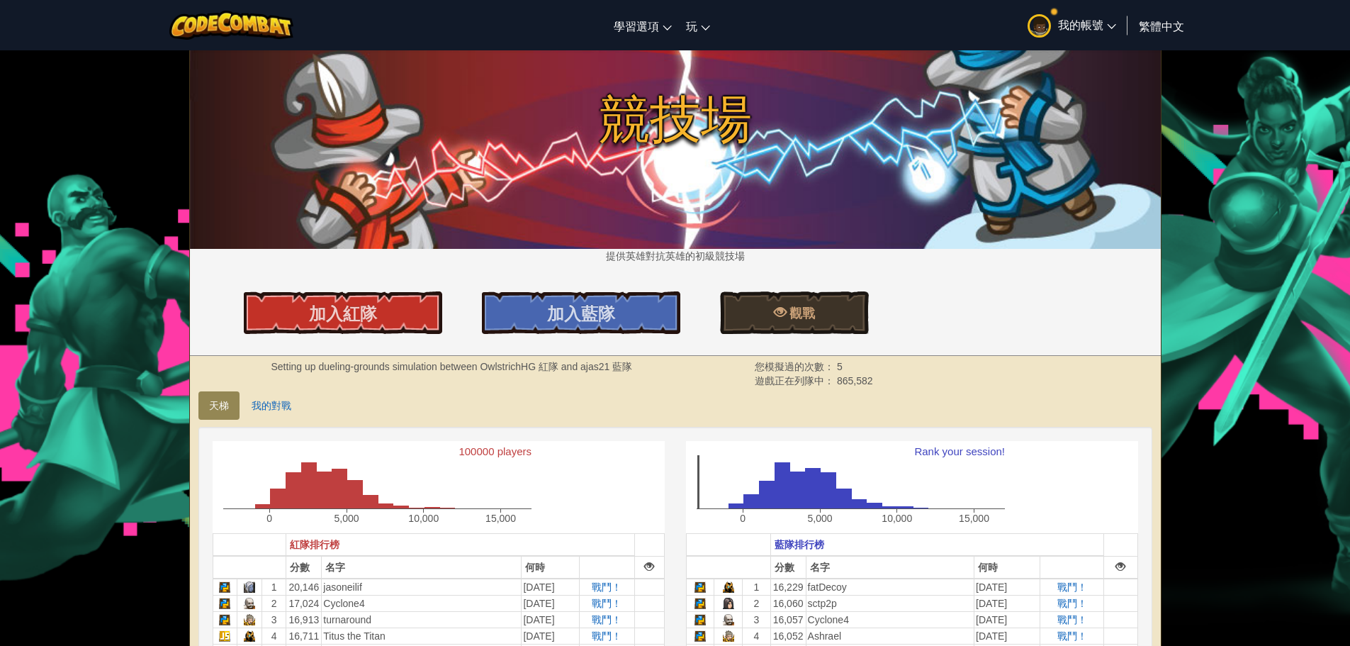
click at [1079, 19] on span "我的帳號" at bounding box center [1087, 24] width 58 height 15
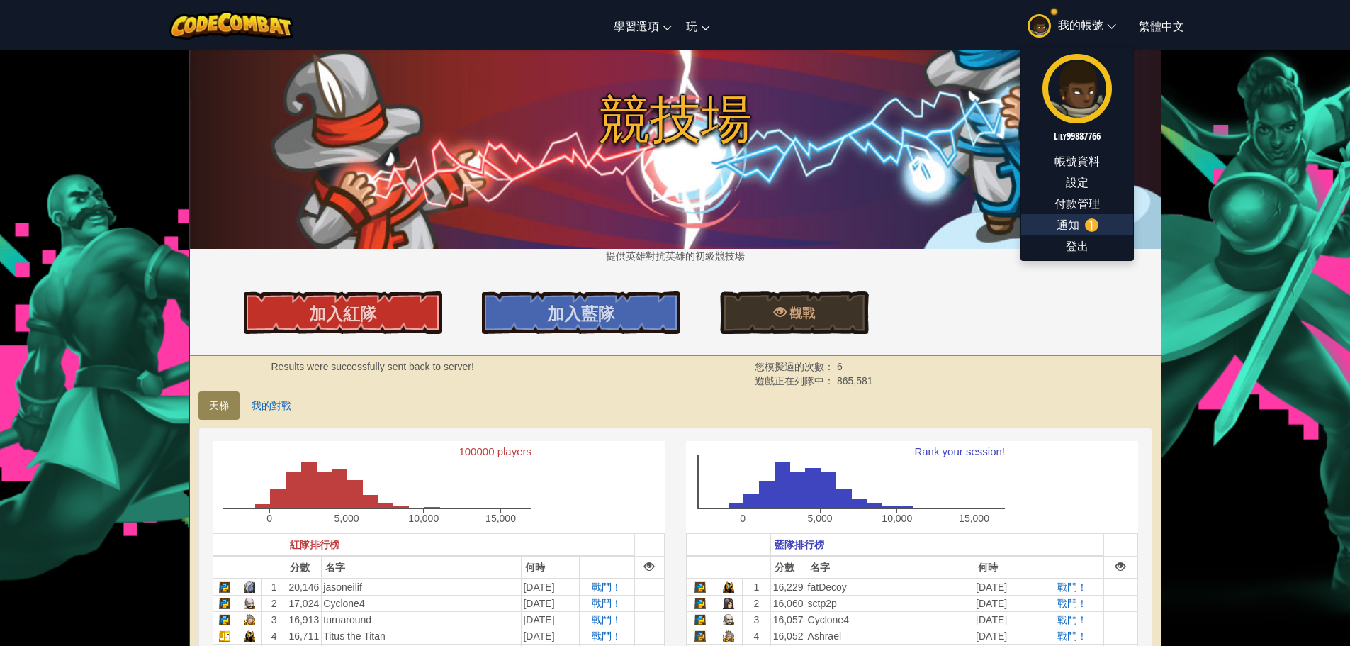
click at [1059, 223] on span "通知" at bounding box center [1068, 224] width 23 height 17
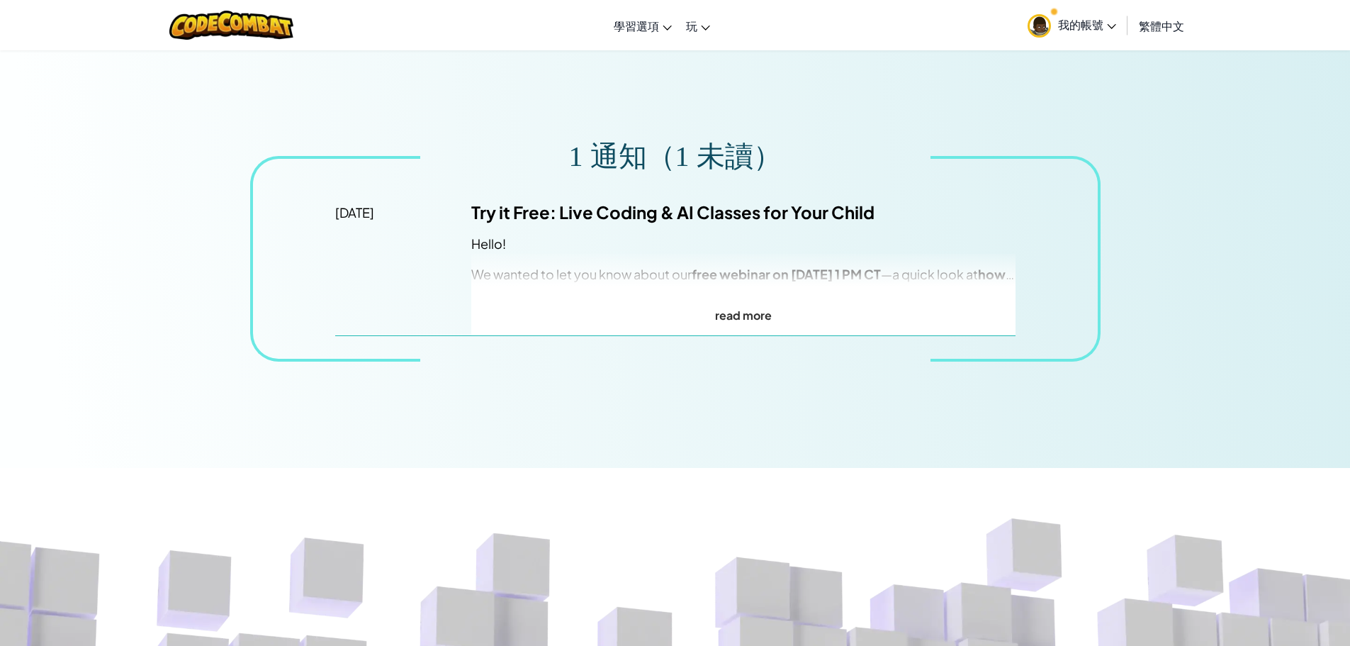
click at [719, 315] on p "read more" at bounding box center [743, 315] width 544 height 21
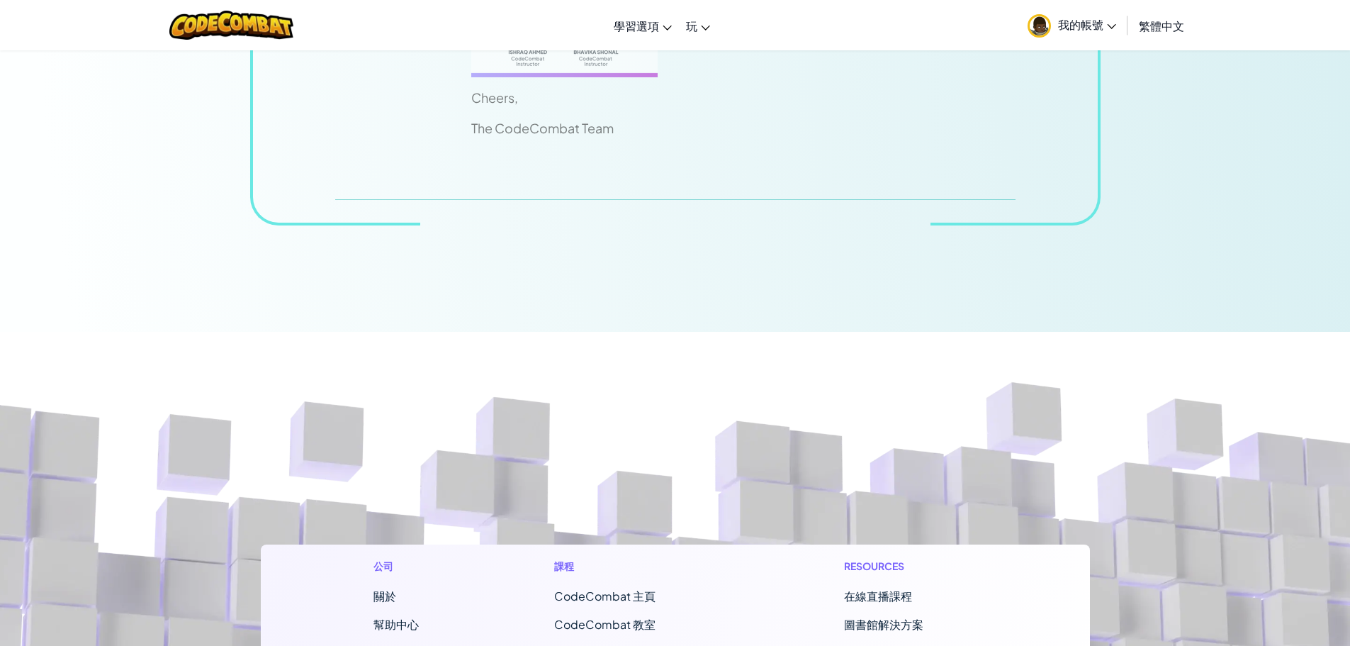
scroll to position [361, 0]
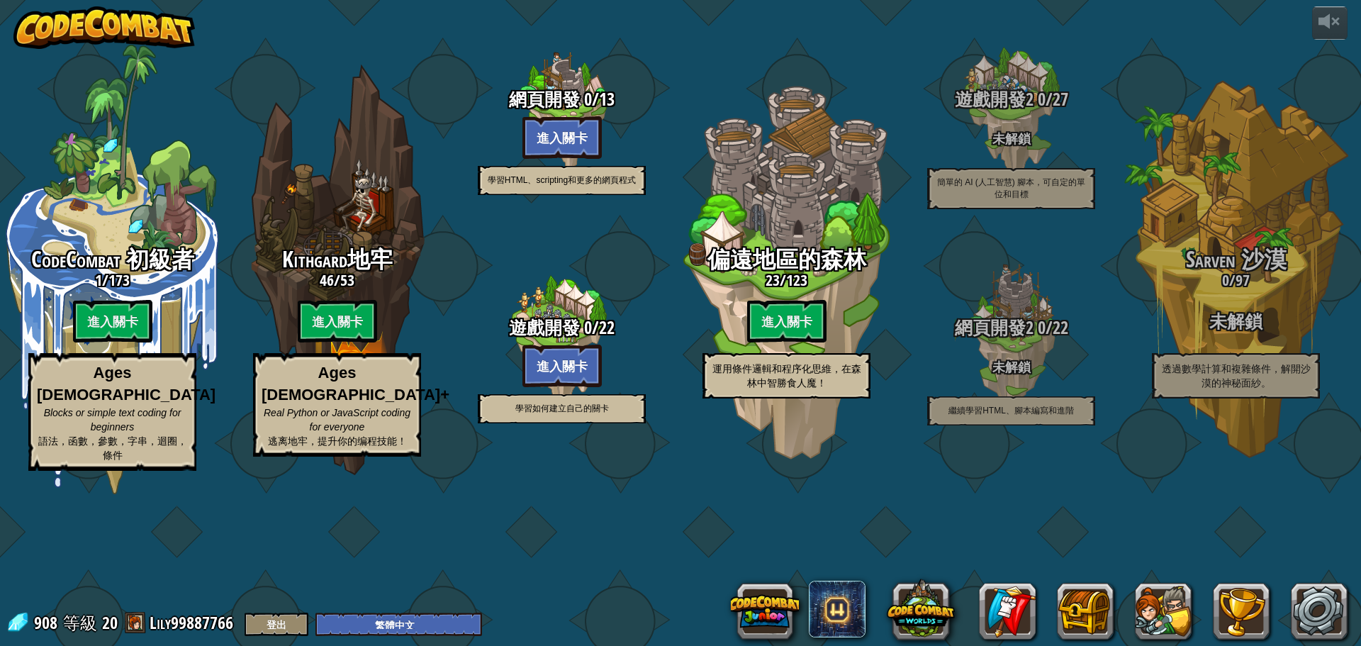
select select "zh-HANT"
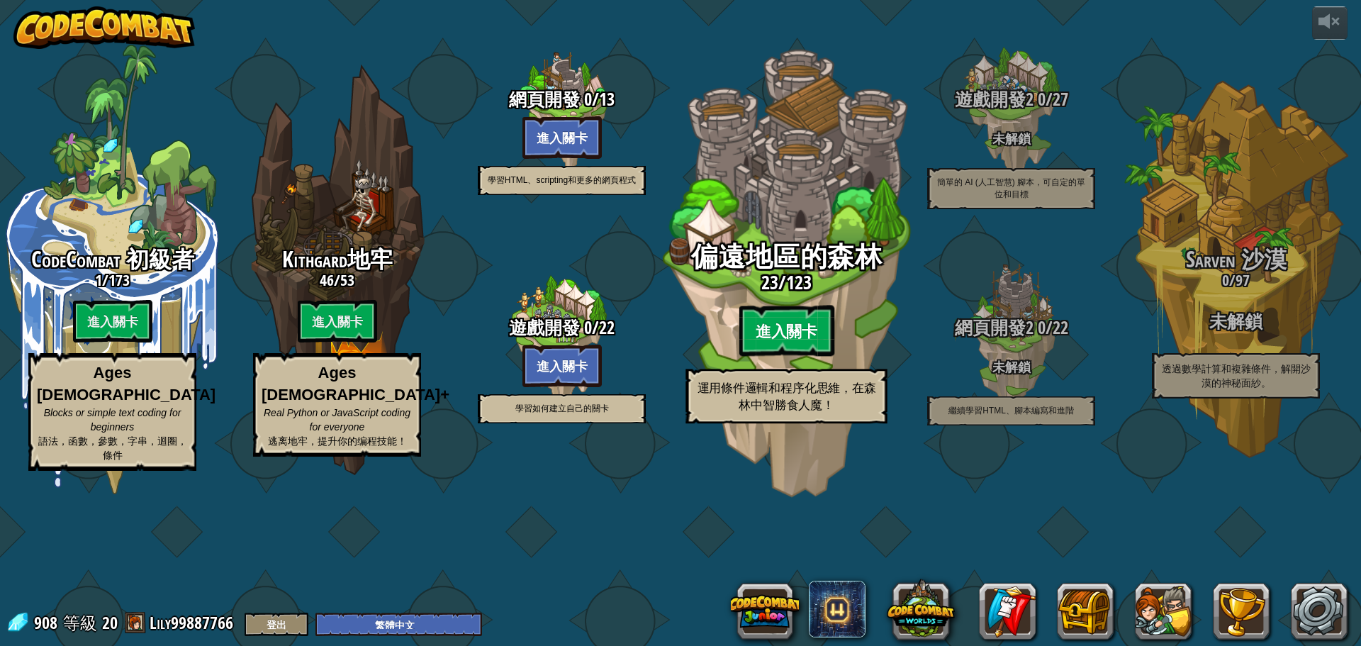
click at [767, 356] on btn "進入關卡" at bounding box center [785, 330] width 95 height 51
select select "zh-HANT"
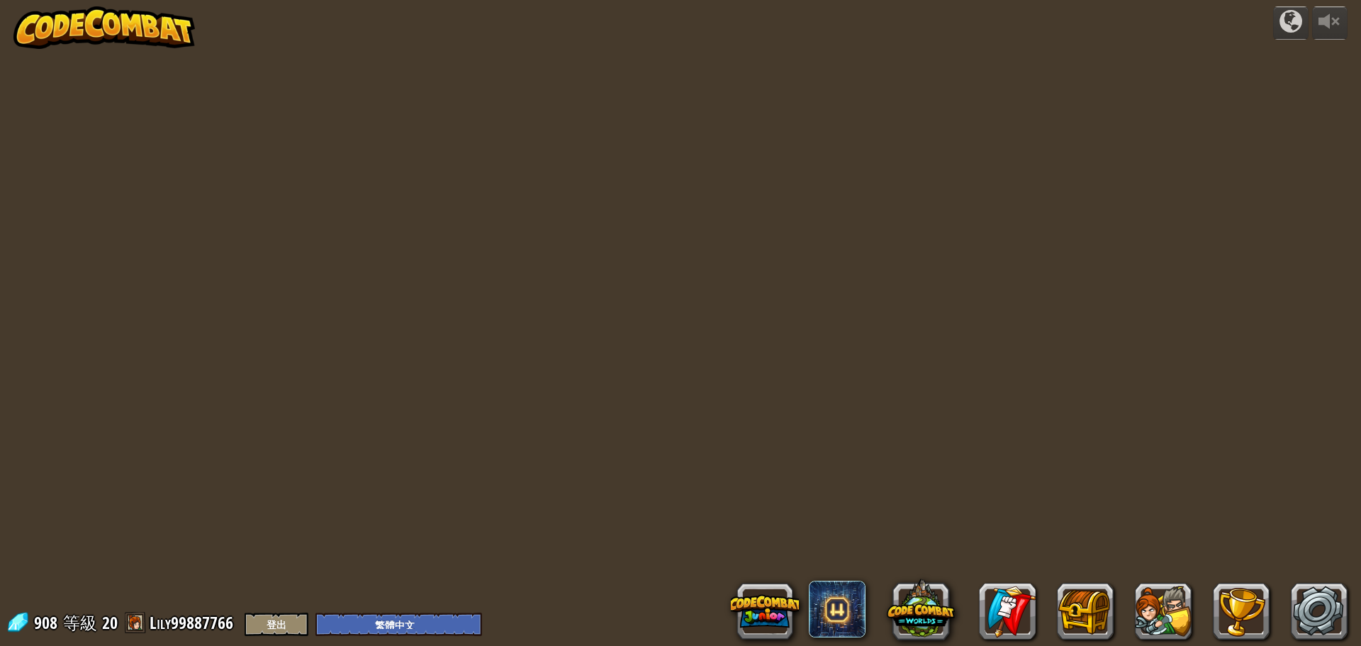
select select "zh-HANT"
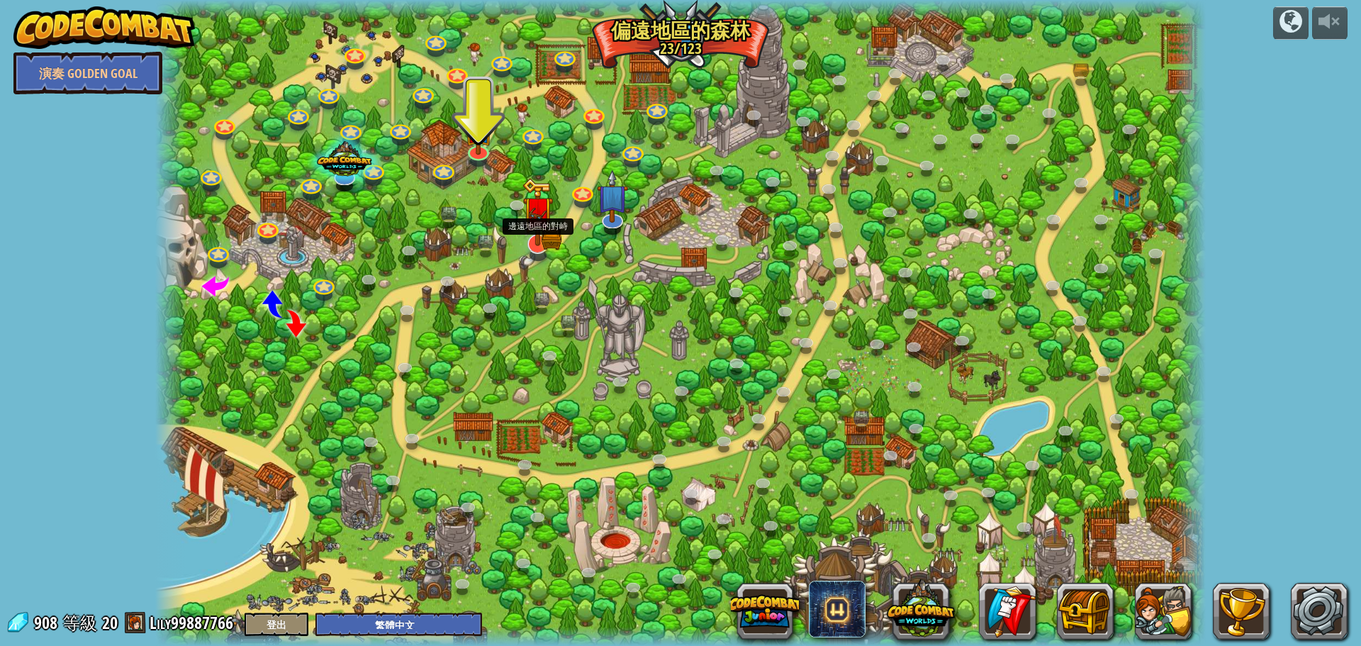
click at [532, 235] on img at bounding box center [537, 212] width 31 height 68
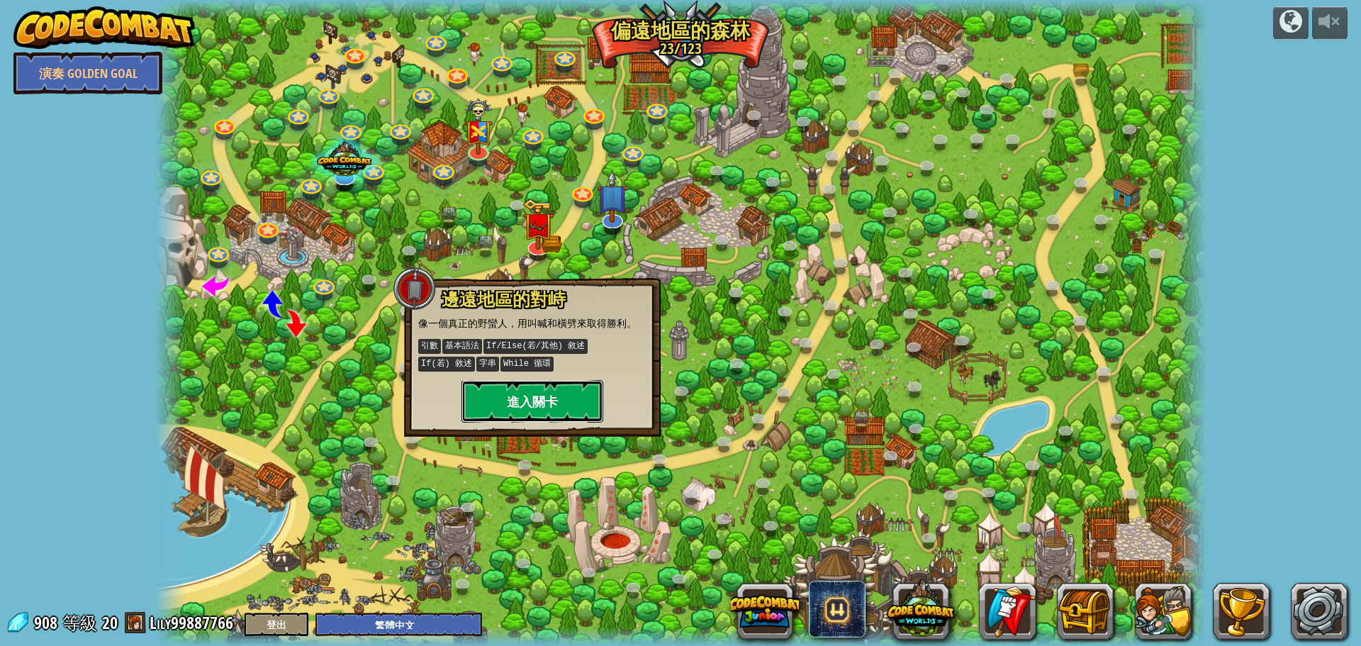
click at [570, 395] on button "進入關卡" at bounding box center [532, 401] width 142 height 43
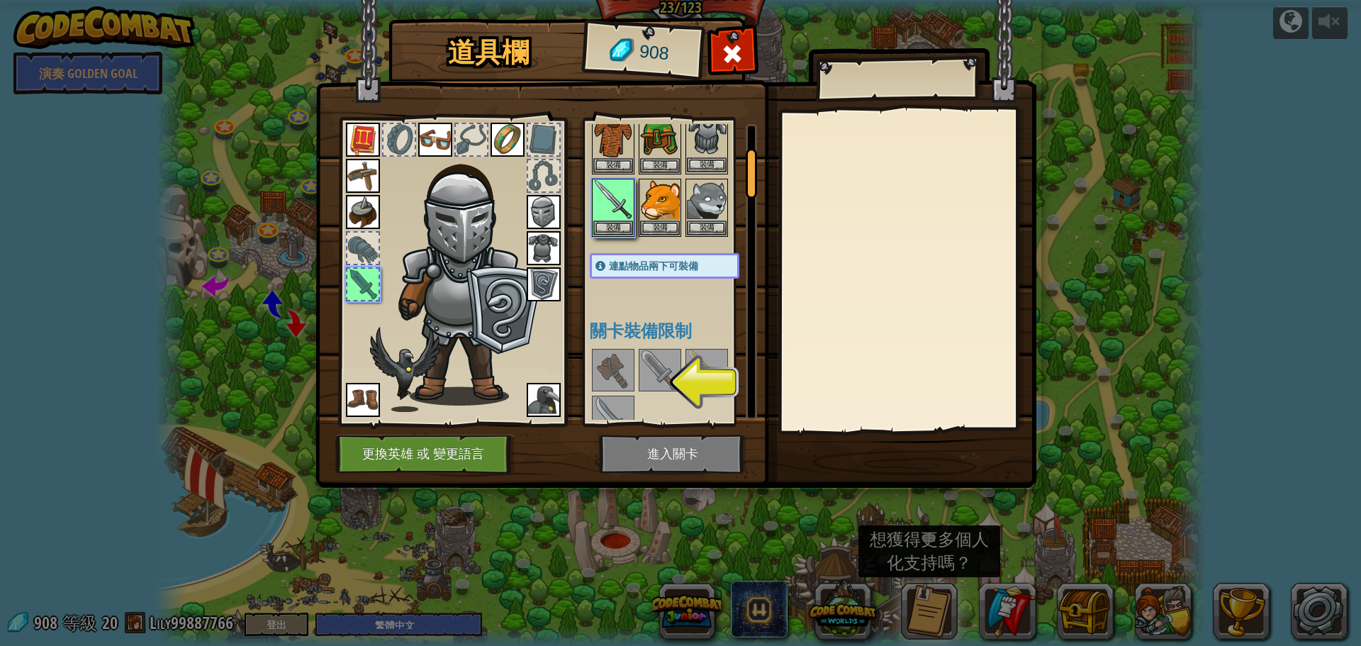
scroll to position [213, 0]
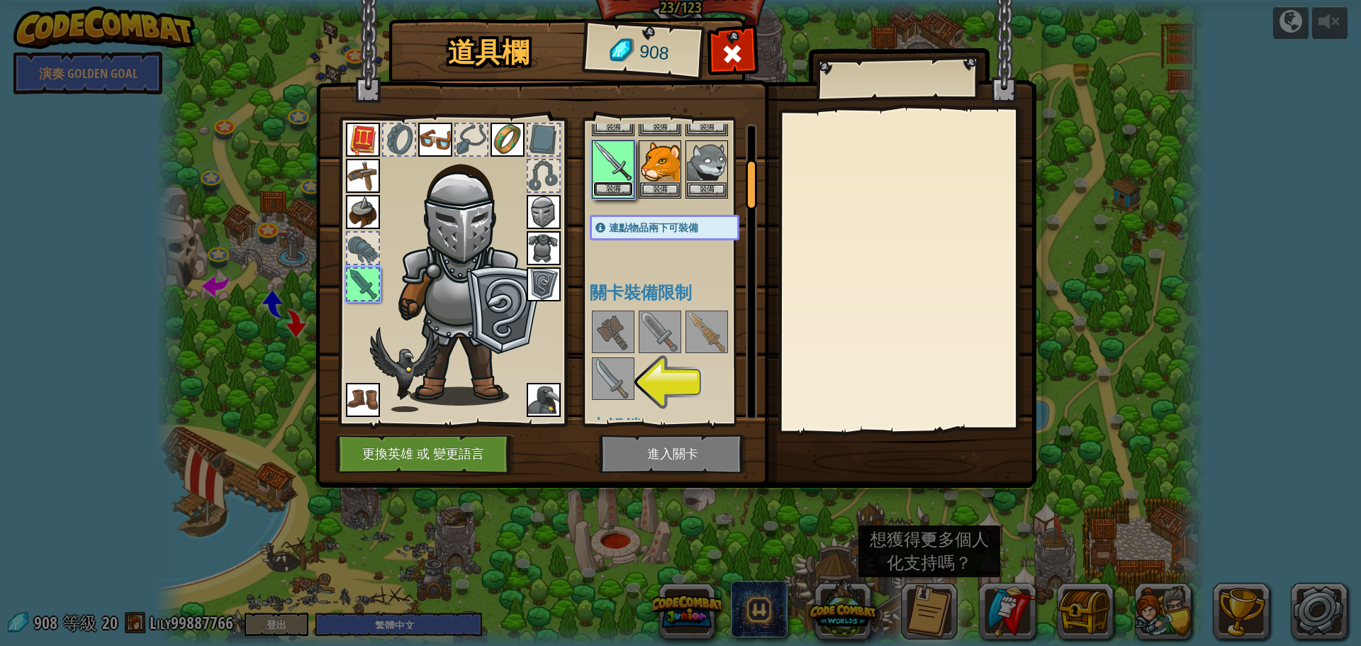
click at [610, 188] on button "裝備" at bounding box center [613, 188] width 40 height 15
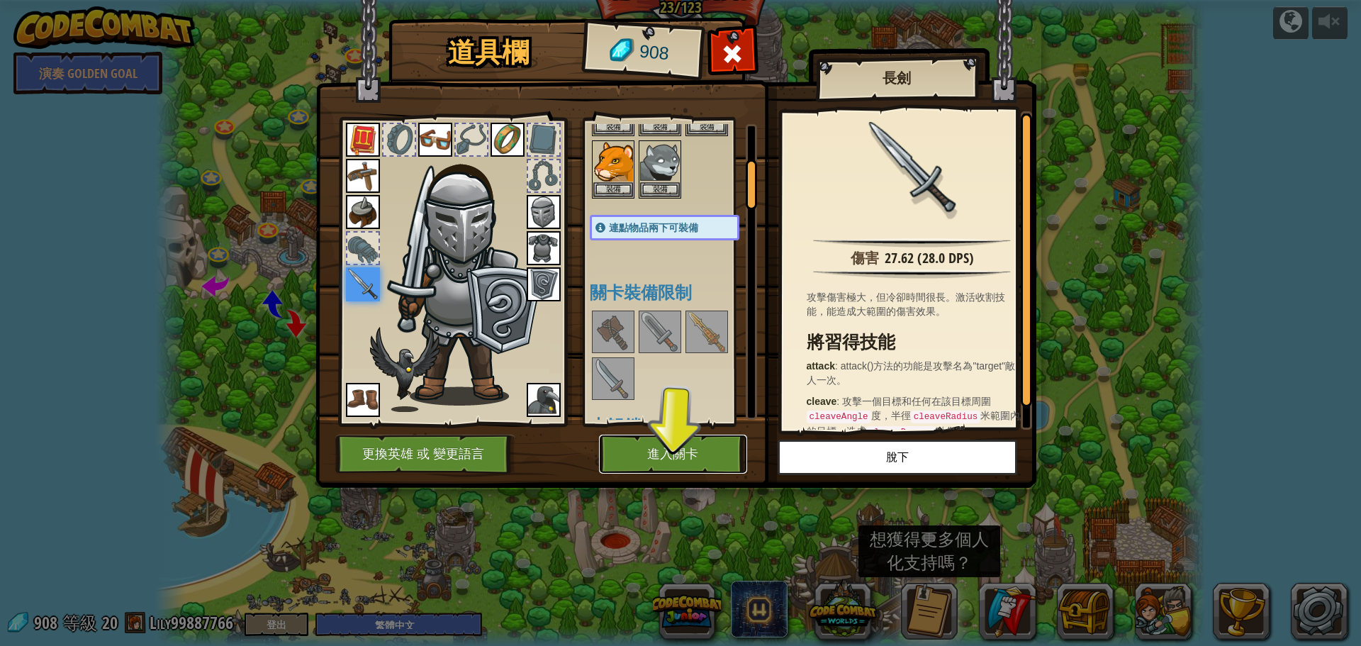
click at [709, 454] on button "進入關卡" at bounding box center [673, 453] width 148 height 39
